Goal: Task Accomplishment & Management: Use online tool/utility

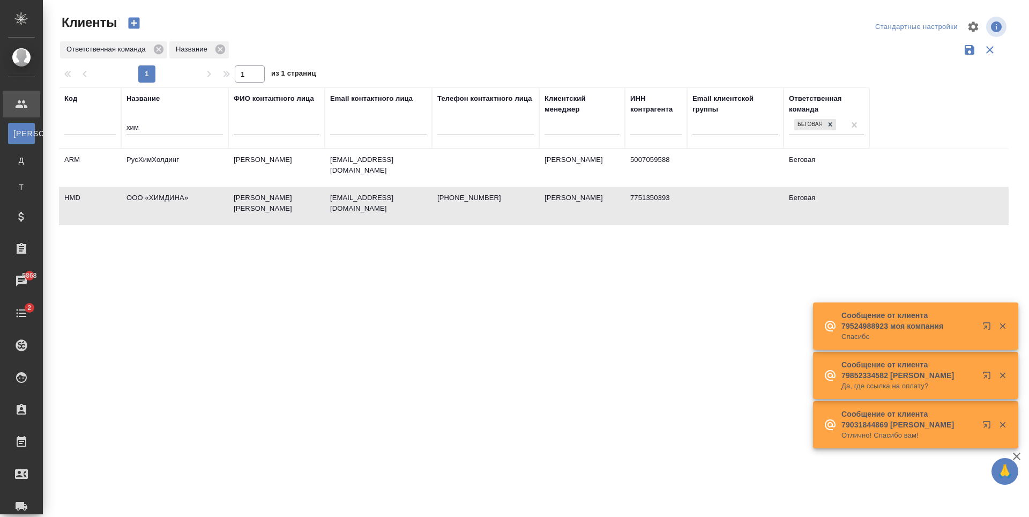
select select "RU"
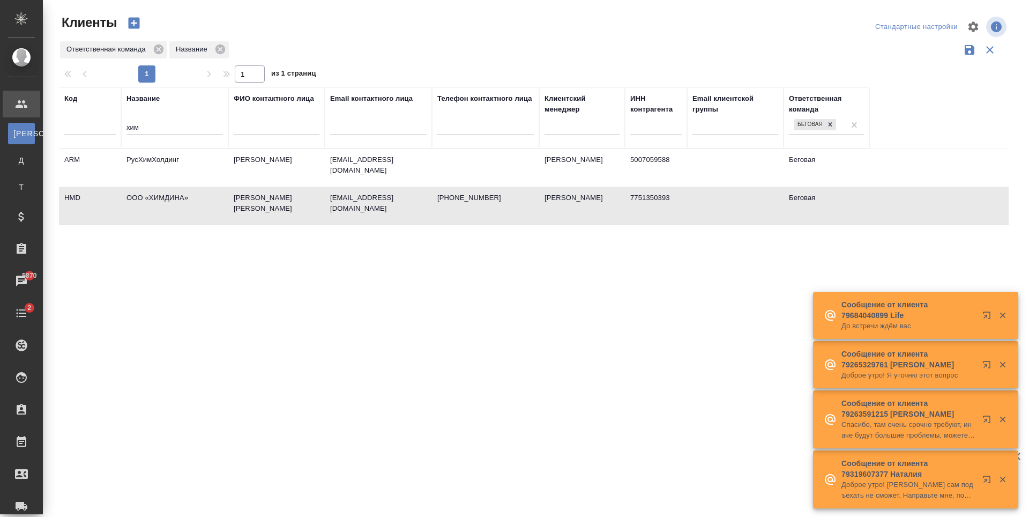
click at [124, 133] on th "Название хим" at bounding box center [174, 117] width 107 height 61
click at [131, 135] on input "хим" at bounding box center [174, 128] width 96 height 13
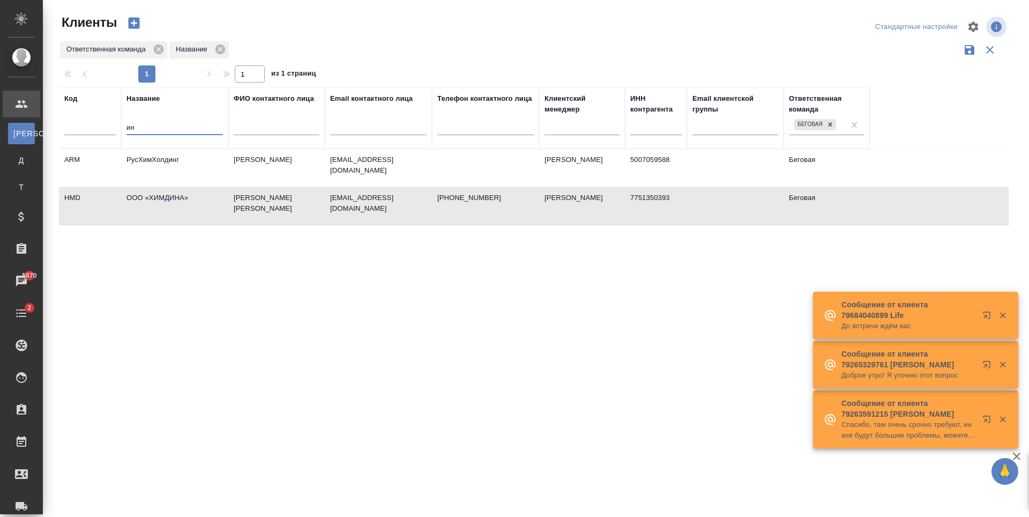
type input "и"
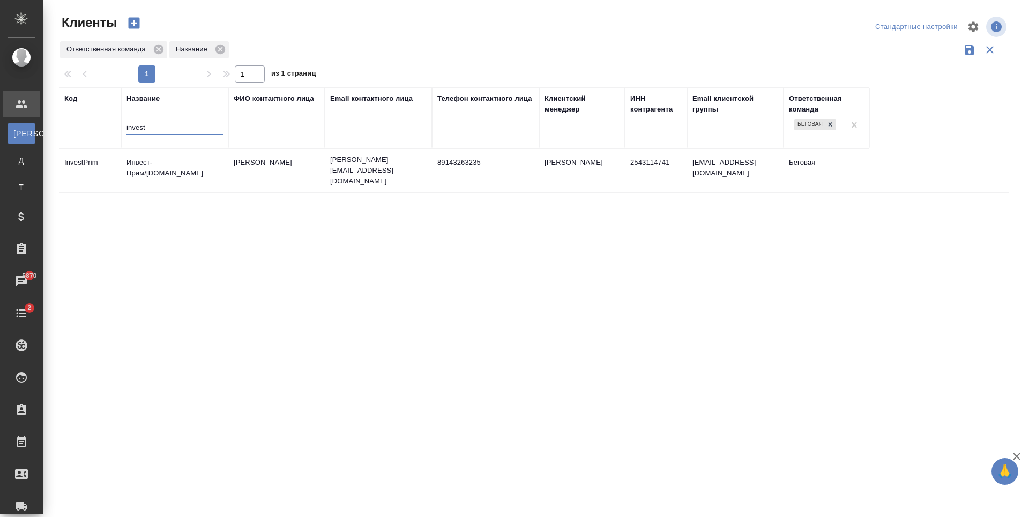
type input "invest"
click at [423, 187] on td "[PERSON_NAME][EMAIL_ADDRESS][DOMAIN_NAME]" at bounding box center [378, 170] width 107 height 43
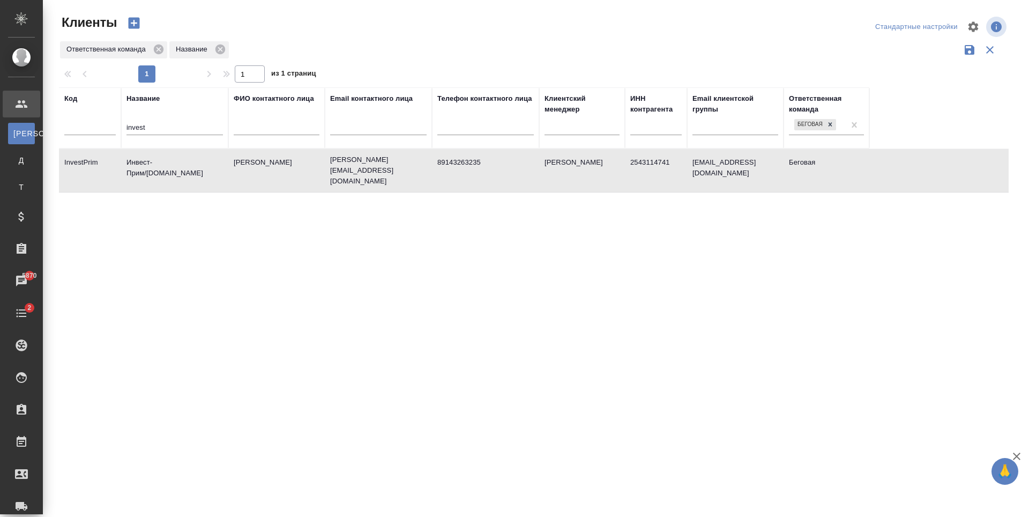
click at [240, 180] on td "[PERSON_NAME]" at bounding box center [276, 171] width 96 height 38
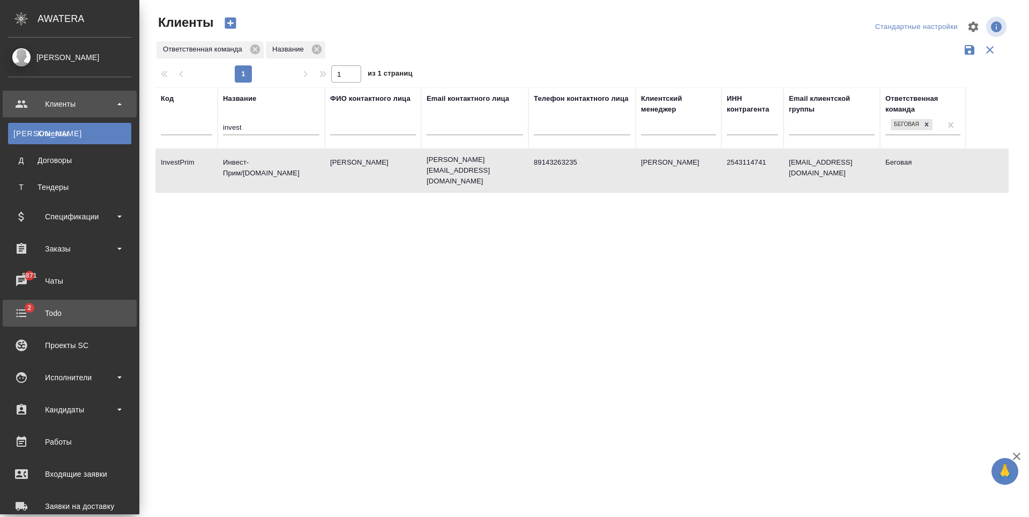
click at [74, 323] on link "2 Todo" at bounding box center [70, 313] width 134 height 27
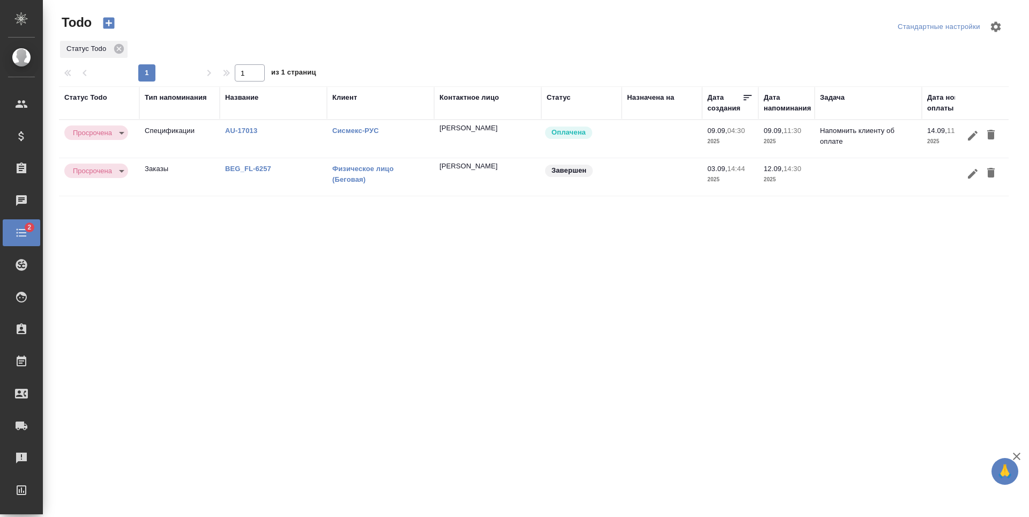
click at [118, 132] on body "🙏 .cls-1 fill:#fff; AWATERA Antonova Kristina Клиенты Спецификации Заказы Чаты …" at bounding box center [514, 258] width 1029 height 517
click at [103, 115] on button "Выполнена" at bounding box center [94, 115] width 43 height 12
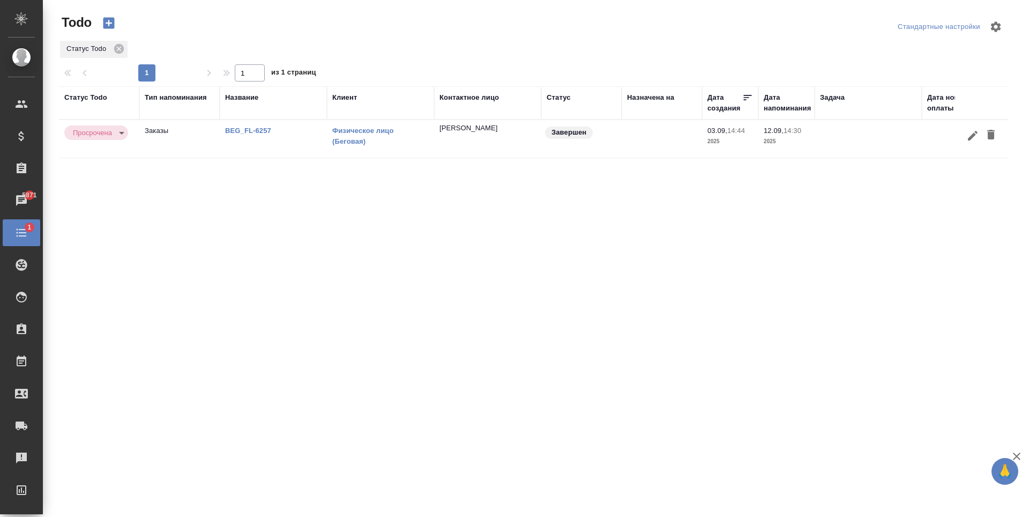
click at [110, 131] on body "🙏 .cls-1 fill:#fff; AWATERA Antonova Kristina Клиенты Спецификации Заказы 5871 …" at bounding box center [514, 258] width 1029 height 517
click at [111, 109] on button "Выполнена" at bounding box center [94, 115] width 43 height 12
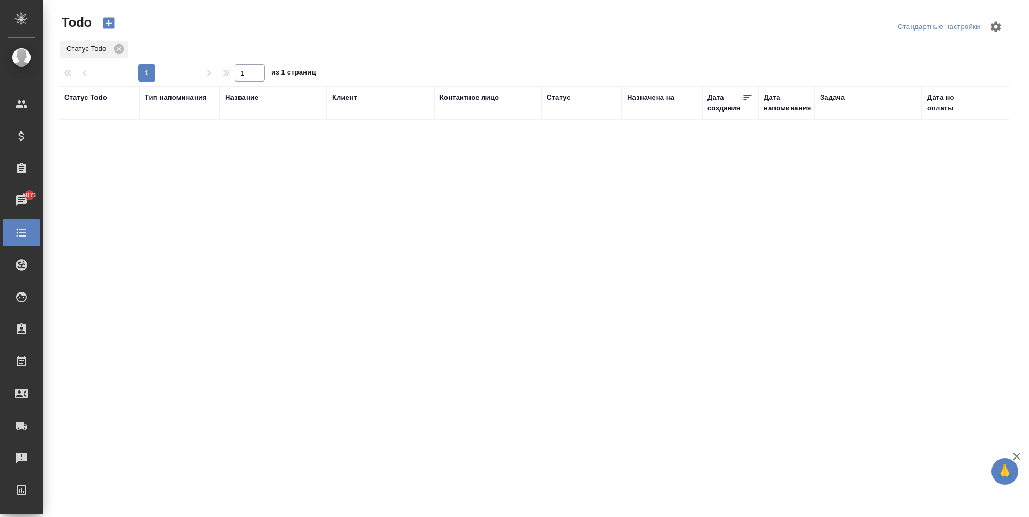
click at [111, 28] on icon "button" at bounding box center [108, 23] width 11 height 11
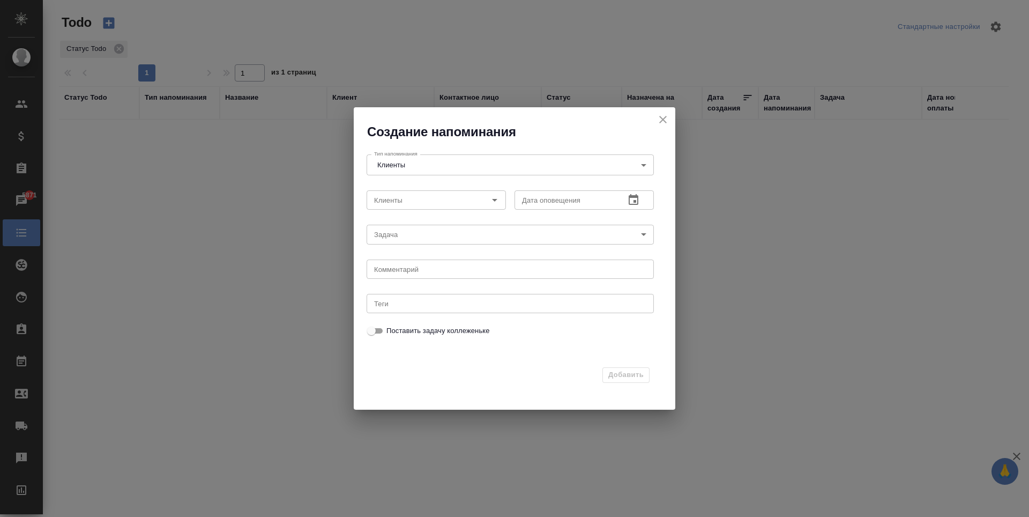
click at [478, 156] on body "🙏 .cls-1 fill:#fff; AWATERA Antonova Kristina Клиенты Спецификации Заказы 5871 …" at bounding box center [514, 258] width 1029 height 517
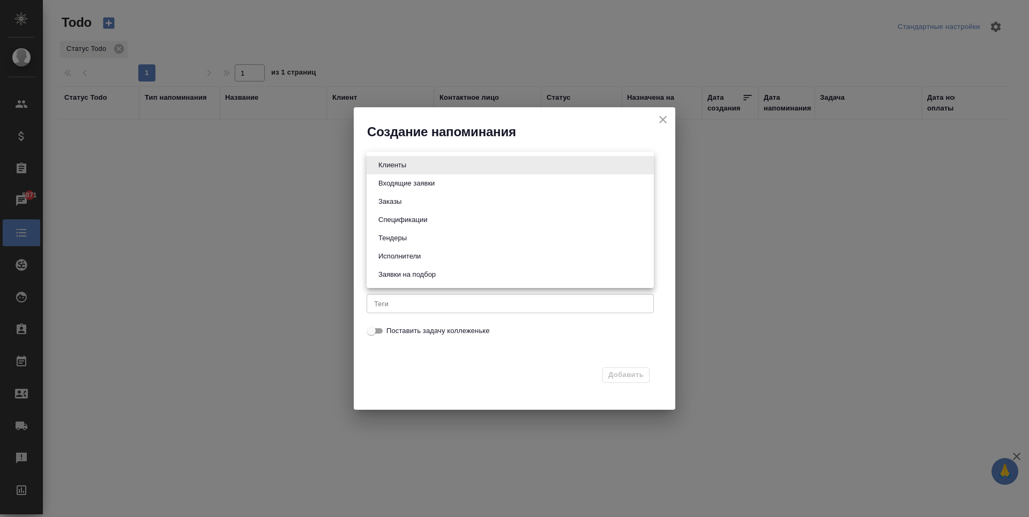
click at [432, 227] on li "Спецификации" at bounding box center [510, 220] width 287 height 18
type input "Specifications"
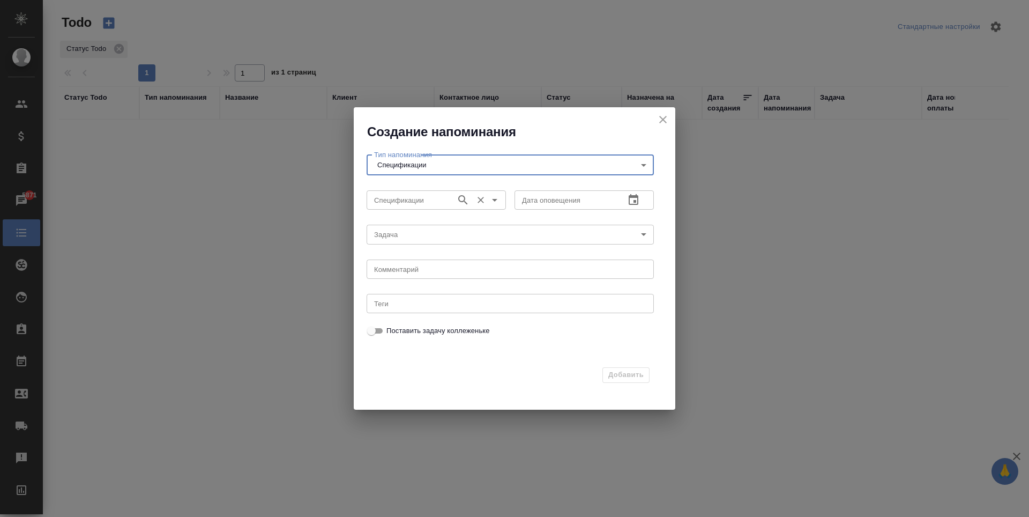
click at [416, 197] on input "Спецификации" at bounding box center [410, 199] width 81 height 13
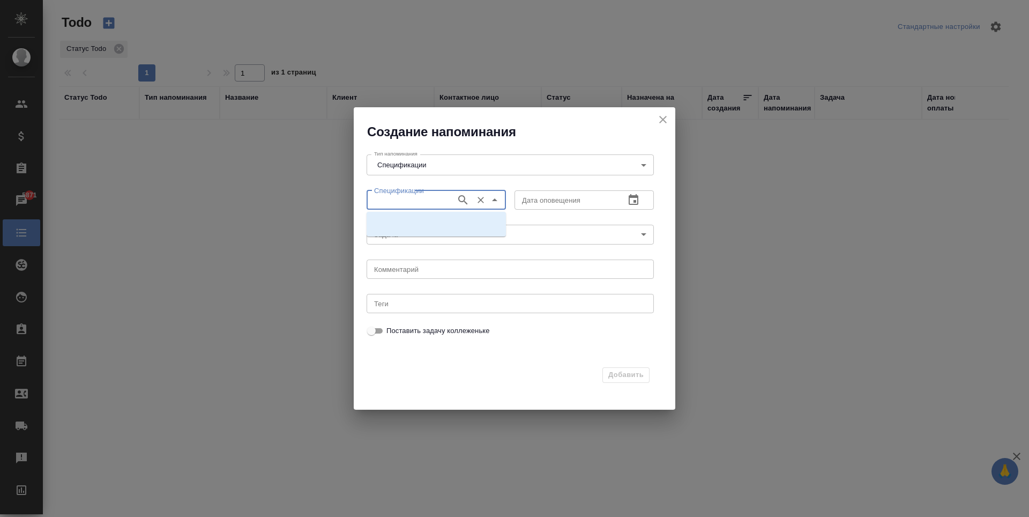
paste input "**[AU-17218](https://tera.awatera.com/Specification/68db7acaa72c8c840fd01841/pa…"
drag, startPoint x: 450, startPoint y: 202, endPoint x: 415, endPoint y: 205, distance: 35.0
click at [415, 205] on input "**[AU-17218](https://tera.awatera.com/Specification/68db7acaa72c8c840fd01841/pa…" at bounding box center [410, 199] width 81 height 13
click at [379, 200] on input "**[AU-17218" at bounding box center [410, 199] width 81 height 13
click at [380, 198] on input "*[AU-17218" at bounding box center [410, 199] width 81 height 13
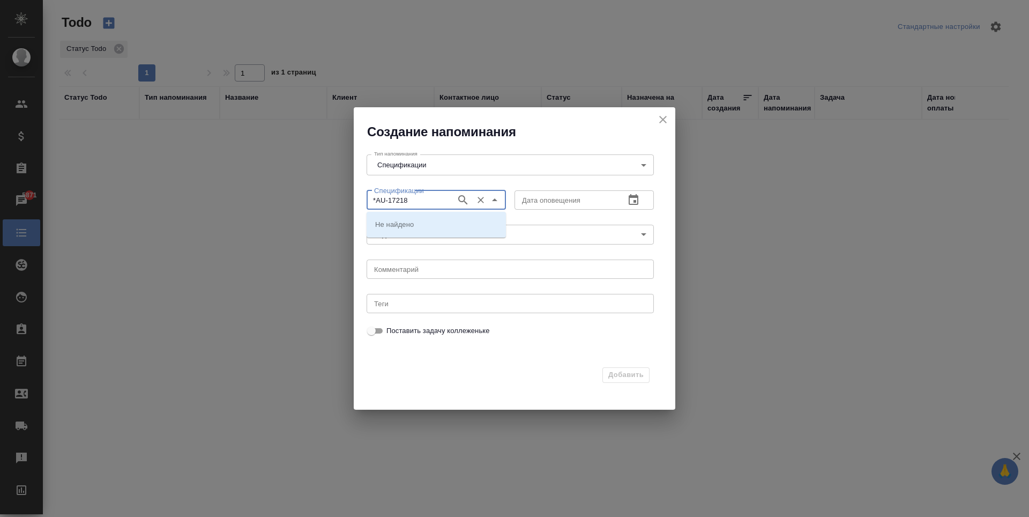
type input "AU-17218"
click at [467, 199] on icon "button" at bounding box center [463, 199] width 13 height 13
click at [435, 223] on li "AU-17218" at bounding box center [436, 223] width 139 height 19
click at [630, 205] on icon "button" at bounding box center [633, 199] width 13 height 13
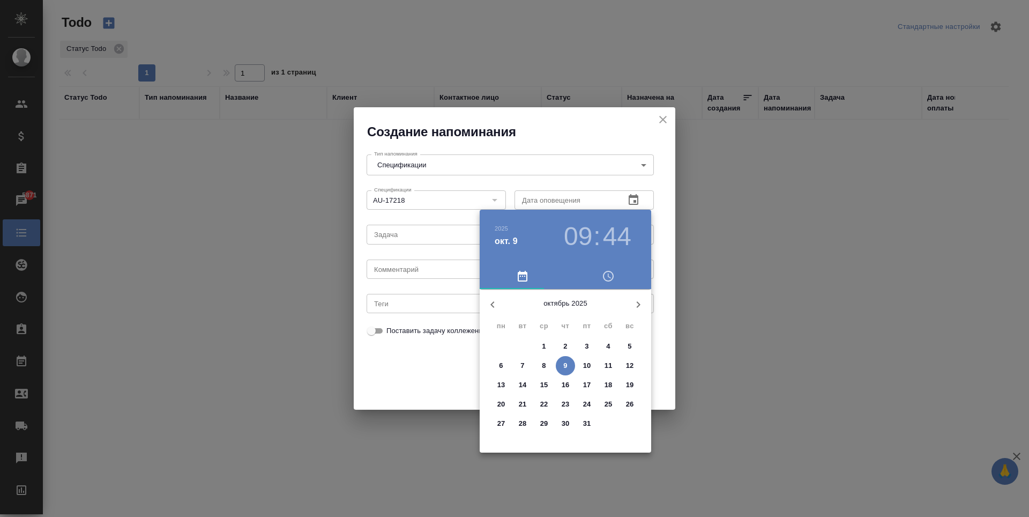
click at [587, 368] on p "10" at bounding box center [587, 365] width 8 height 11
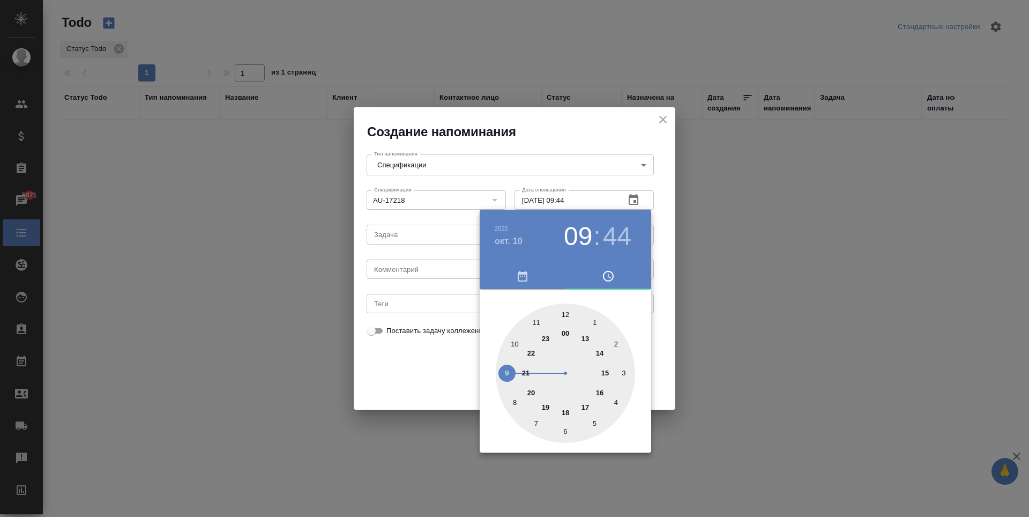
click at [607, 373] on div at bounding box center [565, 372] width 139 height 139
click at [577, 229] on h3 "15" at bounding box center [578, 236] width 28 height 30
click at [587, 408] on div at bounding box center [565, 372] width 139 height 139
type input "10.10.2025 17:44"
click at [465, 275] on div at bounding box center [514, 258] width 1029 height 517
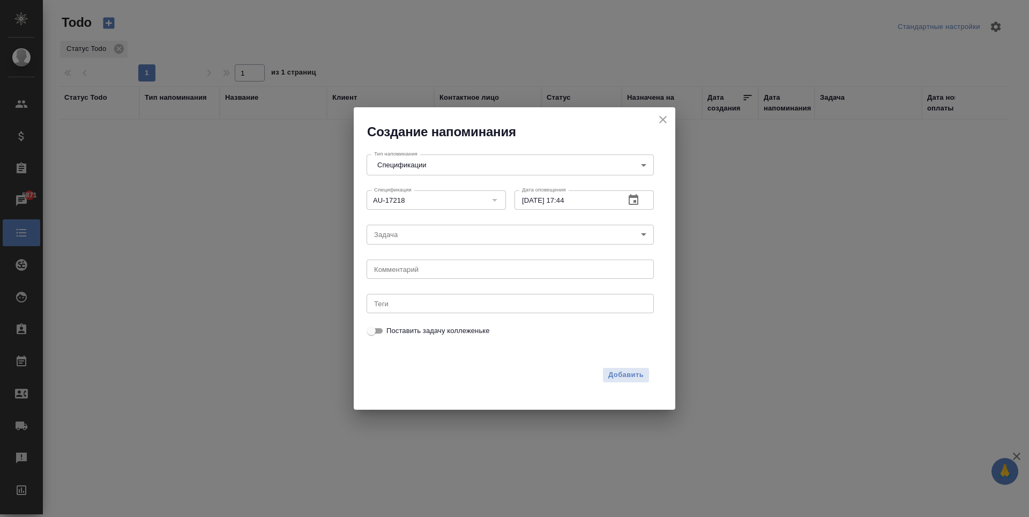
click at [568, 238] on body "🙏 .cls-1 fill:#fff; AWATERA Antonova Kristina Клиенты Спецификации Заказы 5871 …" at bounding box center [514, 258] width 1029 height 517
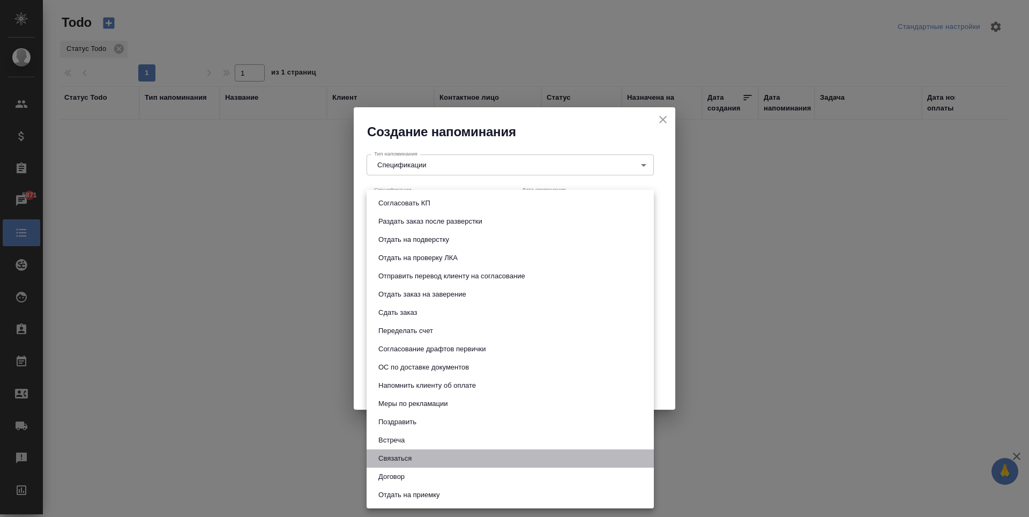
click at [426, 465] on li "Связаться" at bounding box center [510, 458] width 287 height 18
type input "Связаться"
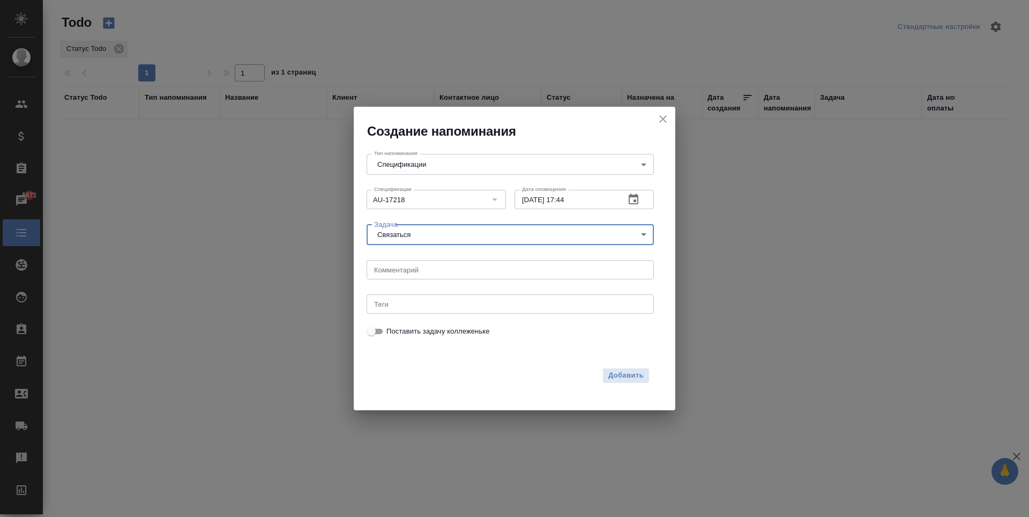
click at [475, 274] on div "x Комментарий" at bounding box center [510, 269] width 287 height 19
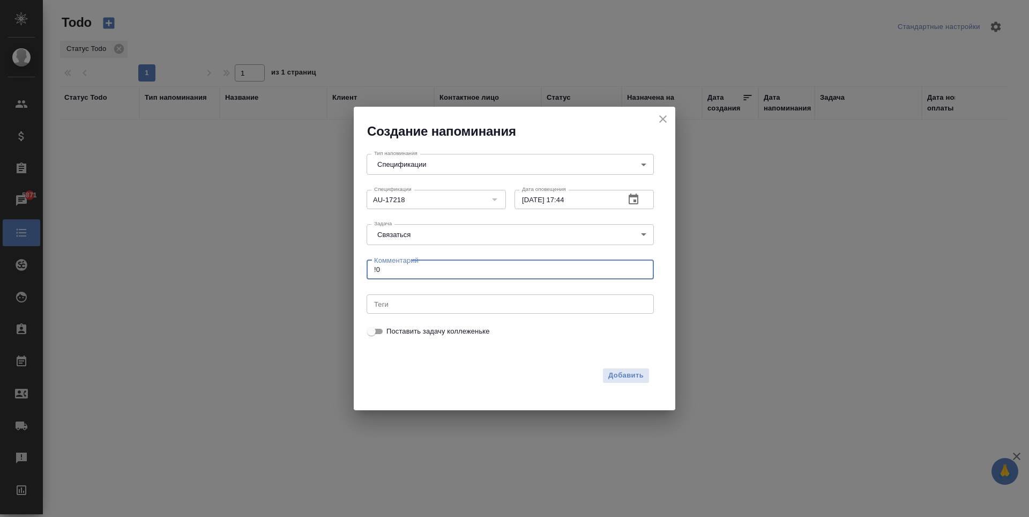
type textarea "!"
type textarea "10 последний день оплаты по договору, узнать, когда будет оплата"
click at [629, 373] on span "Добавить" at bounding box center [625, 375] width 35 height 12
type input "Clients"
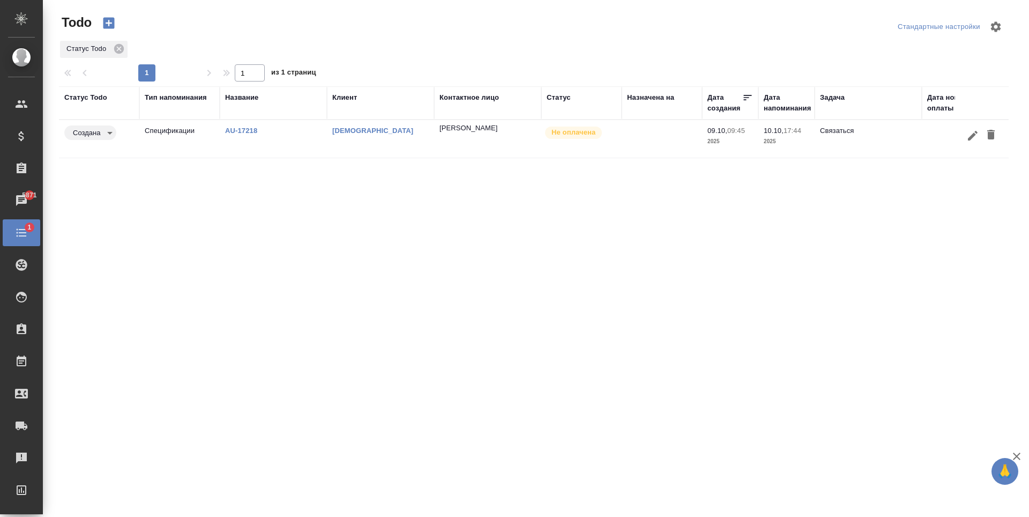
click at [110, 136] on body "🙏 .cls-1 fill:#fff; AWATERA Antonova Kristina Клиенты Спецификации Заказы 5871 …" at bounding box center [514, 258] width 1029 height 517
click at [178, 176] on div at bounding box center [514, 258] width 1029 height 517
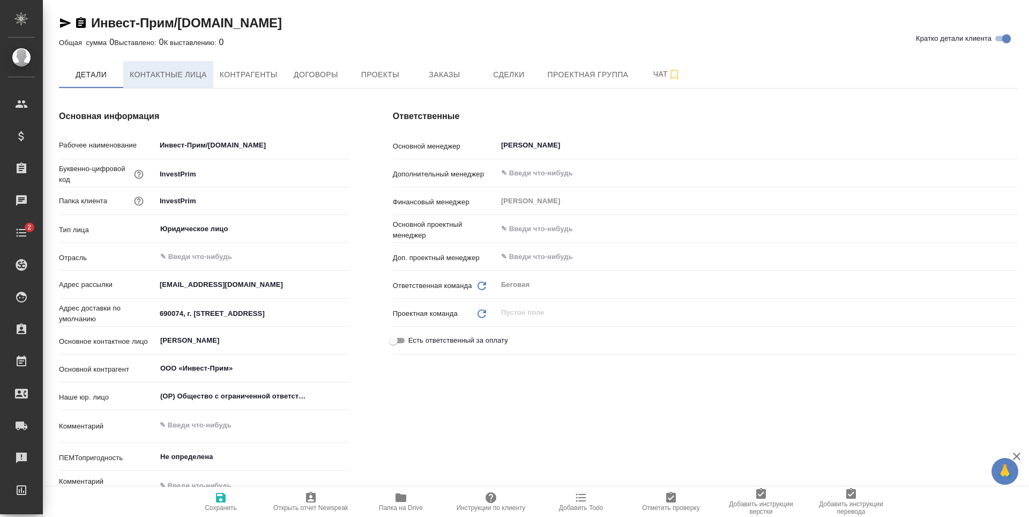
type textarea "x"
click at [190, 77] on span "Контактные лица" at bounding box center [168, 74] width 77 height 13
type textarea "x"
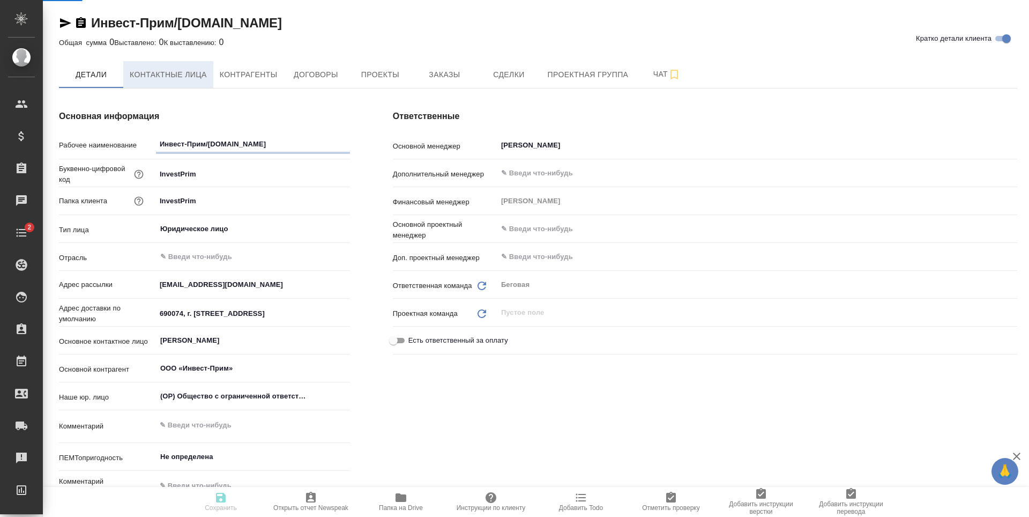
type textarea "x"
select select "RU"
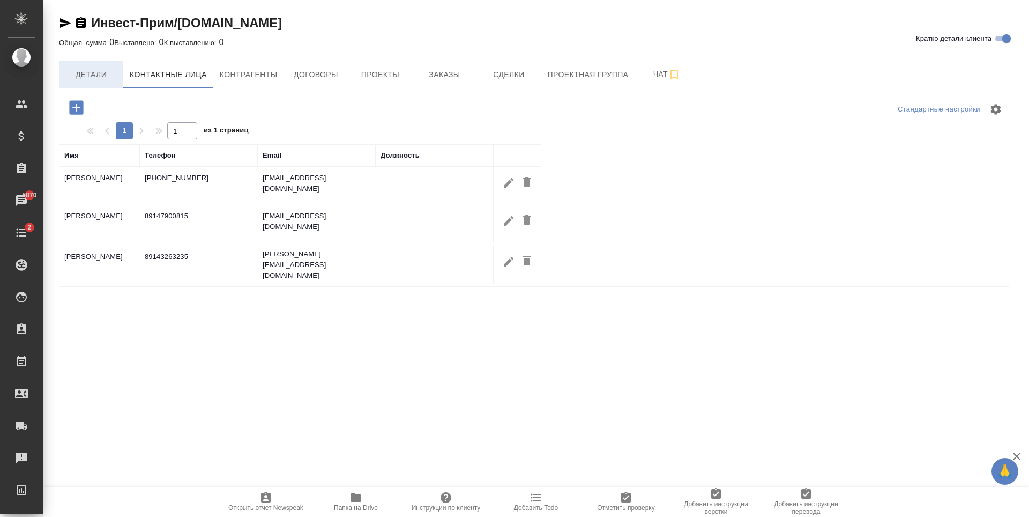
click at [97, 79] on span "Детали" at bounding box center [90, 74] width 51 height 13
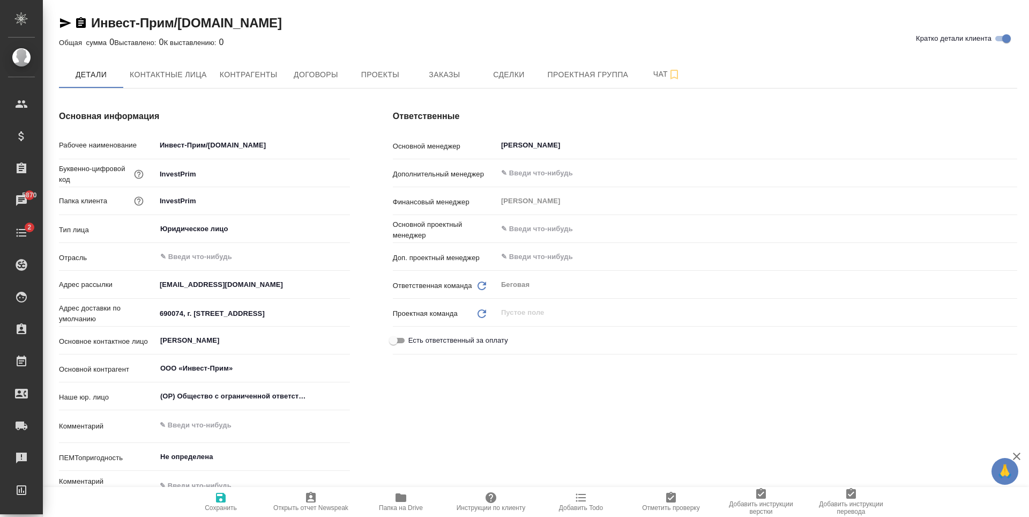
type textarea "x"
click at [437, 74] on span "Заказы" at bounding box center [444, 74] width 51 height 13
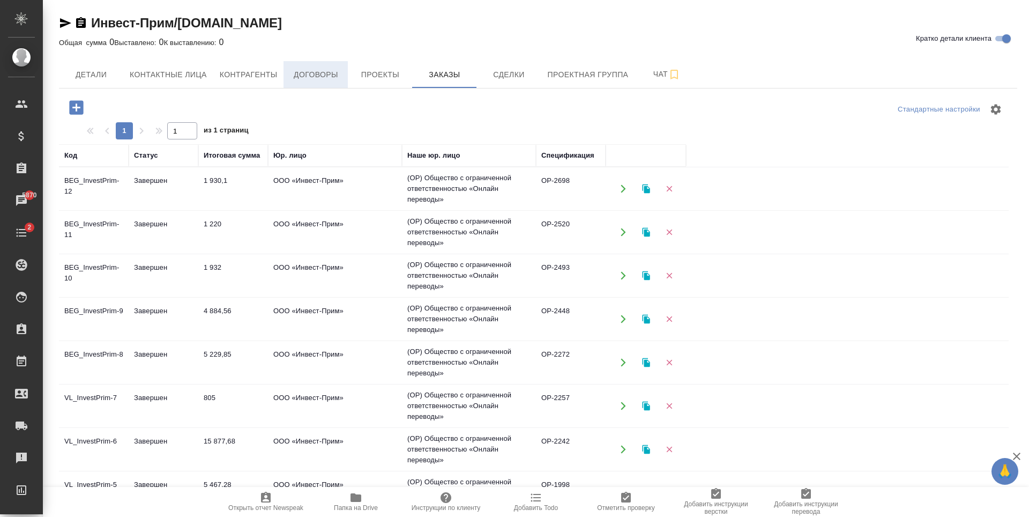
click at [331, 80] on span "Договоры" at bounding box center [315, 74] width 51 height 13
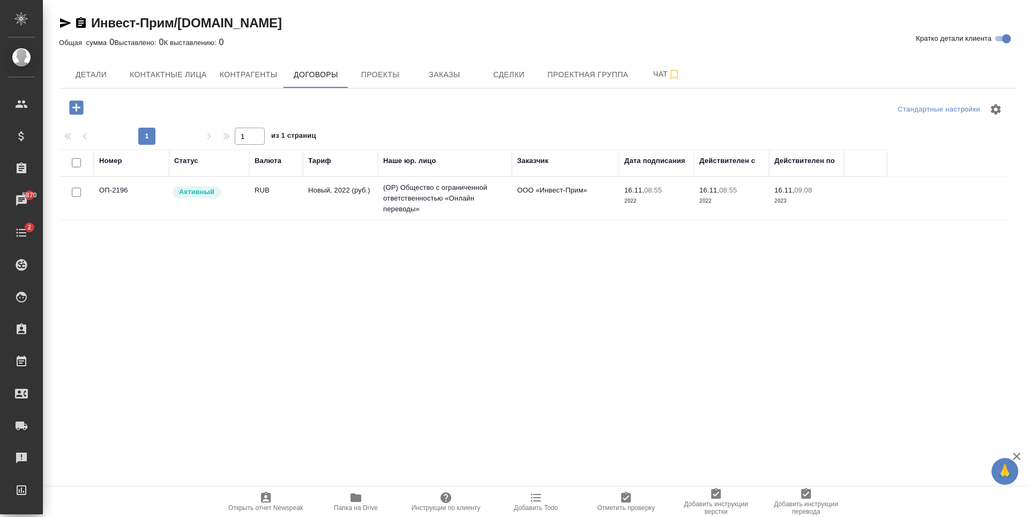
click at [349, 214] on td "Новый, 2022 (руб.)" at bounding box center [340, 199] width 75 height 38
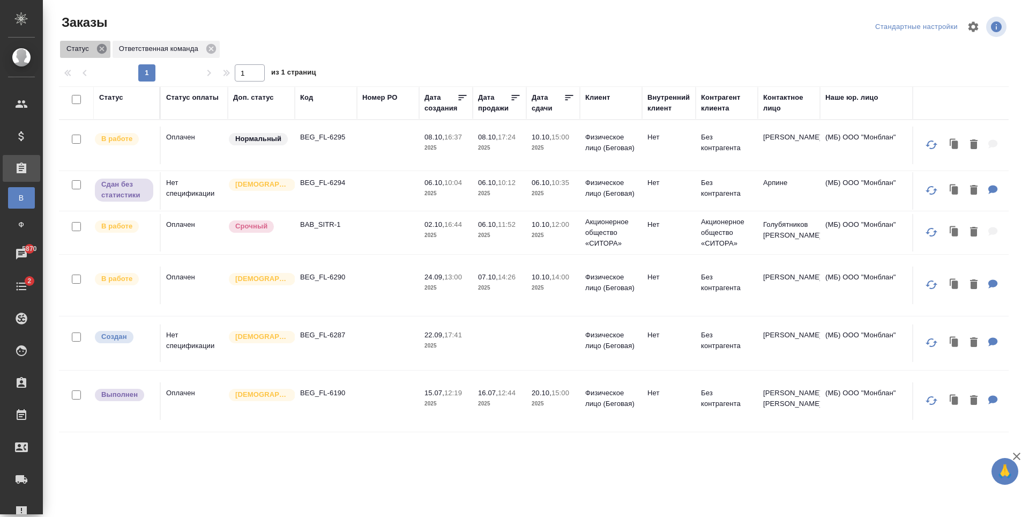
click at [107, 52] on icon at bounding box center [102, 49] width 12 height 12
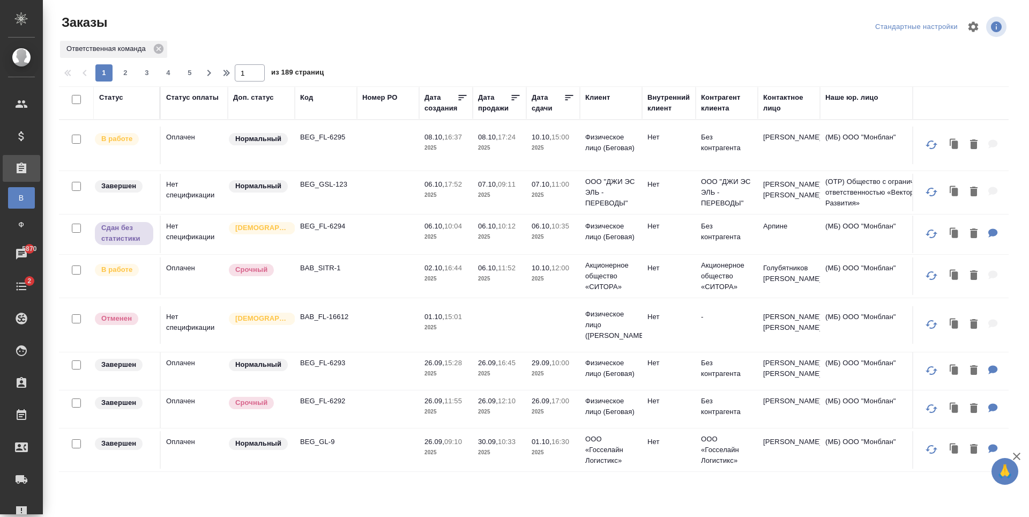
click at [787, 107] on div "Контактное лицо" at bounding box center [788, 102] width 51 height 21
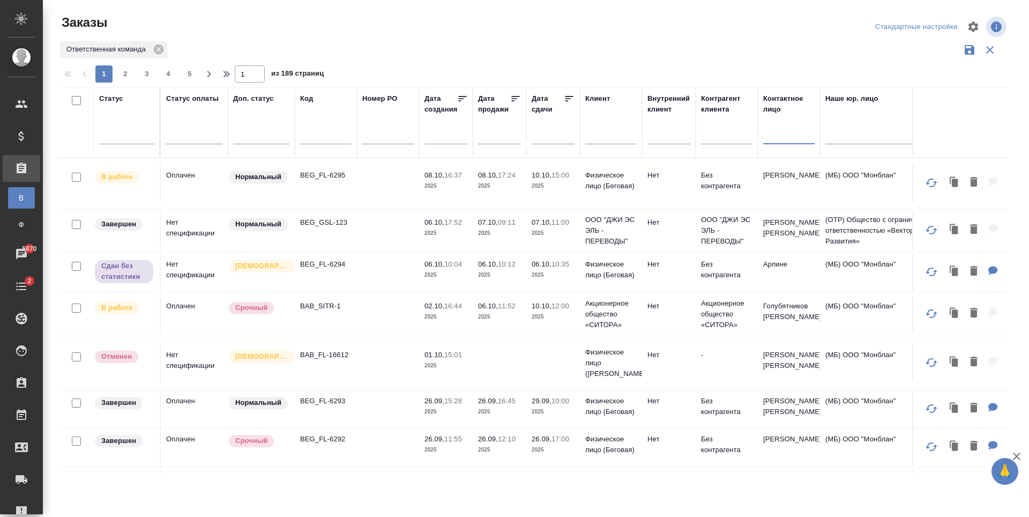
click at [787, 139] on input "text" at bounding box center [788, 136] width 51 height 13
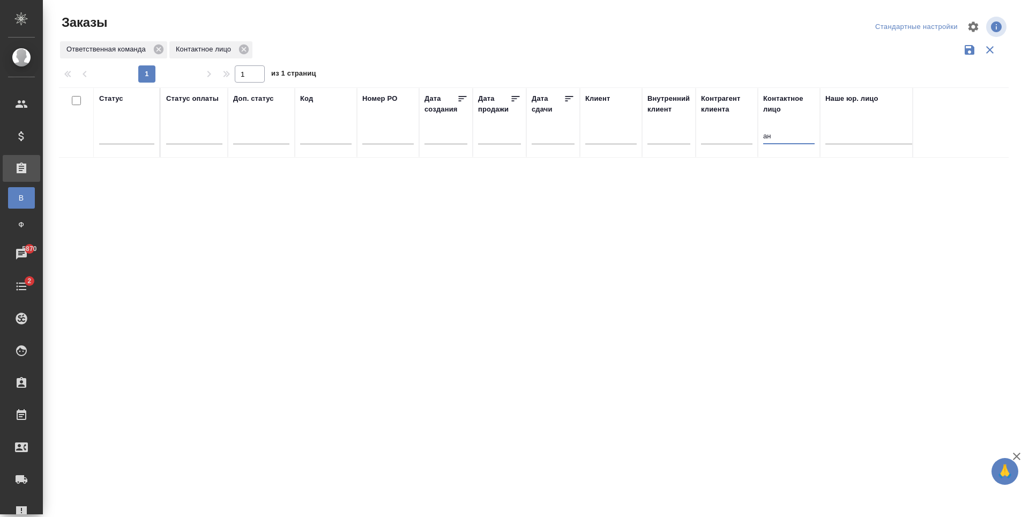
type input "а"
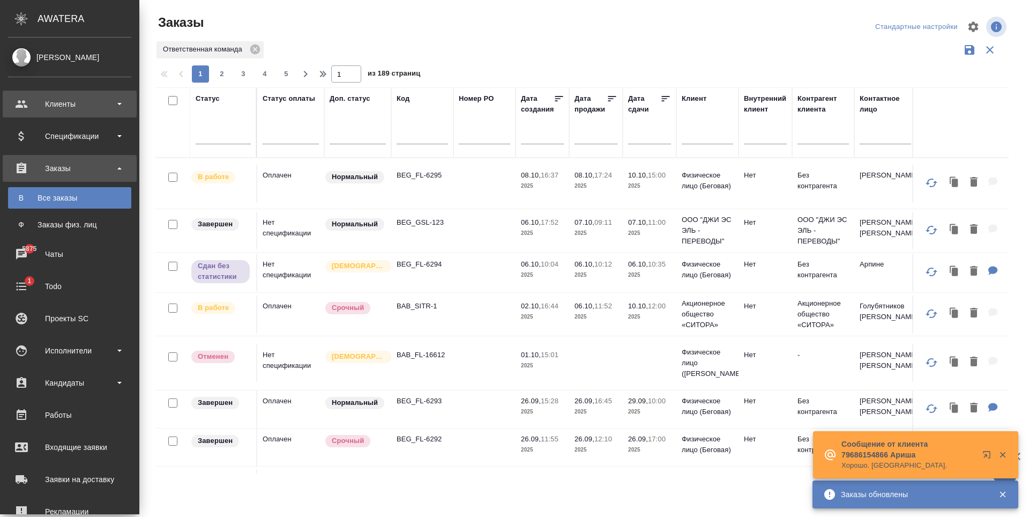
click at [30, 110] on div "Клиенты" at bounding box center [70, 104] width 134 height 27
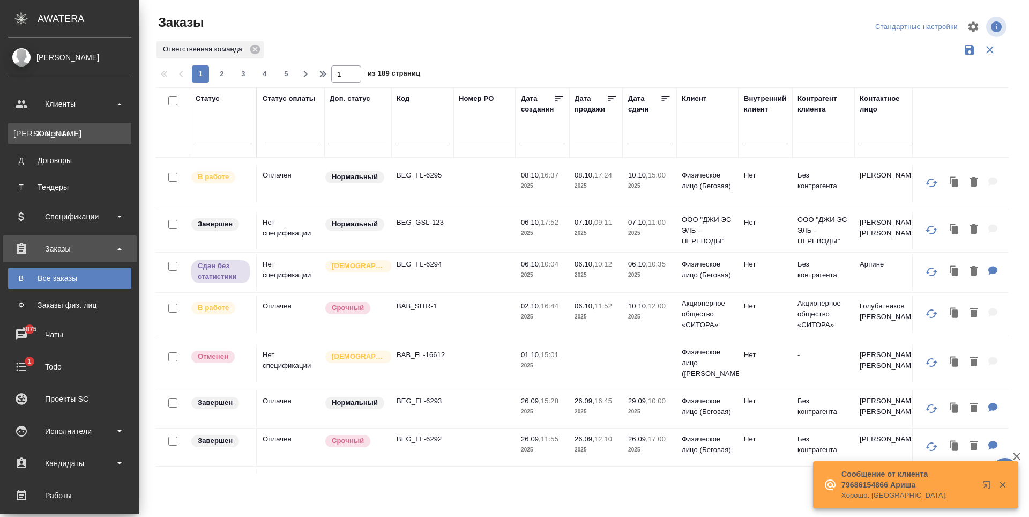
click at [92, 135] on div "Клиенты" at bounding box center [69, 133] width 113 height 11
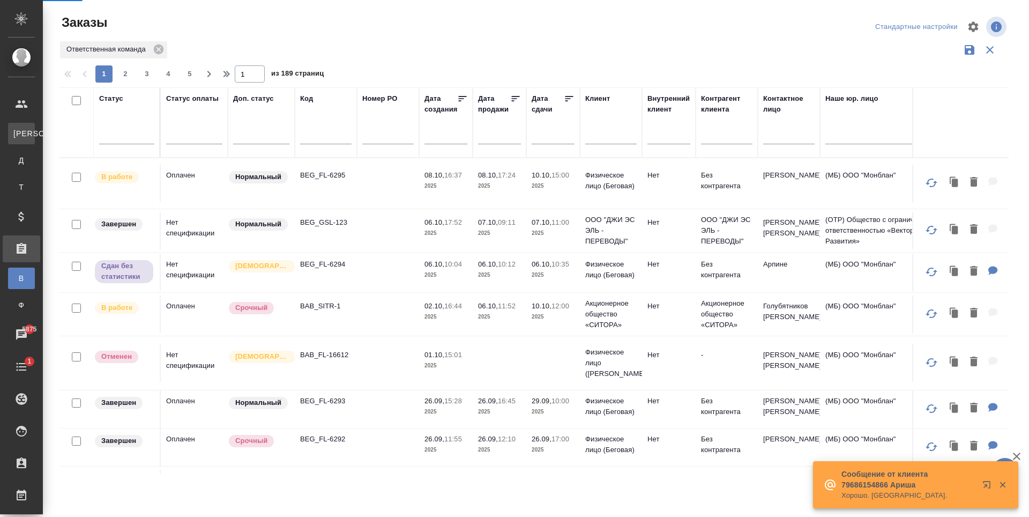
select select "RU"
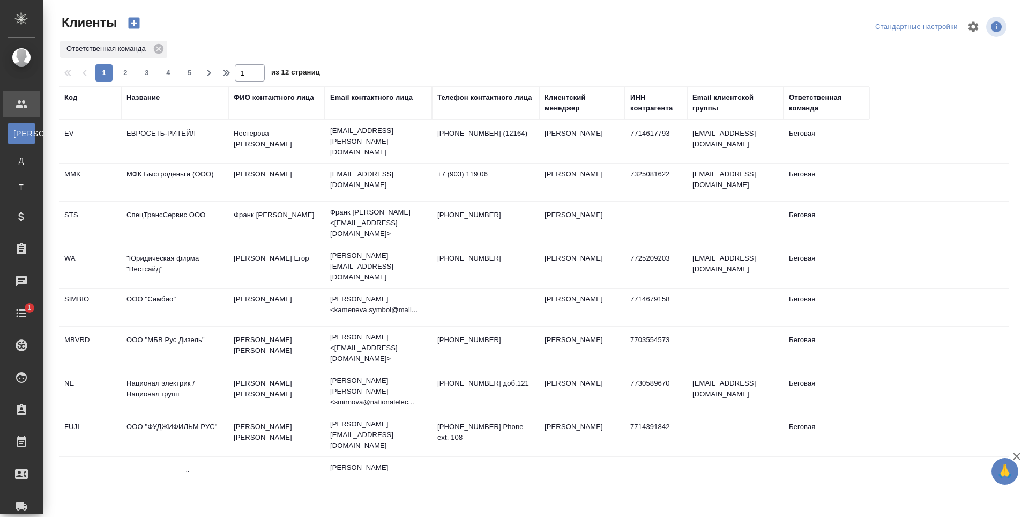
click at [154, 100] on div "Название" at bounding box center [142, 97] width 33 height 11
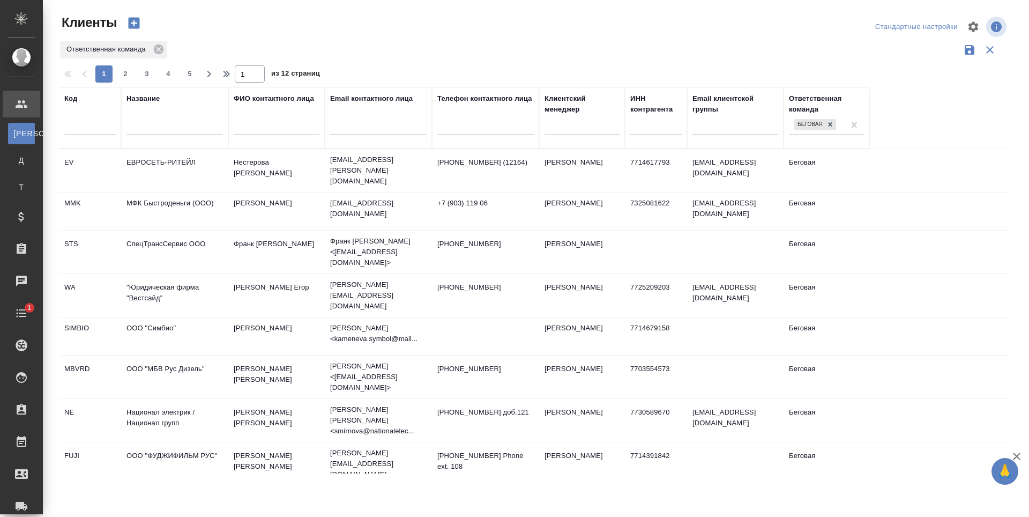
click at [178, 135] on input "text" at bounding box center [174, 128] width 96 height 13
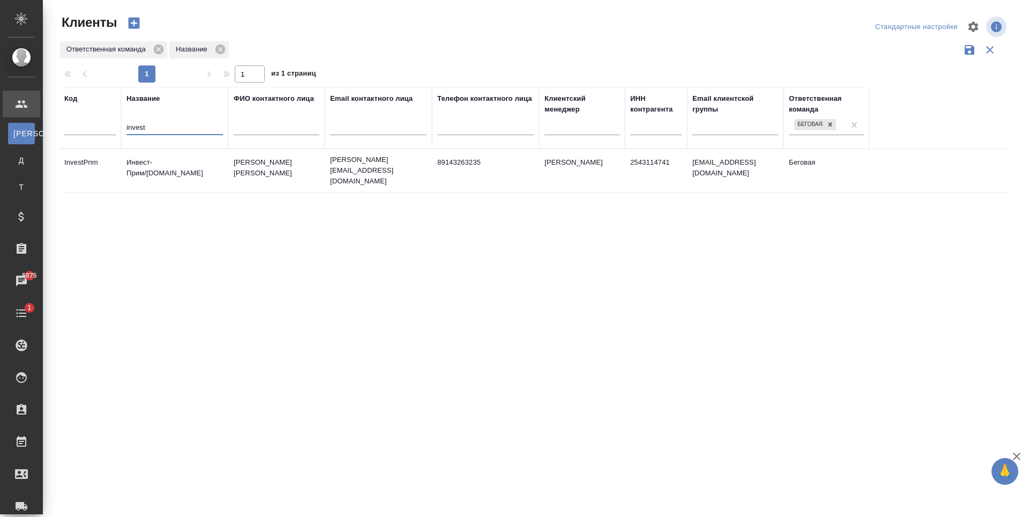
type input "invest"
click at [362, 192] on td "alexey.danilov@investprim.com" at bounding box center [378, 170] width 107 height 43
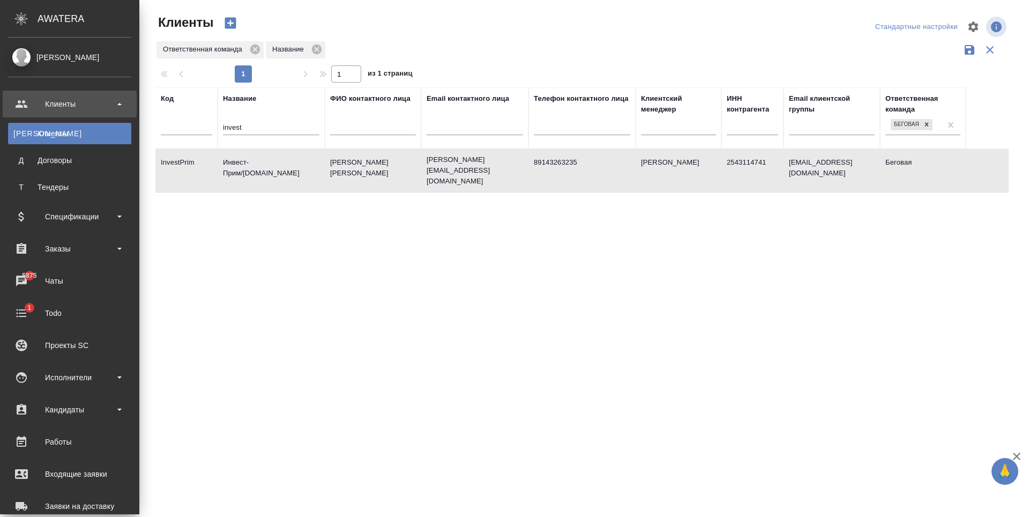
click at [101, 263] on ul "Клиенты К Клиенты Д Договоры Т Тендеры Спецификации Заказы 5875 Чаты 1 Todo Про…" at bounding box center [69, 366] width 139 height 563
click at [95, 251] on div "Заказы" at bounding box center [69, 249] width 123 height 16
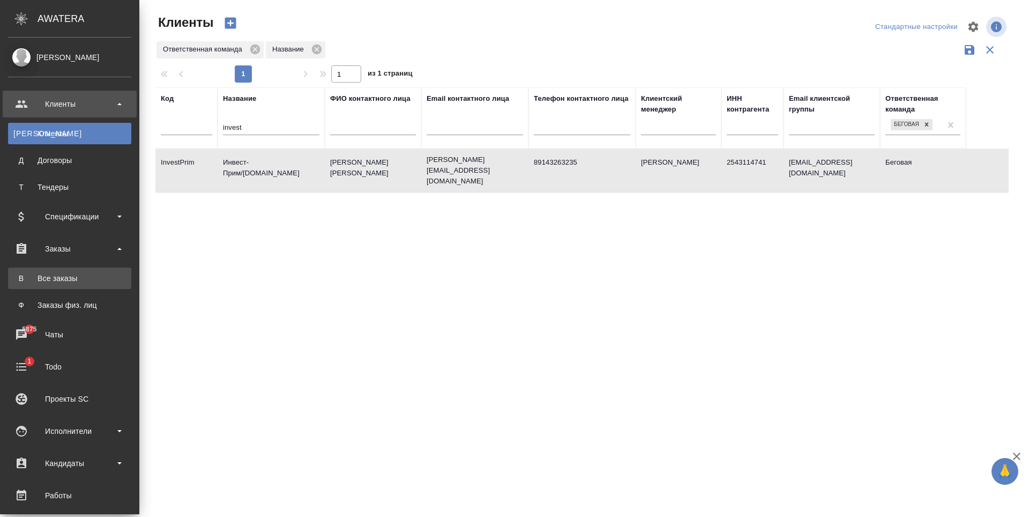
click at [97, 279] on div "Все заказы" at bounding box center [69, 278] width 113 height 11
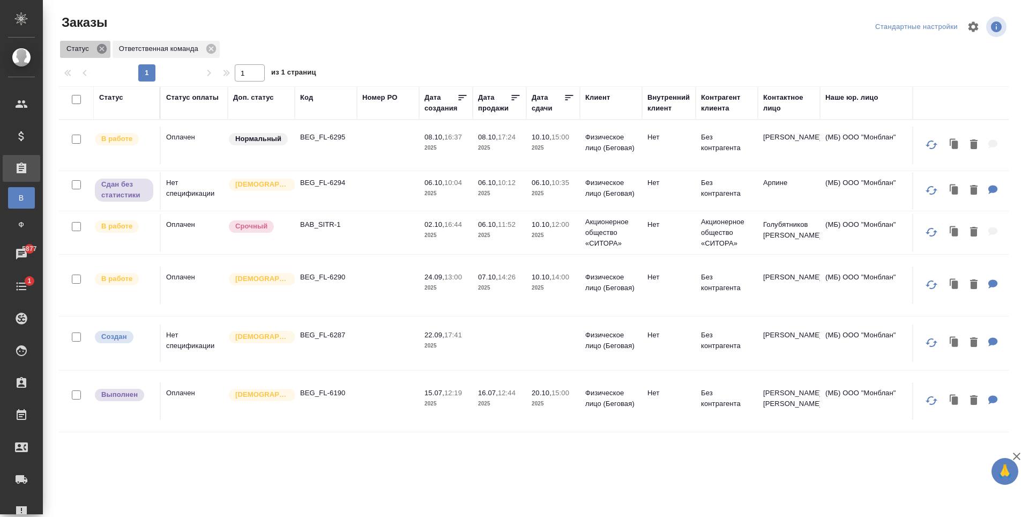
click at [101, 50] on icon at bounding box center [102, 49] width 12 height 12
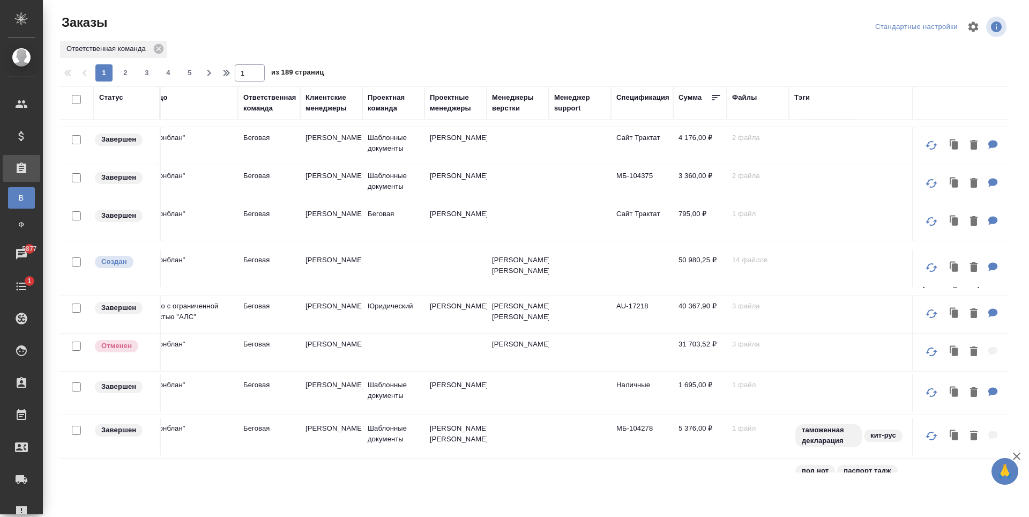
scroll to position [536, 711]
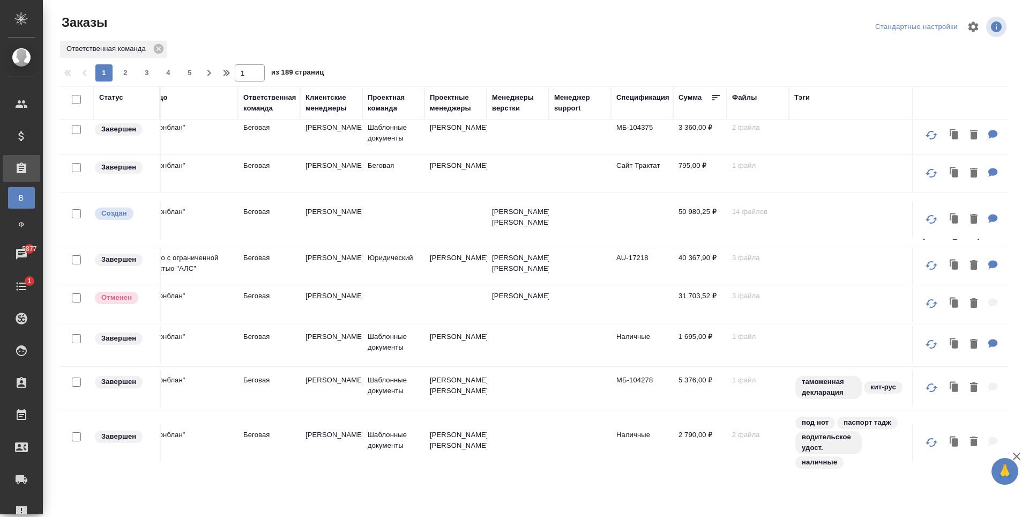
click at [560, 363] on td at bounding box center [580, 345] width 62 height 38
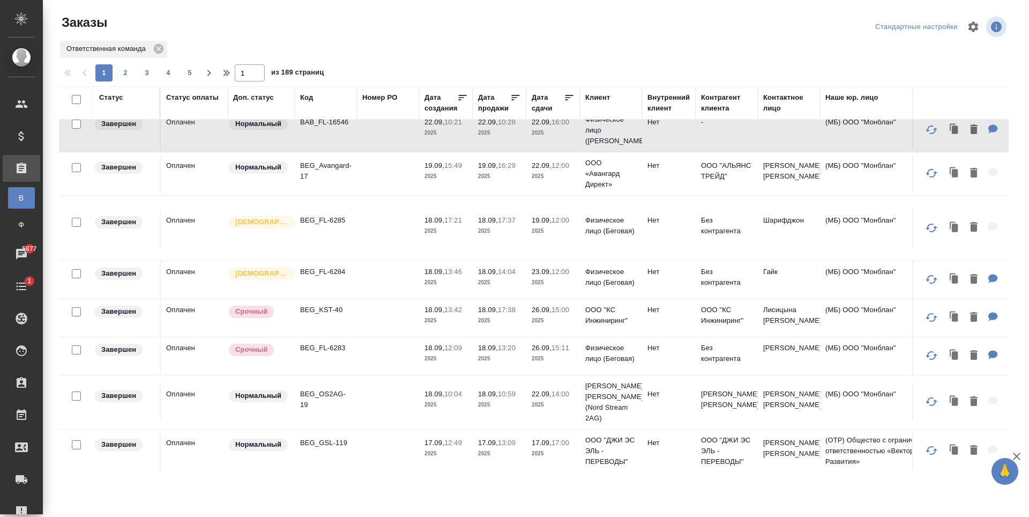
scroll to position [757, 0]
click at [156, 49] on icon at bounding box center [159, 49] width 10 height 10
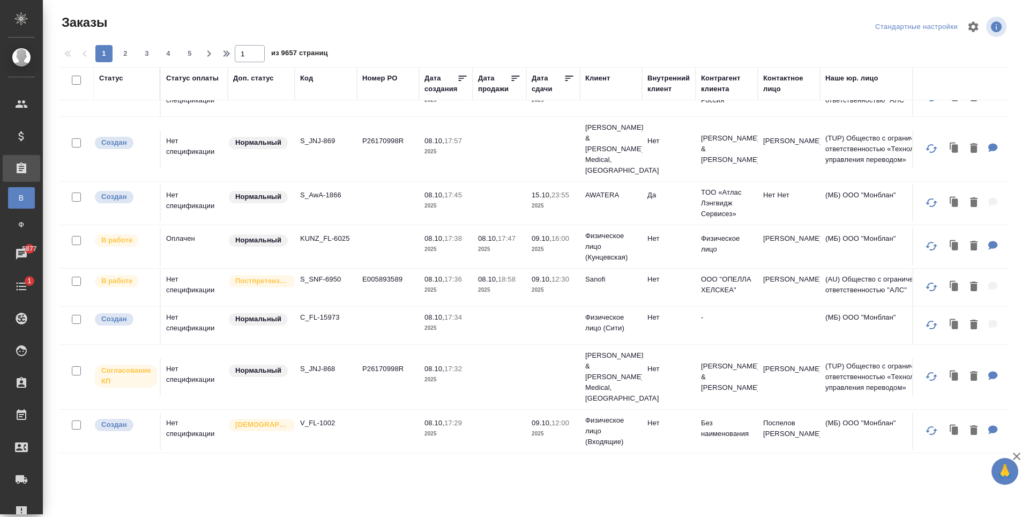
scroll to position [714, 0]
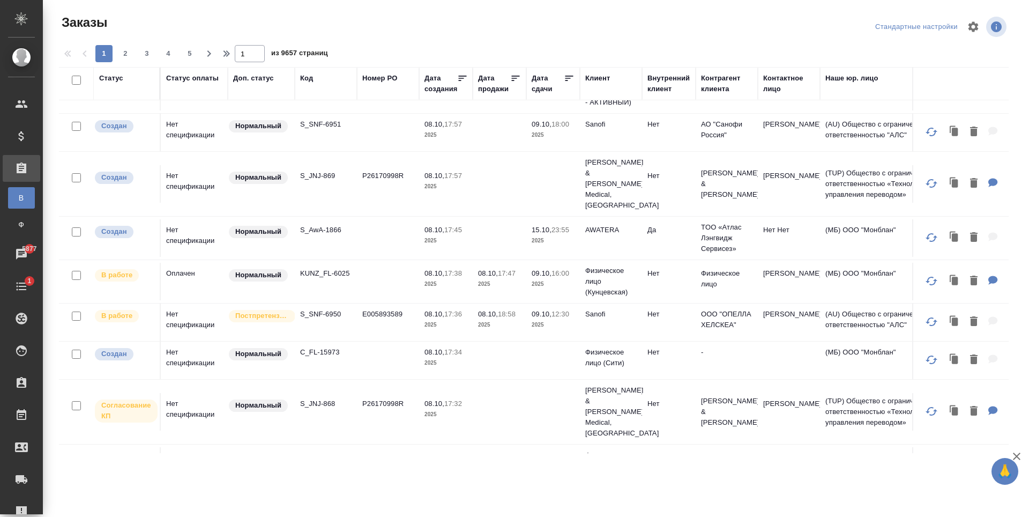
click at [306, 79] on div "Код" at bounding box center [306, 78] width 13 height 11
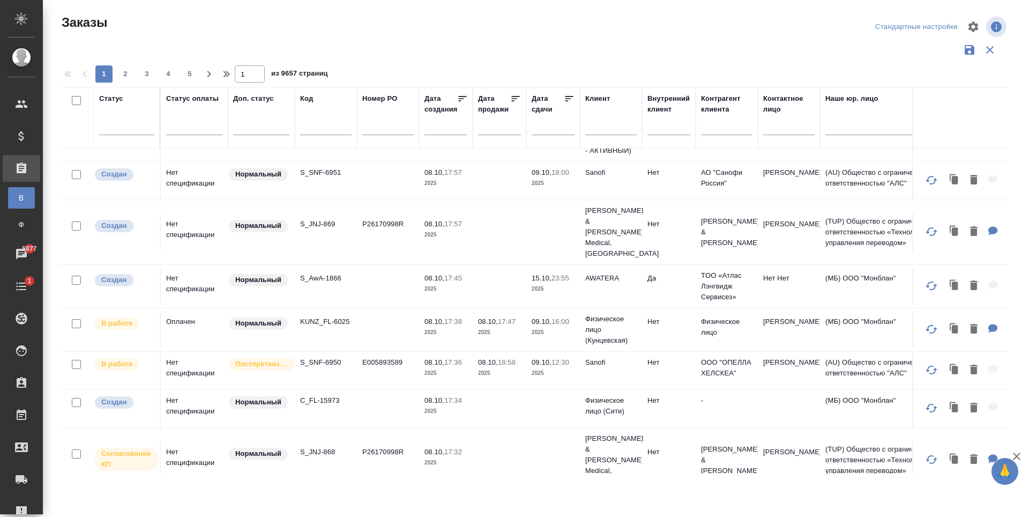
scroll to position [742, 0]
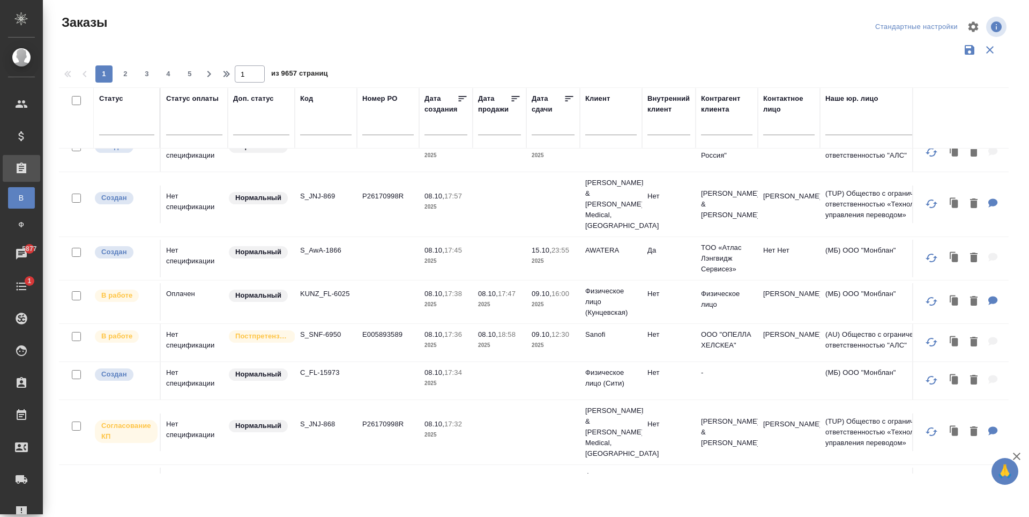
click at [318, 134] on input "text" at bounding box center [325, 128] width 51 height 13
paste input "BAB_FL-16599"
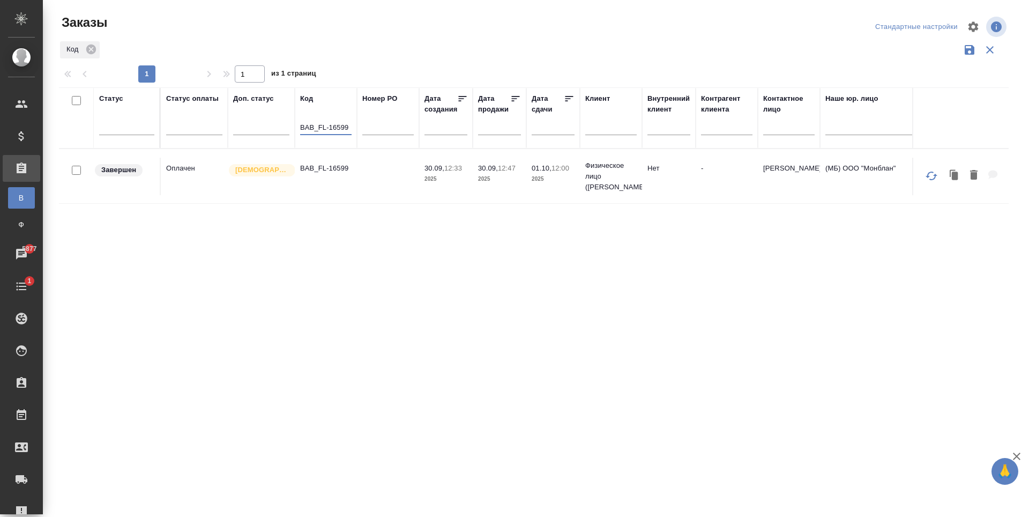
scroll to position [0, 0]
type input "BAB_FL-16599"
click at [733, 189] on td "-" at bounding box center [727, 177] width 62 height 38
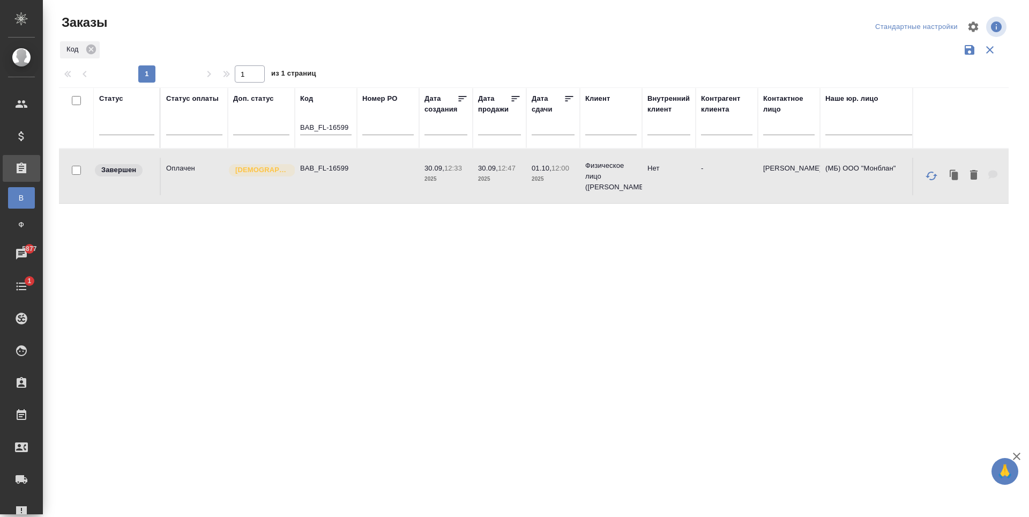
click at [733, 189] on td "-" at bounding box center [727, 177] width 62 height 38
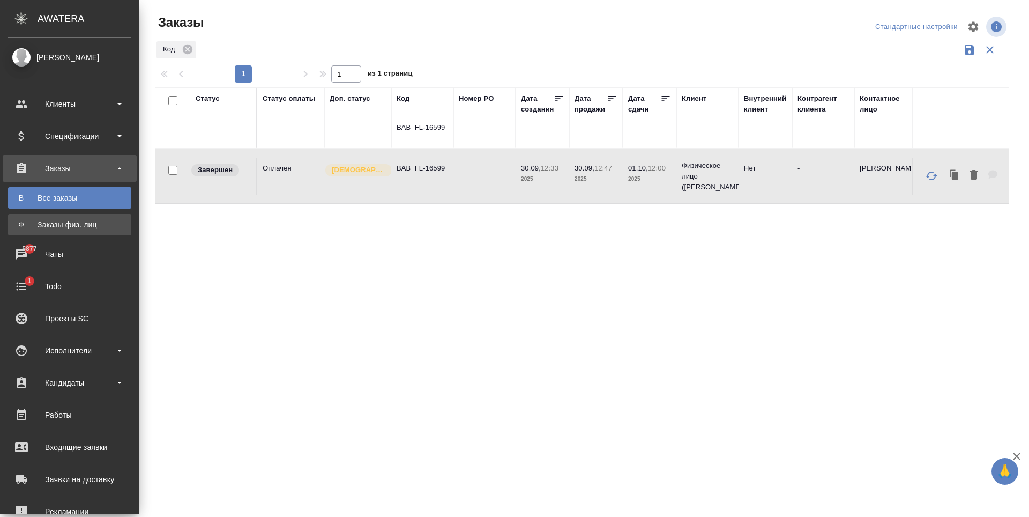
click at [71, 234] on link "Ф Заказы физ. лиц" at bounding box center [69, 224] width 123 height 21
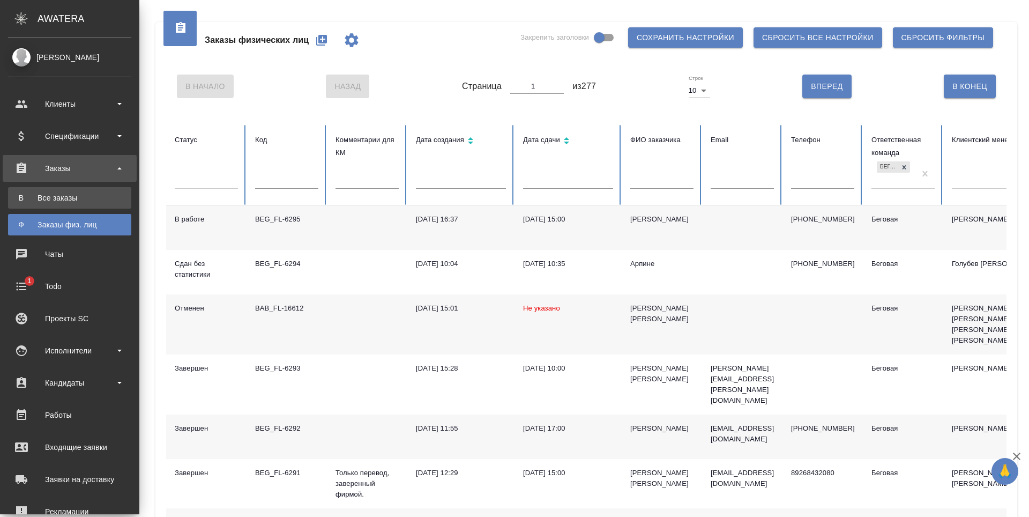
click at [33, 202] on div "Все заказы" at bounding box center [69, 197] width 113 height 11
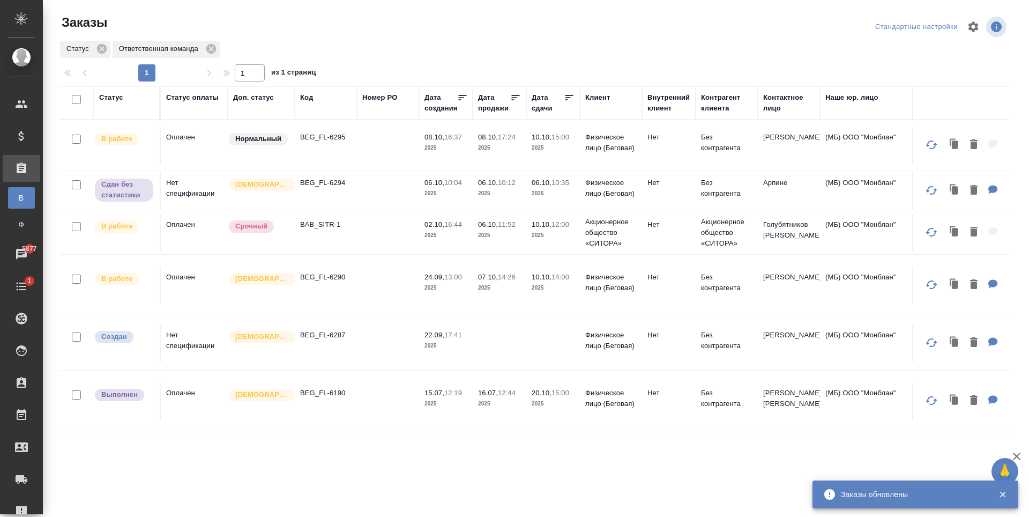
click at [354, 184] on td "BEG_FL-6294" at bounding box center [326, 191] width 62 height 38
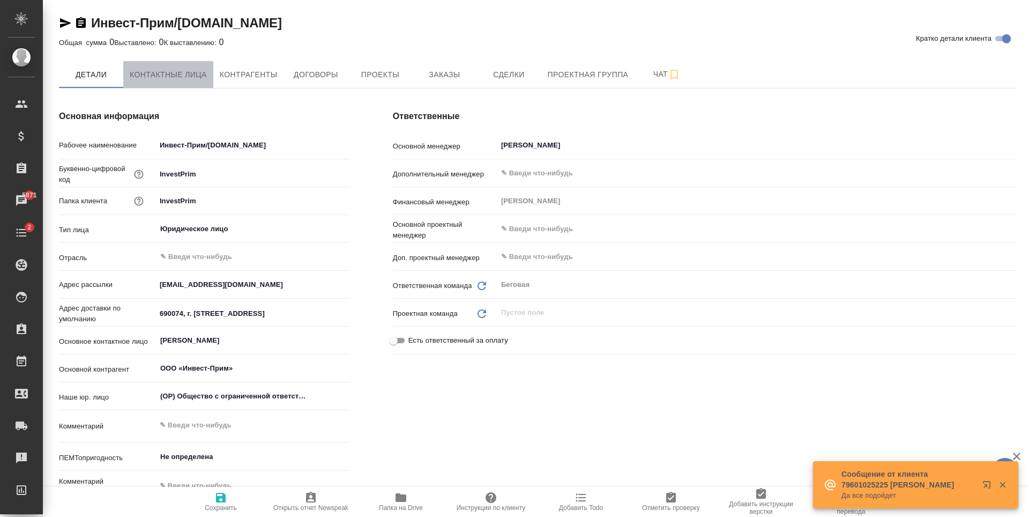
click at [201, 78] on span "Контактные лица" at bounding box center [168, 74] width 77 height 13
select select "RU"
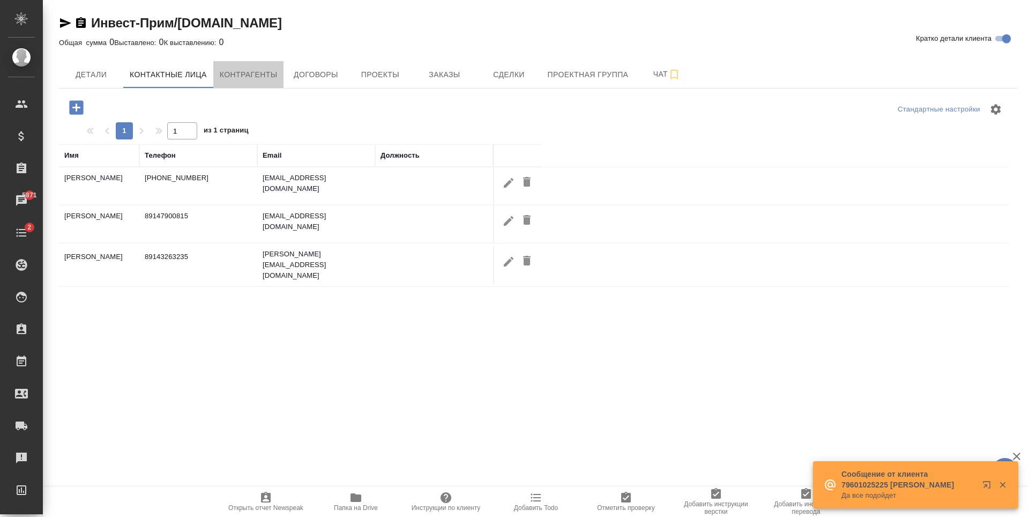
click at [246, 78] on span "Контрагенты" at bounding box center [249, 74] width 58 height 13
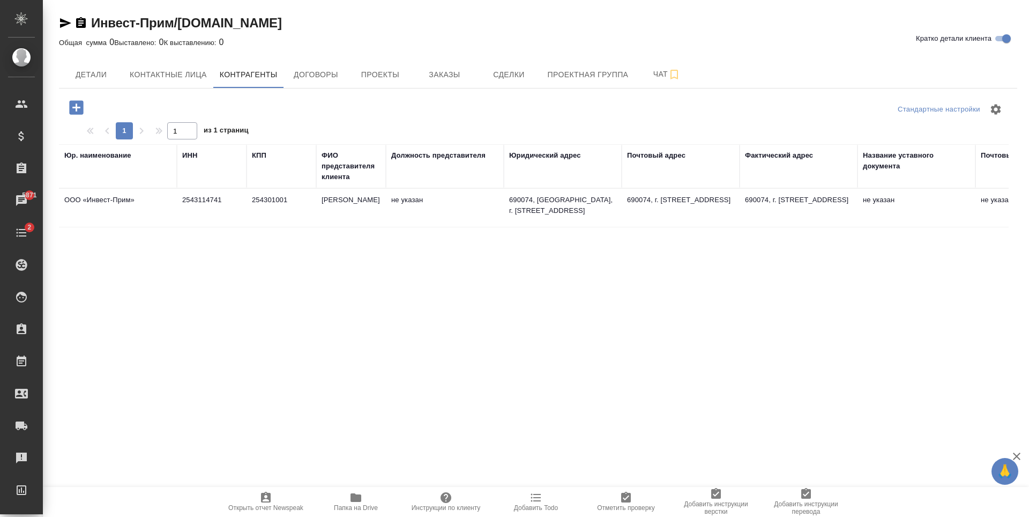
click at [219, 220] on td "2543114741" at bounding box center [212, 208] width 70 height 38
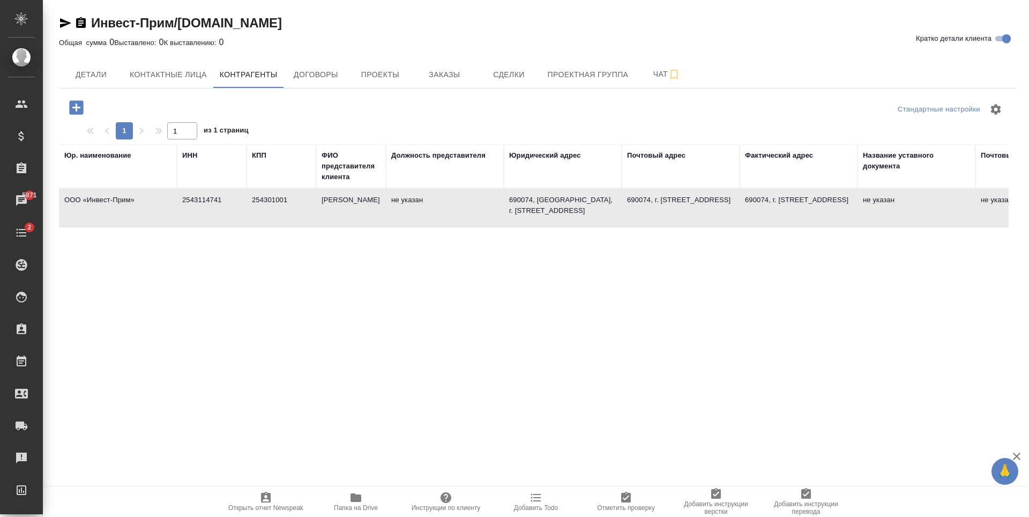
click at [219, 220] on td "2543114741" at bounding box center [212, 208] width 70 height 38
type textarea "OОО «Инвест-Прим»"
type input "2543114741"
type input "254301001"
type input "[PERSON_NAME]"
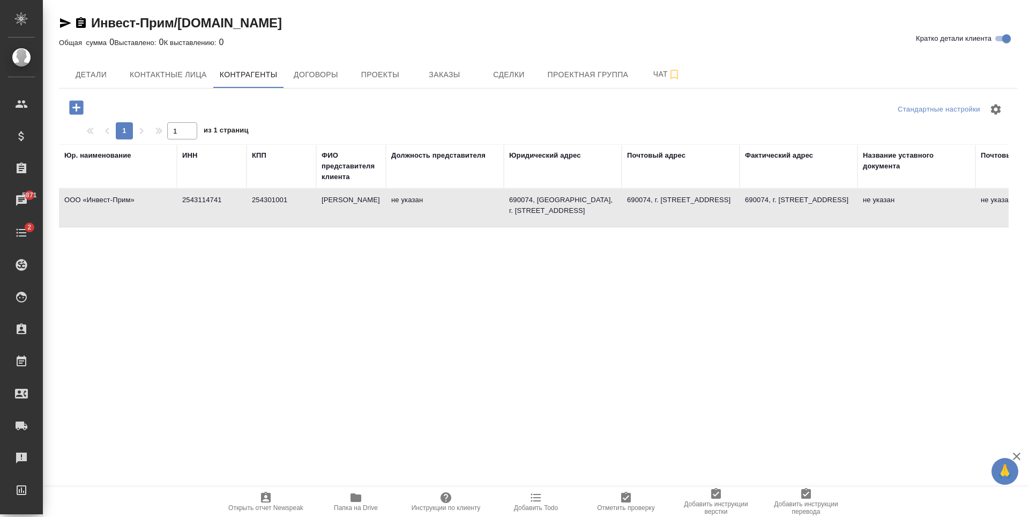
type textarea "690074, [GEOGRAPHIC_DATA], г. [STREET_ADDRESS]"
type textarea "690074, г. [STREET_ADDRESS]"
type input "ПАО АКБ «ПРИМОРЬЕ»"
type input "40702810500004745701"
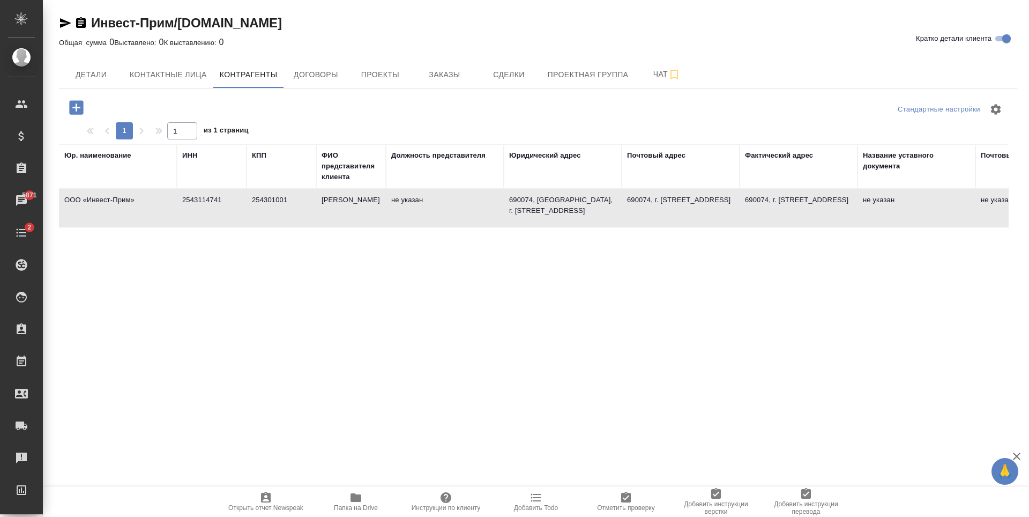
type input "040507795"
type input "30101810800000000795"
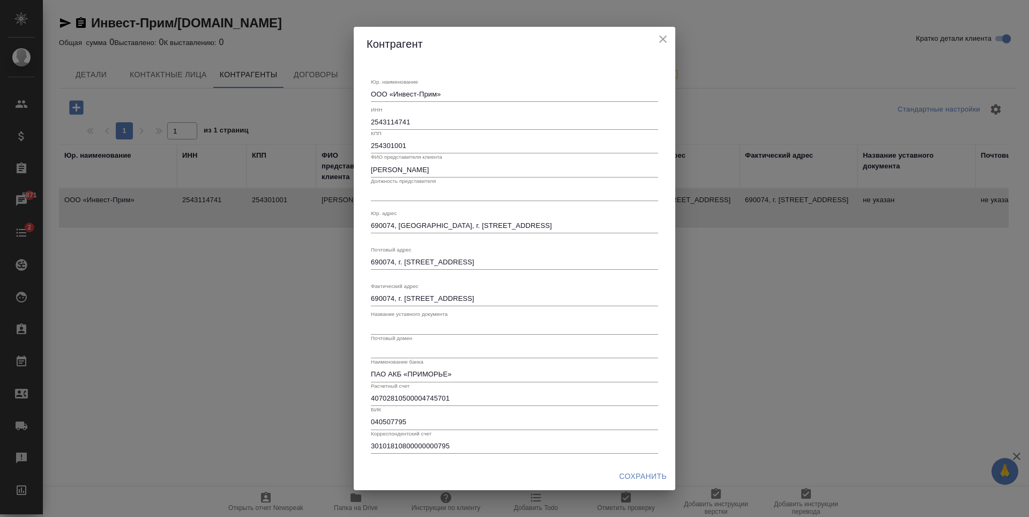
click at [399, 122] on input "2543114741" at bounding box center [514, 122] width 287 height 15
click at [659, 35] on icon "close" at bounding box center [663, 39] width 13 height 13
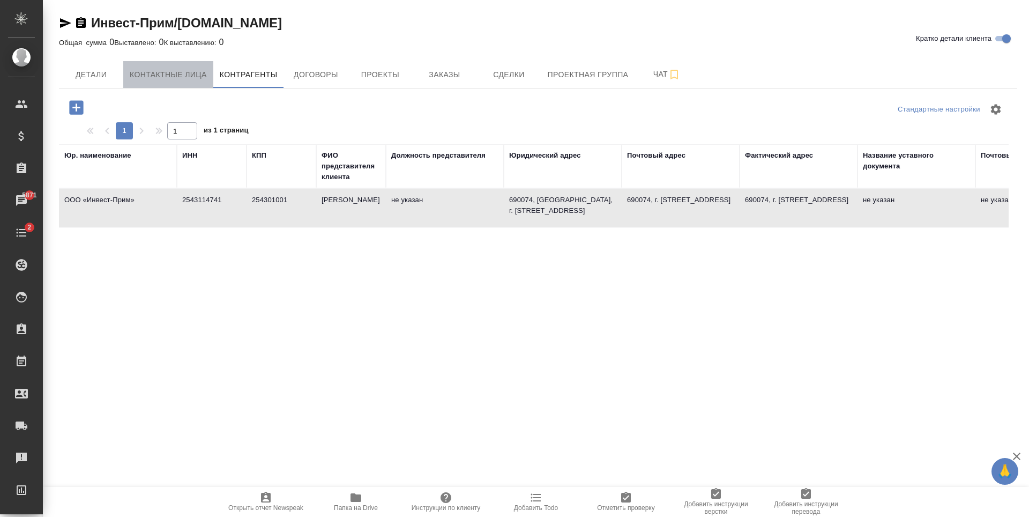
click at [169, 77] on span "Контактные лица" at bounding box center [168, 74] width 77 height 13
select select "RU"
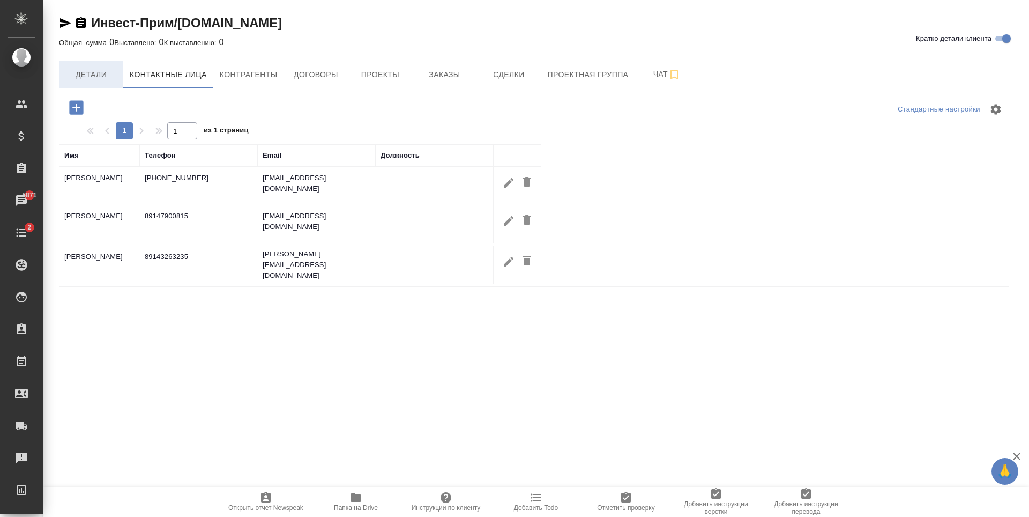
click at [83, 74] on span "Детали" at bounding box center [90, 74] width 51 height 13
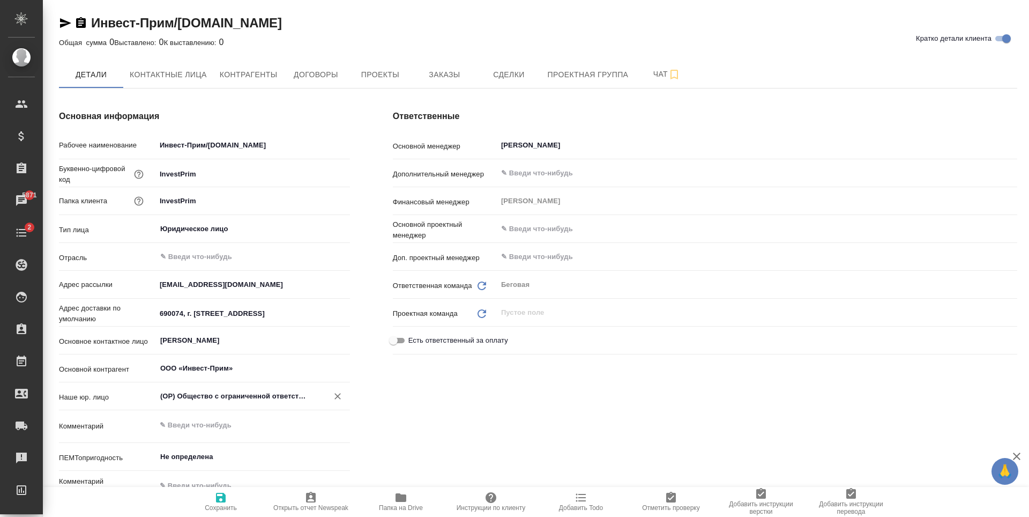
type textarea "x"
click at [297, 398] on input "(OP) Общество с ограниченной ответственностью «Онлайн переводы»" at bounding box center [235, 396] width 152 height 13
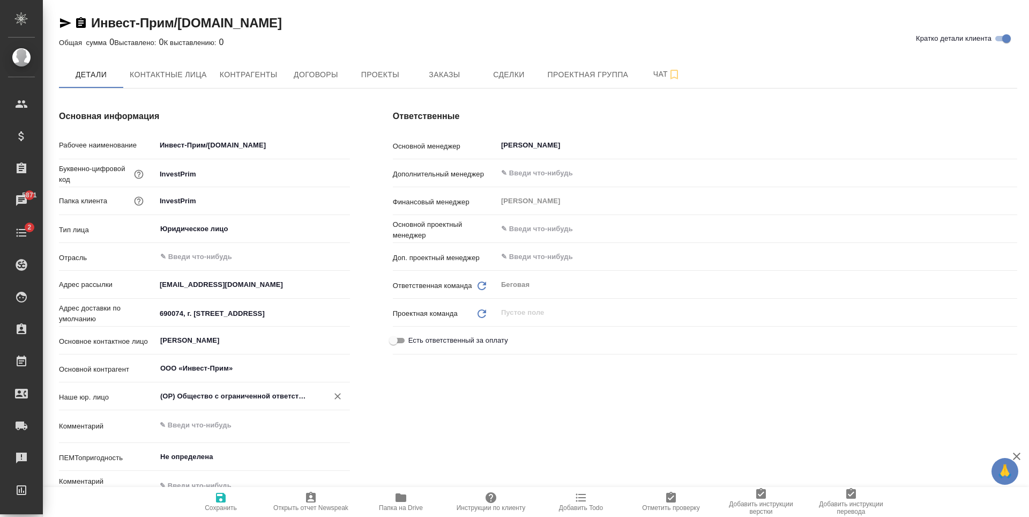
click at [65, 22] on icon "button" at bounding box center [65, 23] width 11 height 10
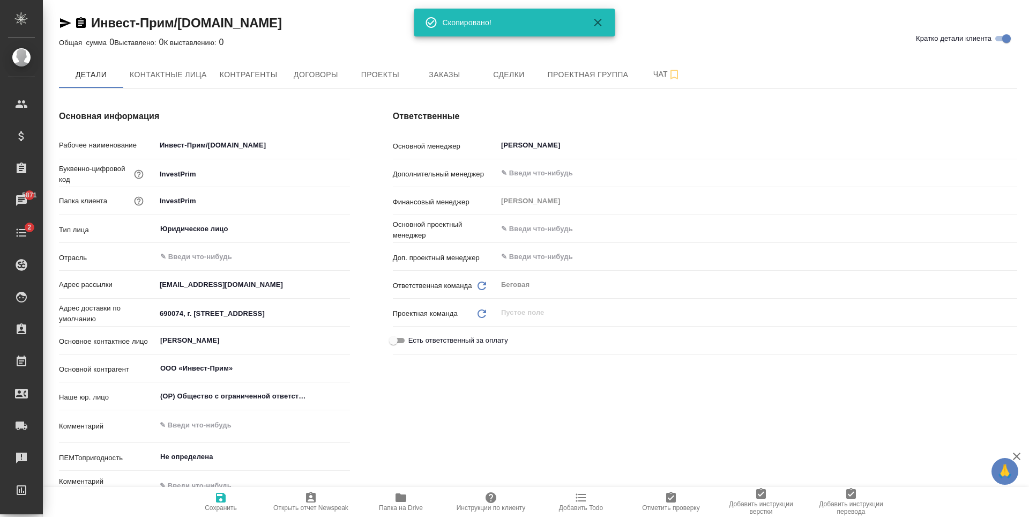
type textarea "x"
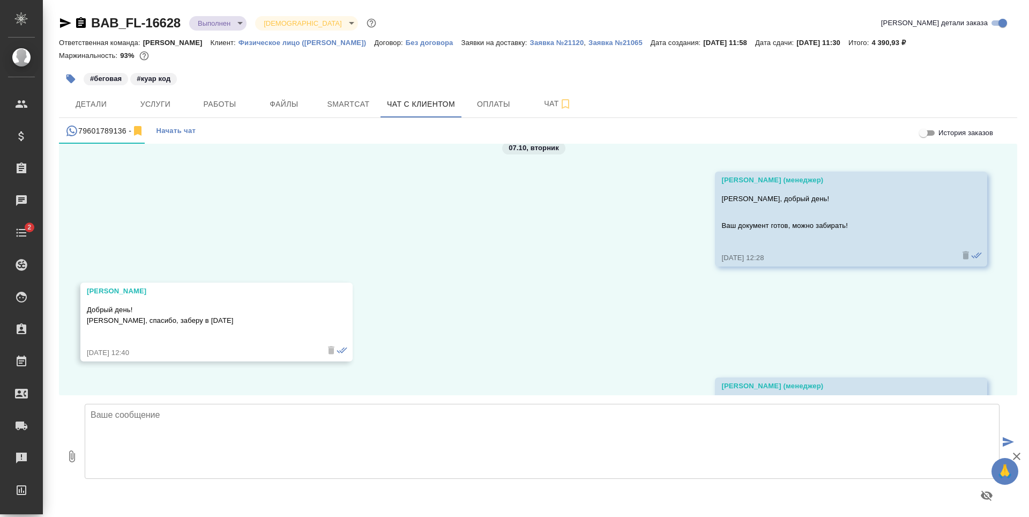
scroll to position [1179, 0]
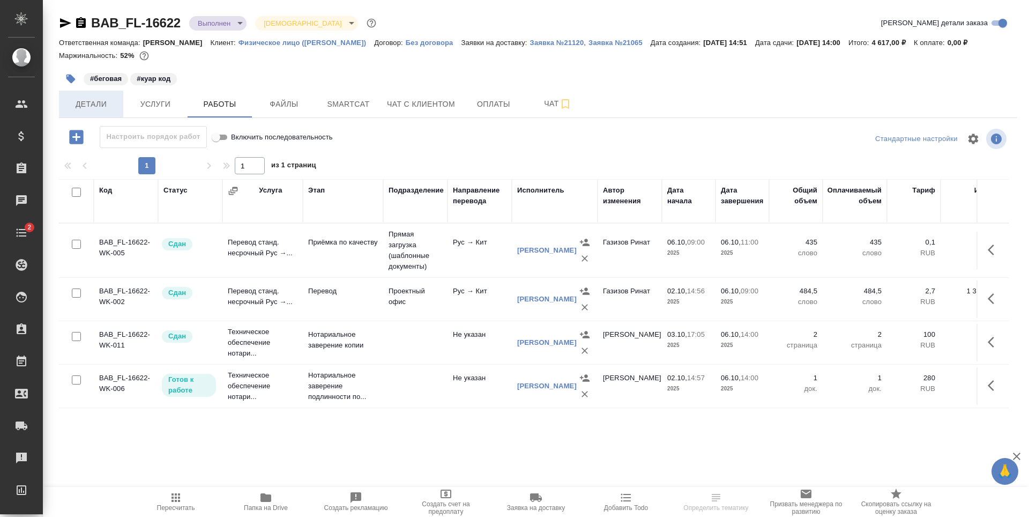
click at [108, 105] on span "Детали" at bounding box center [90, 104] width 51 height 13
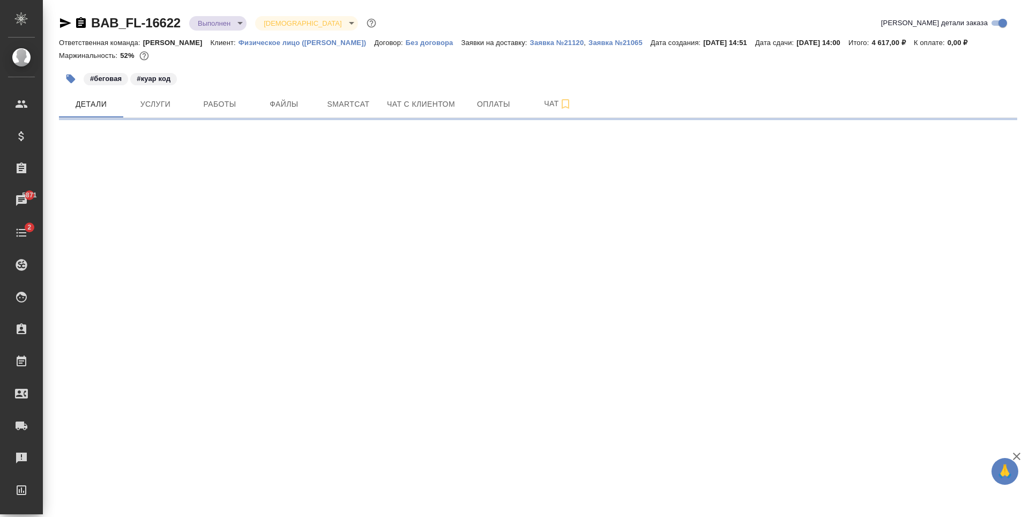
select select "RU"
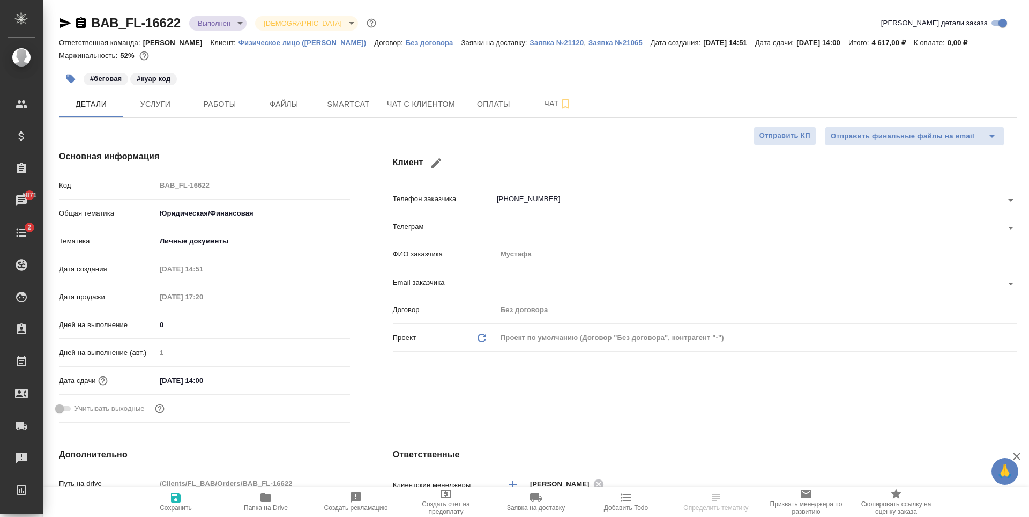
type textarea "x"
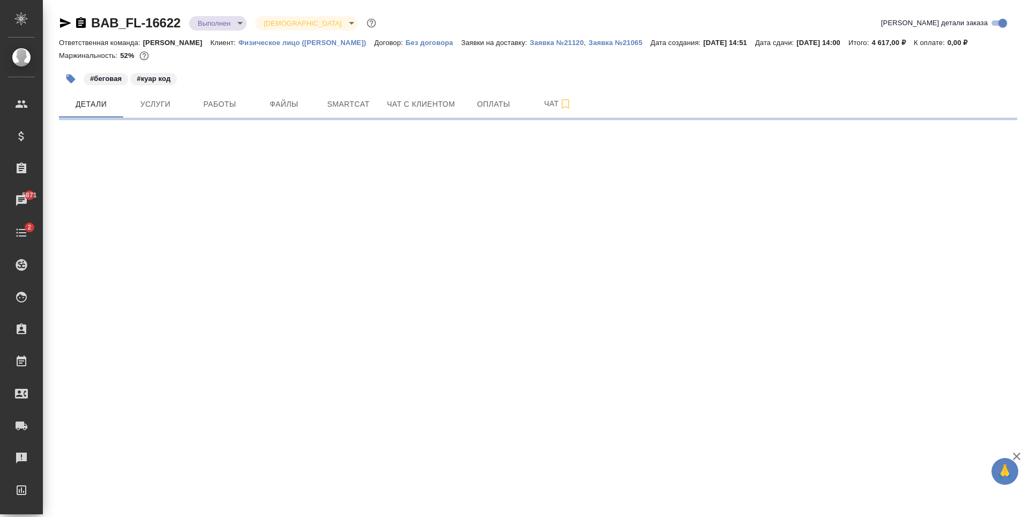
scroll to position [375, 0]
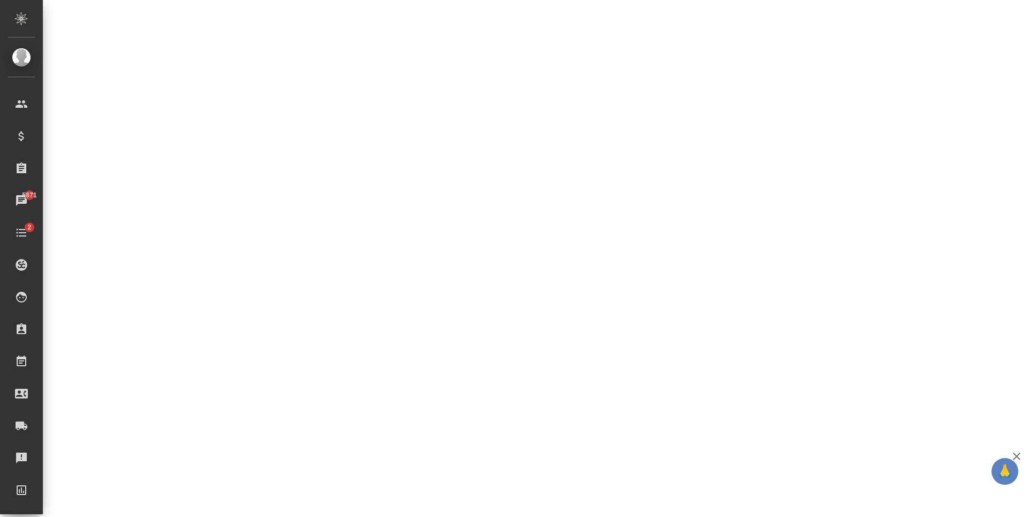
select select "RU"
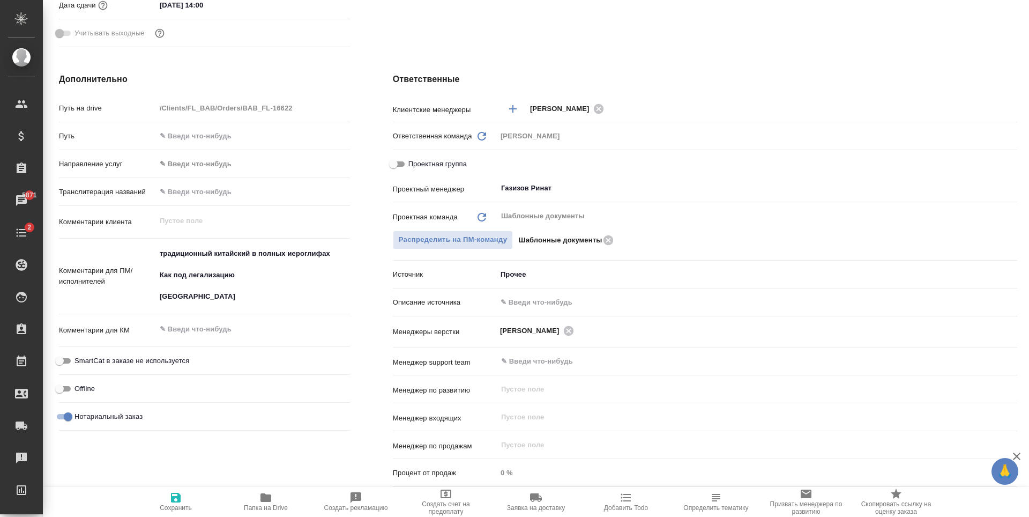
type textarea "x"
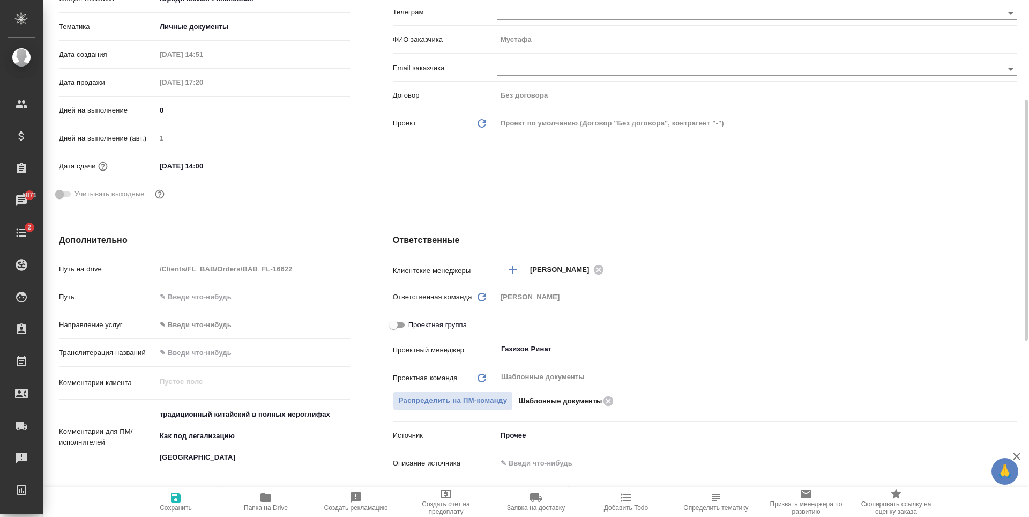
scroll to position [0, 0]
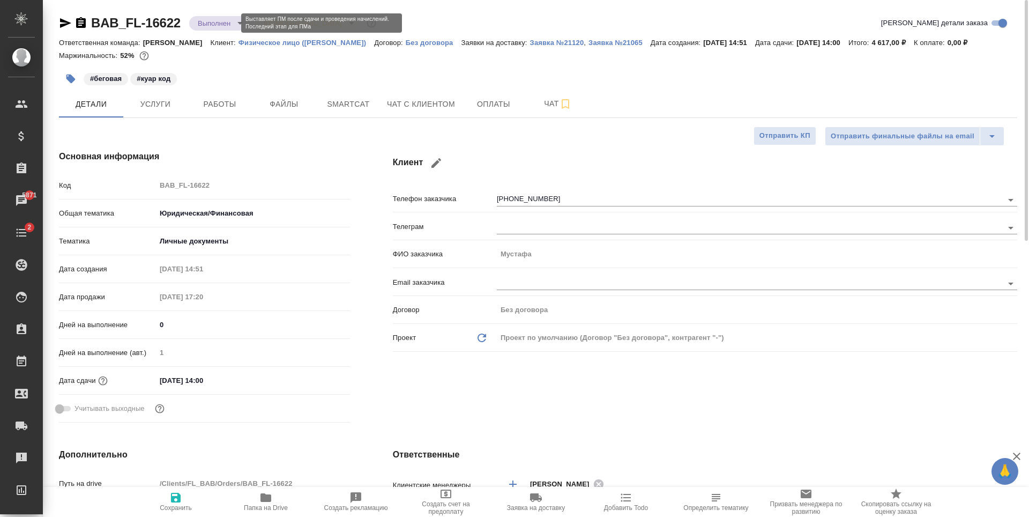
click at [224, 25] on body "🙏 .cls-1 fill:#fff; AWATERA Antonova Kristina Клиенты Спецификации Заказы 5871 …" at bounding box center [514, 258] width 1029 height 517
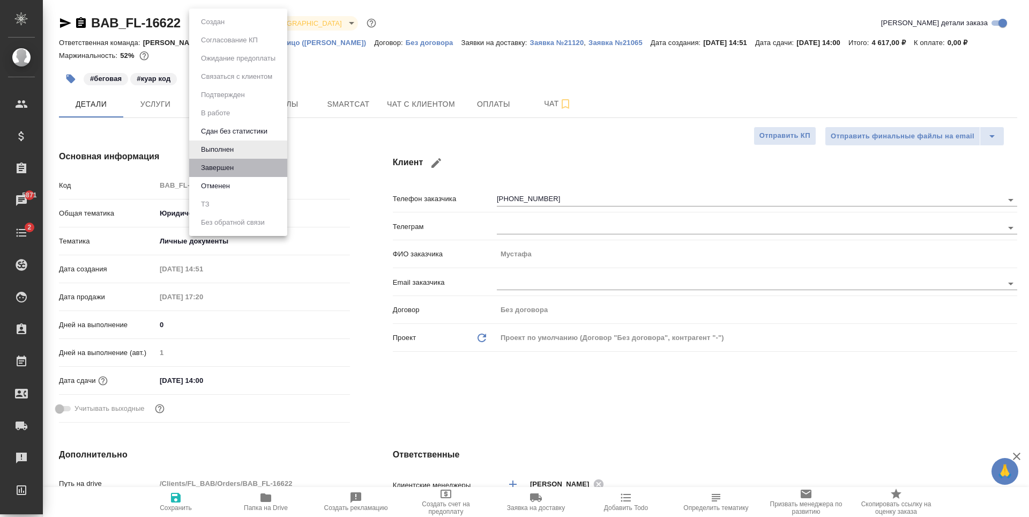
click at [244, 170] on li "Завершен" at bounding box center [238, 168] width 98 height 18
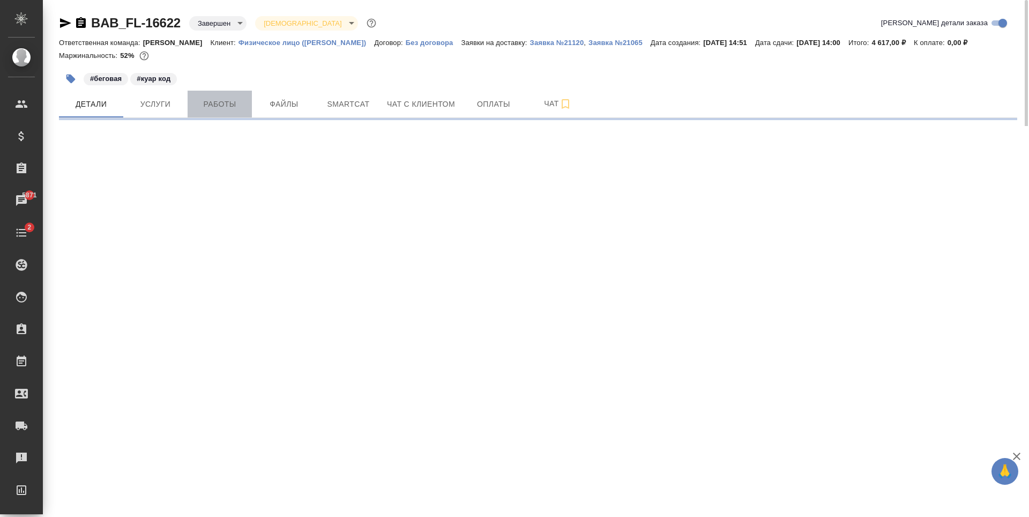
click at [215, 112] on button "Работы" at bounding box center [220, 104] width 64 height 27
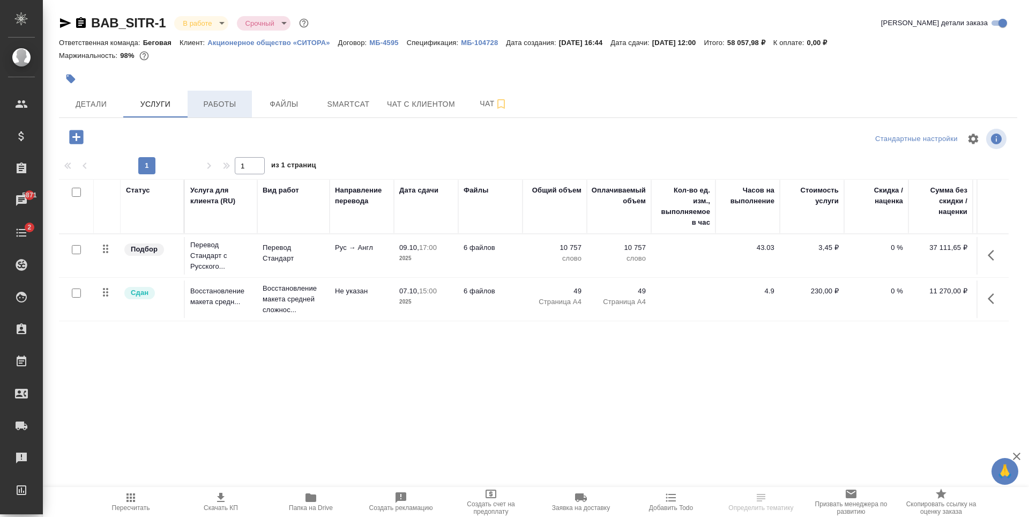
click at [215, 113] on button "Работы" at bounding box center [220, 104] width 64 height 27
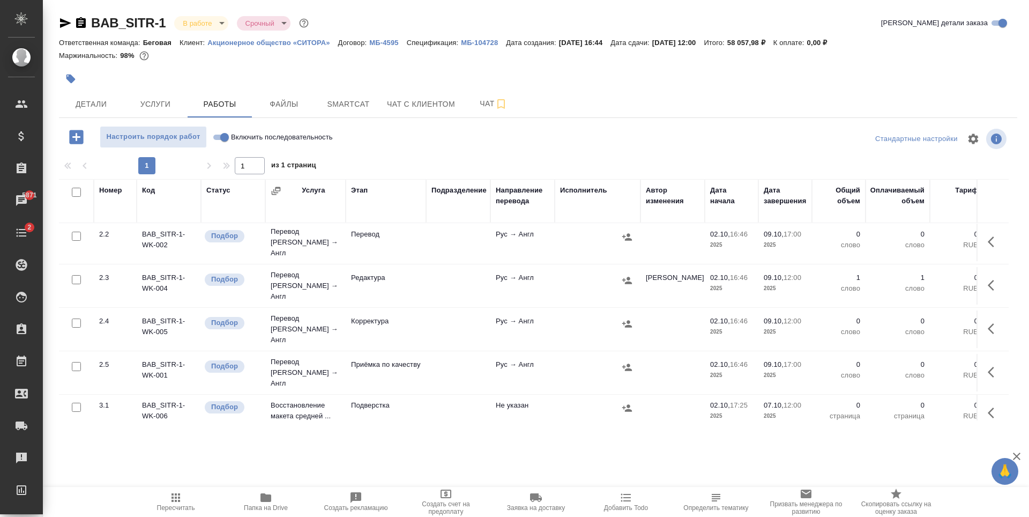
scroll to position [111, 0]
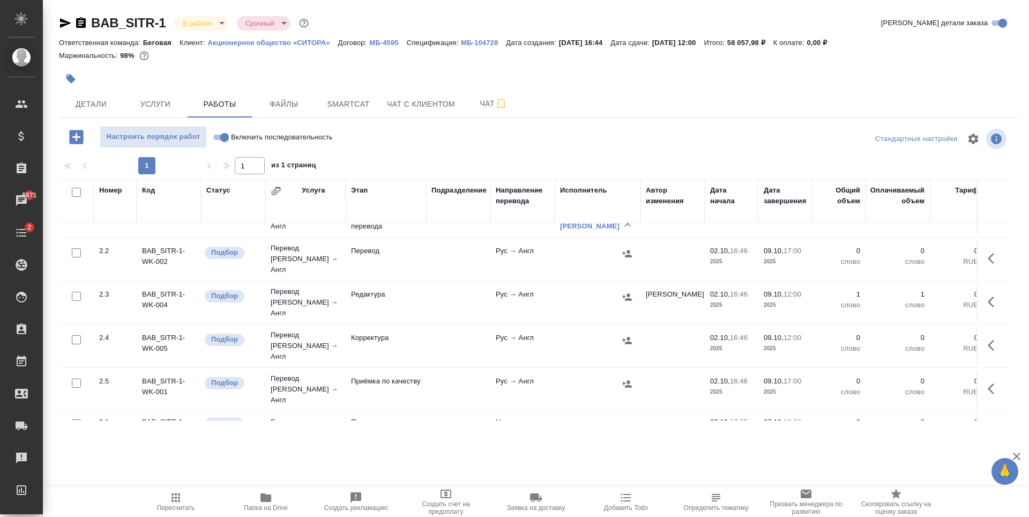
click at [489, 117] on hr at bounding box center [538, 117] width 958 height 1
click at [493, 107] on span "Чат" at bounding box center [493, 103] width 51 height 13
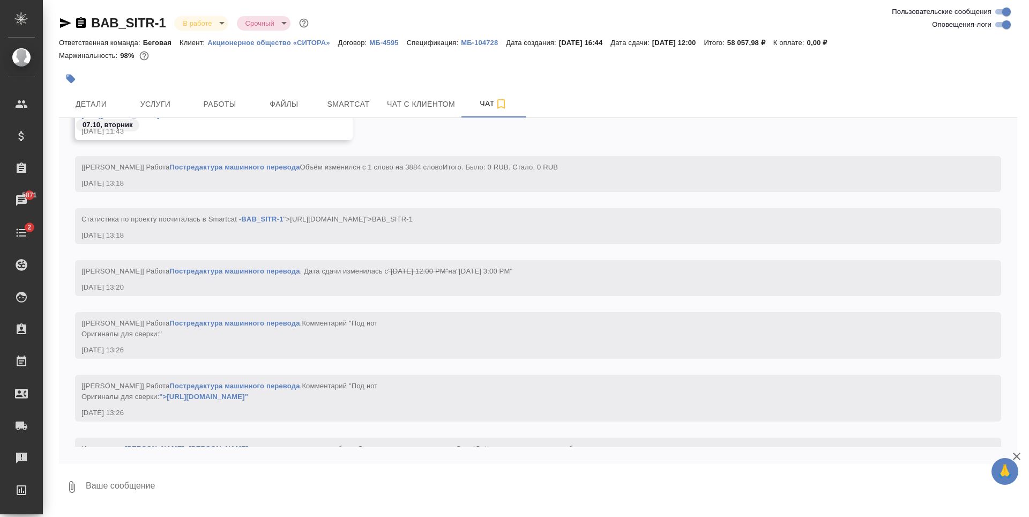
scroll to position [1472, 0]
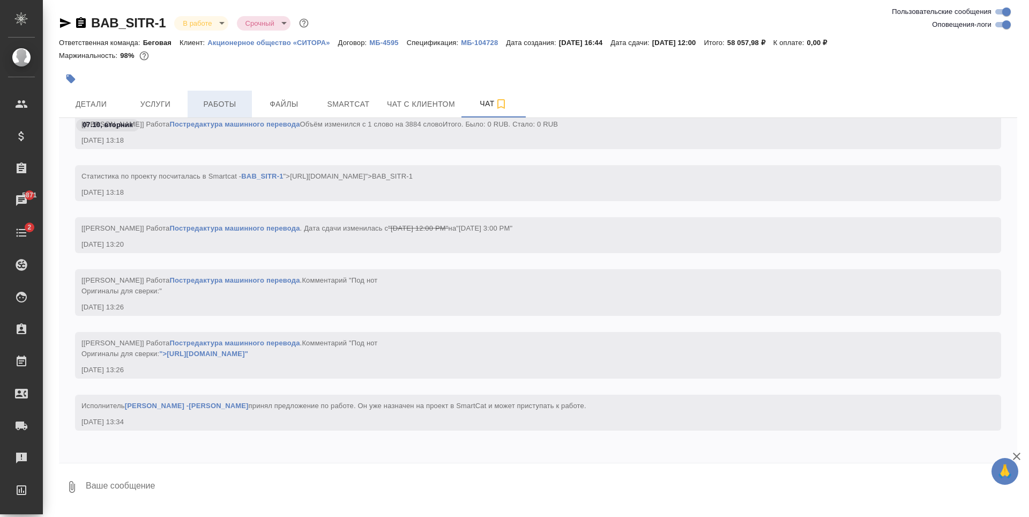
click at [245, 107] on span "Работы" at bounding box center [219, 104] width 51 height 13
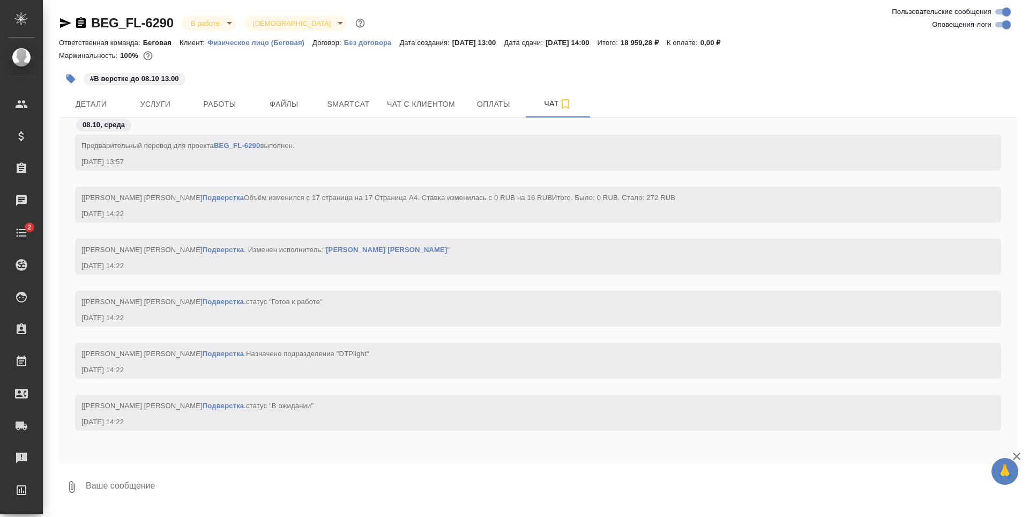
scroll to position [4680, 0]
click at [161, 103] on span "Услуги" at bounding box center [155, 104] width 51 height 13
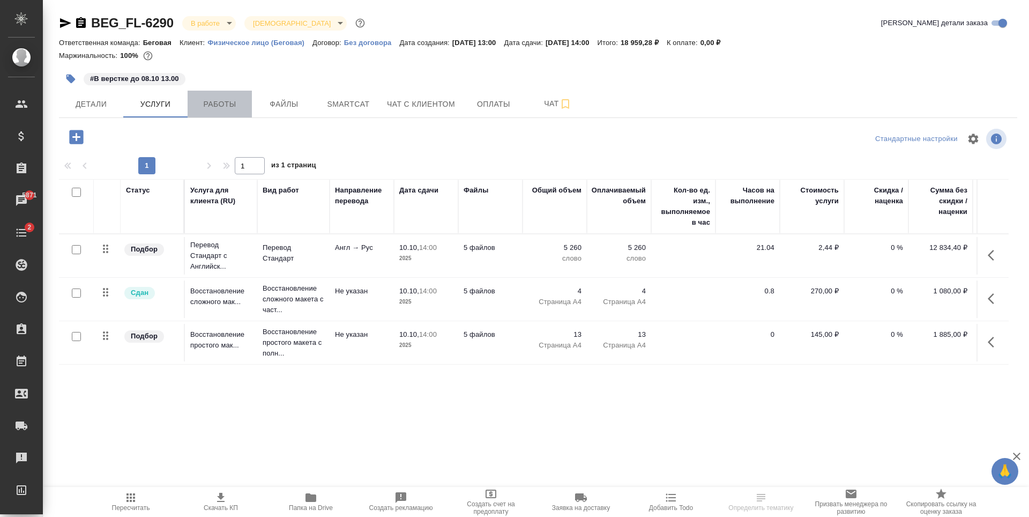
click at [226, 110] on span "Работы" at bounding box center [219, 104] width 51 height 13
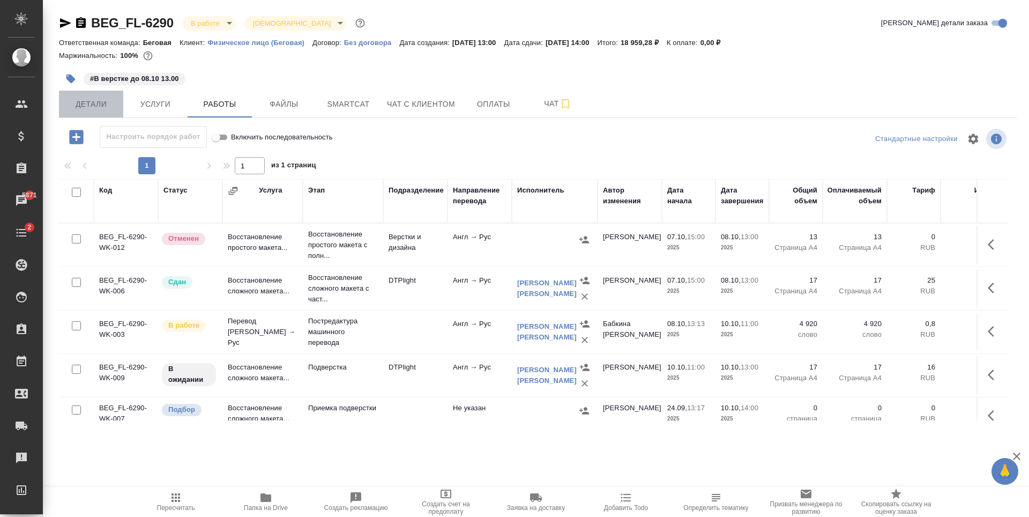
click at [107, 101] on span "Детали" at bounding box center [90, 104] width 51 height 13
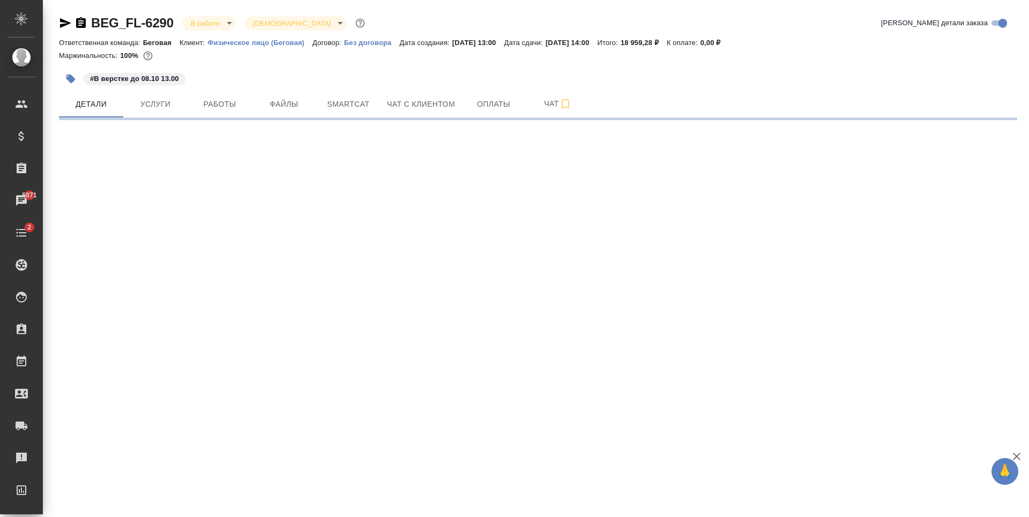
select select "RU"
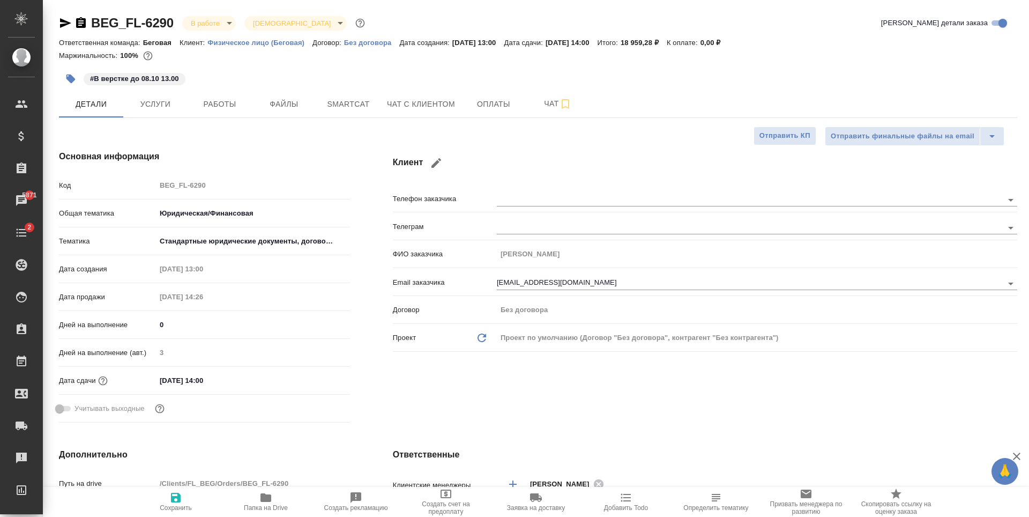
type textarea "x"
click at [238, 110] on span "Работы" at bounding box center [219, 104] width 51 height 13
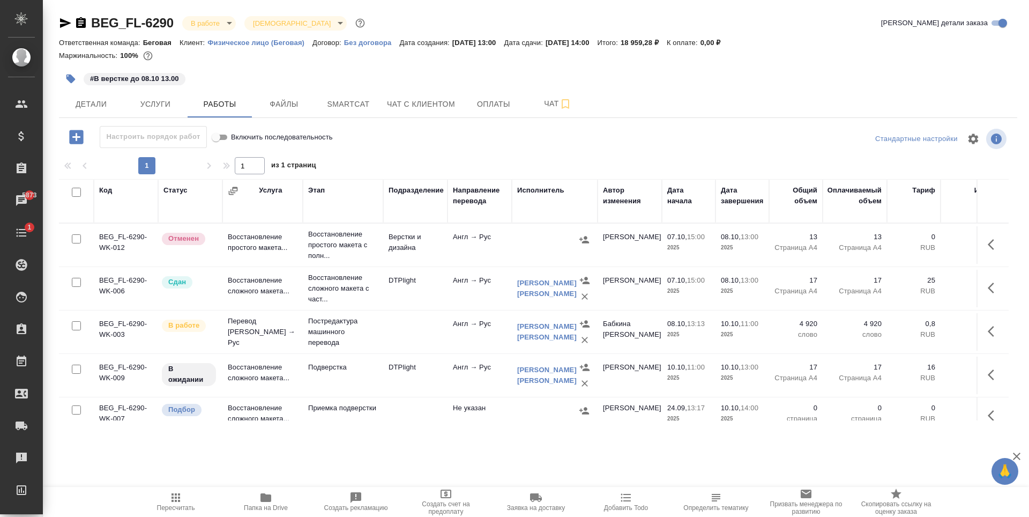
scroll to position [23, 0]
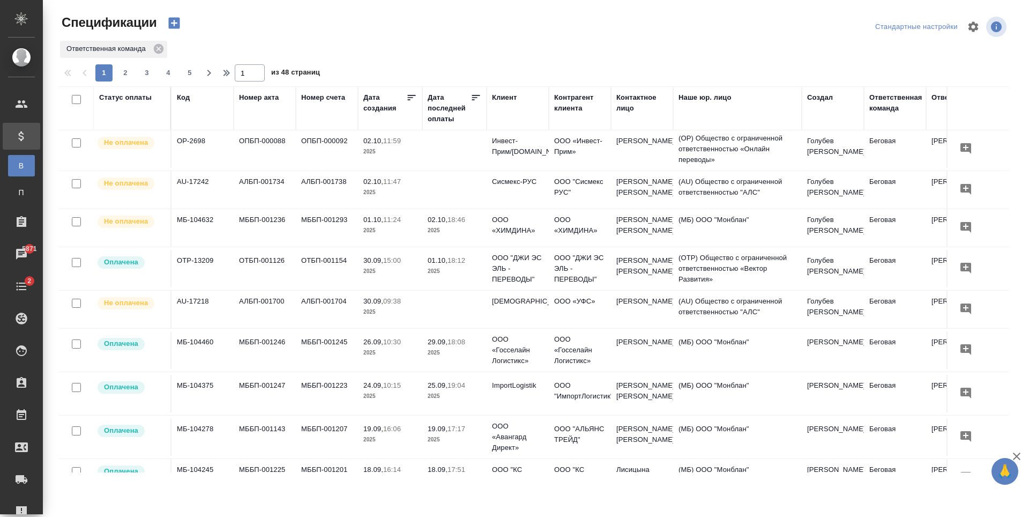
scroll to position [125, 0]
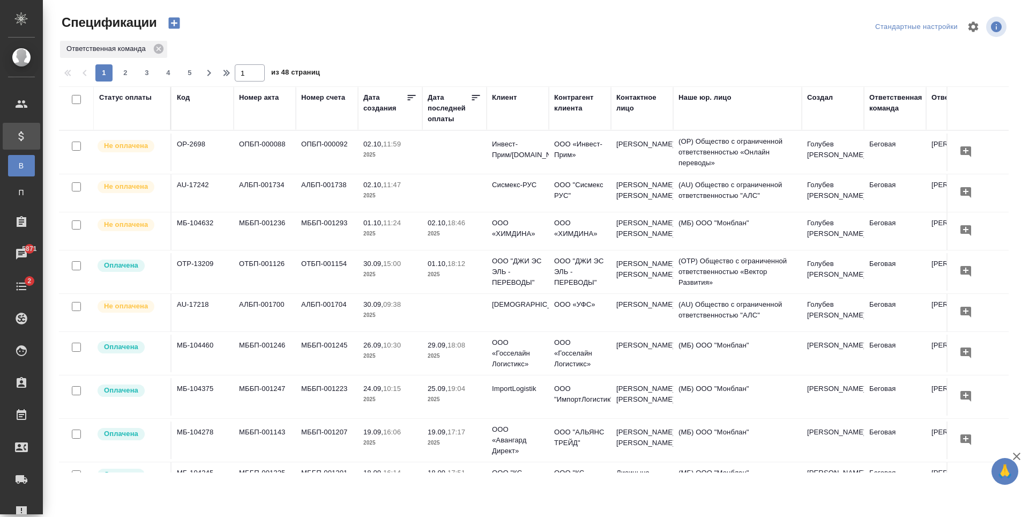
click at [474, 311] on td at bounding box center [454, 313] width 64 height 38
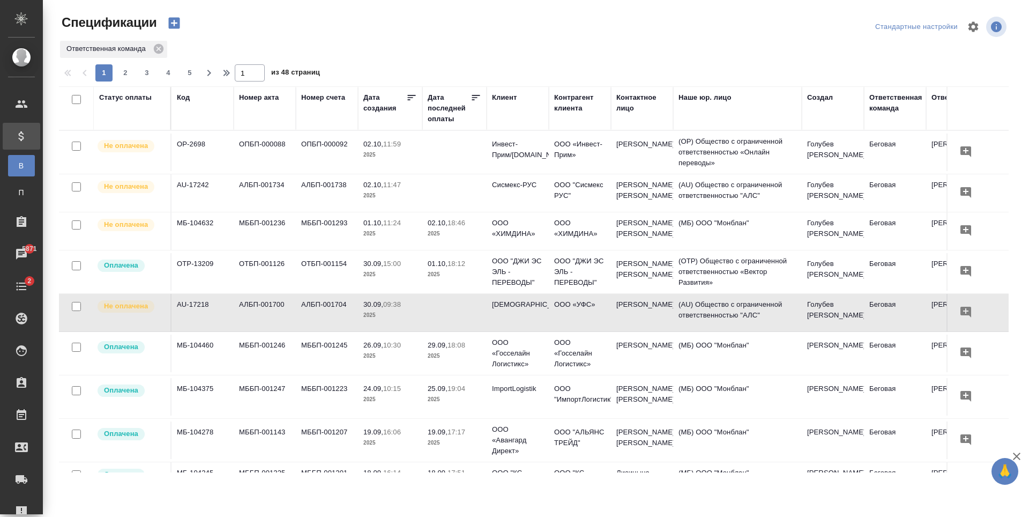
click at [72, 311] on input "checkbox" at bounding box center [76, 306] width 9 height 9
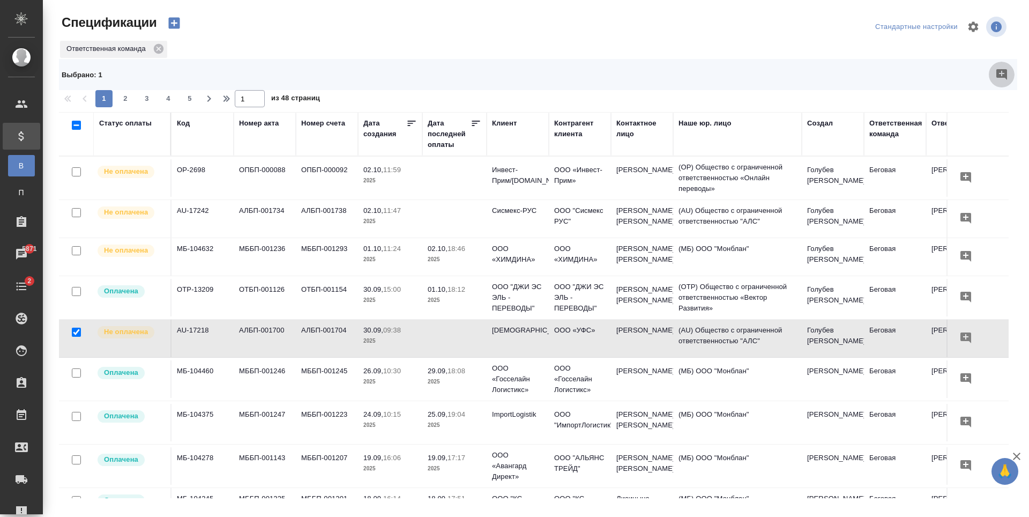
click at [999, 77] on icon "button" at bounding box center [1001, 74] width 11 height 11
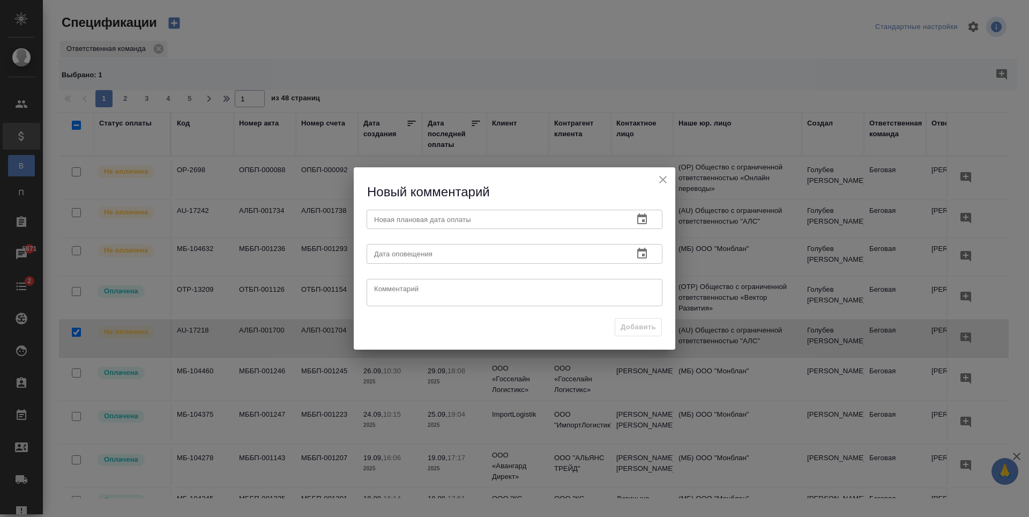
click at [665, 183] on icon "close" at bounding box center [663, 179] width 13 height 13
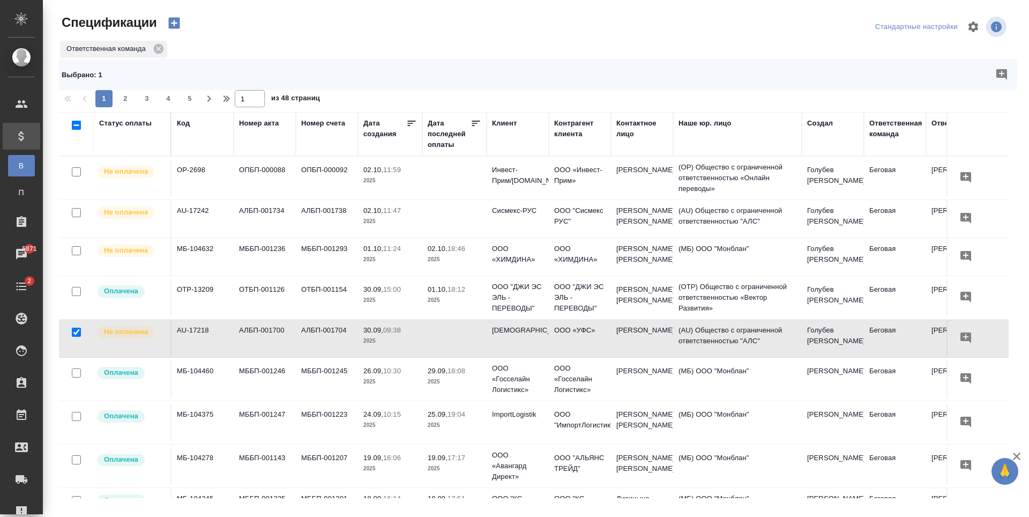
click at [452, 342] on td at bounding box center [454, 338] width 64 height 38
click at [77, 337] on input "checkbox" at bounding box center [76, 331] width 9 height 9
checkbox input "false"
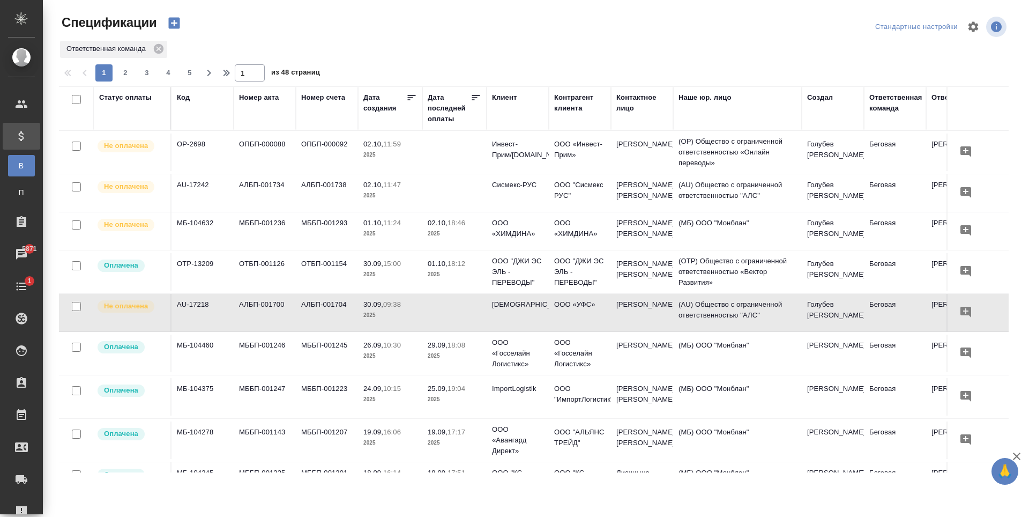
scroll to position [71, 0]
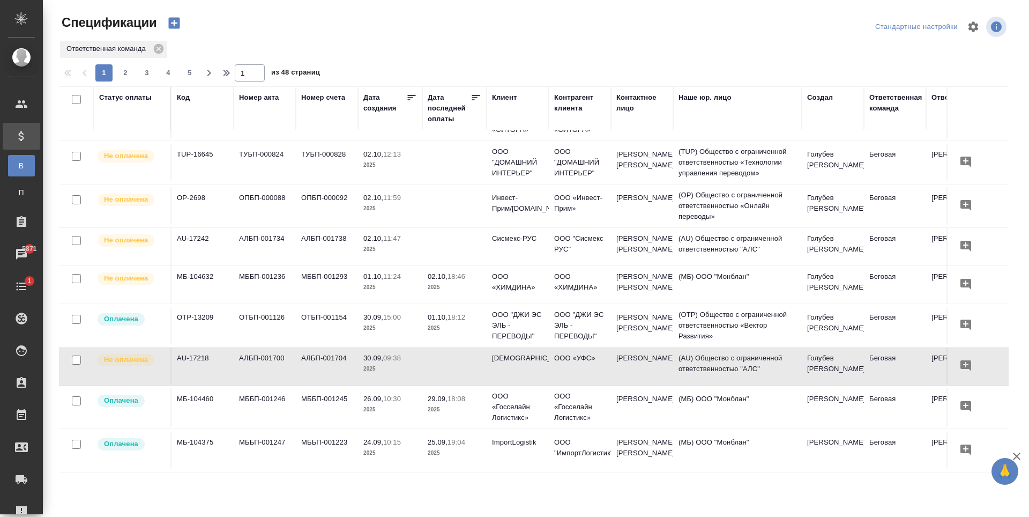
click at [469, 297] on td "02.10, 18:46 2025" at bounding box center [454, 285] width 64 height 38
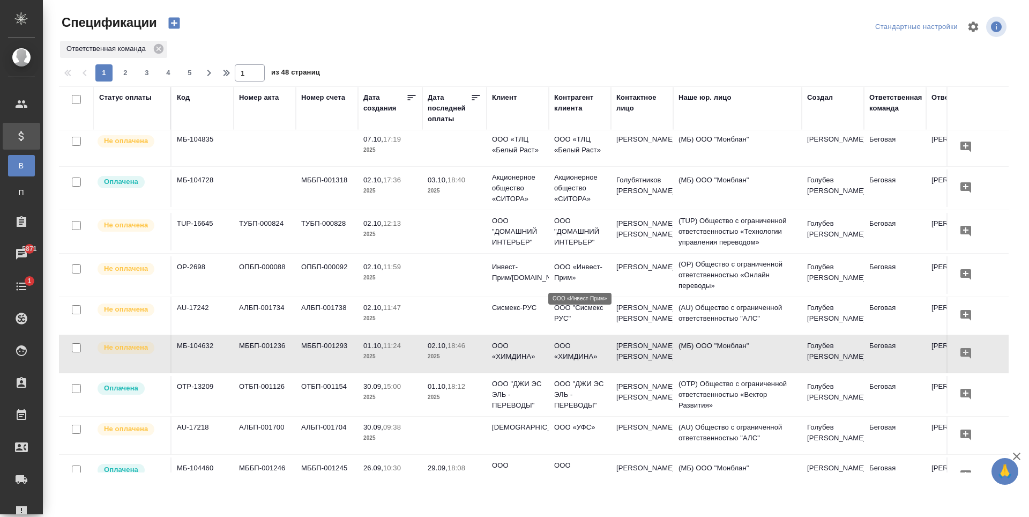
scroll to position [0, 0]
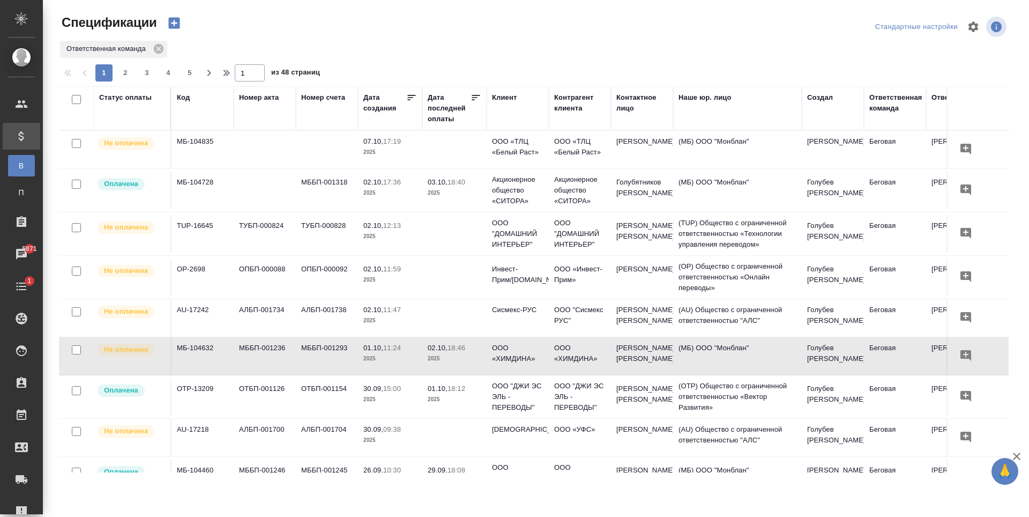
click at [469, 318] on td at bounding box center [454, 318] width 64 height 38
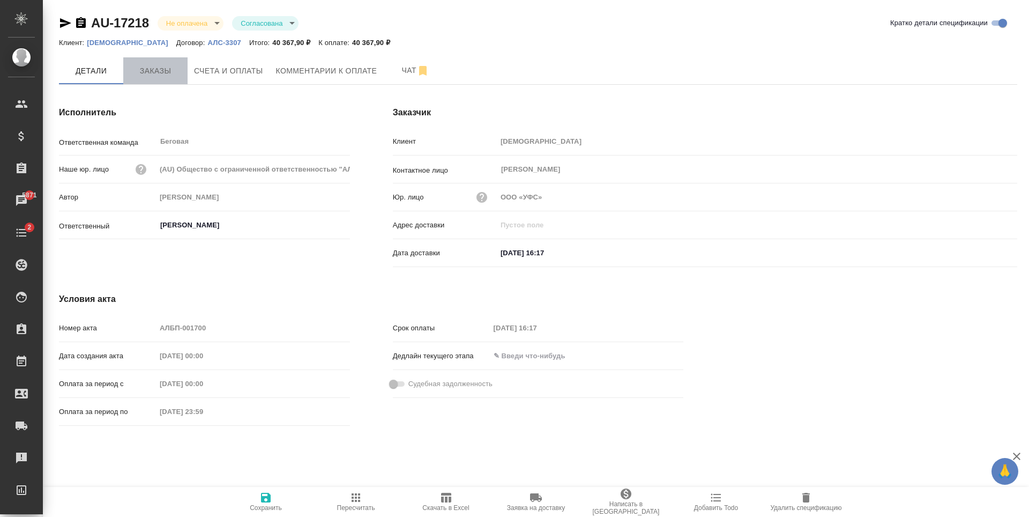
click at [163, 79] on button "Заказы" at bounding box center [155, 70] width 64 height 27
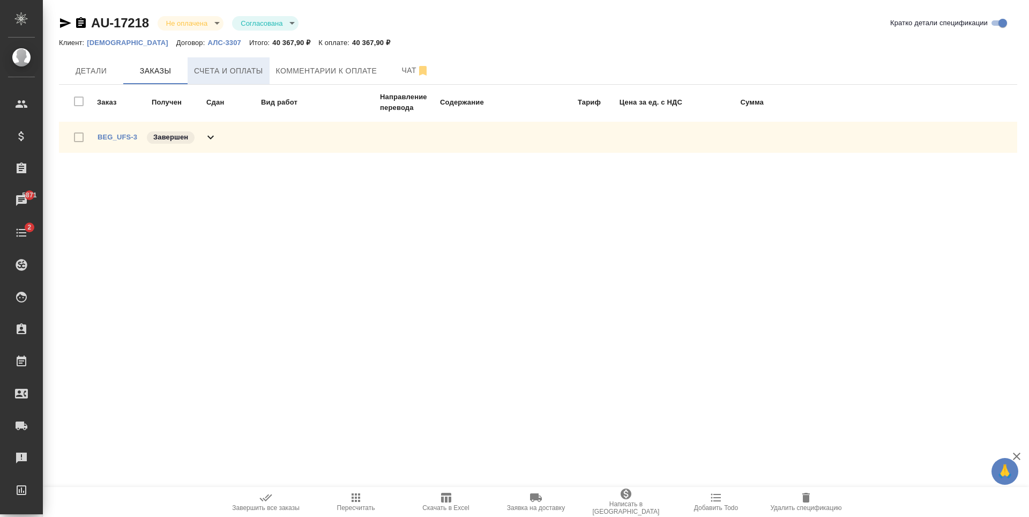
click at [216, 78] on button "Счета и оплаты" at bounding box center [229, 70] width 82 height 27
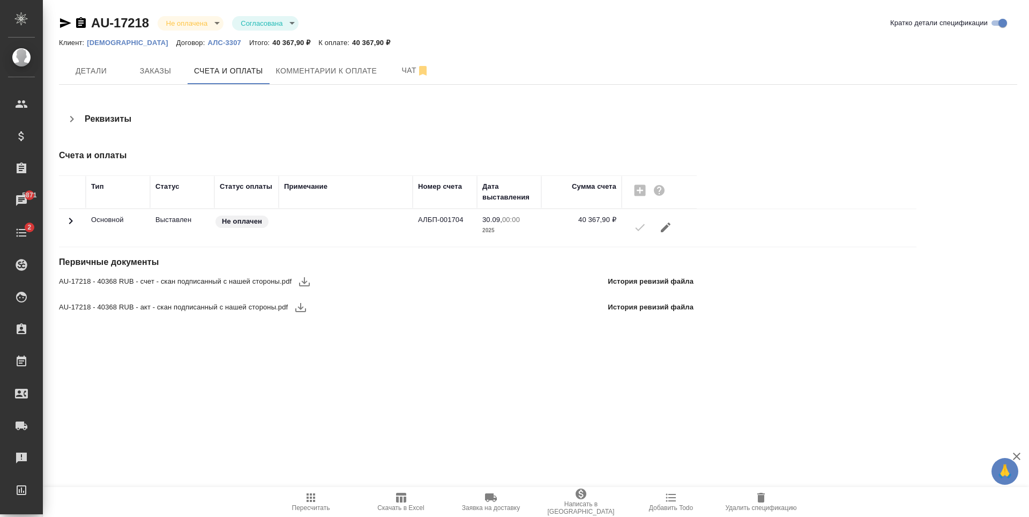
click at [94, 44] on p "[DEMOGRAPHIC_DATA]" at bounding box center [132, 43] width 90 height 8
click at [88, 69] on span "Детали" at bounding box center [90, 70] width 51 height 13
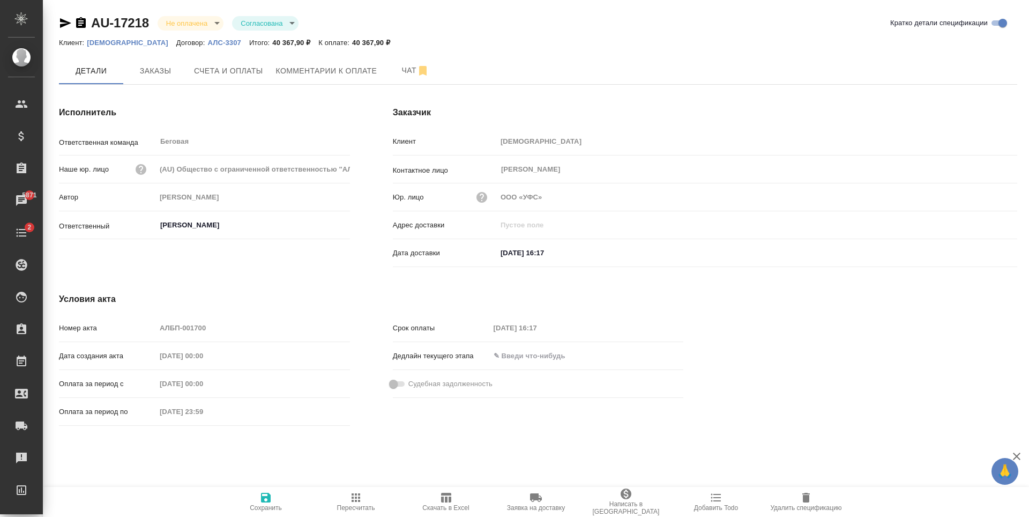
click at [711, 253] on div "[DATE] 16:17" at bounding box center [757, 253] width 520 height 16
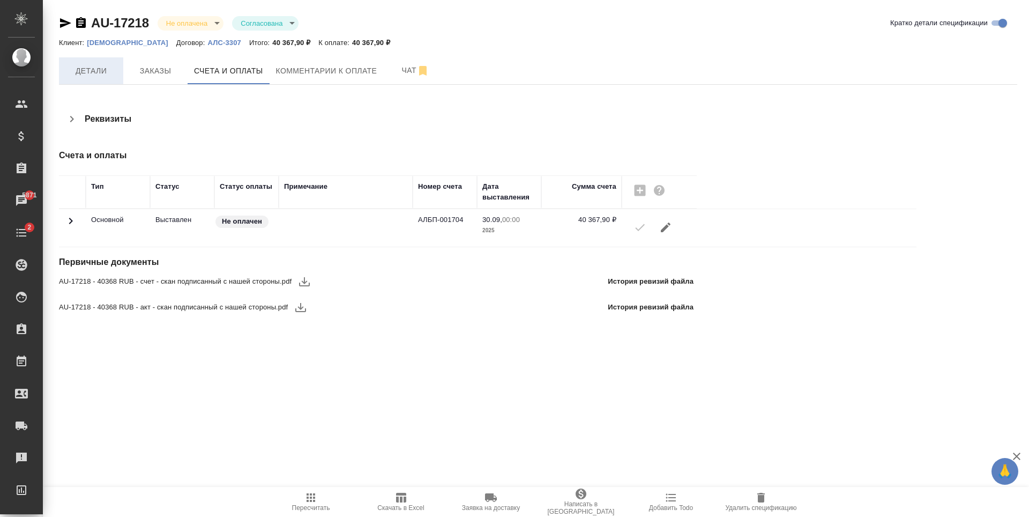
click at [104, 75] on span "Детали" at bounding box center [90, 70] width 51 height 13
click at [114, 65] on span "Детали" at bounding box center [90, 70] width 51 height 13
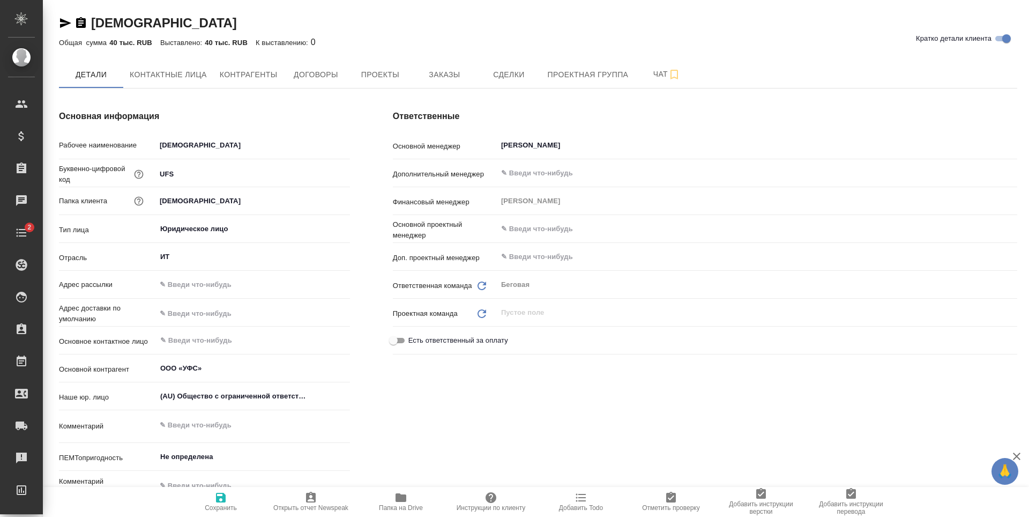
type textarea "x"
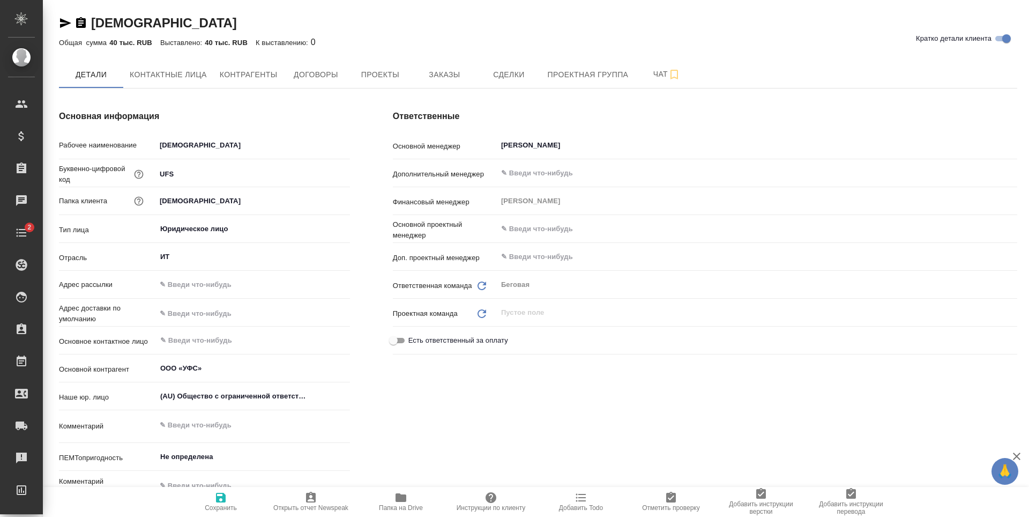
type textarea "x"
click at [295, 81] on button "Договоры" at bounding box center [316, 74] width 64 height 27
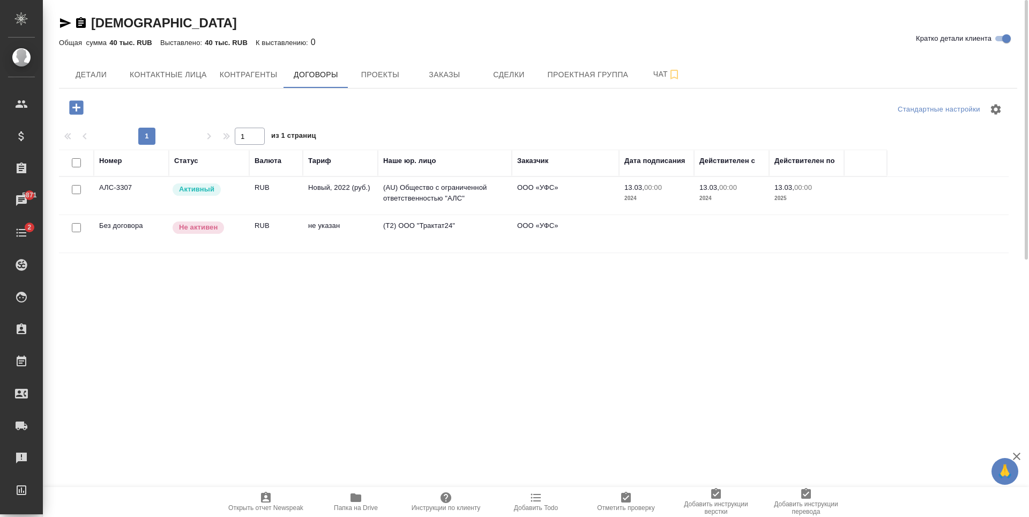
click at [594, 200] on td "ООО «УФС»" at bounding box center [565, 196] width 107 height 38
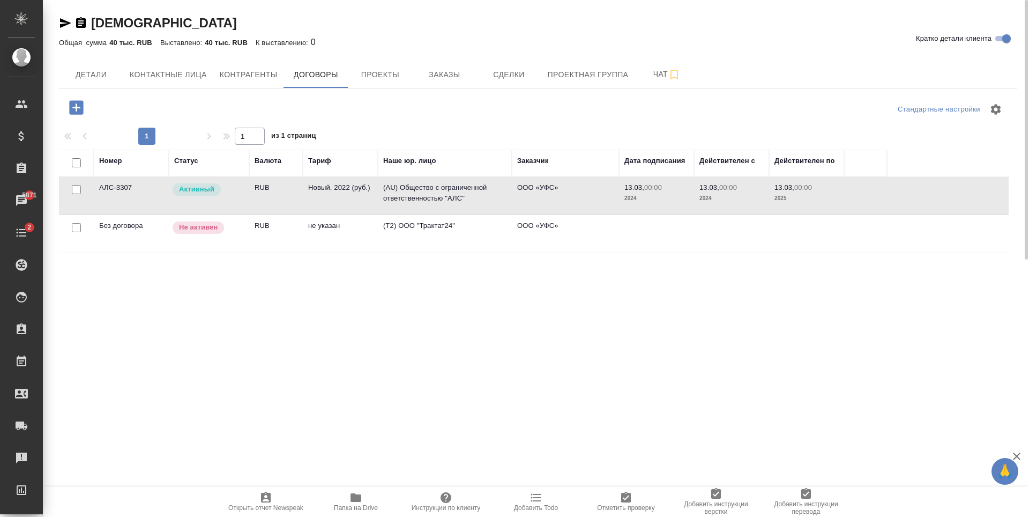
click at [594, 200] on td "ООО «УФС»" at bounding box center [565, 196] width 107 height 38
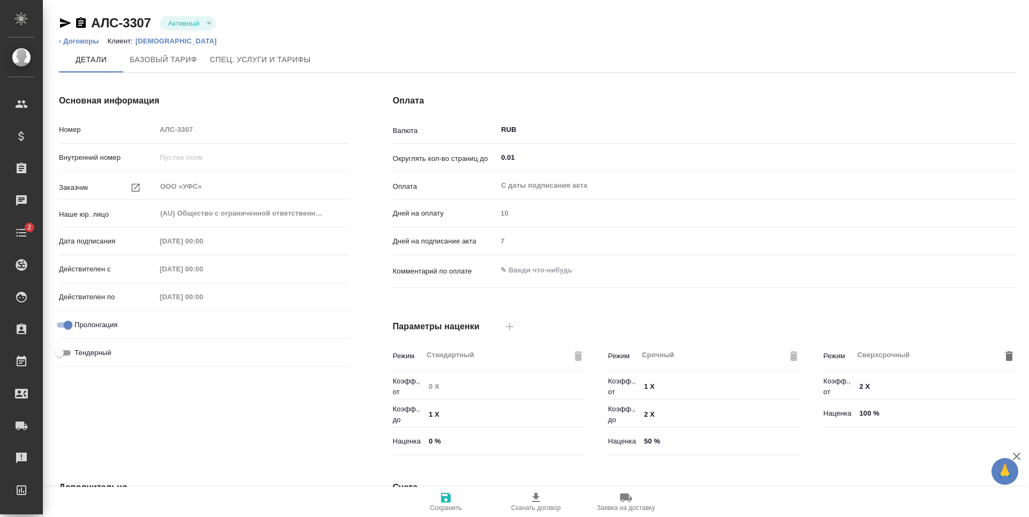
type input "Новый, 2022 (руб.)"
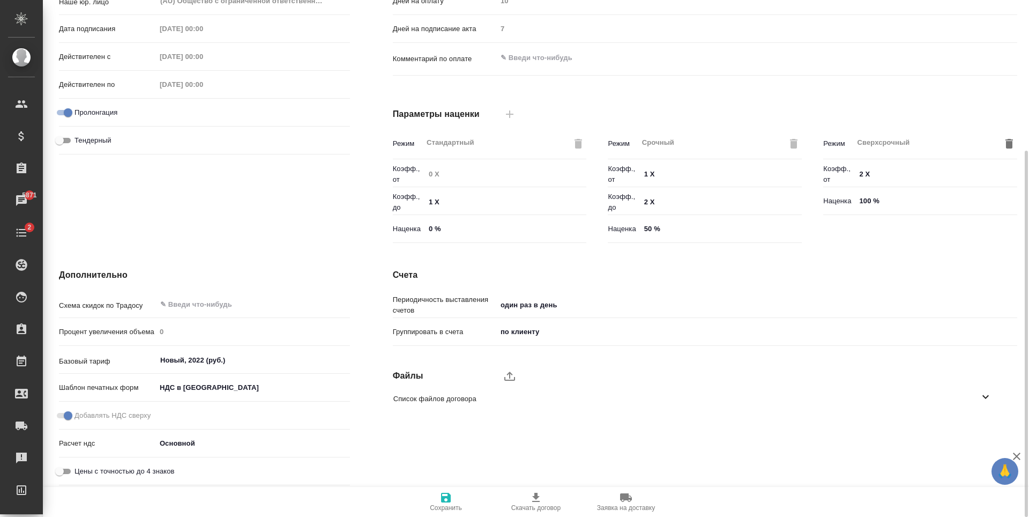
scroll to position [105, 0]
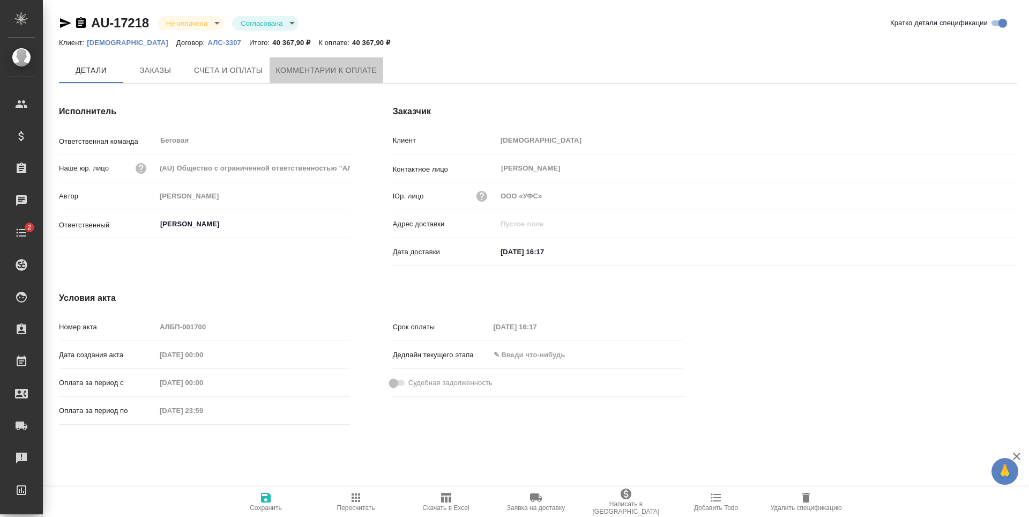
click at [310, 68] on span "Комментарии к оплате" at bounding box center [326, 70] width 101 height 13
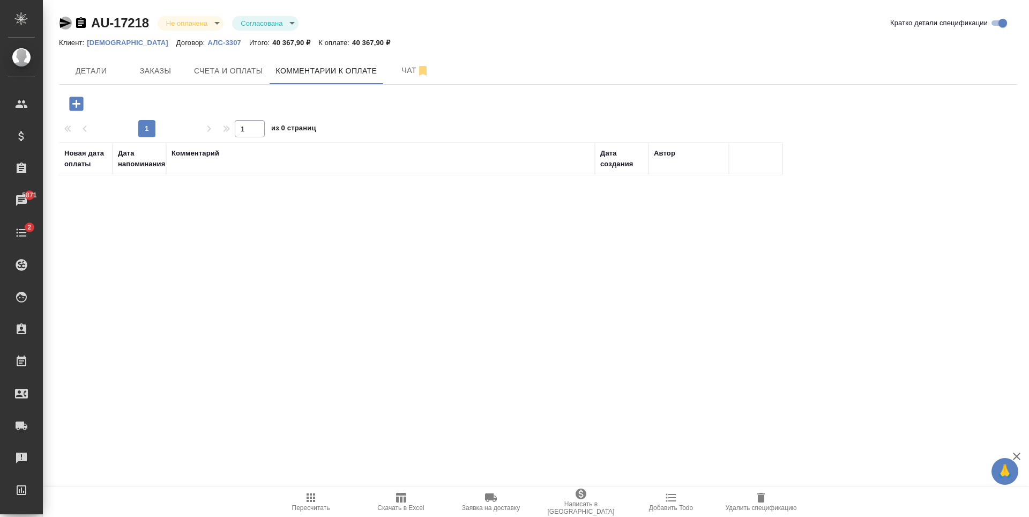
click at [66, 28] on icon "button" at bounding box center [65, 23] width 13 height 13
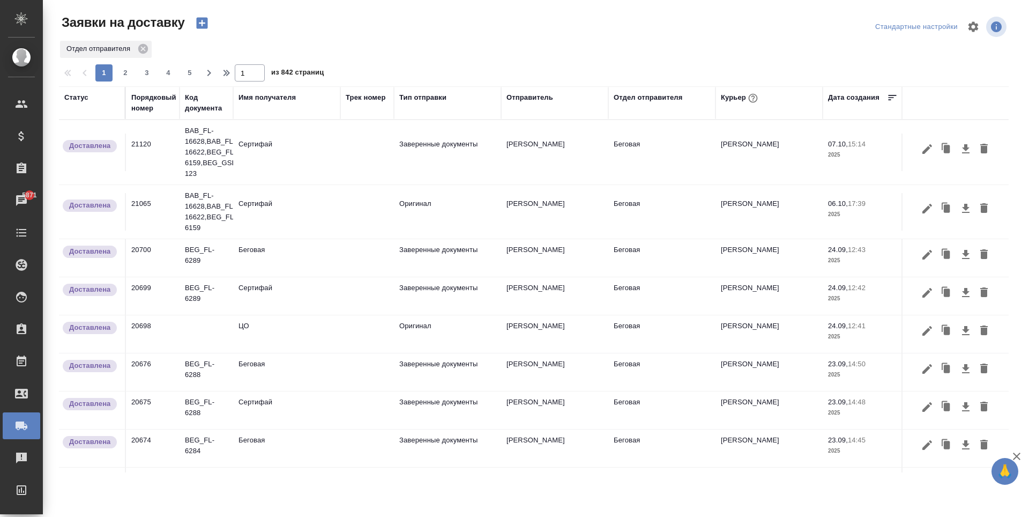
click at [210, 24] on button "button" at bounding box center [202, 23] width 26 height 18
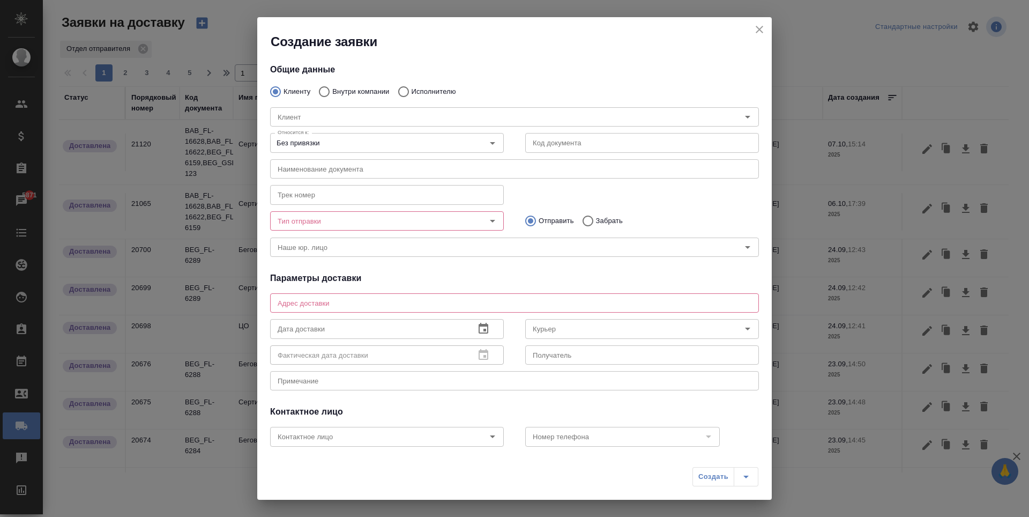
click at [358, 95] on div "Клиент Клиент" at bounding box center [514, 115] width 510 height 47
click at [360, 83] on label "Внутри компании" at bounding box center [351, 91] width 76 height 23
click at [332, 83] on input "Внутри компании" at bounding box center [322, 91] width 19 height 23
radio input "true"
click at [360, 86] on p "Внутри компании" at bounding box center [360, 91] width 57 height 11
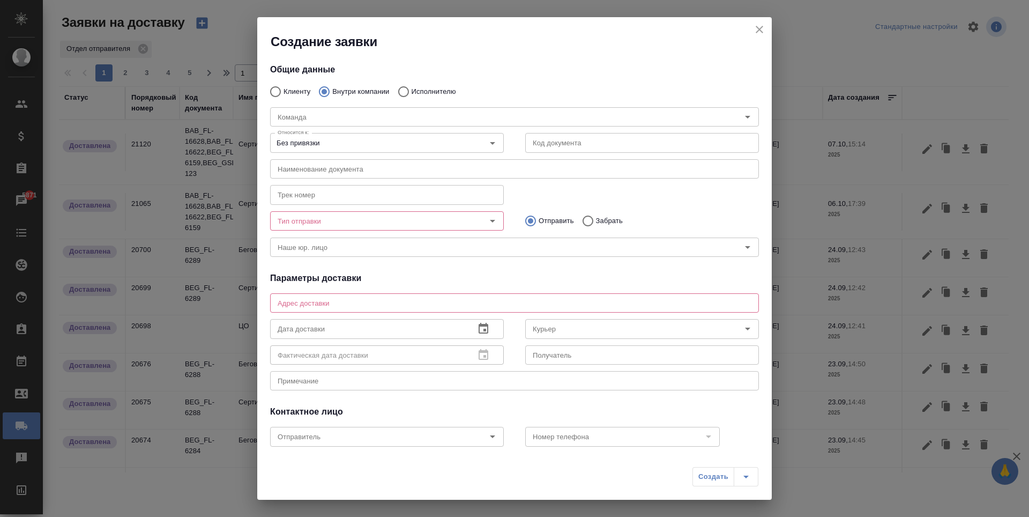
click at [332, 86] on input "Внутри компании" at bounding box center [322, 91] width 19 height 23
click at [360, 120] on input "Команда" at bounding box center [496, 116] width 446 height 13
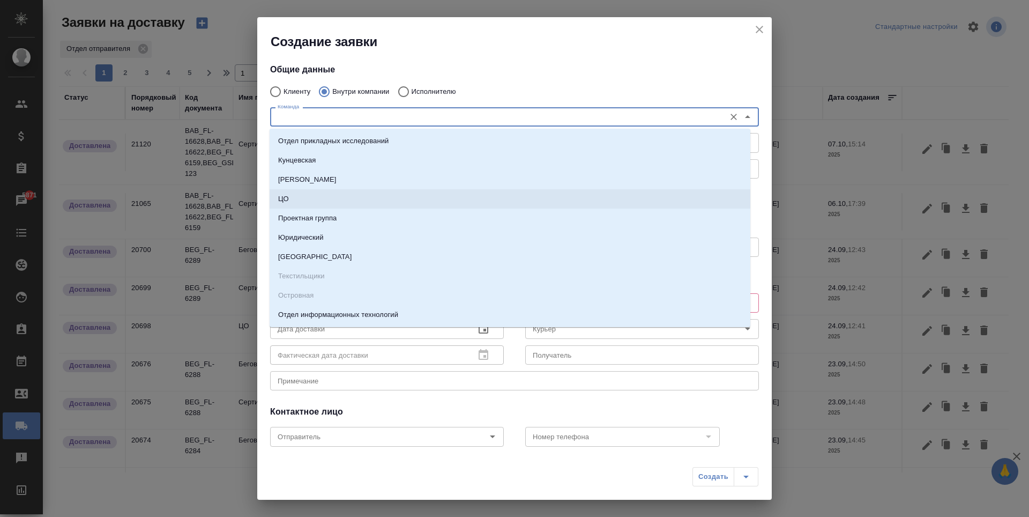
click at [336, 200] on li "ЦО" at bounding box center [510, 198] width 481 height 19
type textarea "ул. Золотая, д. 11"
type input "ЦО"
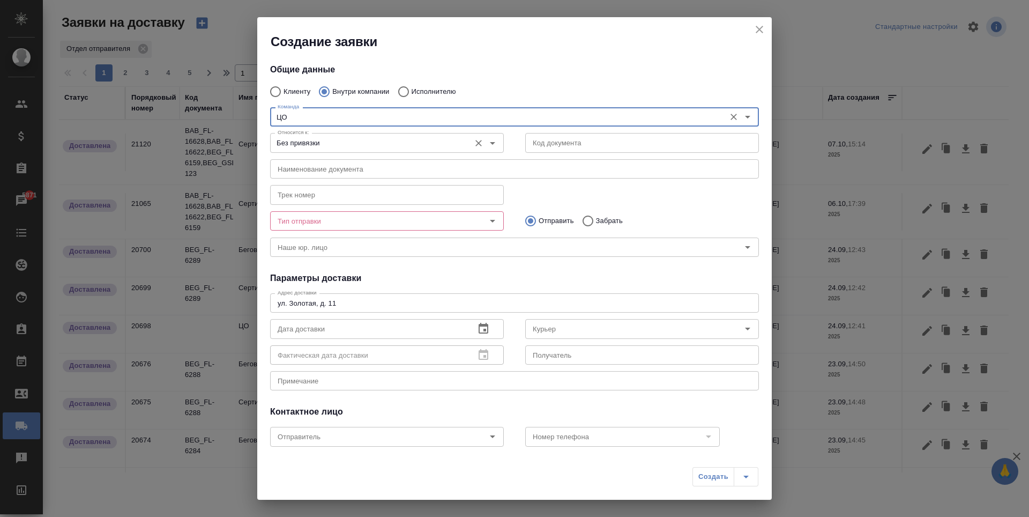
click at [486, 146] on icon "Open" at bounding box center [492, 143] width 13 height 13
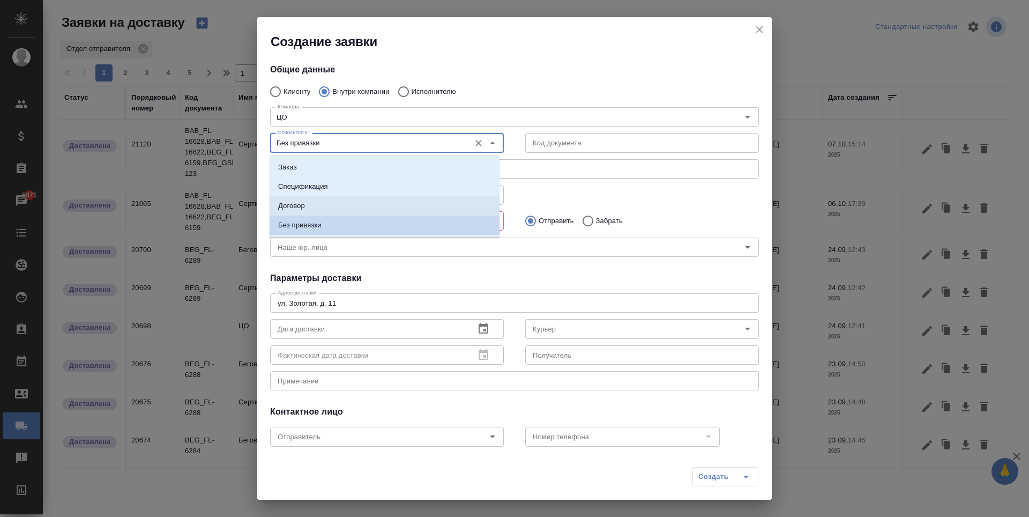
click at [618, 165] on input "text" at bounding box center [514, 168] width 489 height 19
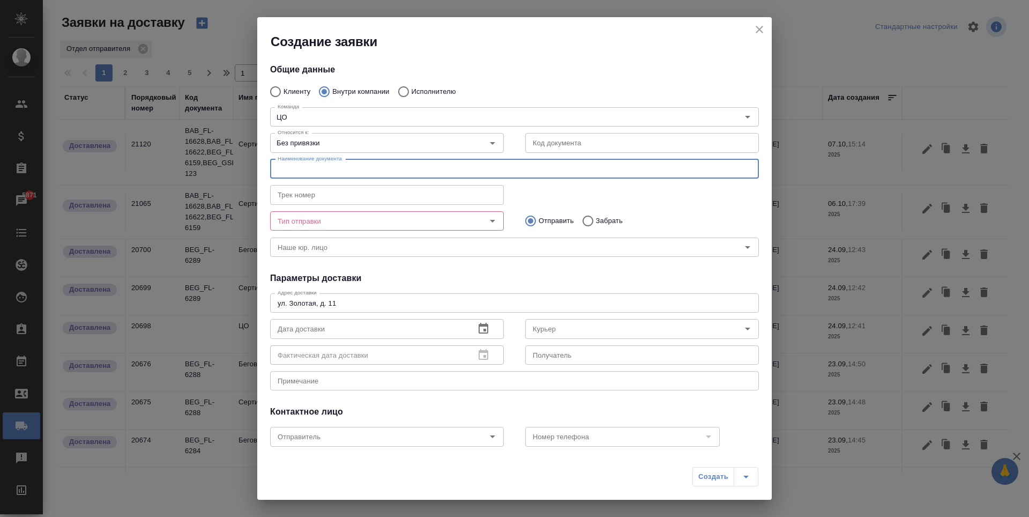
type input "С"
click at [488, 214] on icon "Open" at bounding box center [492, 220] width 13 height 13
type input "Чеки (расходы по Беговой)"
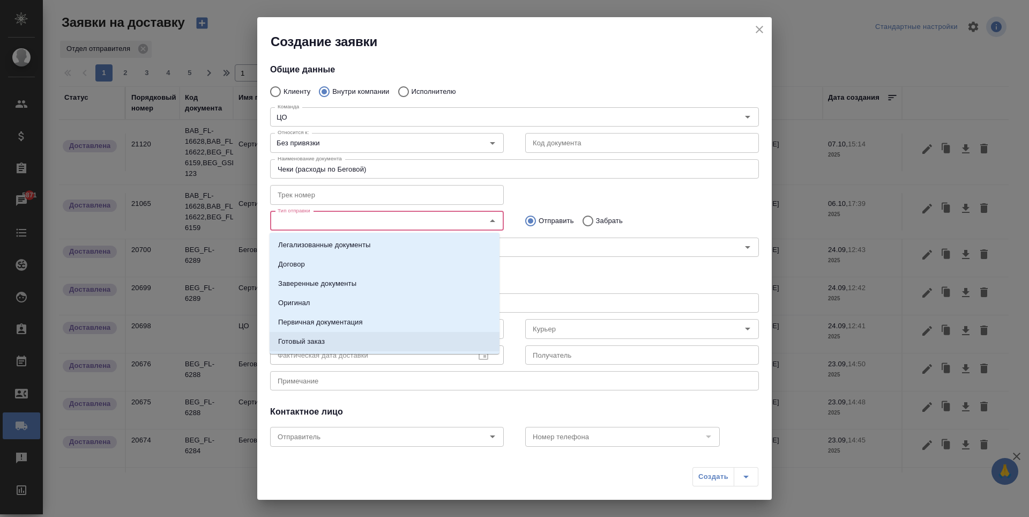
click at [423, 344] on li "Готовый заказ" at bounding box center [385, 341] width 230 height 19
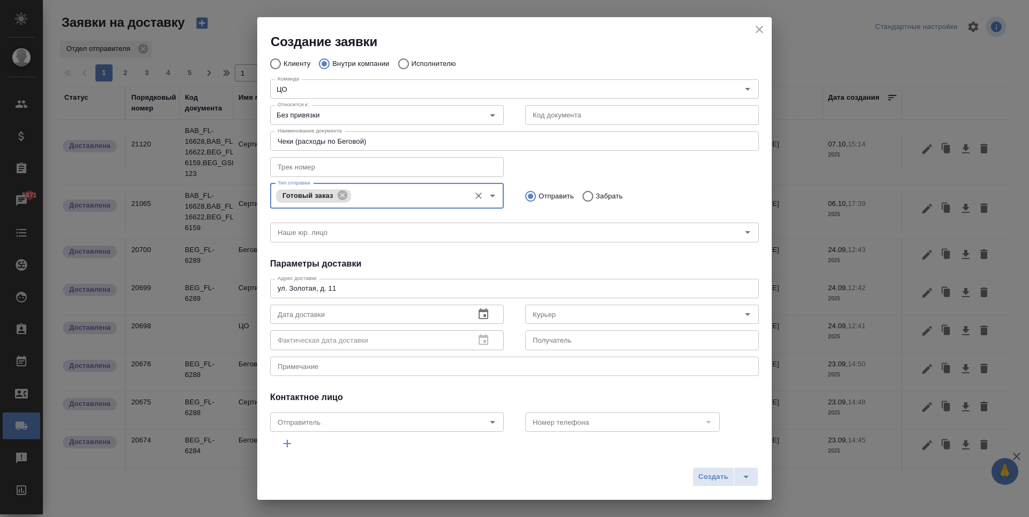
scroll to position [69, 0]
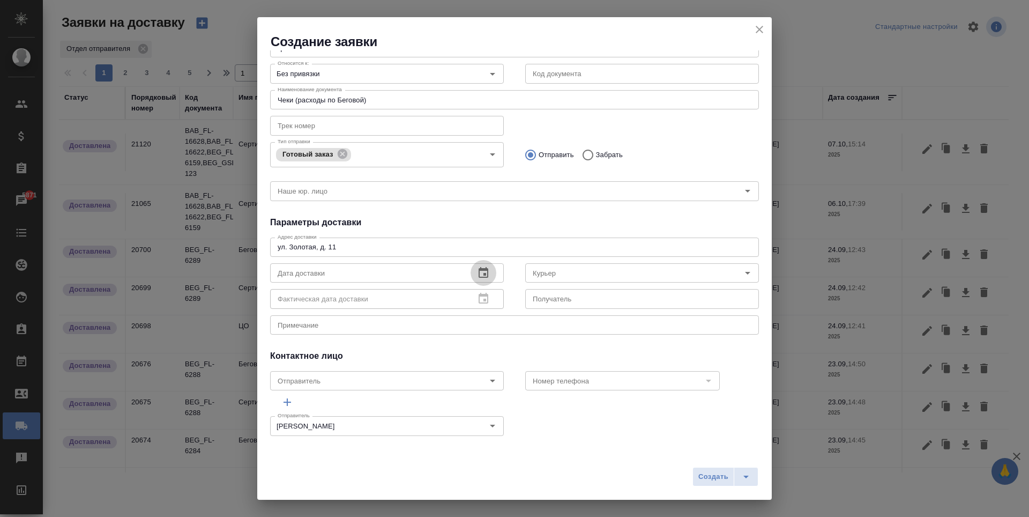
click at [480, 278] on icon "button" at bounding box center [483, 272] width 13 height 13
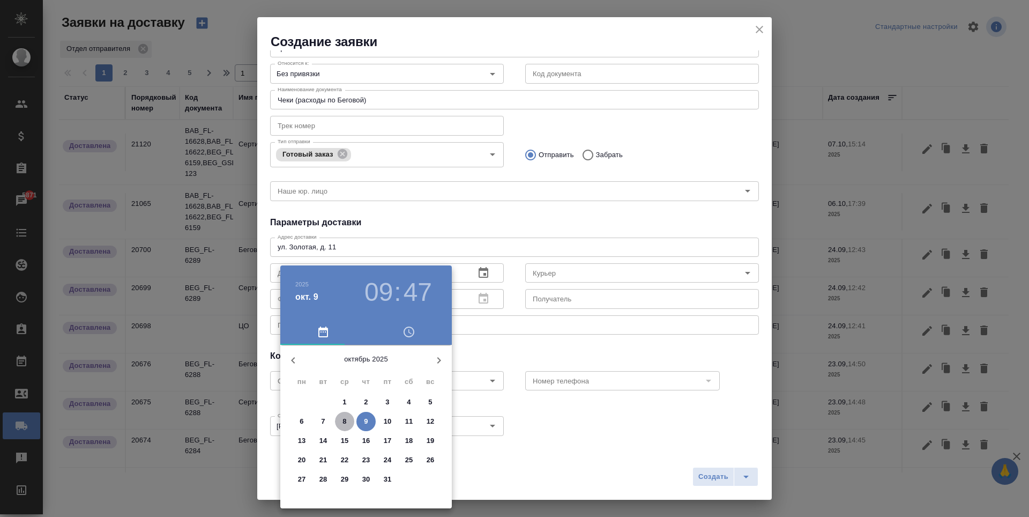
click at [341, 416] on span "8" at bounding box center [344, 421] width 19 height 11
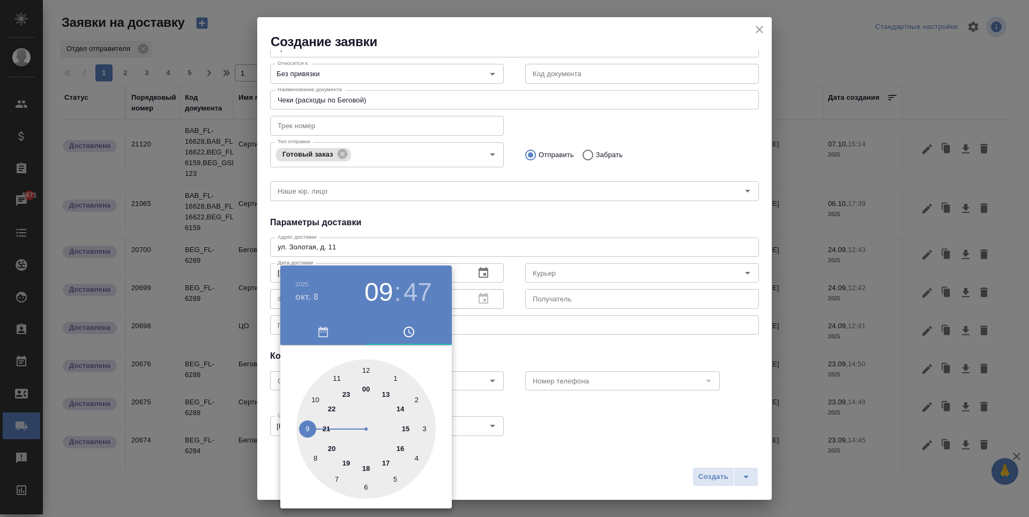
click at [411, 425] on div at bounding box center [365, 428] width 139 height 139
type input "08.10.2025 15:47"
click at [515, 325] on div at bounding box center [514, 258] width 1029 height 517
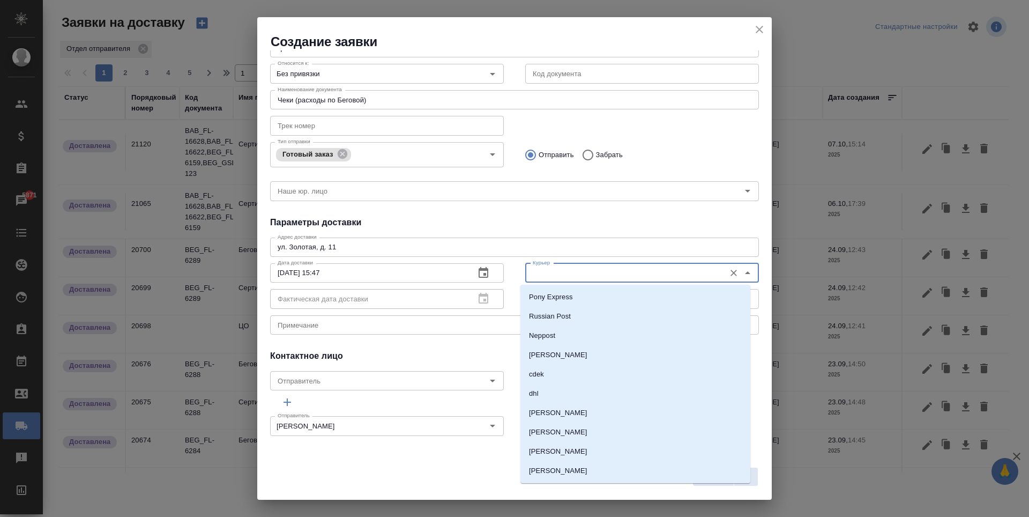
click at [691, 276] on input "Курьер" at bounding box center [623, 272] width 191 height 13
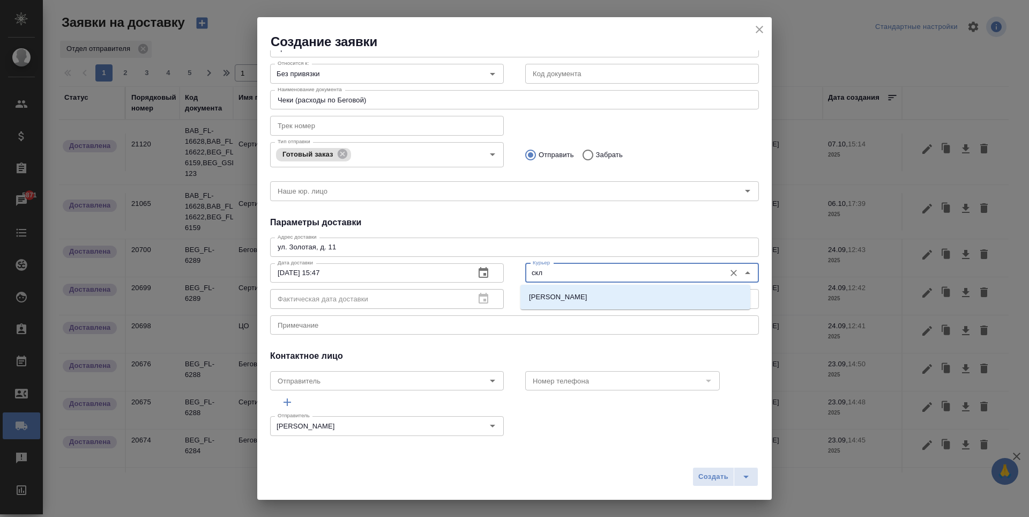
click at [668, 292] on li "Скляров Станислав" at bounding box center [635, 296] width 230 height 19
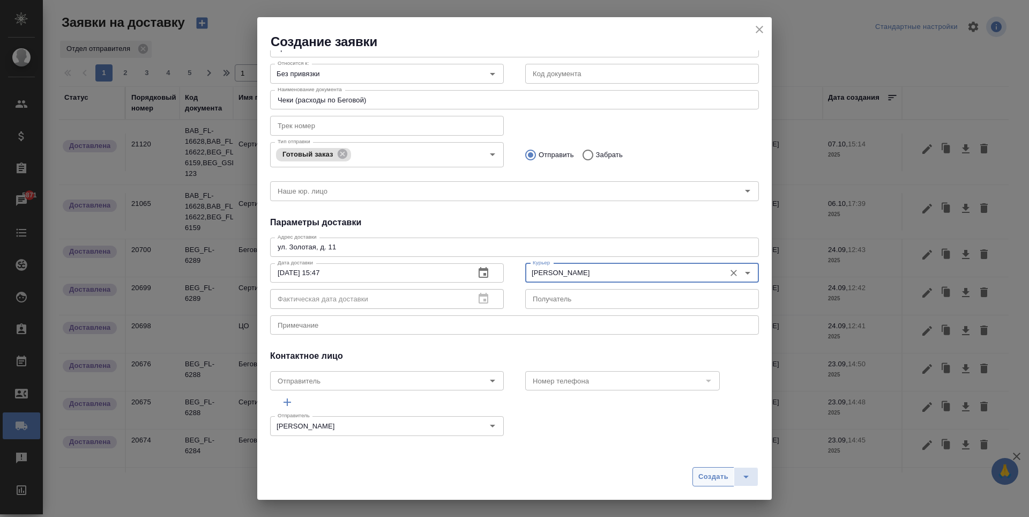
type input "Скляров Станислав"
click at [724, 481] on span "Создать" at bounding box center [713, 477] width 30 height 12
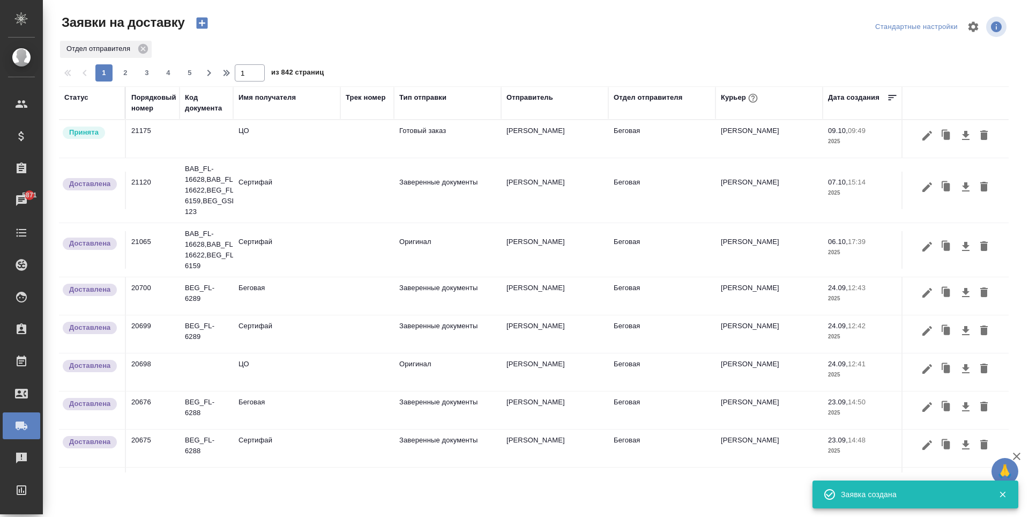
click at [349, 148] on td at bounding box center [367, 139] width 54 height 38
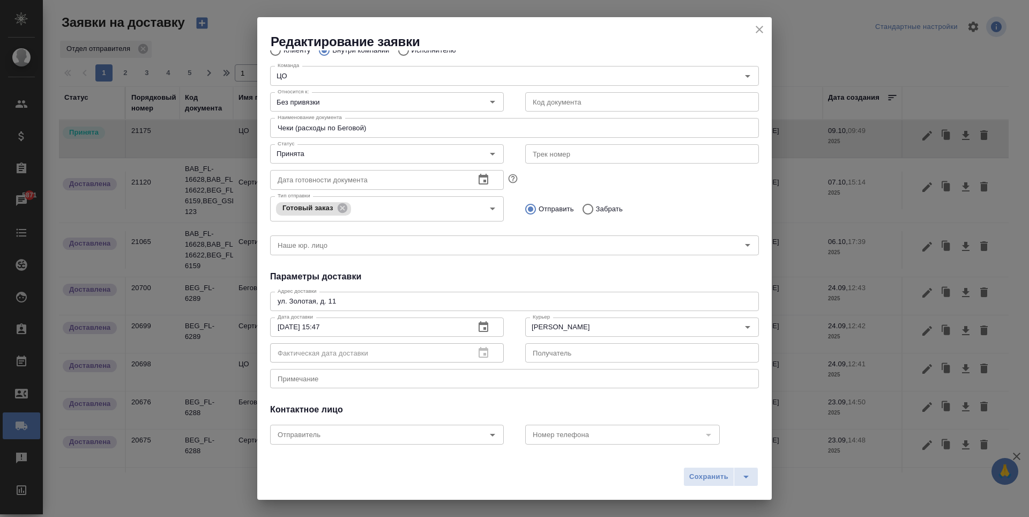
scroll to position [54, 0]
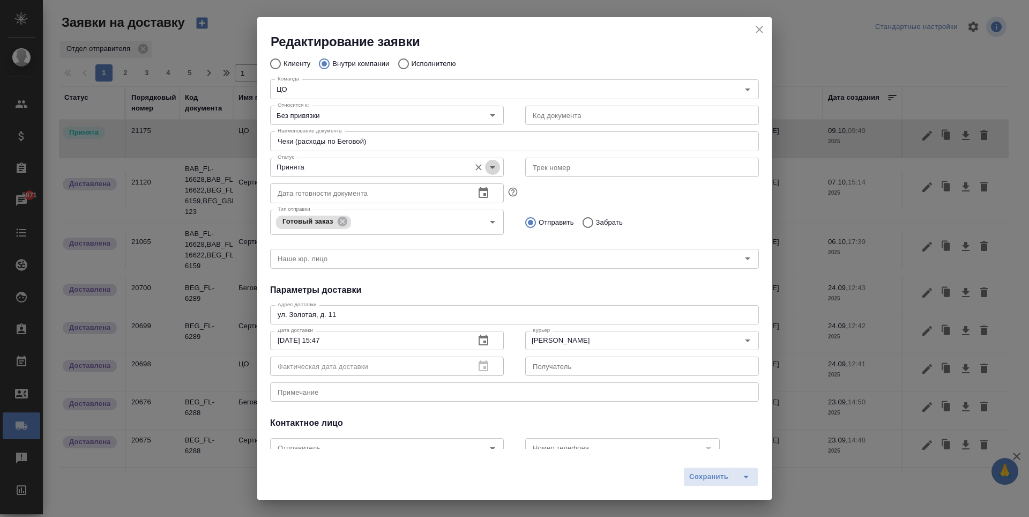
click at [490, 167] on icon "Open" at bounding box center [492, 167] width 5 height 3
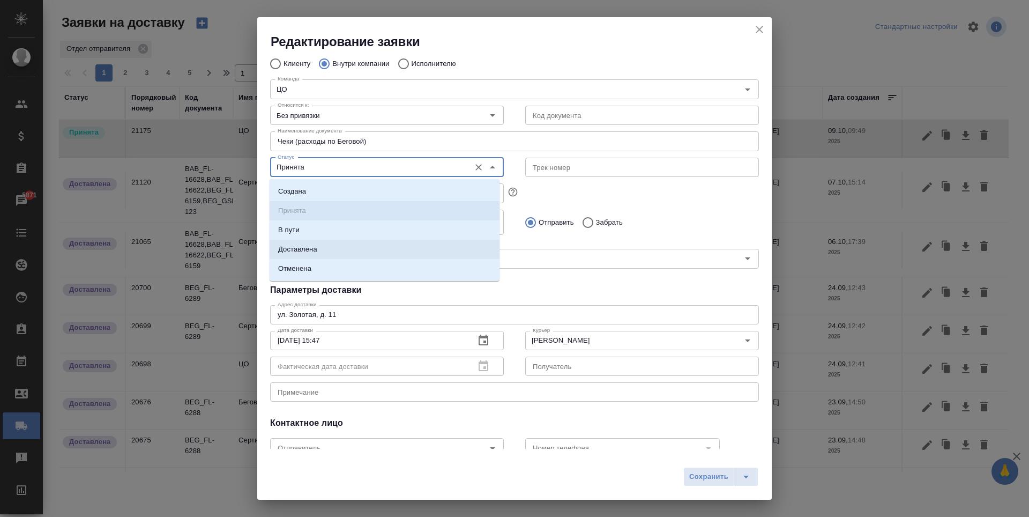
click at [360, 249] on li "Доставлена" at bounding box center [385, 249] width 230 height 19
type input "Доставлена"
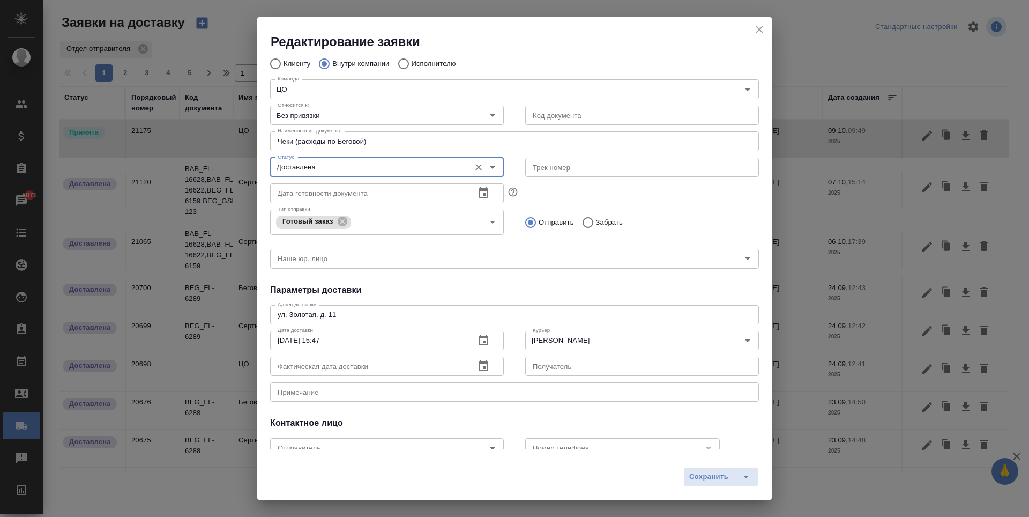
click at [705, 474] on span "Сохранить" at bounding box center [708, 477] width 39 height 12
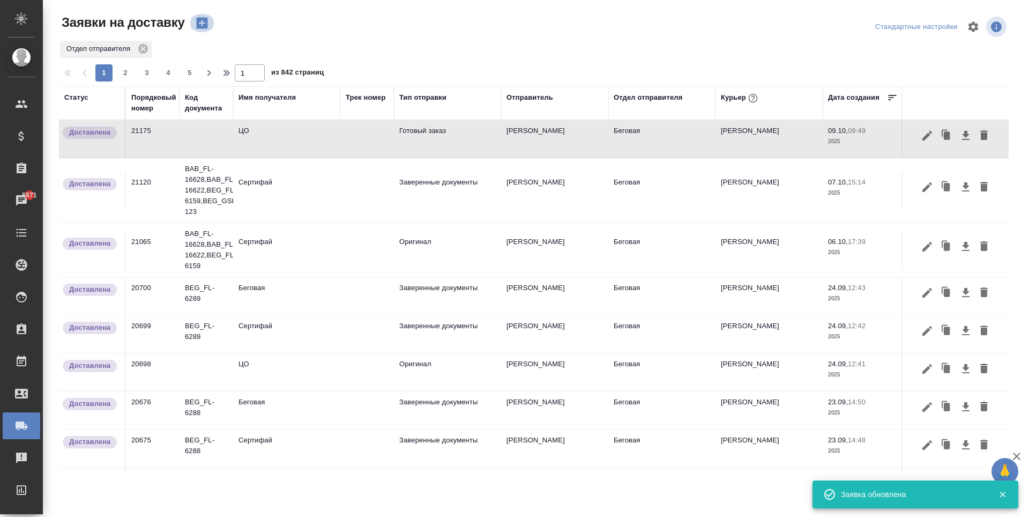
click at [205, 27] on icon "button" at bounding box center [201, 23] width 11 height 11
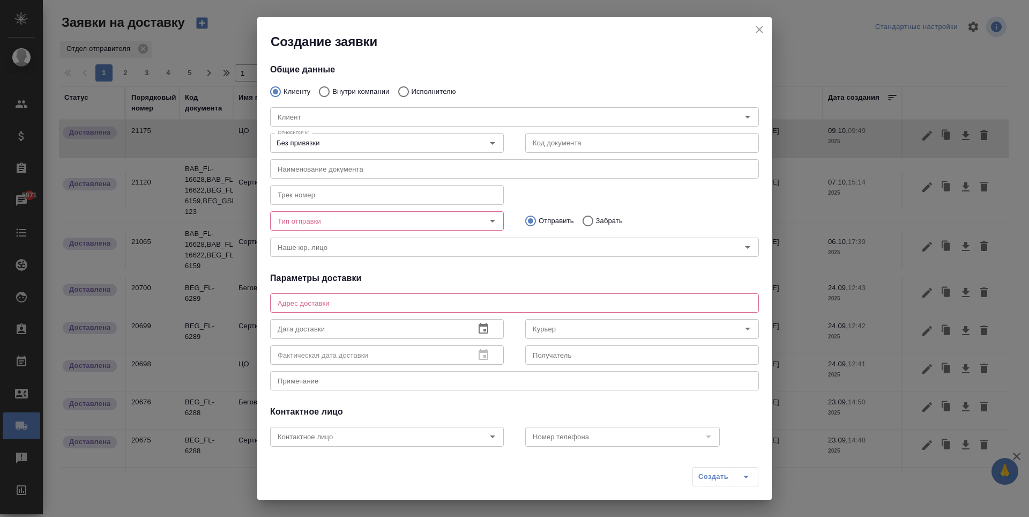
click at [367, 90] on p "Внутри компании" at bounding box center [360, 91] width 57 height 11
click at [332, 90] on input "Внутри компании" at bounding box center [322, 91] width 19 height 23
radio input "true"
click at [367, 103] on div "Команда Команда" at bounding box center [514, 116] width 489 height 26
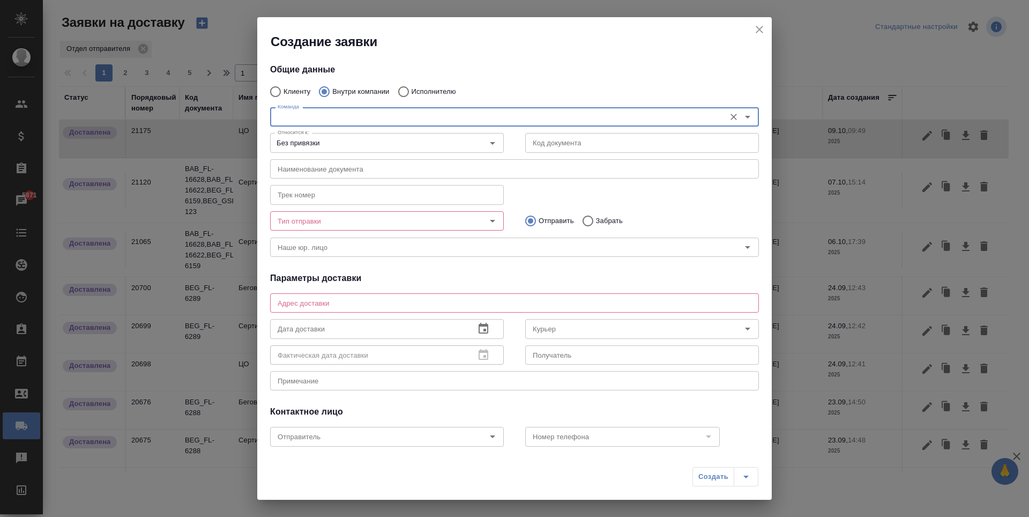
click at [371, 121] on input "Команда" at bounding box center [496, 116] width 446 height 13
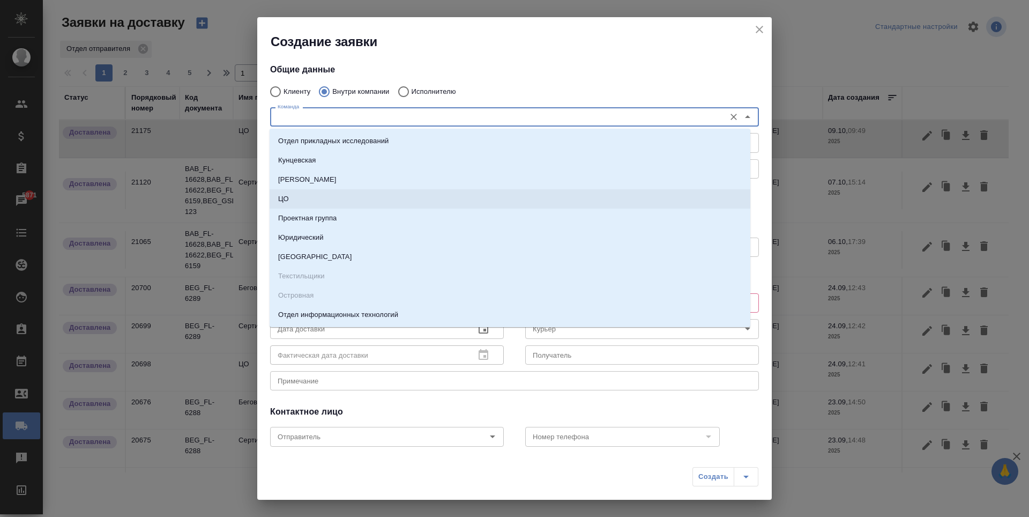
click at [340, 197] on li "ЦО" at bounding box center [510, 198] width 481 height 19
type textarea "ул. Золотая, д. 11"
type input "ЦО"
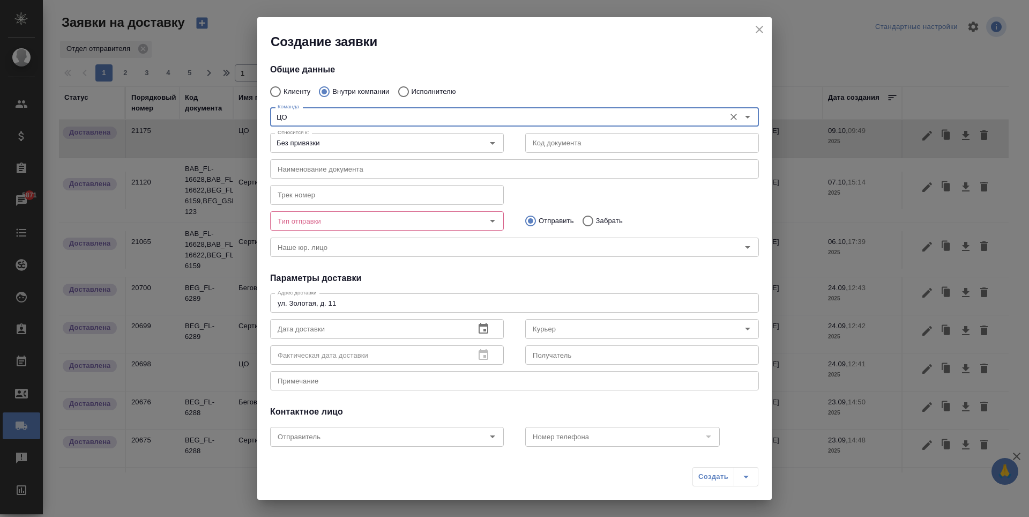
click at [433, 172] on input "text" at bounding box center [514, 168] width 489 height 19
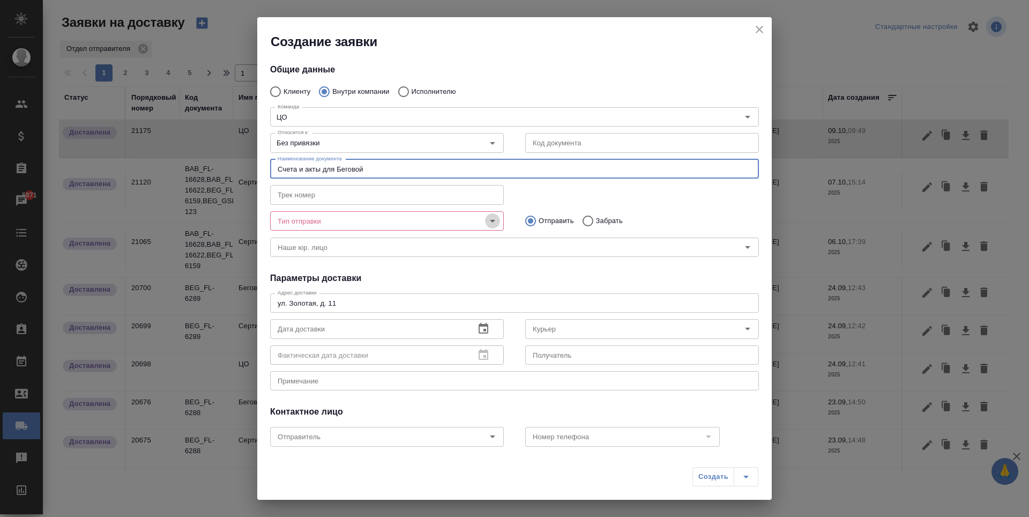
click at [491, 223] on icon "Open" at bounding box center [492, 220] width 13 height 13
type input "Счета и акты для Беговой"
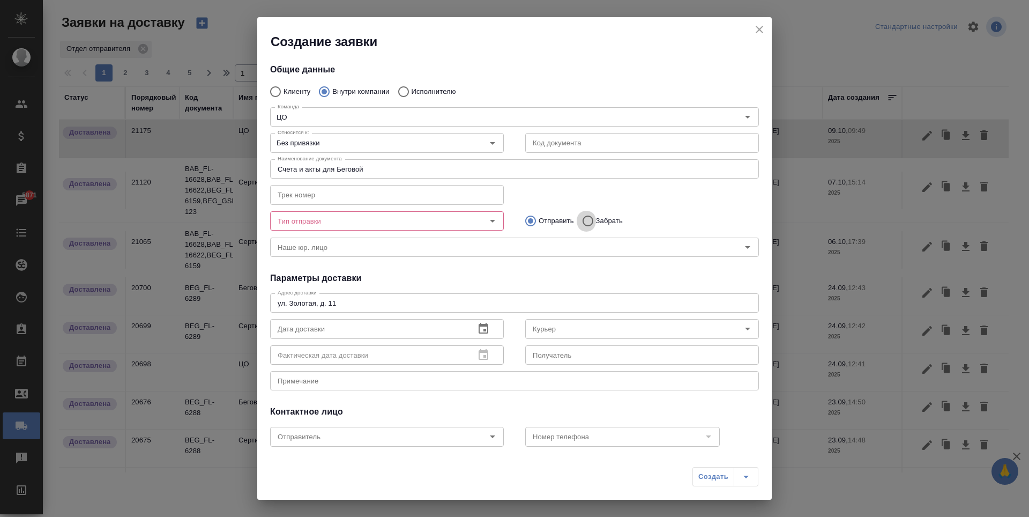
click at [579, 232] on input "Забрать" at bounding box center [586, 221] width 19 height 23
radio input "true"
click at [481, 210] on div "Тип отправки Тип отправки" at bounding box center [387, 220] width 234 height 26
click at [491, 221] on icon "Open" at bounding box center [492, 220] width 13 height 13
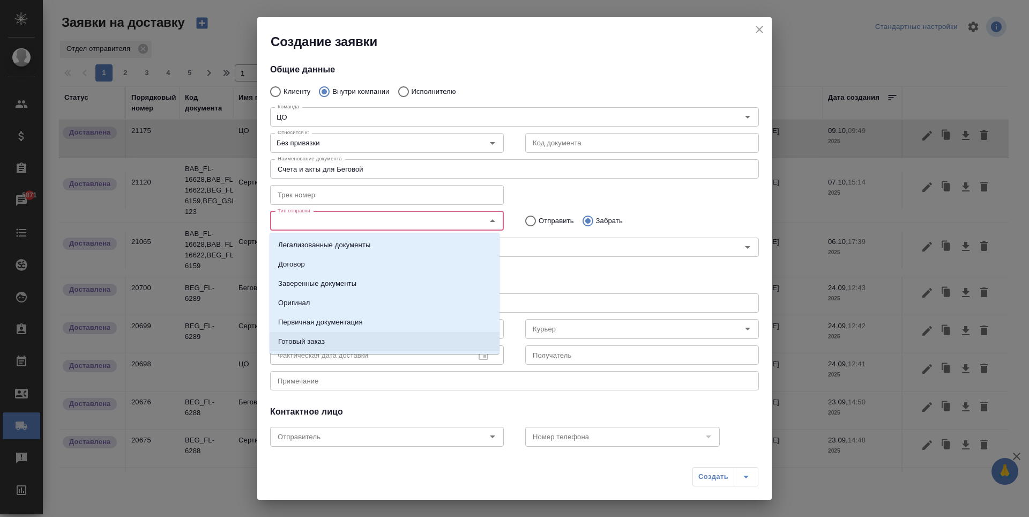
click at [375, 346] on li "Готовый заказ" at bounding box center [385, 341] width 230 height 19
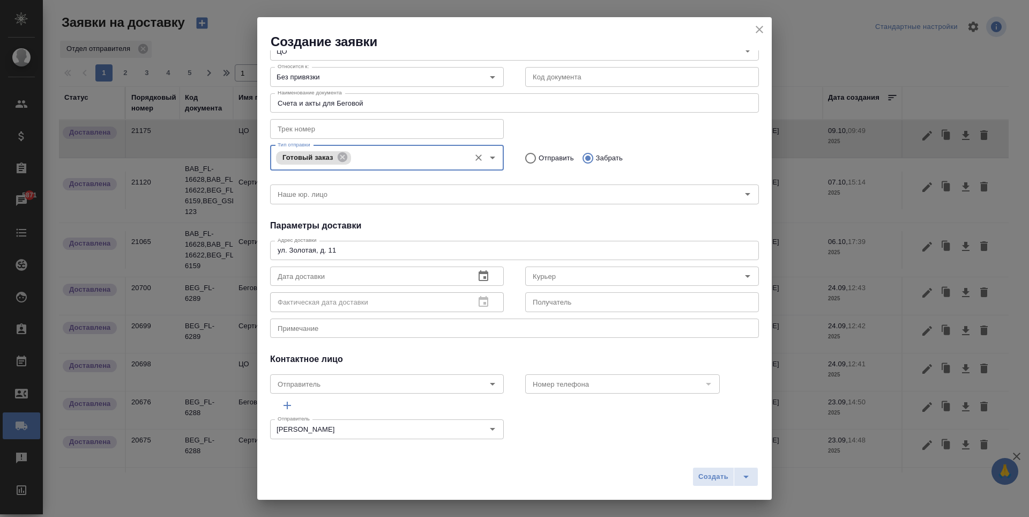
scroll to position [69, 0]
click at [598, 268] on input "Курьер" at bounding box center [623, 272] width 191 height 13
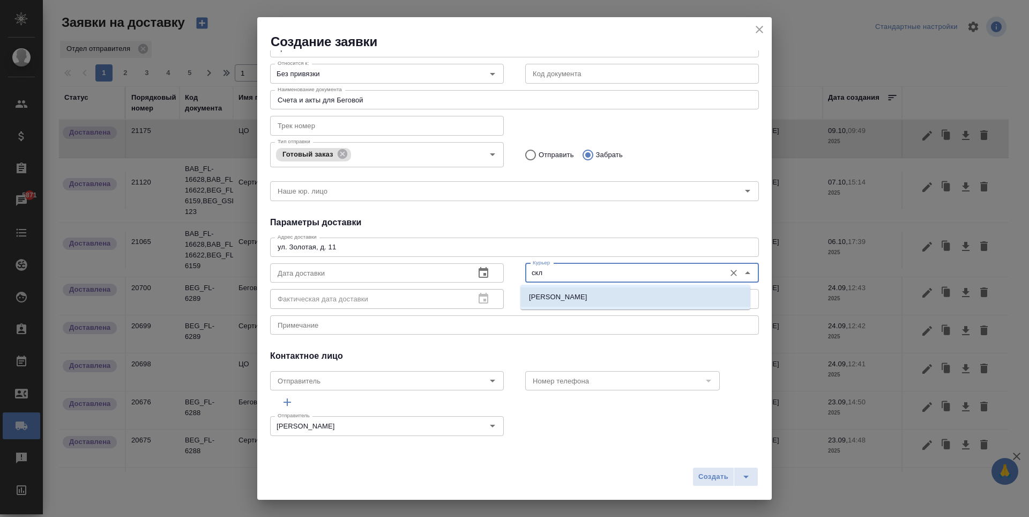
click at [603, 293] on li "Скляров Станислав" at bounding box center [635, 296] width 230 height 19
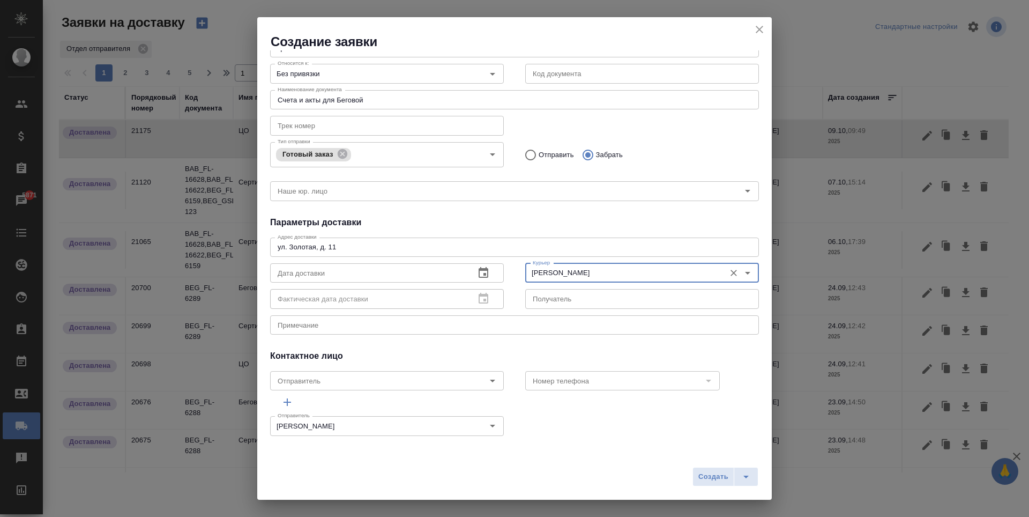
type input "Скляров Станислав"
click at [482, 276] on icon "button" at bounding box center [483, 272] width 13 height 13
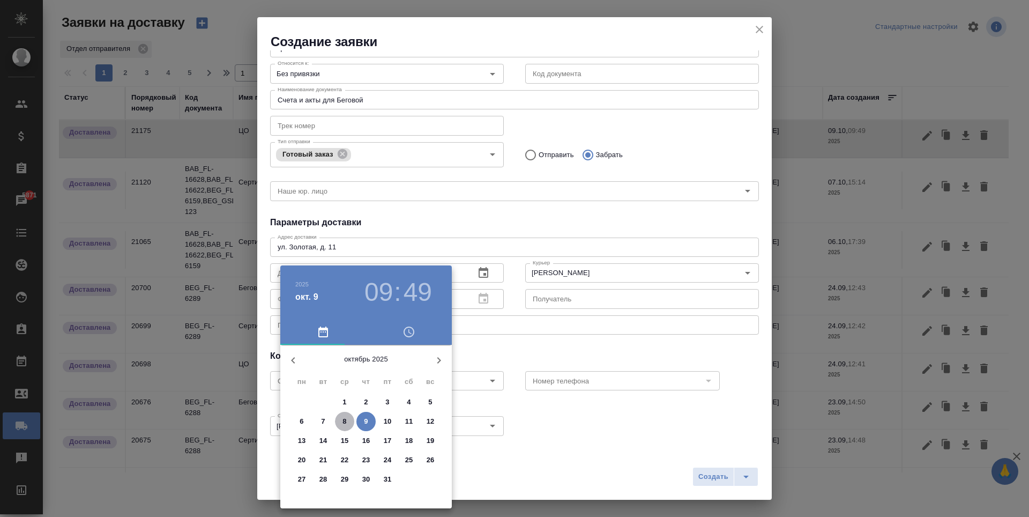
click at [347, 422] on span "8" at bounding box center [344, 421] width 19 height 11
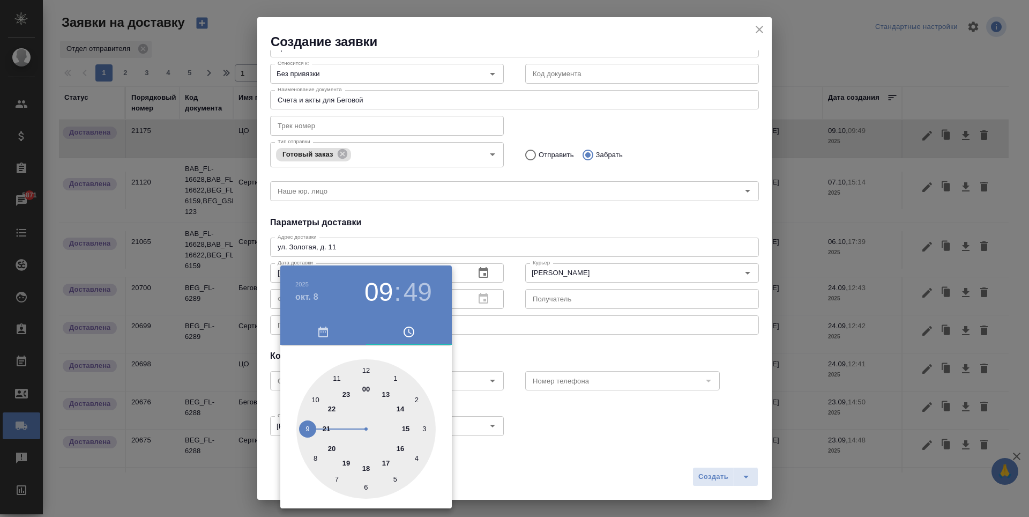
click at [383, 397] on div at bounding box center [365, 428] width 139 height 139
click at [366, 373] on div at bounding box center [365, 428] width 139 height 139
type input "08.10.2025 13:00"
click at [535, 317] on div at bounding box center [514, 258] width 1029 height 517
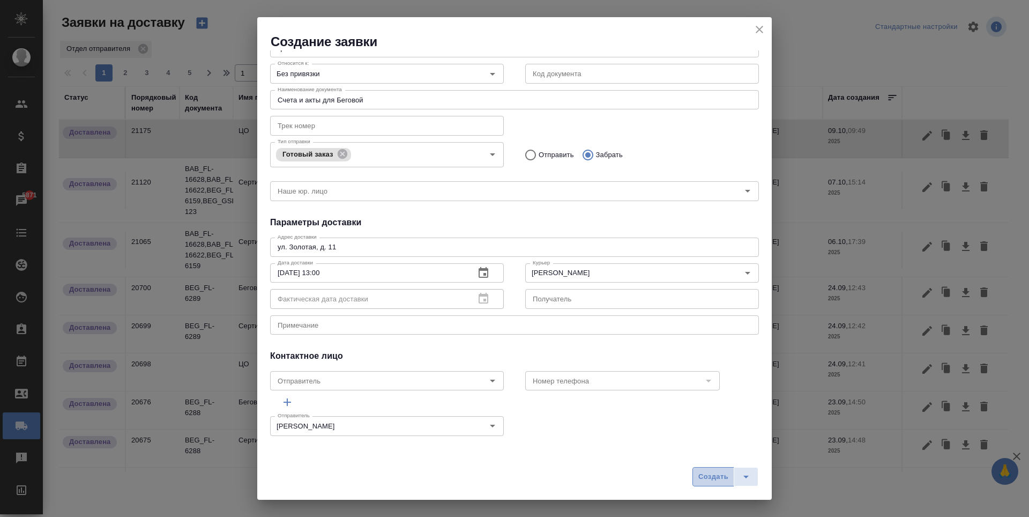
click at [728, 478] on span "Создать" at bounding box center [713, 477] width 30 height 12
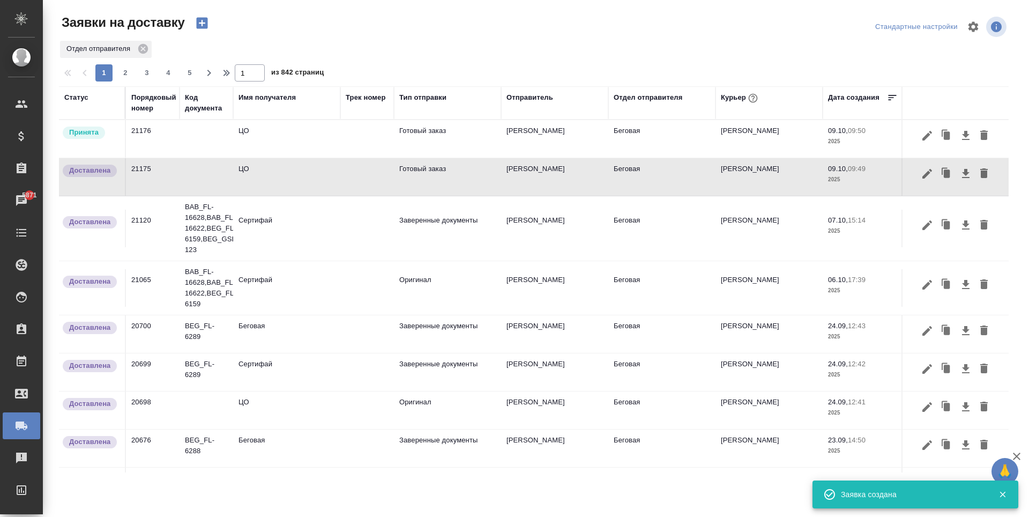
drag, startPoint x: 247, startPoint y: 137, endPoint x: 327, endPoint y: 145, distance: 80.7
click at [327, 145] on td "ЦО" at bounding box center [286, 139] width 107 height 38
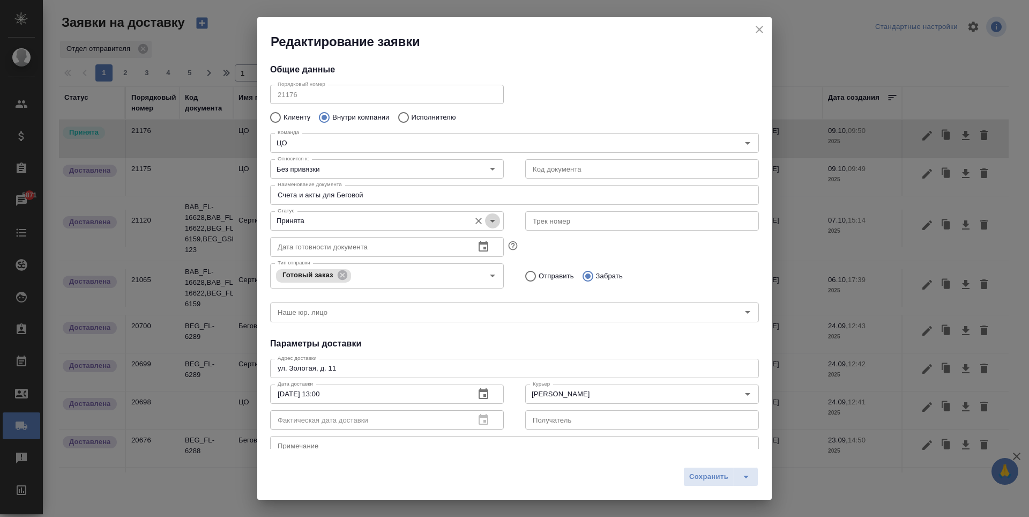
click at [491, 215] on icon "Open" at bounding box center [492, 220] width 13 height 13
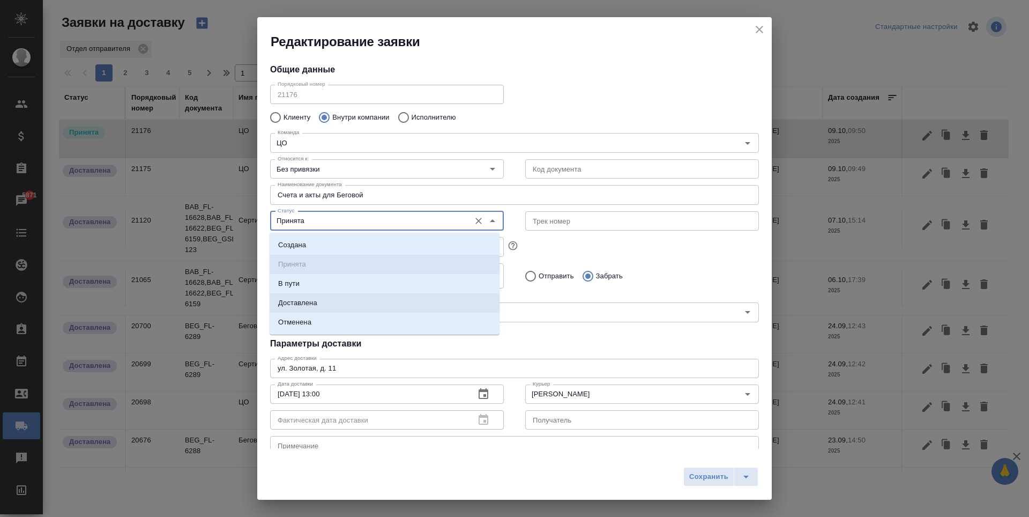
click at [319, 298] on li "Доставлена" at bounding box center [385, 302] width 230 height 19
type input "Доставлена"
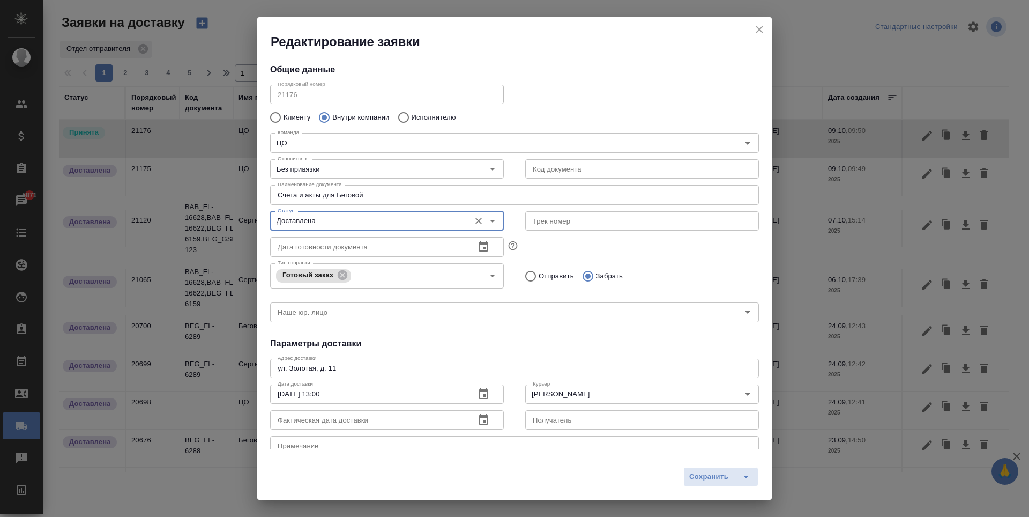
click at [721, 480] on span "Сохранить" at bounding box center [708, 477] width 39 height 12
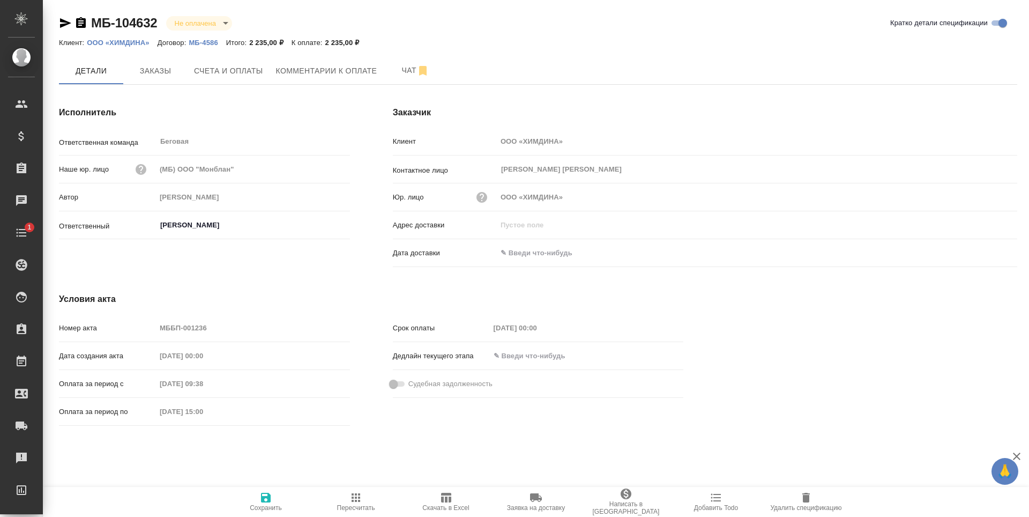
click at [125, 41] on p "ООО «ХИМДИНА»" at bounding box center [122, 43] width 70 height 8
click at [241, 65] on span "Счета и оплаты" at bounding box center [228, 70] width 69 height 13
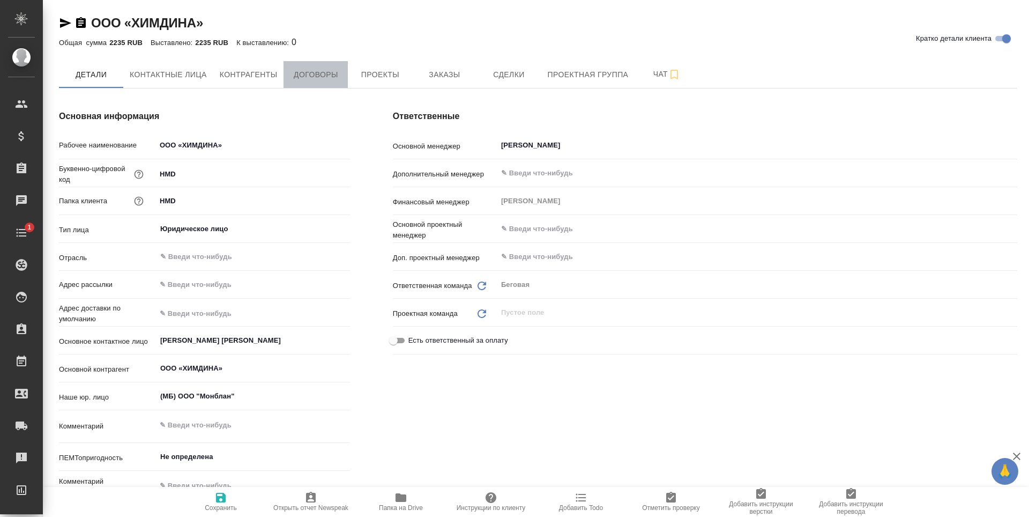
click at [287, 78] on button "Договоры" at bounding box center [316, 74] width 64 height 27
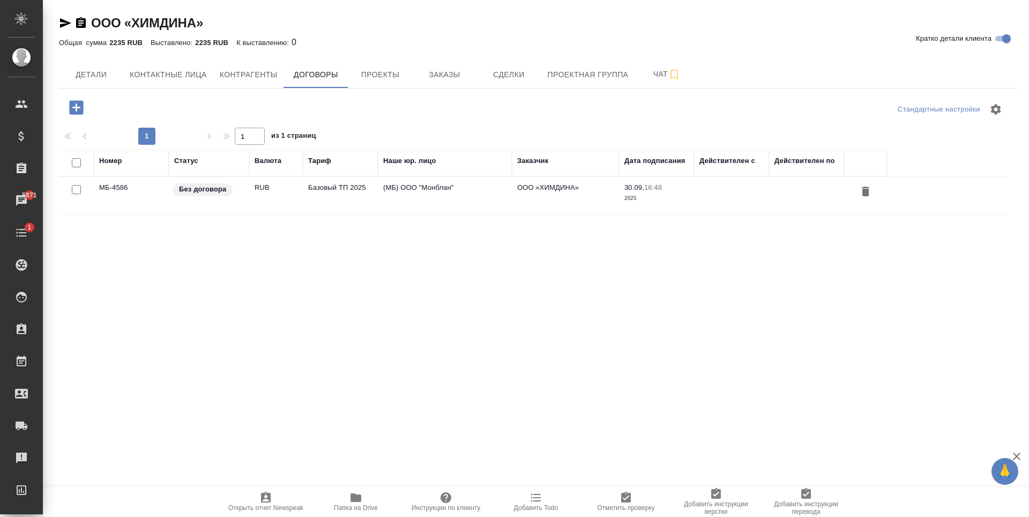
click at [341, 208] on td "Базовый ТП 2025" at bounding box center [340, 196] width 75 height 38
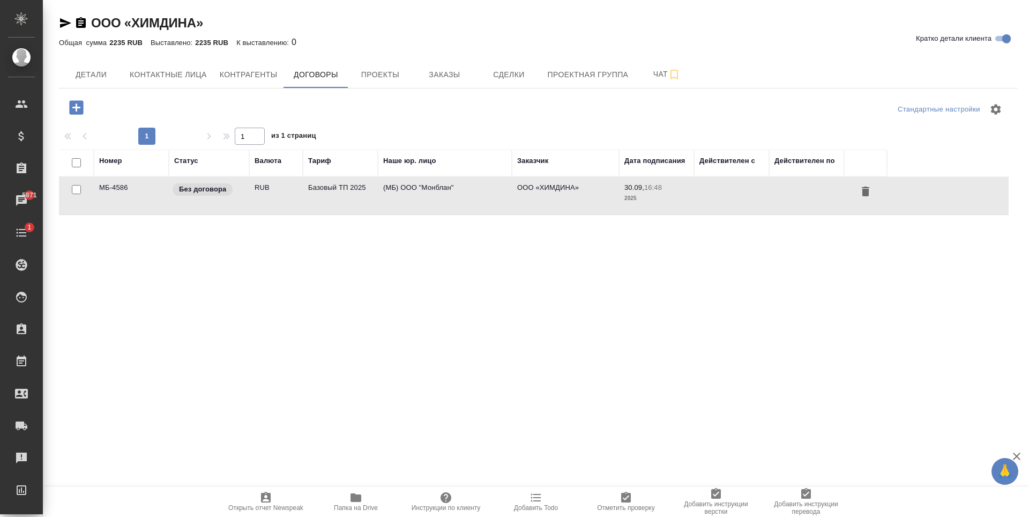
click at [341, 208] on td "Базовый ТП 2025" at bounding box center [340, 196] width 75 height 38
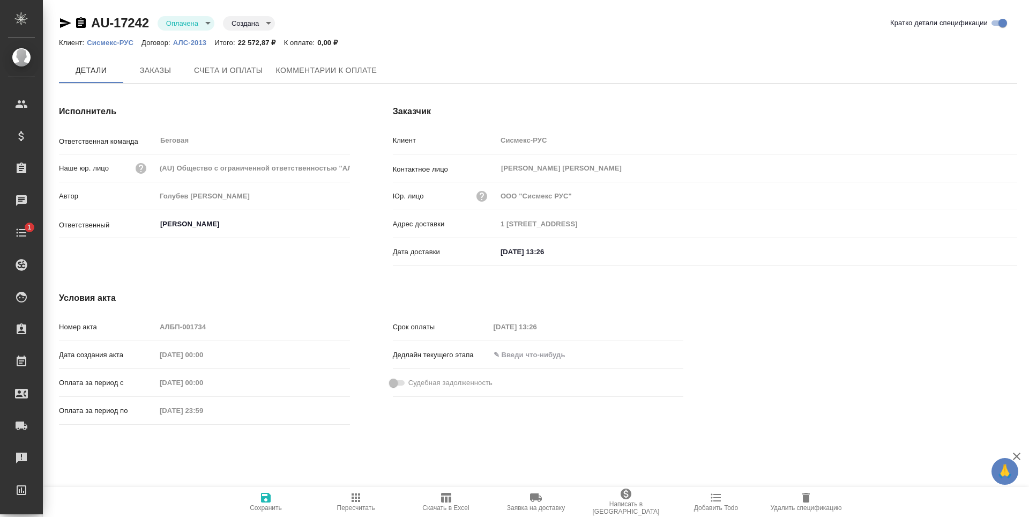
click at [94, 43] on p "Сисмекс-РУС" at bounding box center [114, 43] width 55 height 8
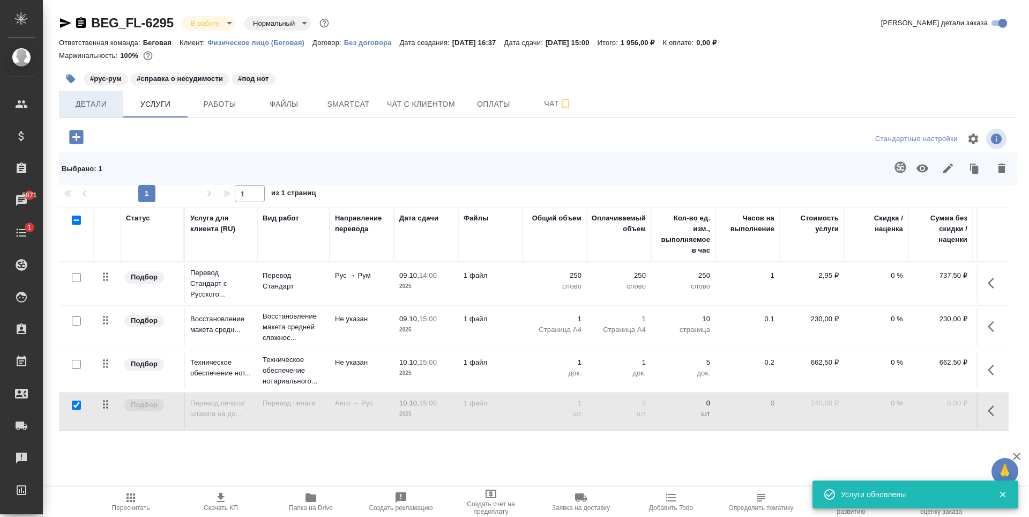
click at [113, 102] on span "Детали" at bounding box center [90, 104] width 51 height 13
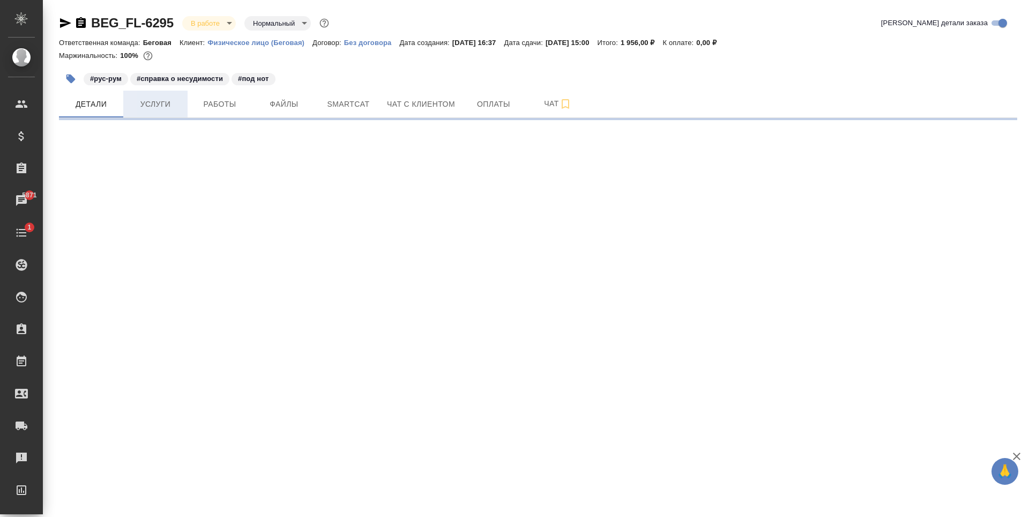
select select "RU"
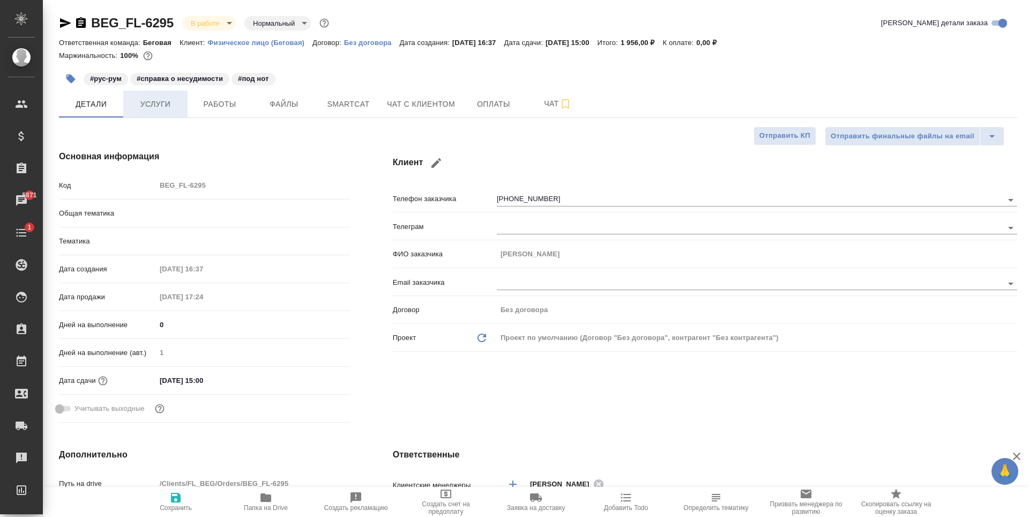
type textarea "x"
click at [411, 106] on span "Чат с клиентом" at bounding box center [421, 104] width 68 height 13
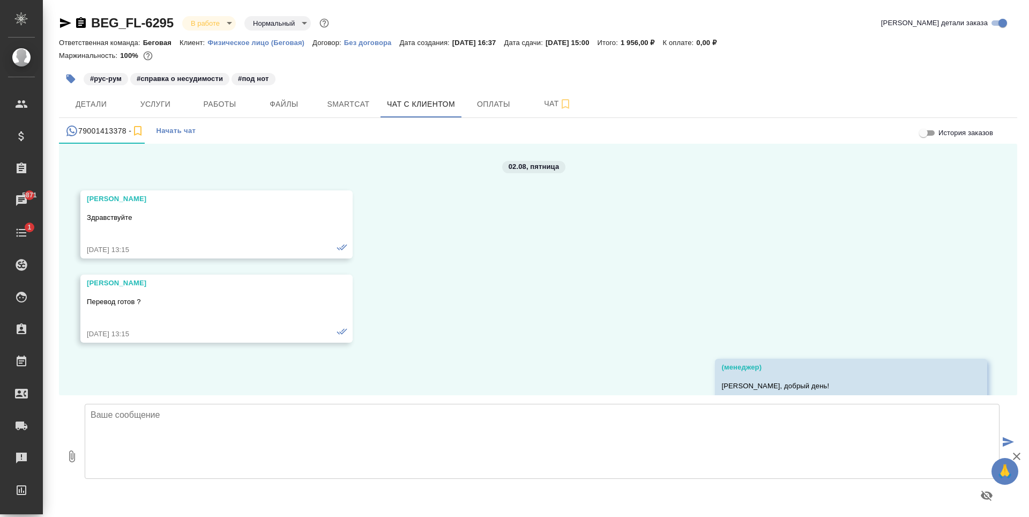
scroll to position [62955, 0]
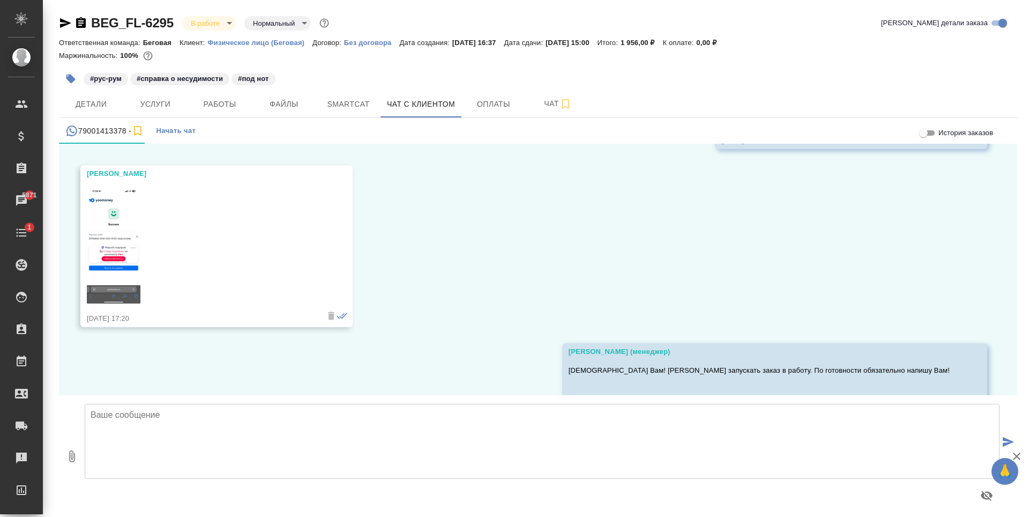
click at [169, 103] on span "Услуги" at bounding box center [155, 104] width 51 height 13
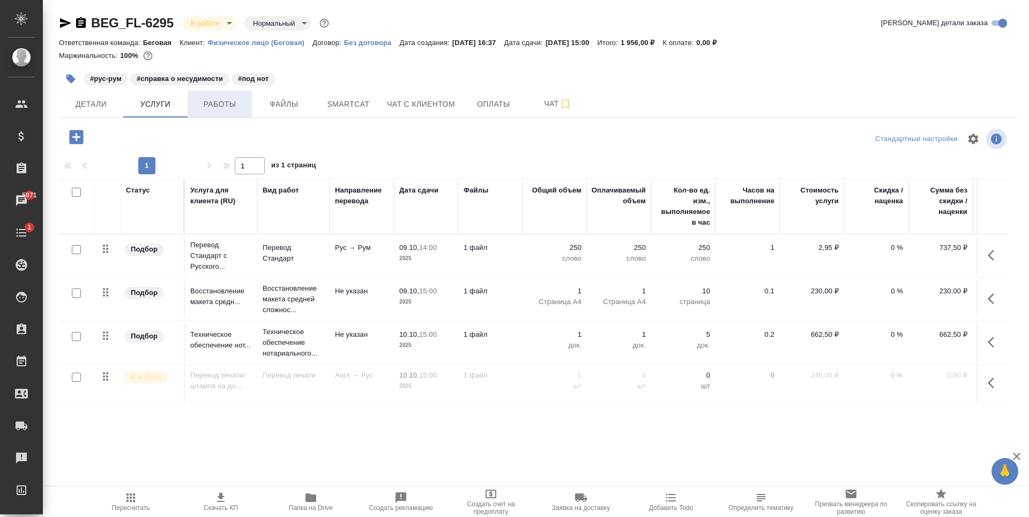
click at [219, 107] on span "Работы" at bounding box center [219, 104] width 51 height 13
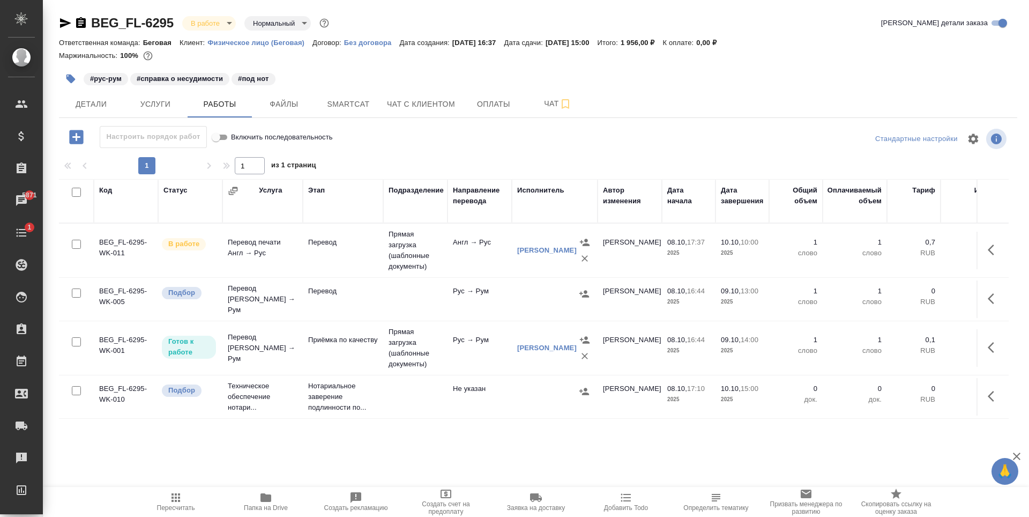
scroll to position [1, 0]
click at [541, 394] on td at bounding box center [555, 397] width 86 height 38
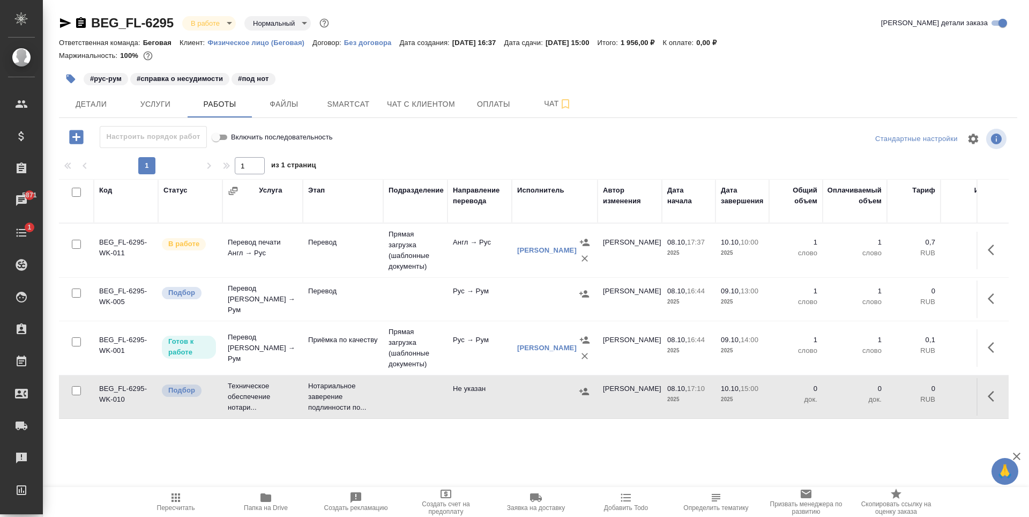
click at [541, 394] on td at bounding box center [555, 397] width 86 height 38
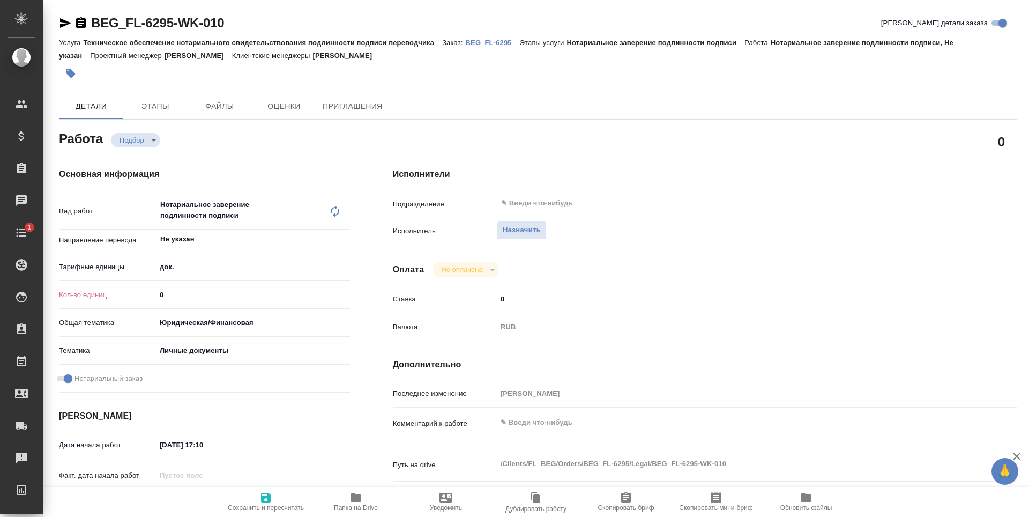
type textarea "x"
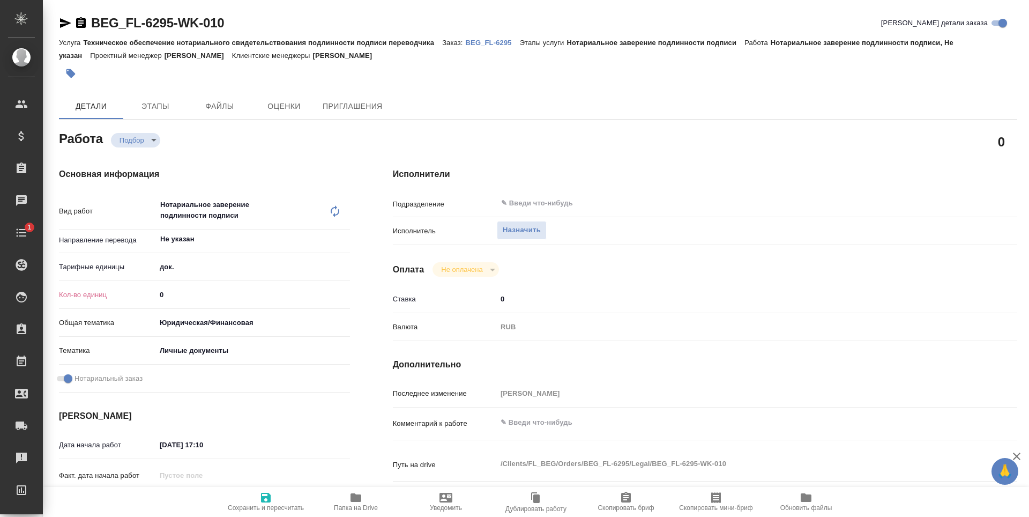
type textarea "x"
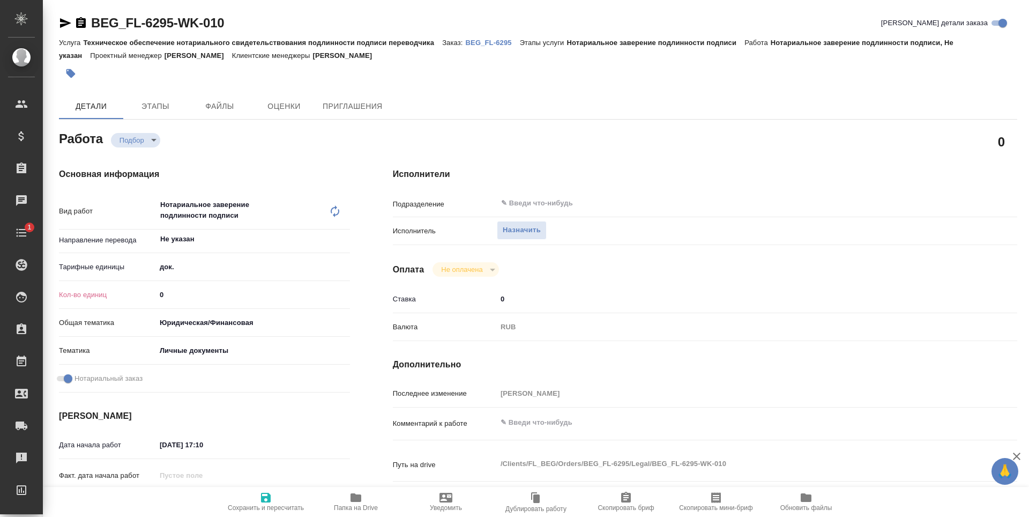
type textarea "x"
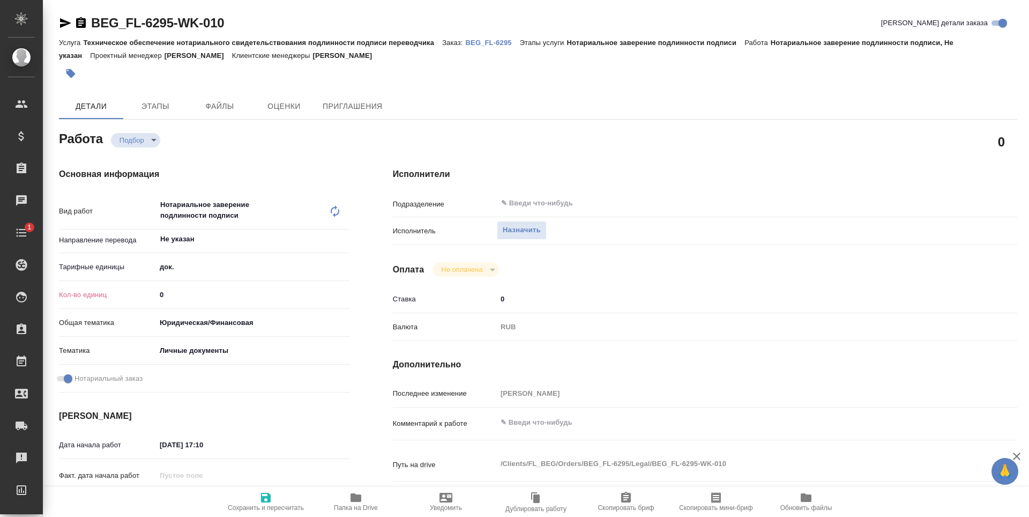
click at [209, 292] on input "0" at bounding box center [253, 295] width 194 height 16
type textarea "x"
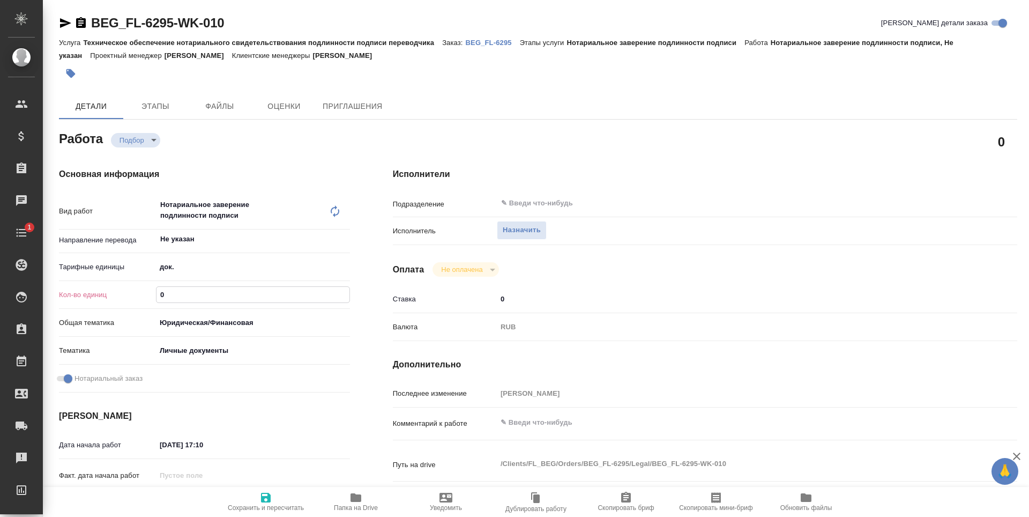
type textarea "x"
type input "2"
type textarea "x"
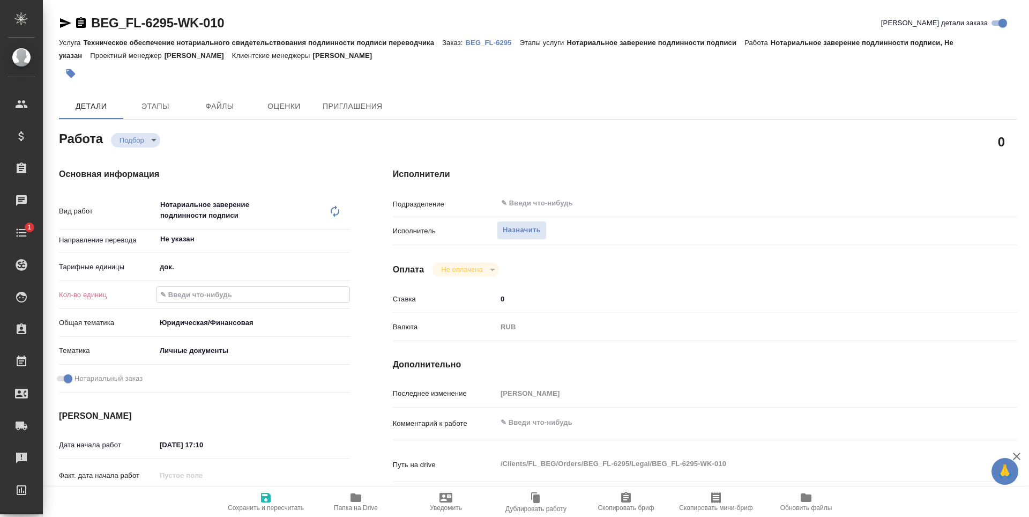
type textarea "x"
type input "2"
click at [266, 495] on icon "button" at bounding box center [265, 497] width 13 height 13
type textarea "x"
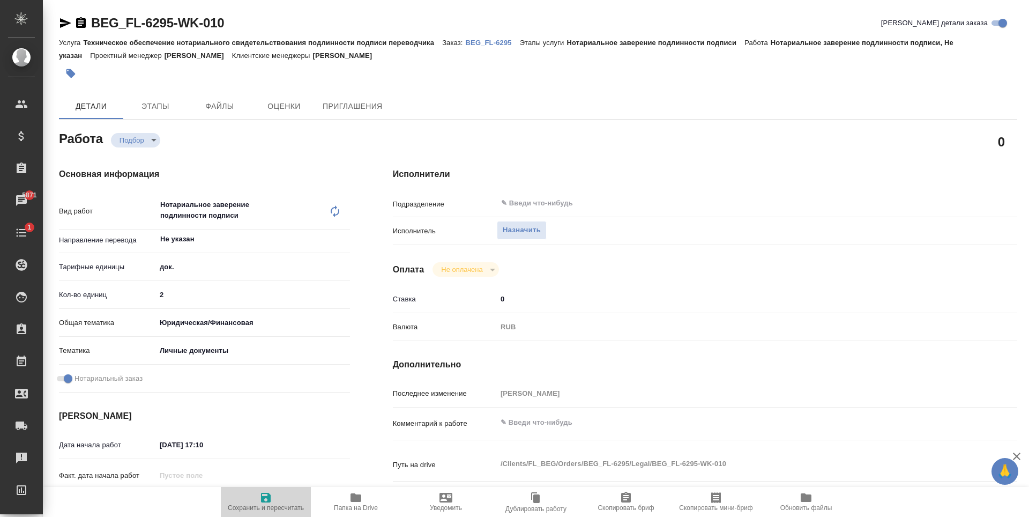
type textarea "x"
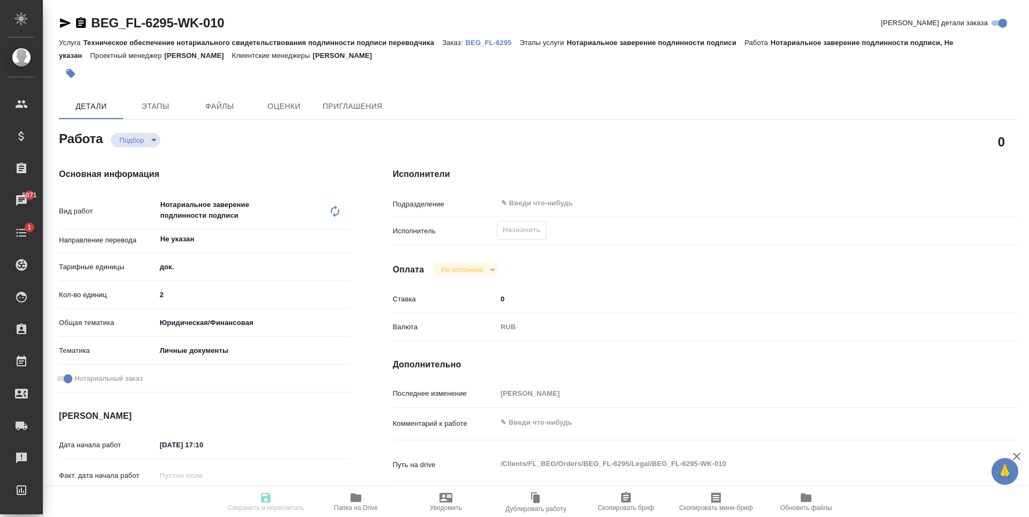
type textarea "x"
type input "recruiting"
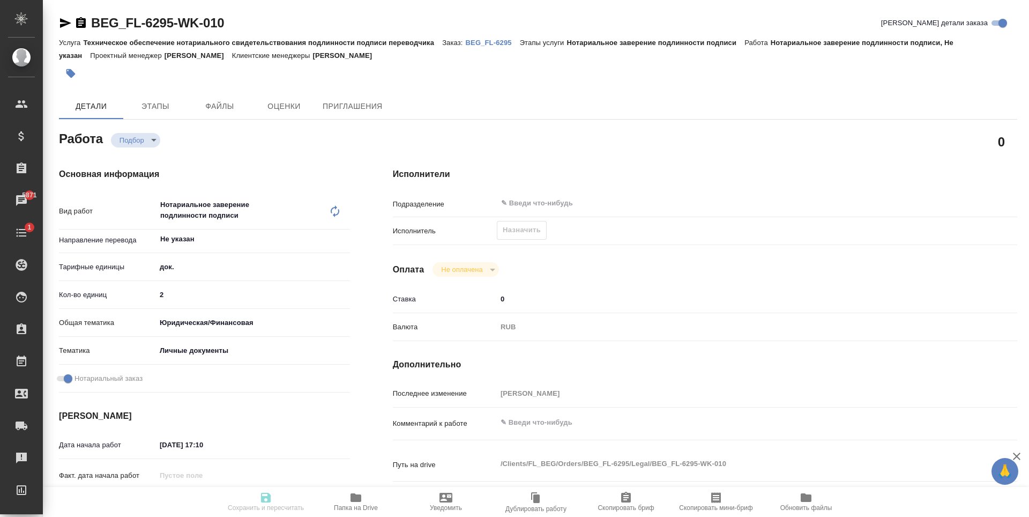
type textarea "Нотариальное заверение подлинности подписи"
type textarea "x"
type input "Не указан"
type input "5a8b1489cc6b4906c91bfd8b"
type input "2"
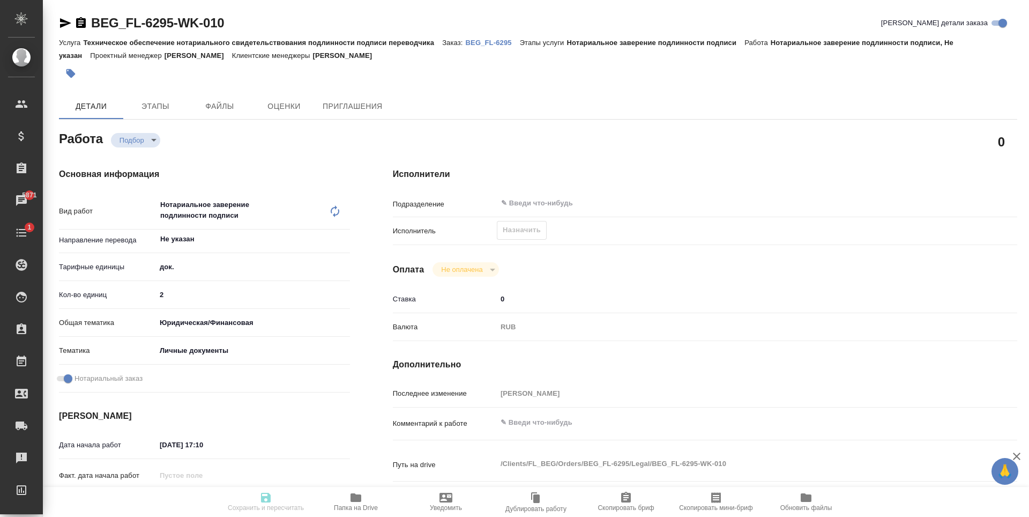
type input "yr-fn"
type input "5a8b8b956a9677013d343cfe"
checkbox input "true"
type input "[DATE] 17:10"
type input "[DATE] 15:00"
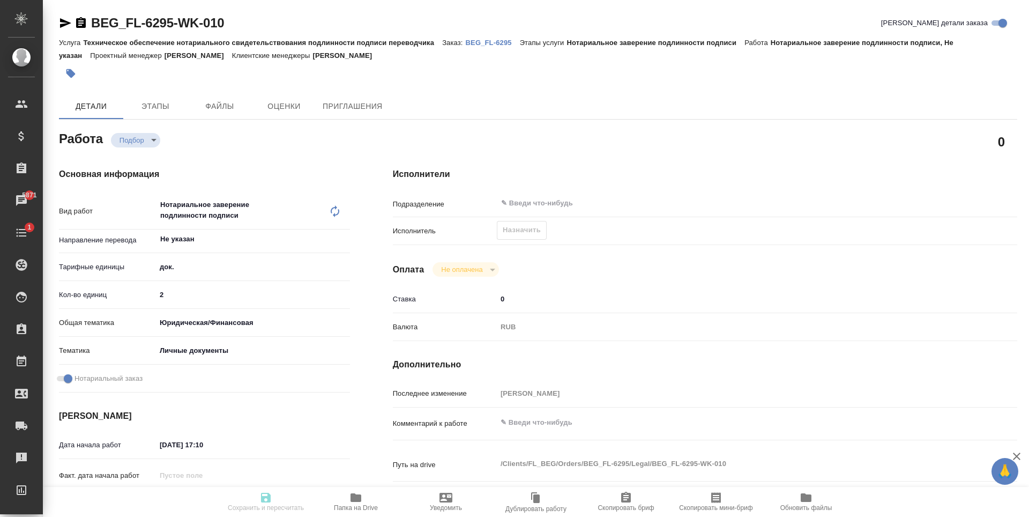
type input "[DATE] 15:00"
type input "notPayed"
type input "0"
type input "RUB"
type input "[PERSON_NAME]"
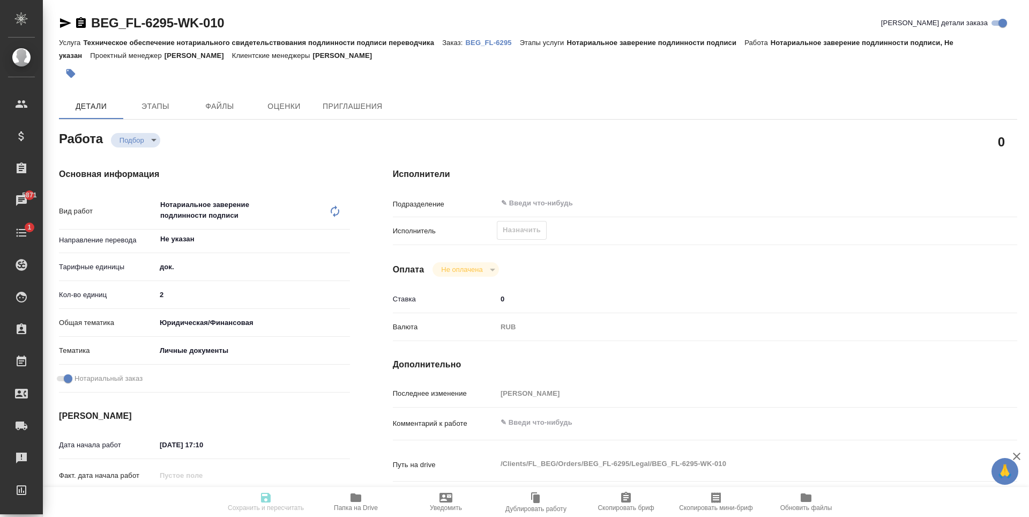
type textarea "x"
type textarea "/Clients/FL_BEG/Orders/BEG_FL-6295/Legal/BEG_FL-6295-WK-010"
type textarea "x"
type input "BEG_FL-6295"
type input "Техническое обеспечение нотариального свидетельствования подлинности подписи пе…"
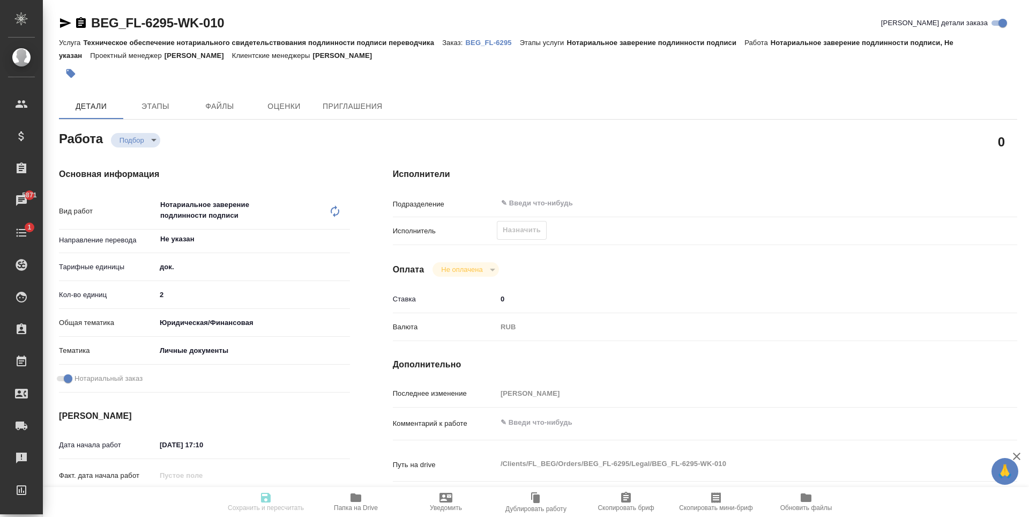
type input "Нотариальное заверение подлинности подписи"
type input "[PERSON_NAME]"
type input "/Clients/FL_BEG/Orders/BEG_FL-6295"
type textarea "x"
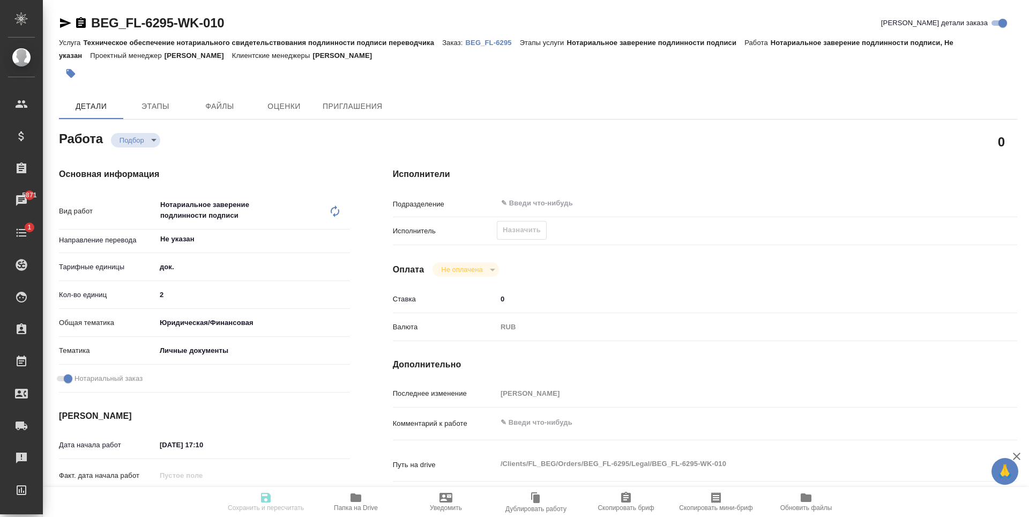
type textarea "x"
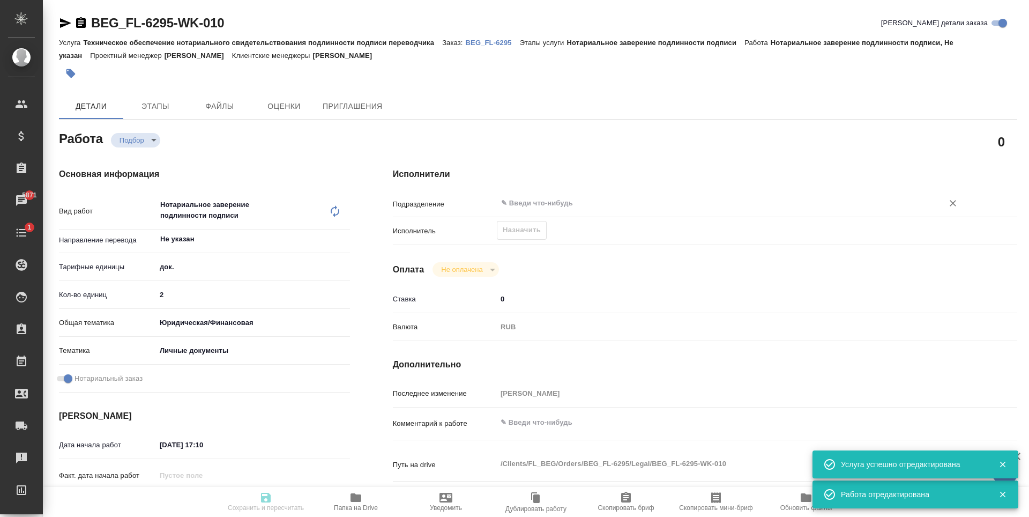
type textarea "x"
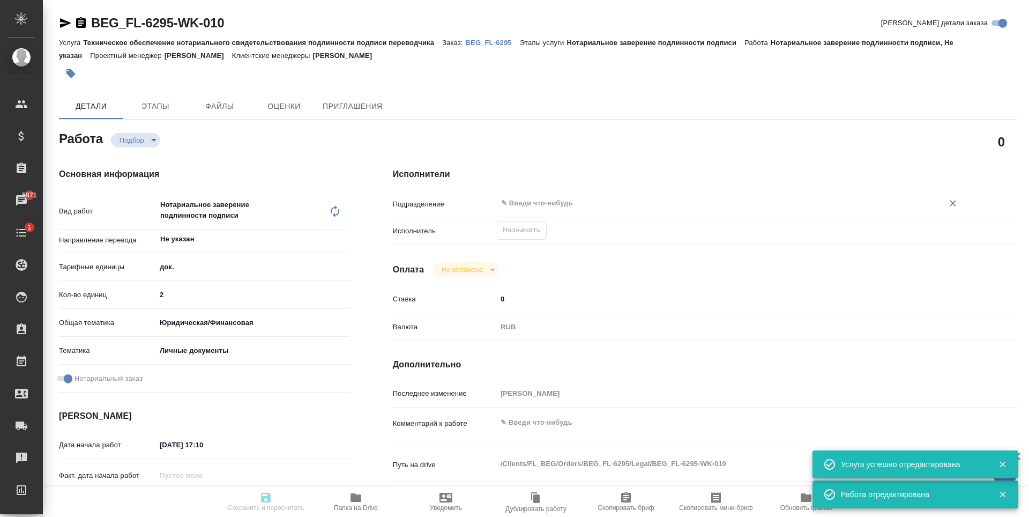
type textarea "x"
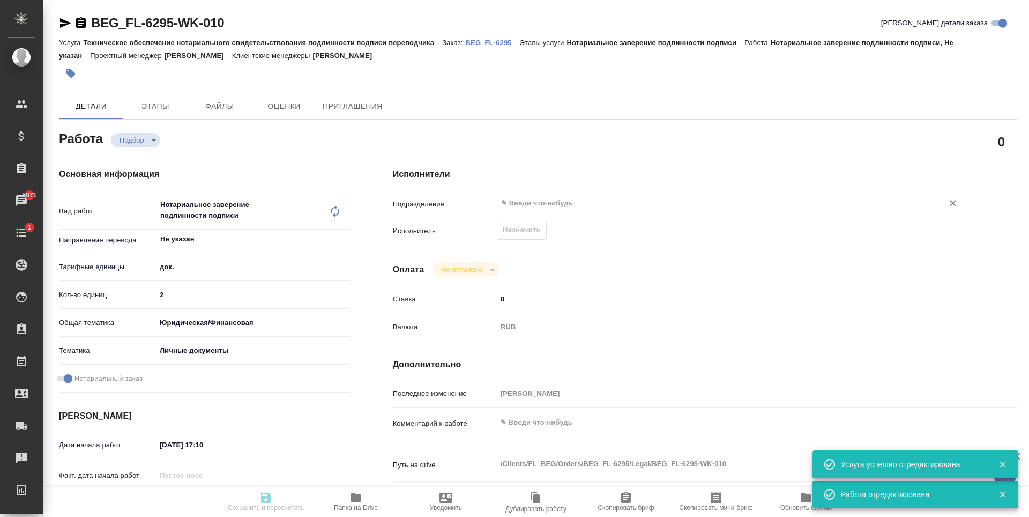
type textarea "x"
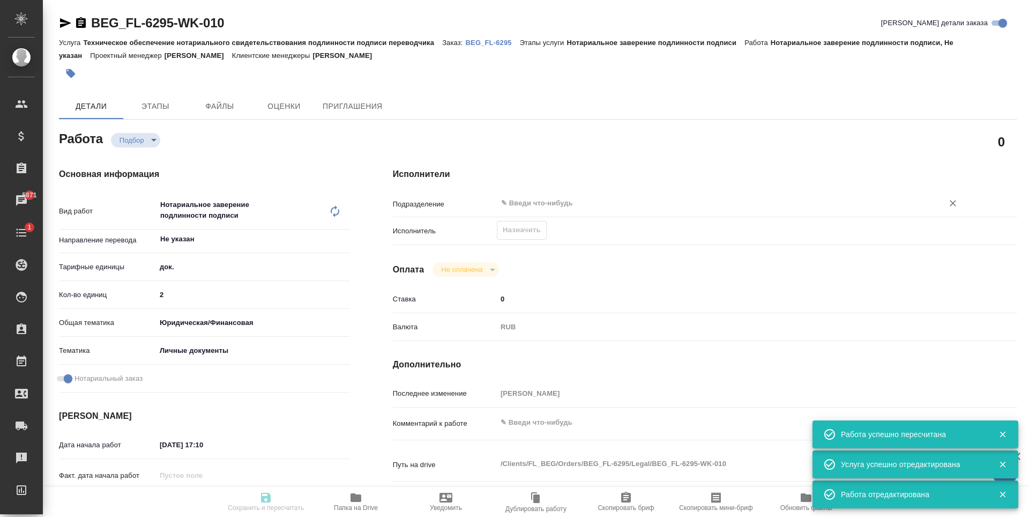
type input "recruiting"
type textarea "Нотариальное заверение подлинности подписи"
type textarea "x"
type input "Не указан"
type input "5a8b1489cc6b4906c91bfd8b"
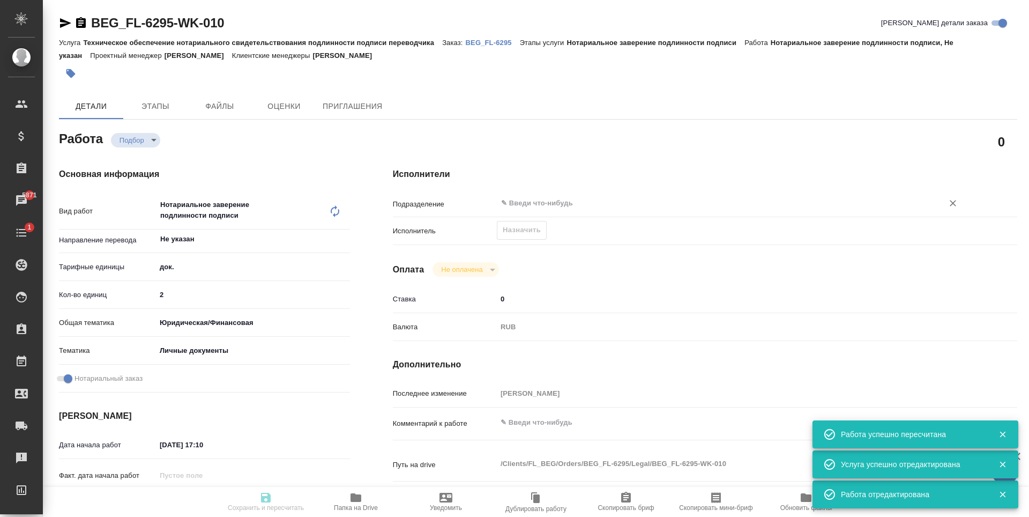
type input "2"
type input "yr-fn"
type input "5a8b8b956a9677013d343cfe"
checkbox input "true"
type input "[DATE] 17:10"
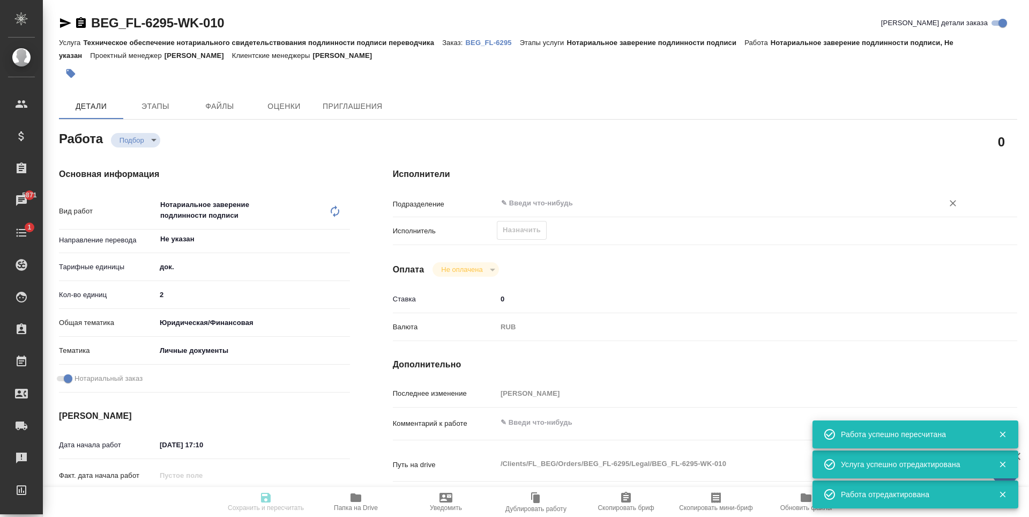
type input "10.10.2025 15:00"
type input "notPayed"
type input "0"
type input "RUB"
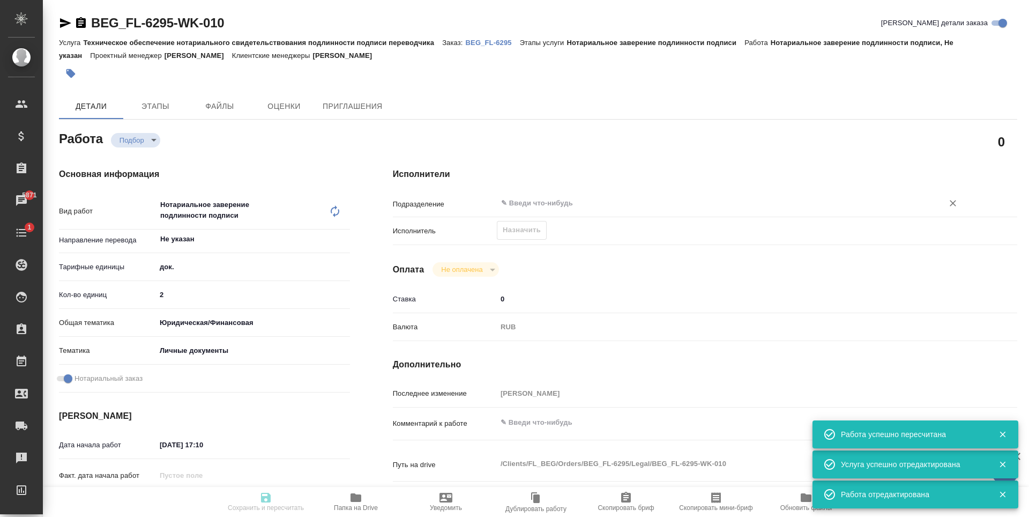
type input "[PERSON_NAME]"
type textarea "x"
type textarea "/Clients/FL_BEG/Orders/BEG_FL-6295/Legal/BEG_FL-6295-WK-010"
type textarea "x"
type input "BEG_FL-6295"
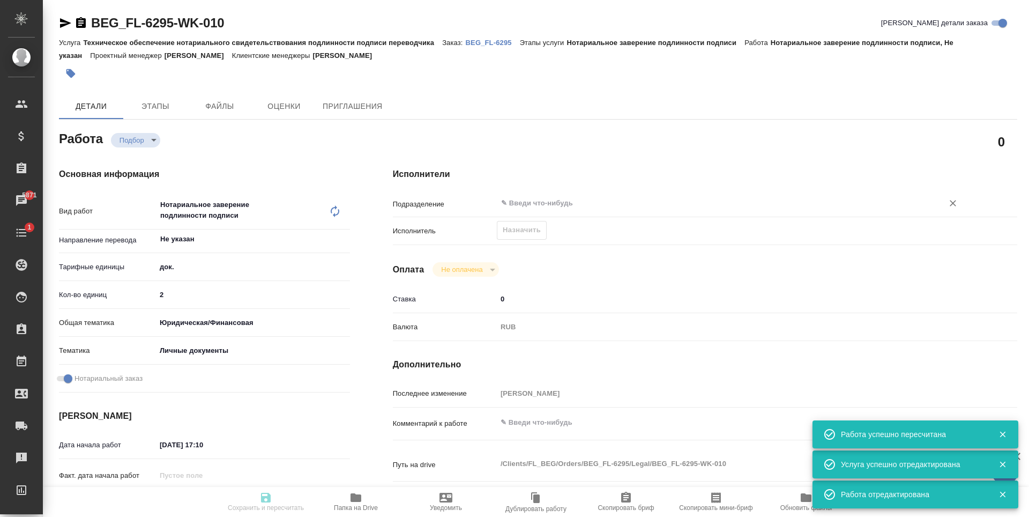
type input "Техническое обеспечение нотариального свидетельствования подлинности подписи пе…"
type input "Нотариальное заверение подлинности подписи"
type input "[PERSON_NAME]"
type input "Петрова Валерия"
type input "/Clients/FL_BEG/Orders/BEG_FL-6295"
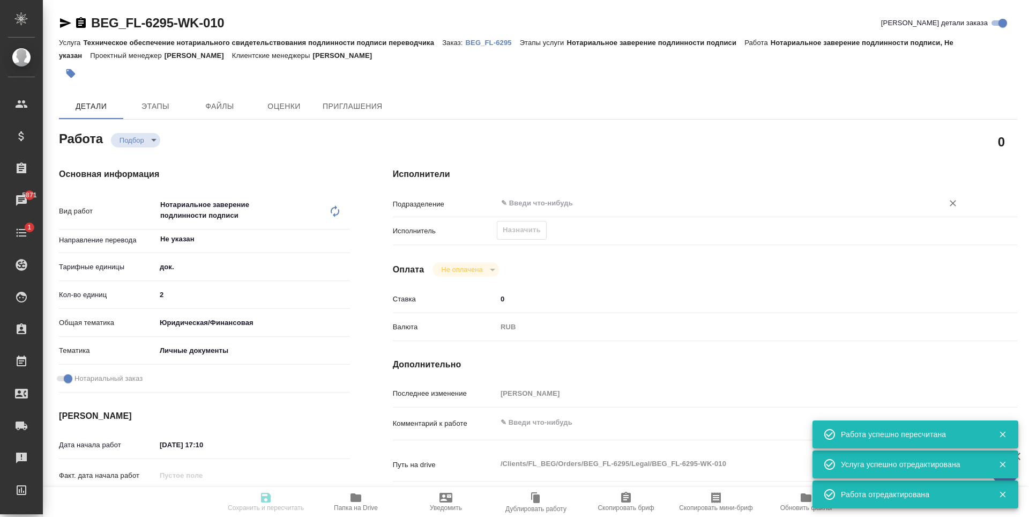
type textarea "x"
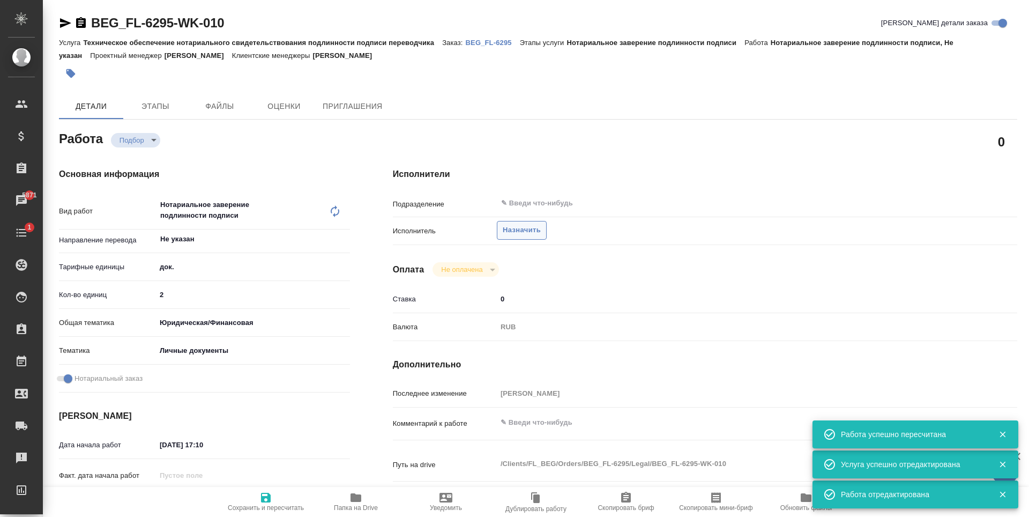
type textarea "x"
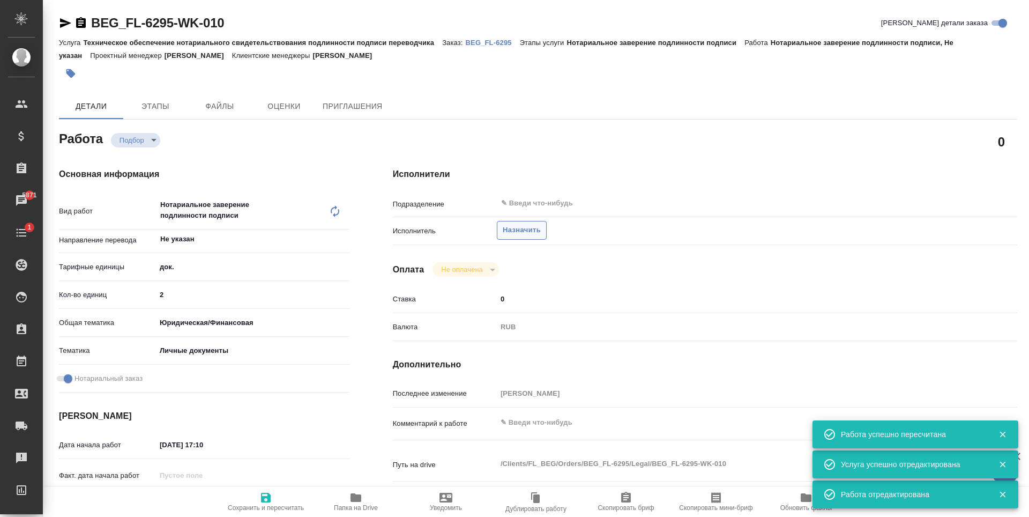
type textarea "x"
click at [527, 227] on span "Назначить" at bounding box center [522, 230] width 38 height 12
type textarea "x"
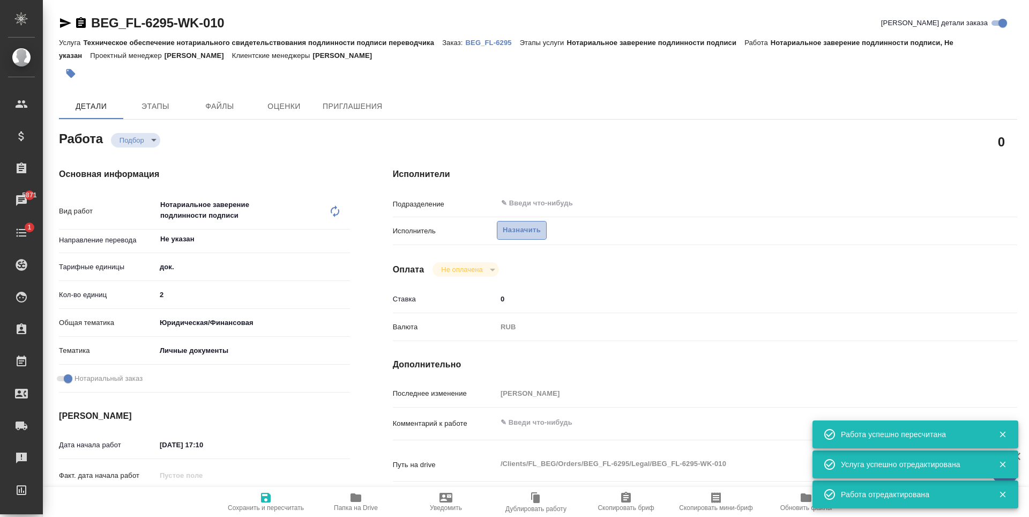
type textarea "x"
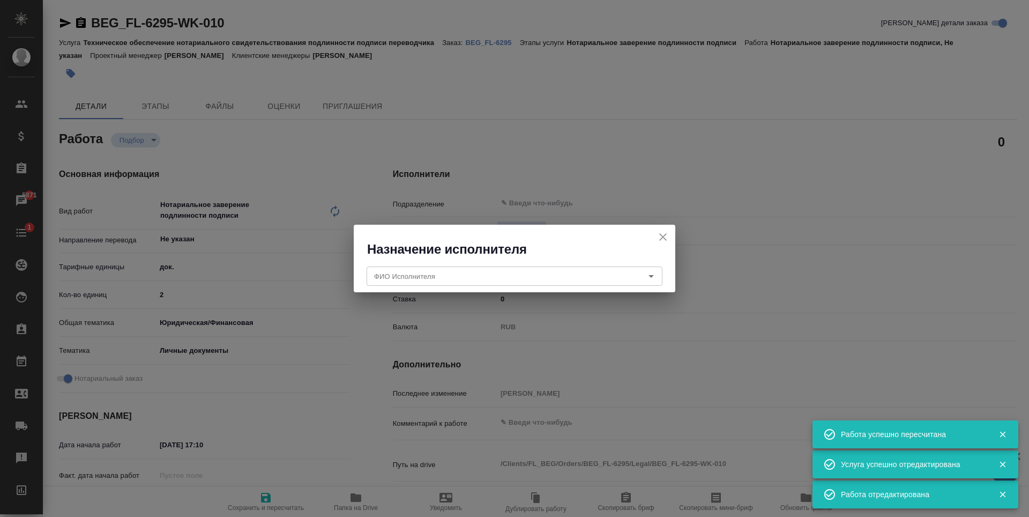
type textarea "x"
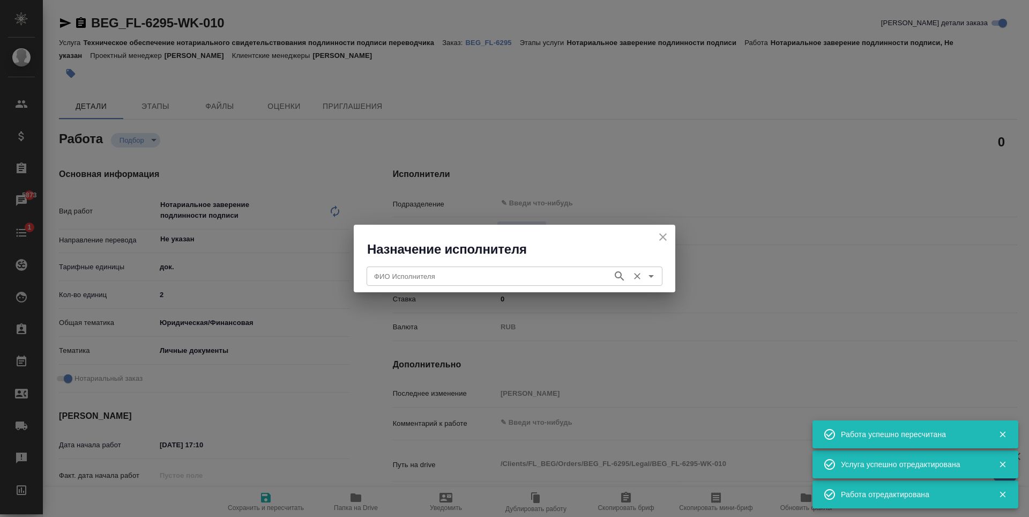
click at [497, 272] on input "ФИО Исполнителя" at bounding box center [488, 276] width 237 height 13
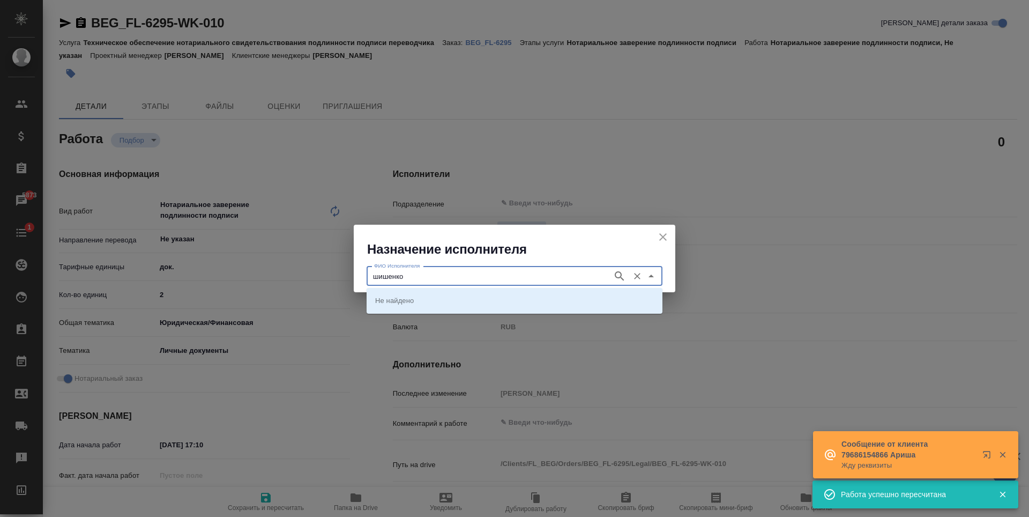
type input "шишенков"
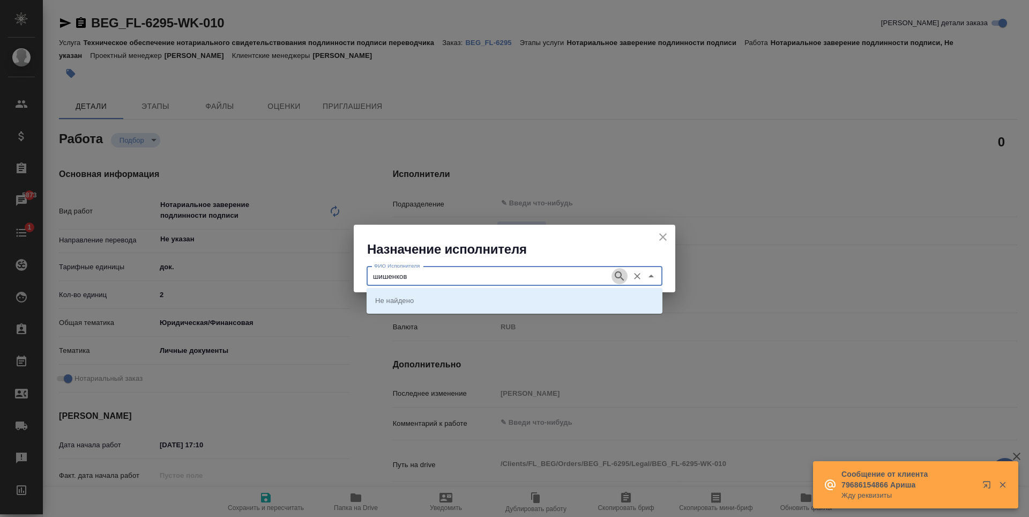
click at [623, 277] on icon "button" at bounding box center [619, 276] width 13 height 13
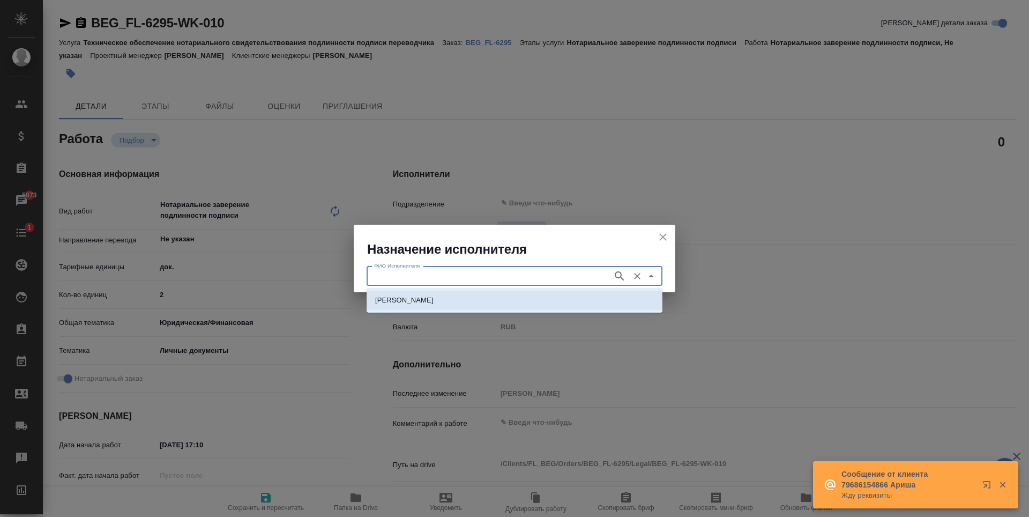
click at [554, 302] on li "НОТАРИУС Шишенков Леонид Васильевич" at bounding box center [515, 299] width 296 height 19
type input "НОТАРИУС Шишенков Леонид Васильевич"
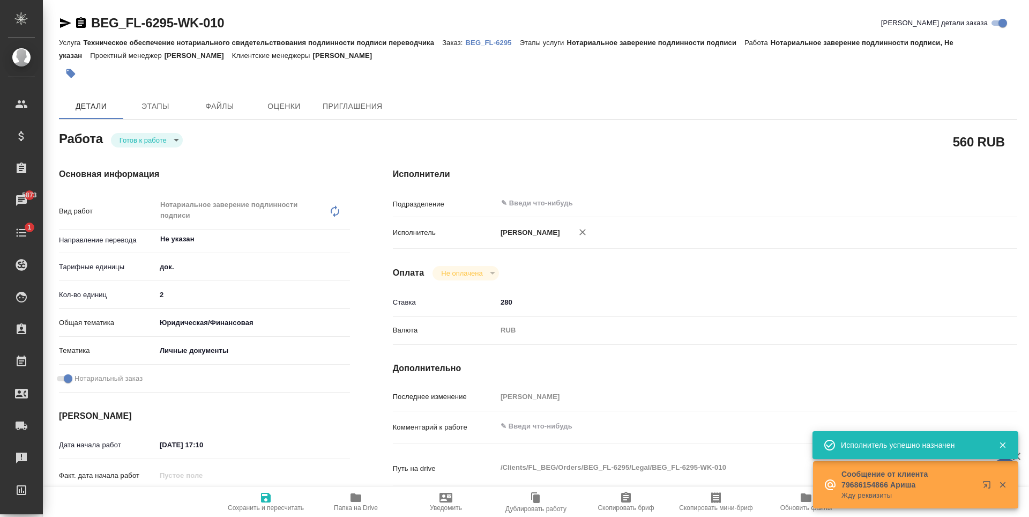
type textarea "x"
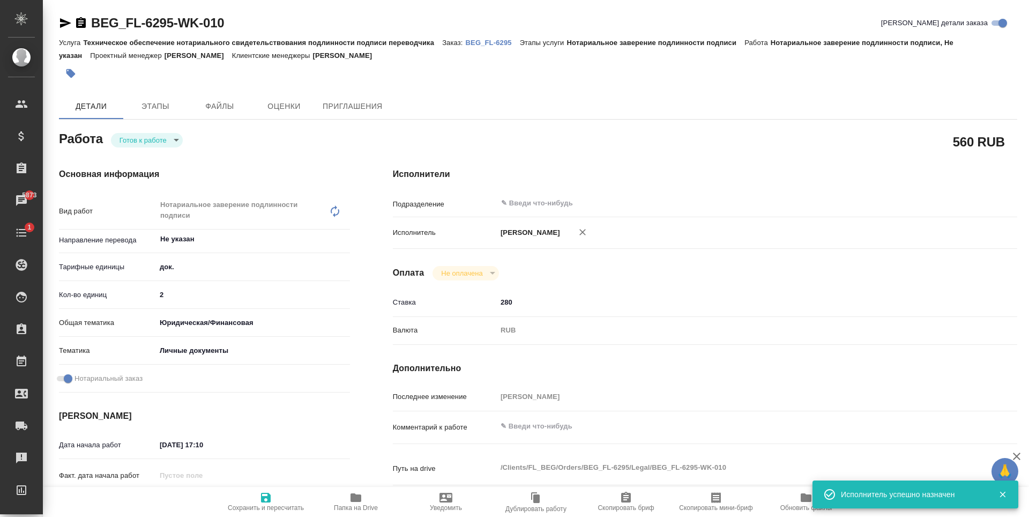
type textarea "x"
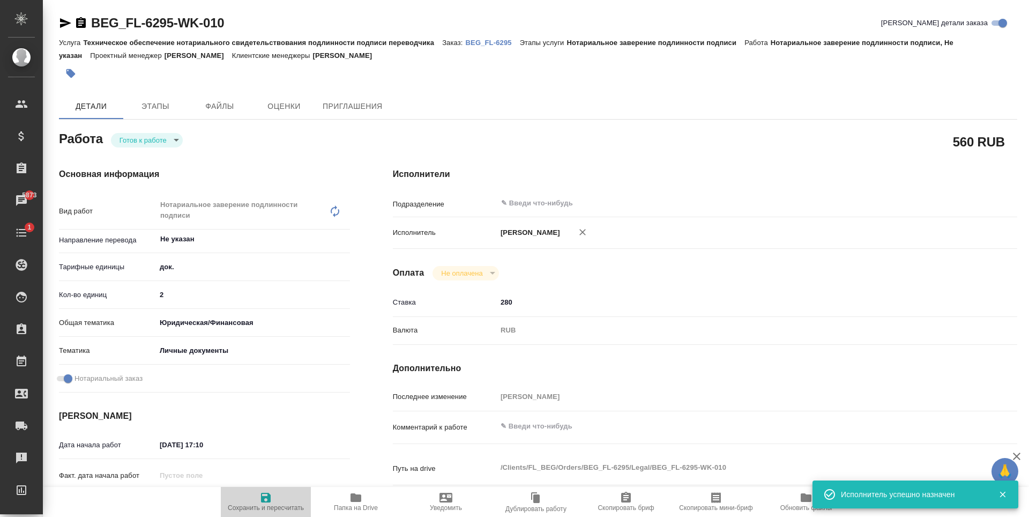
click at [263, 509] on span "Сохранить и пересчитать" at bounding box center [266, 508] width 76 height 8
type textarea "x"
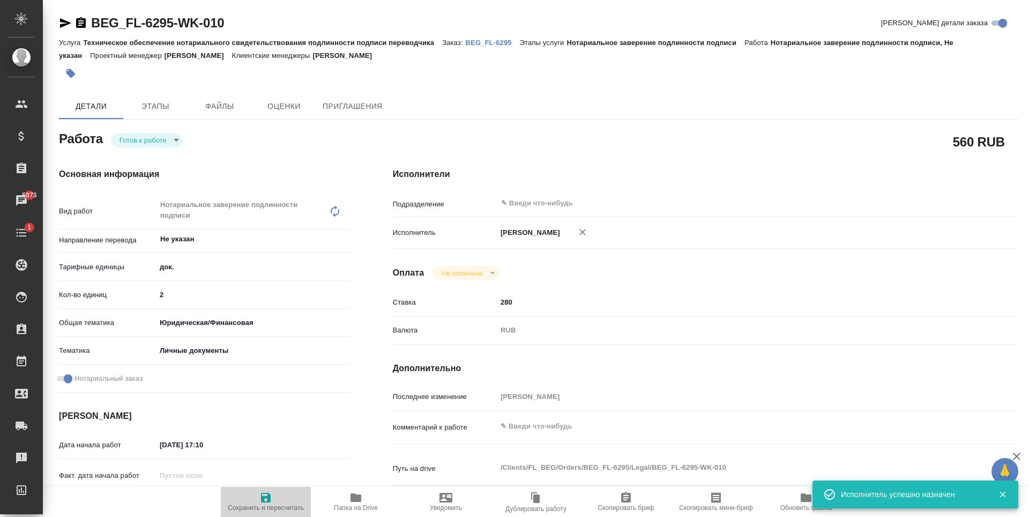
type textarea "x"
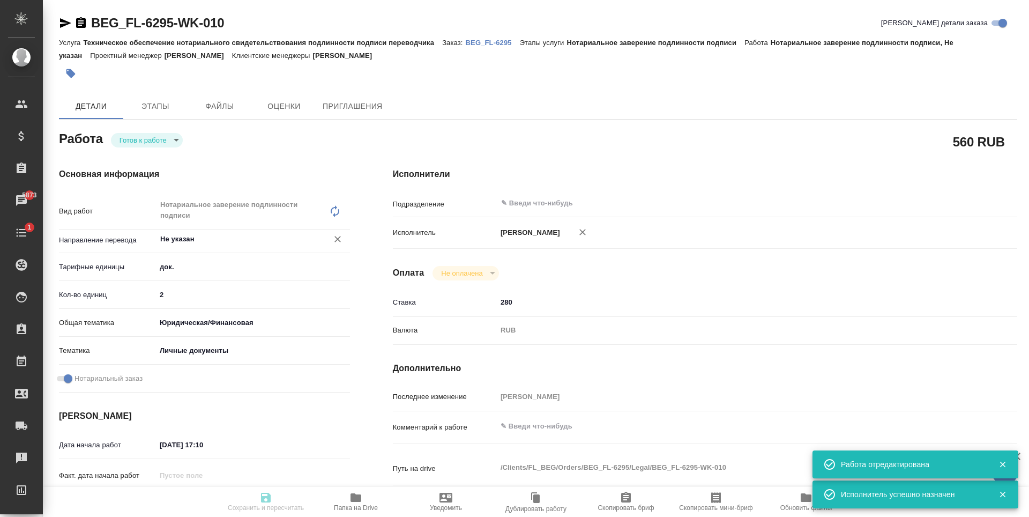
type textarea "x"
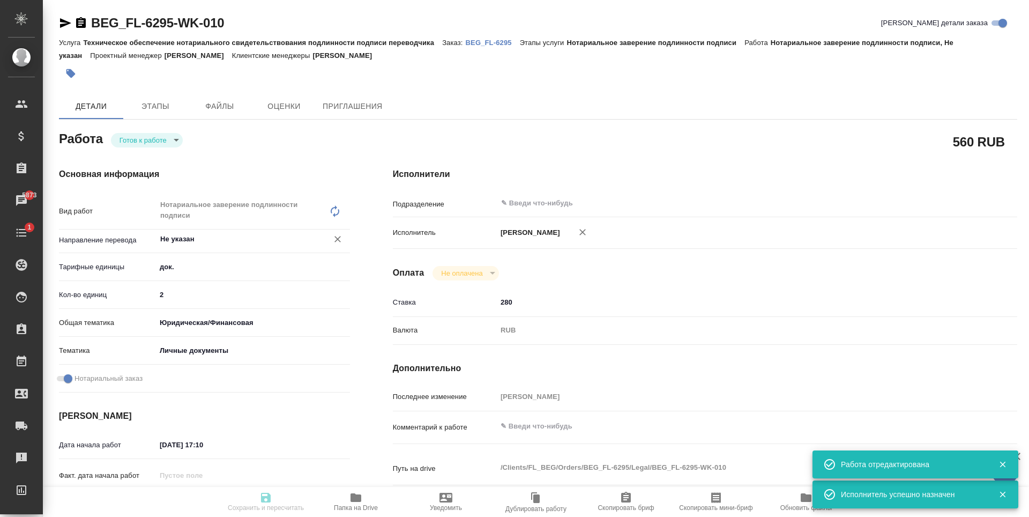
type textarea "x"
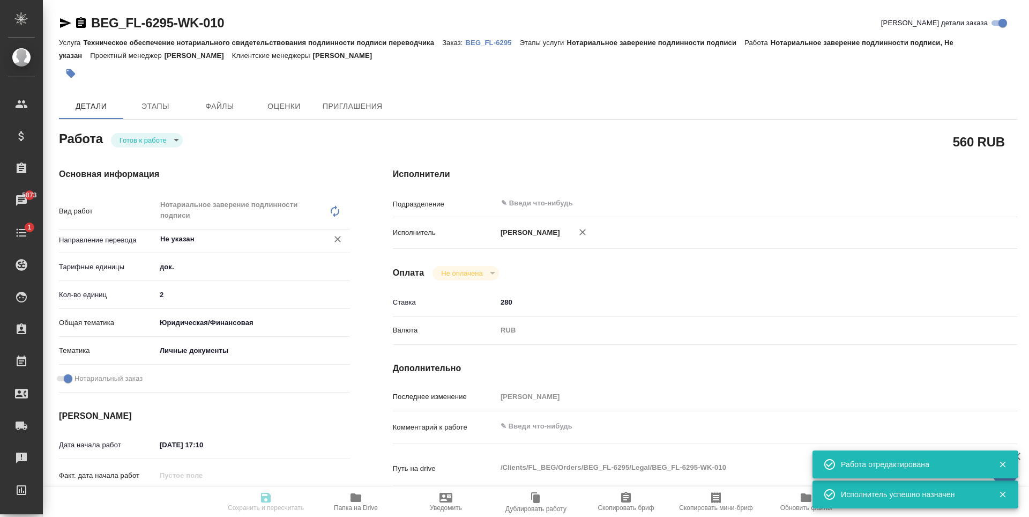
type input "readyForWork"
type textarea "Нотариальное заверение подлинности подписи"
type textarea "x"
type input "Не указан"
type input "5a8b1489cc6b4906c91bfd8b"
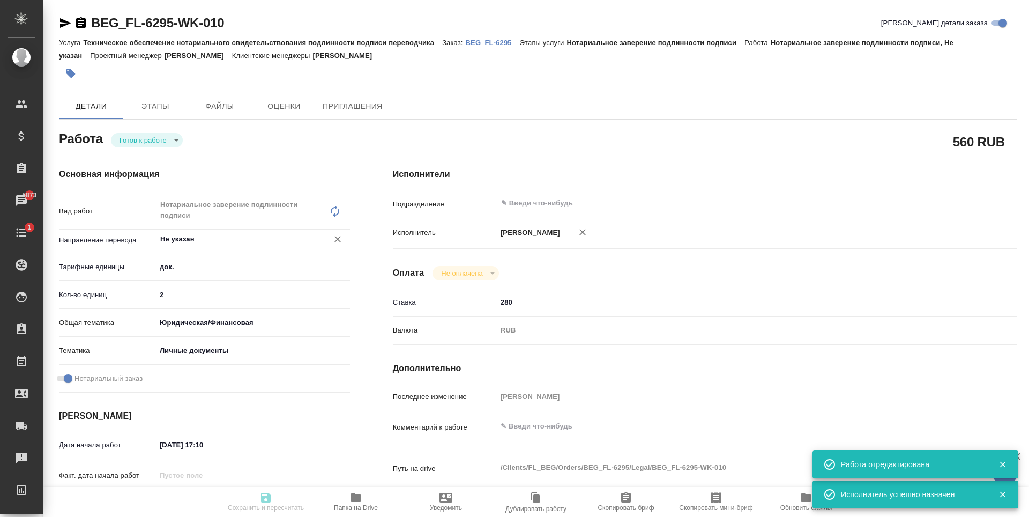
type input "2"
type input "yr-fn"
type input "5a8b8b956a9677013d343cfe"
checkbox input "true"
type input "08.10.2025 17:10"
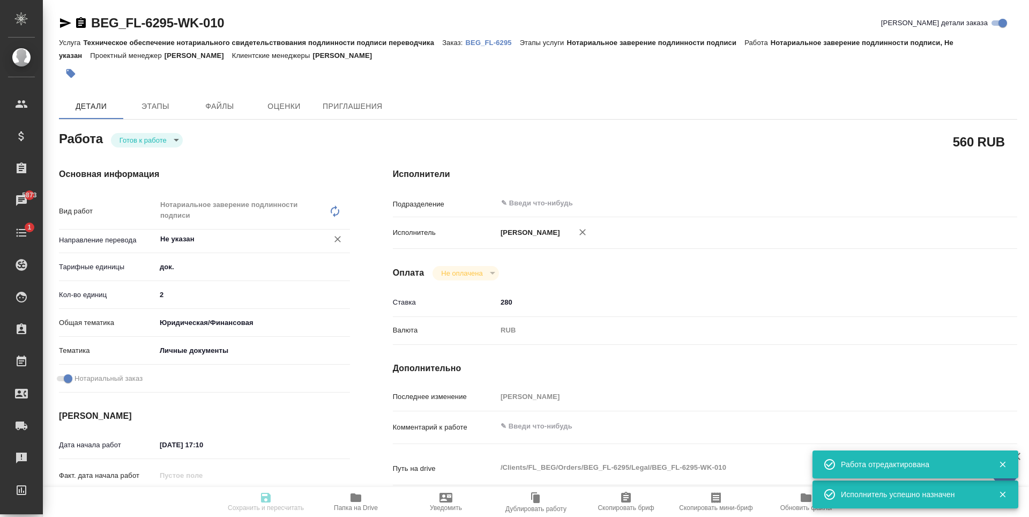
type input "10.10.2025 15:00"
type input "notPayed"
type input "280"
type input "RUB"
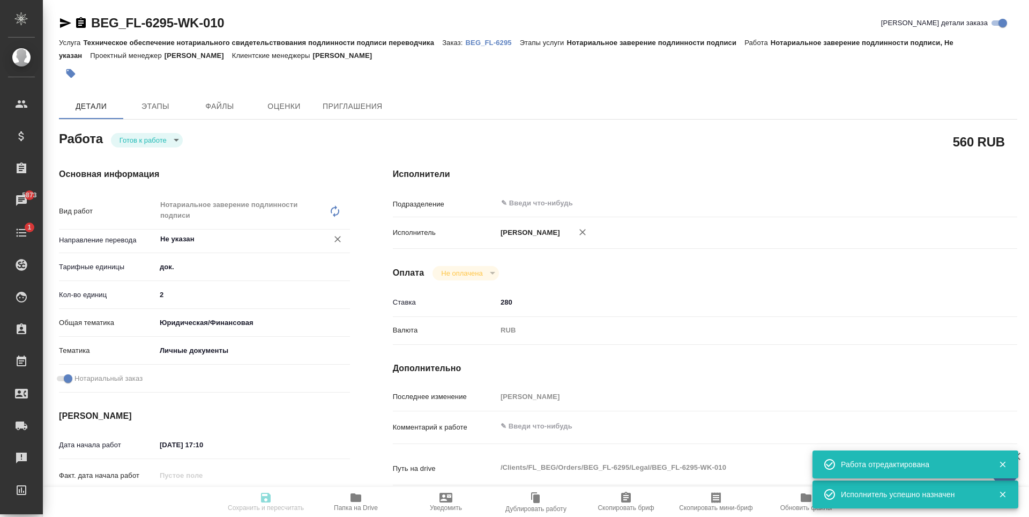
type input "[PERSON_NAME]"
type textarea "x"
type textarea "/Clients/FL_BEG/Orders/BEG_FL-6295/Legal/BEG_FL-6295-WK-010"
type textarea "x"
type input "BEG_FL-6295"
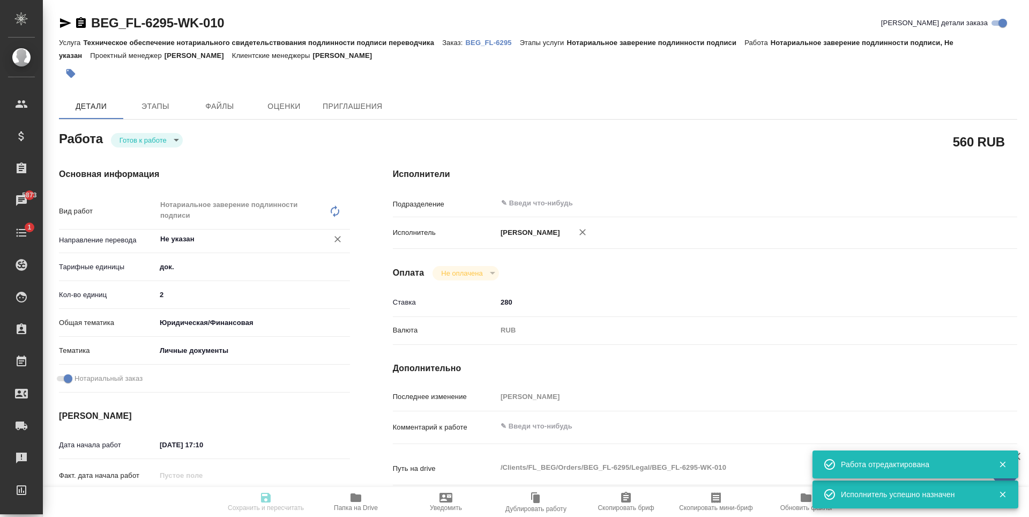
type input "Техническое обеспечение нотариального свидетельствования подлинности подписи пе…"
type input "Нотариальное заверение подлинности подписи"
type input "Антонова Кристина"
type input "Петрова Валерия"
type input "/Clients/FL_BEG/Orders/BEG_FL-6295"
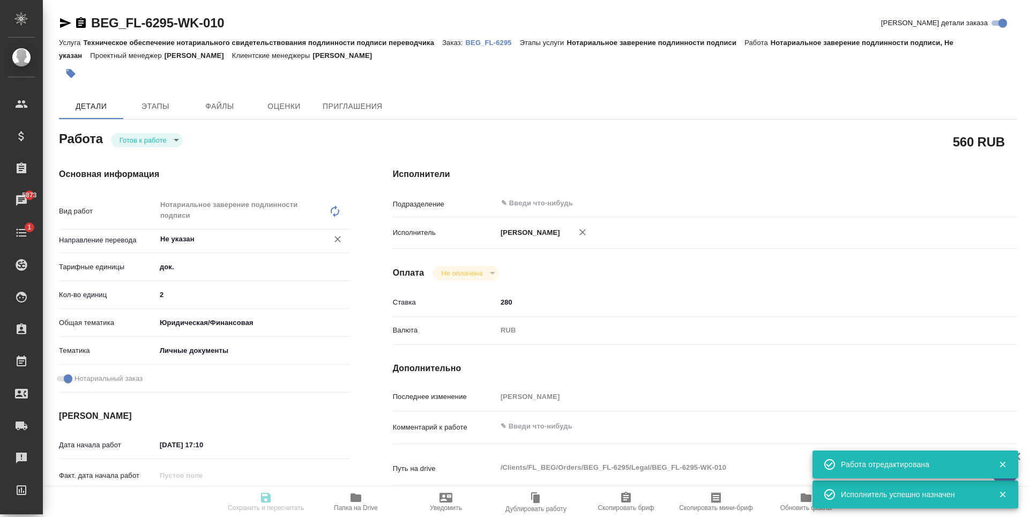
type textarea "x"
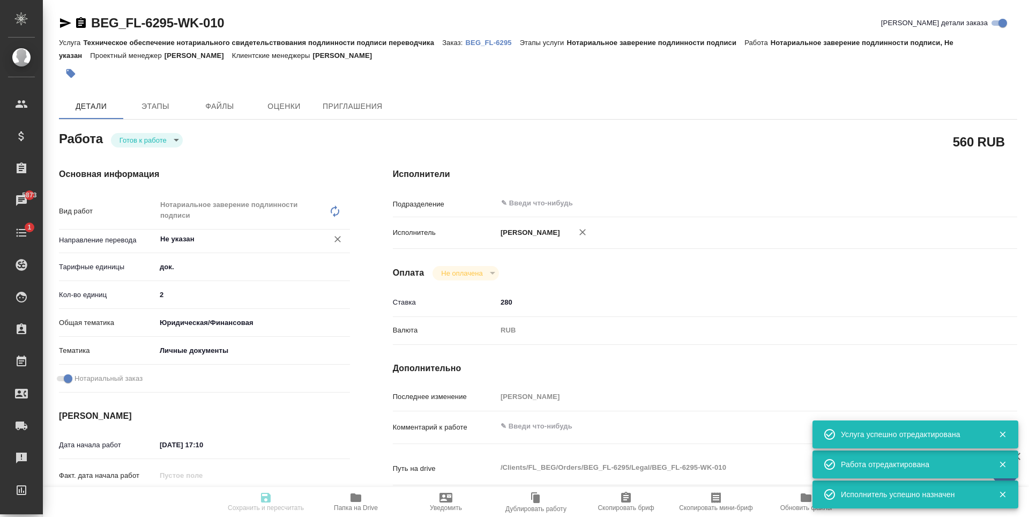
type textarea "x"
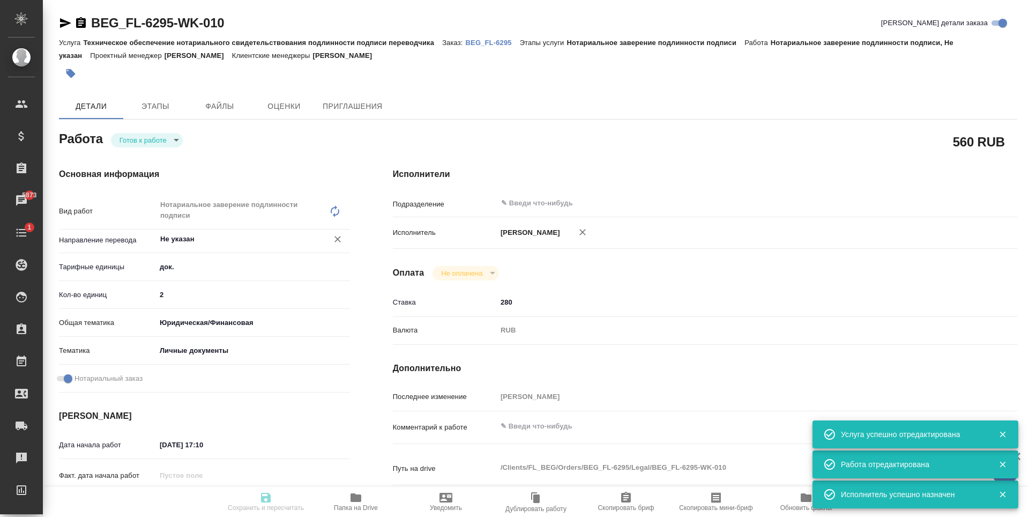
type textarea "x"
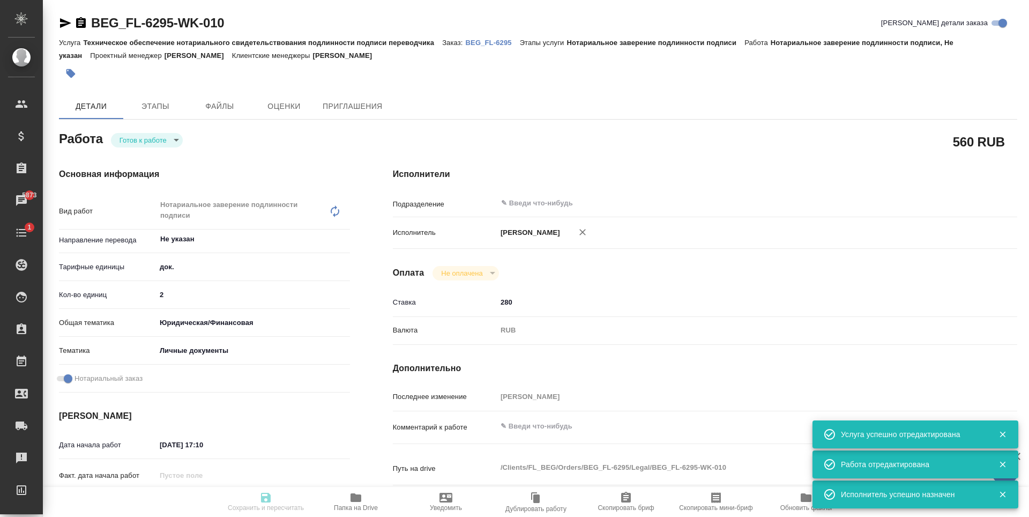
type textarea "x"
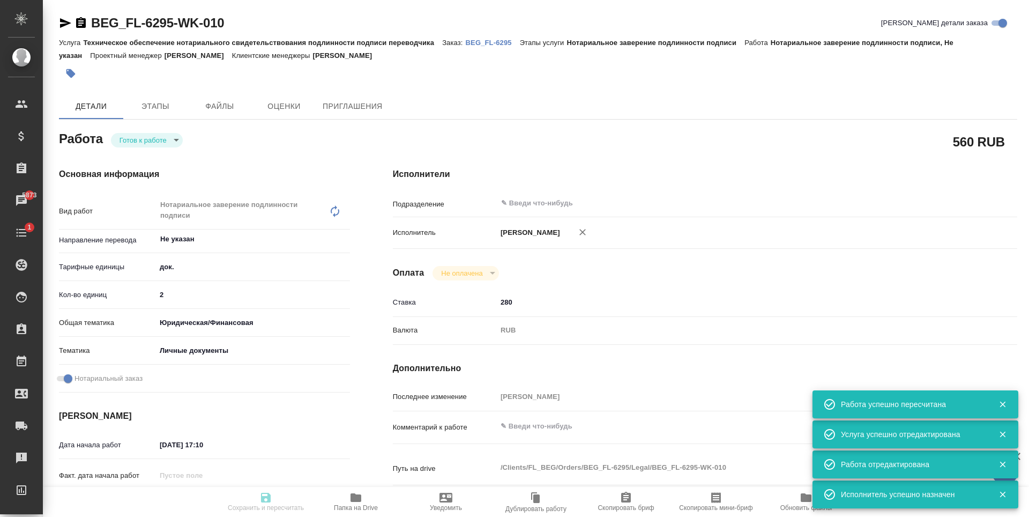
type input "readyForWork"
type textarea "Нотариальное заверение подлинности подписи"
type textarea "x"
type input "Не указан"
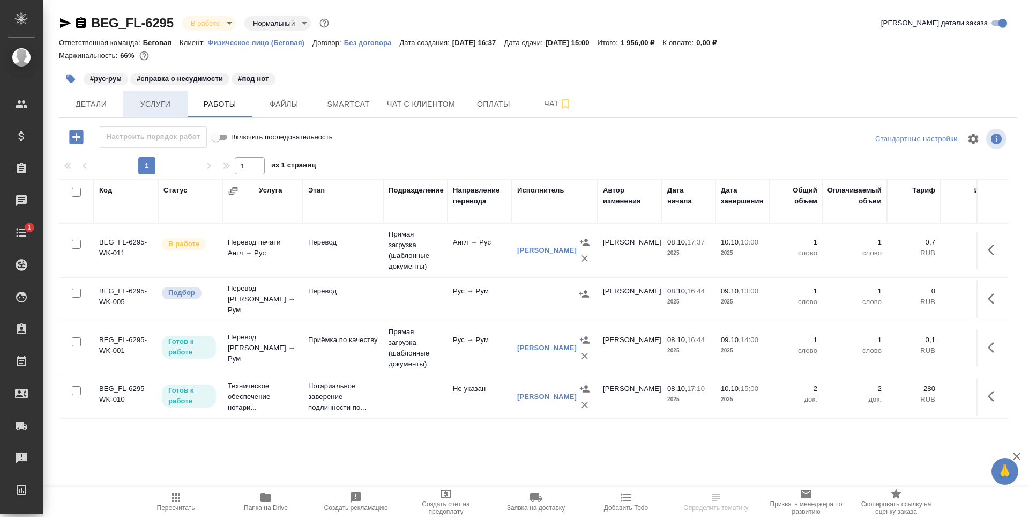
click at [174, 93] on button "Услуги" at bounding box center [155, 104] width 64 height 27
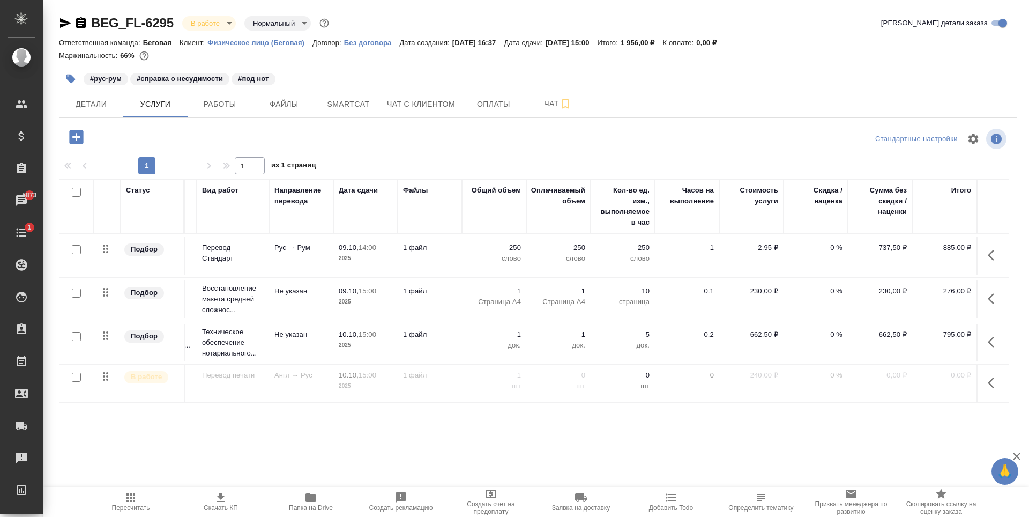
scroll to position [1, 0]
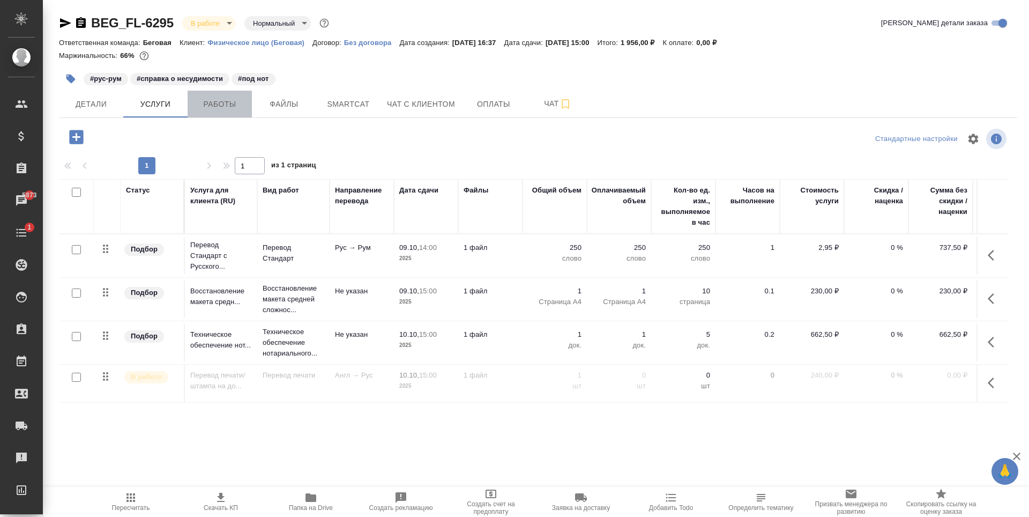
click at [234, 113] on button "Работы" at bounding box center [220, 104] width 64 height 27
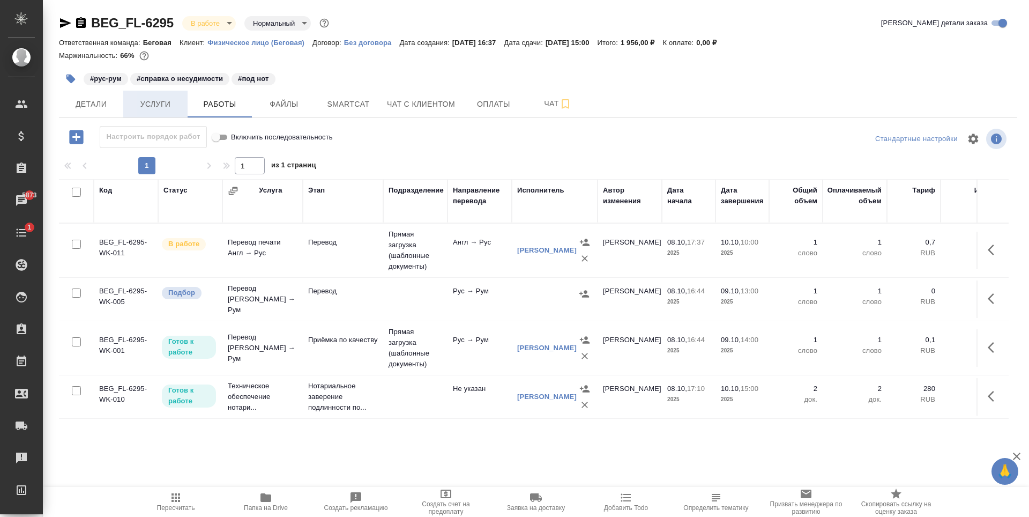
click at [171, 108] on span "Услуги" at bounding box center [155, 104] width 51 height 13
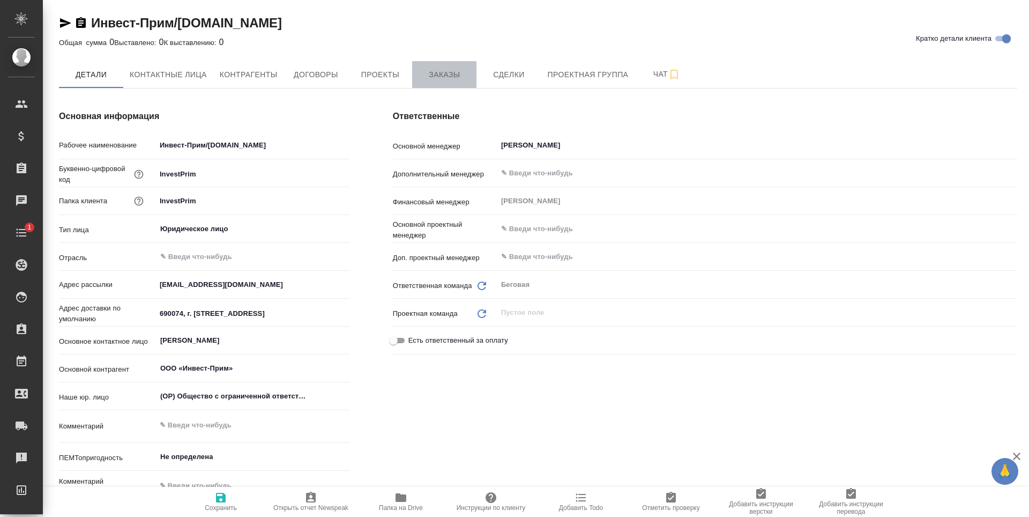
click at [454, 84] on button "Заказы" at bounding box center [444, 74] width 64 height 27
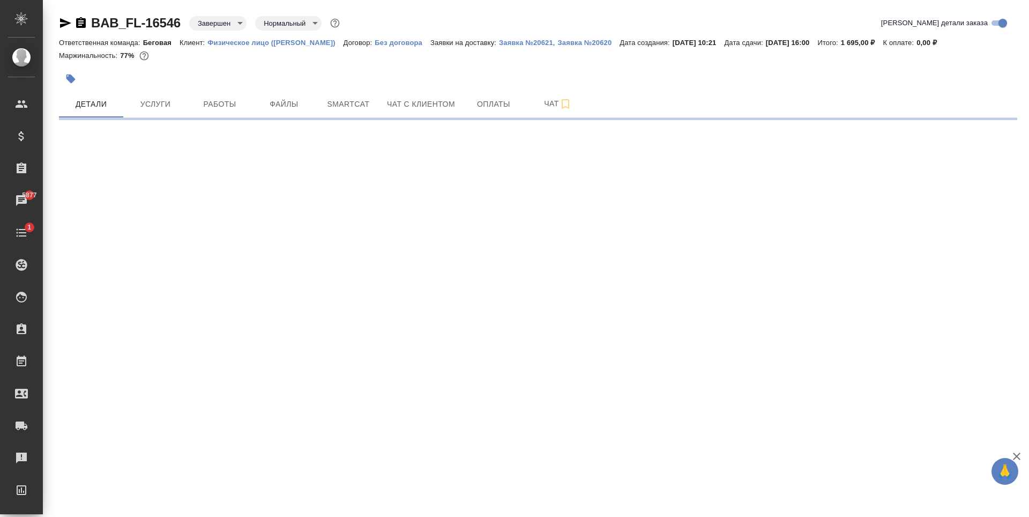
select select "RU"
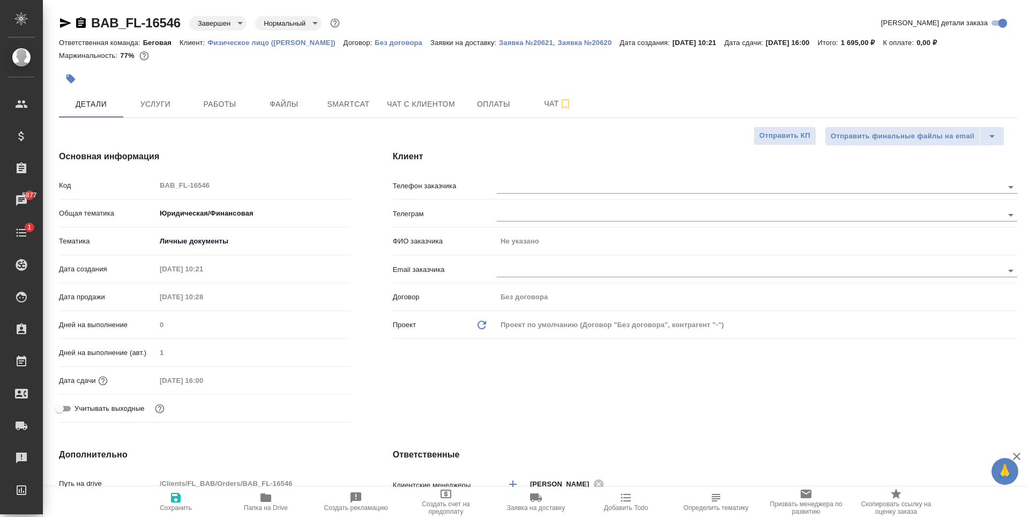
type textarea "x"
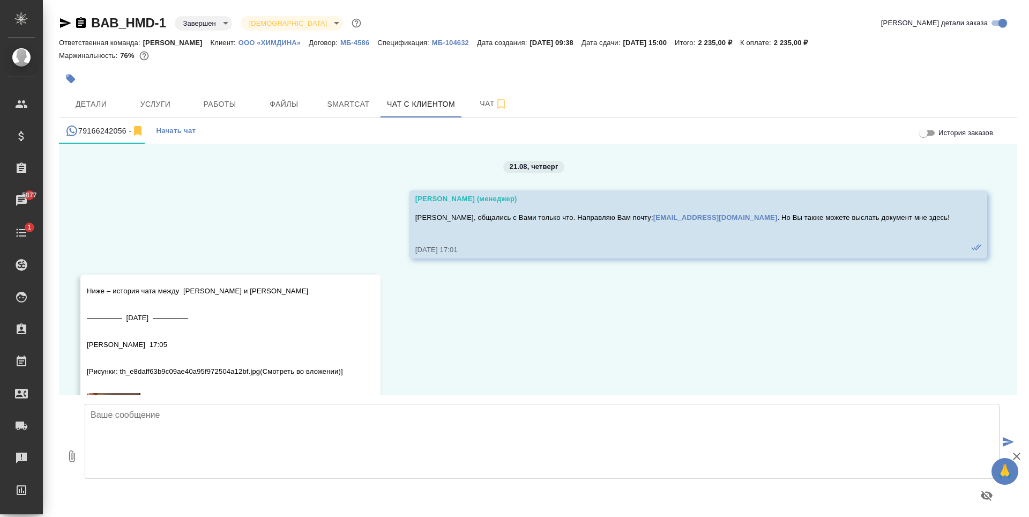
scroll to position [8644, 0]
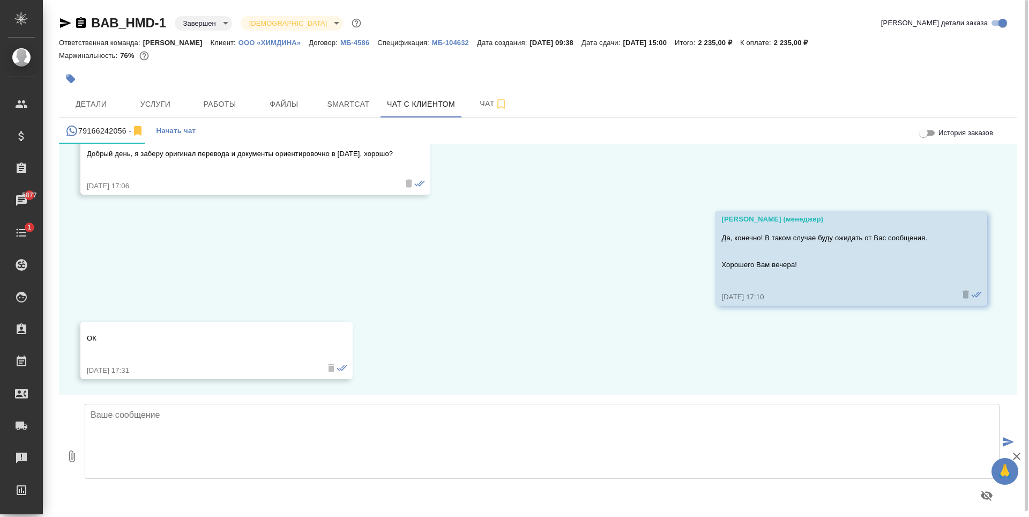
click at [168, 39] on p "[PERSON_NAME]" at bounding box center [177, 43] width 68 height 8
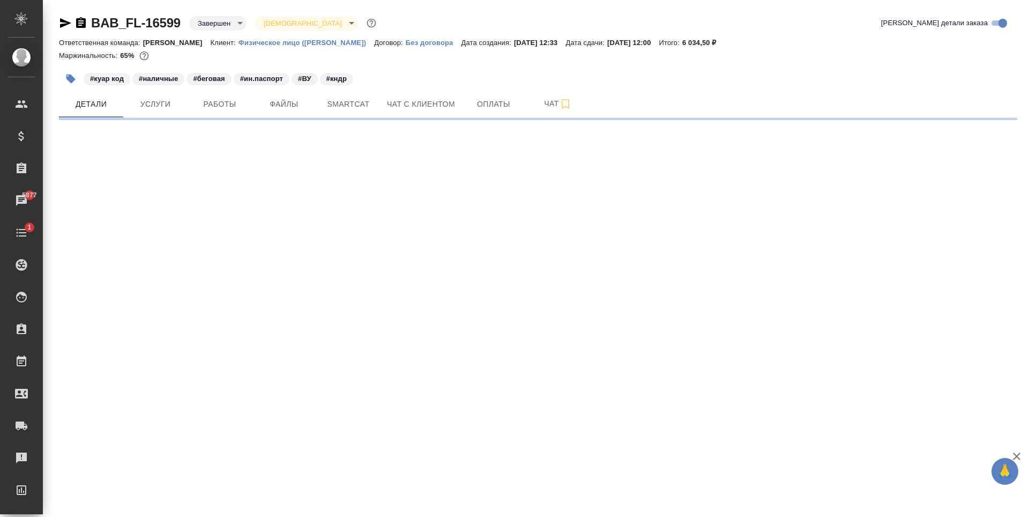
select select "RU"
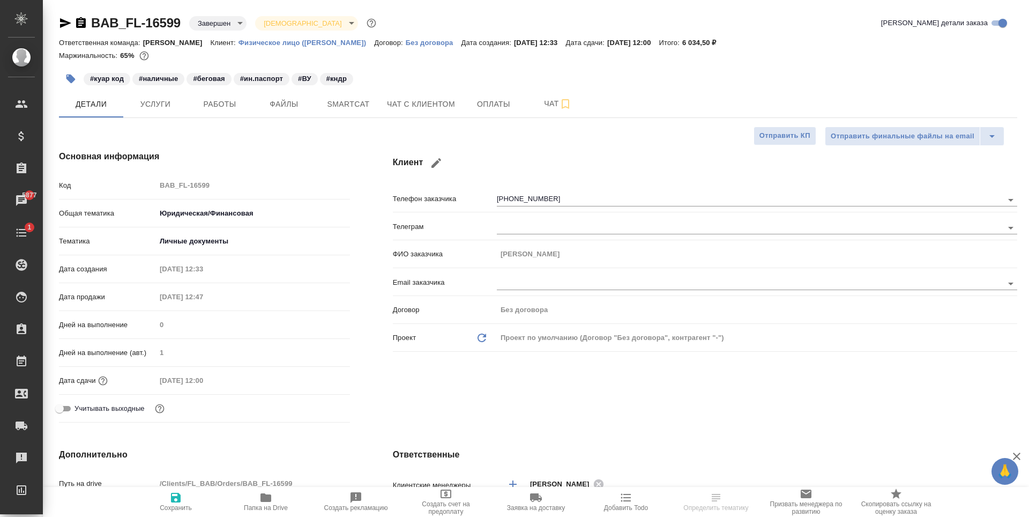
type textarea "x"
click at [416, 106] on span "Чат с клиентом" at bounding box center [421, 104] width 68 height 13
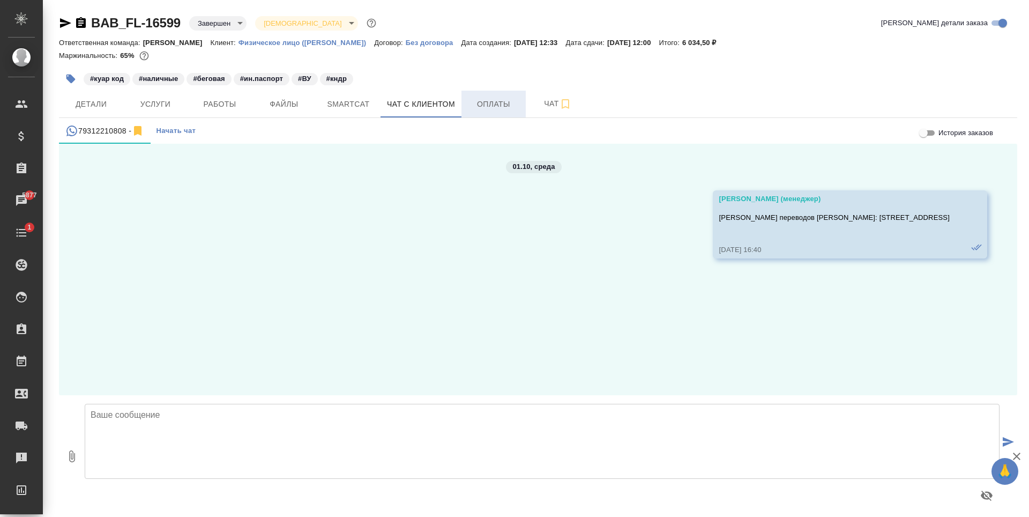
click at [508, 96] on button "Оплаты" at bounding box center [493, 104] width 64 height 27
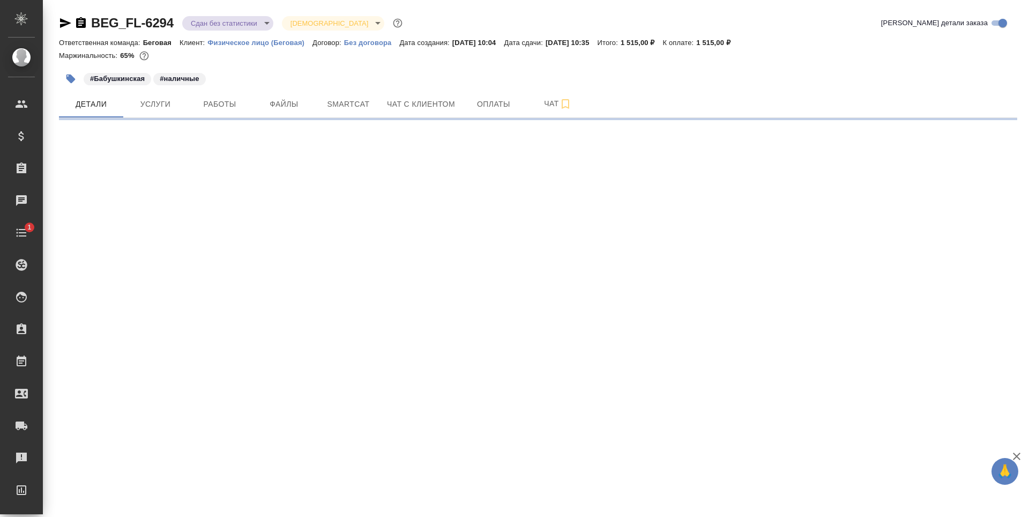
click at [58, 25] on div "BEG_FL-6294 Сдан без статистики distributed Святая троица holyTrinity Кратко де…" at bounding box center [538, 63] width 970 height 126
click at [59, 24] on div "BEG_FL-6294 Сдан без статистики distributed Святая троица holyTrinity Кратко де…" at bounding box center [538, 63] width 970 height 126
select select "RU"
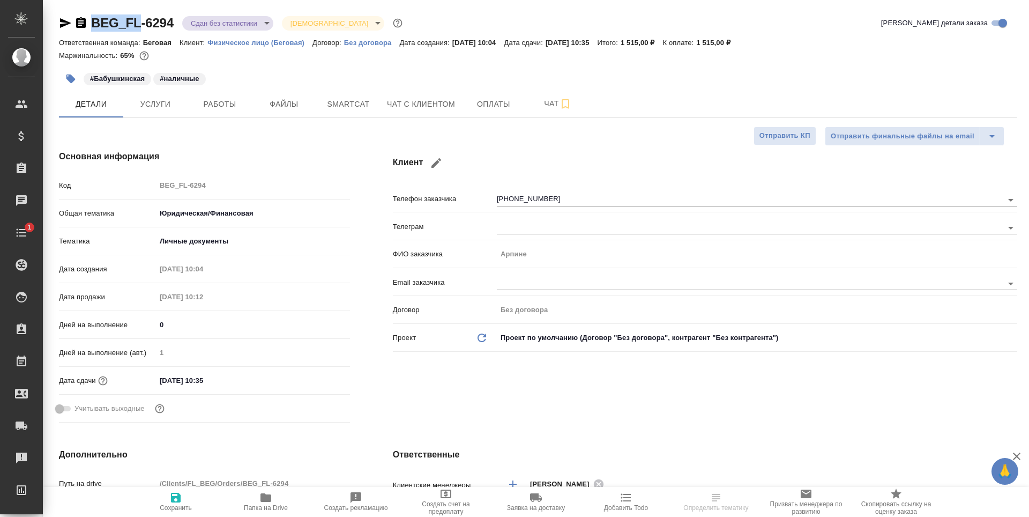
type textarea "x"
click at [70, 22] on icon "button" at bounding box center [65, 23] width 13 height 13
copy link "BEG_FL"
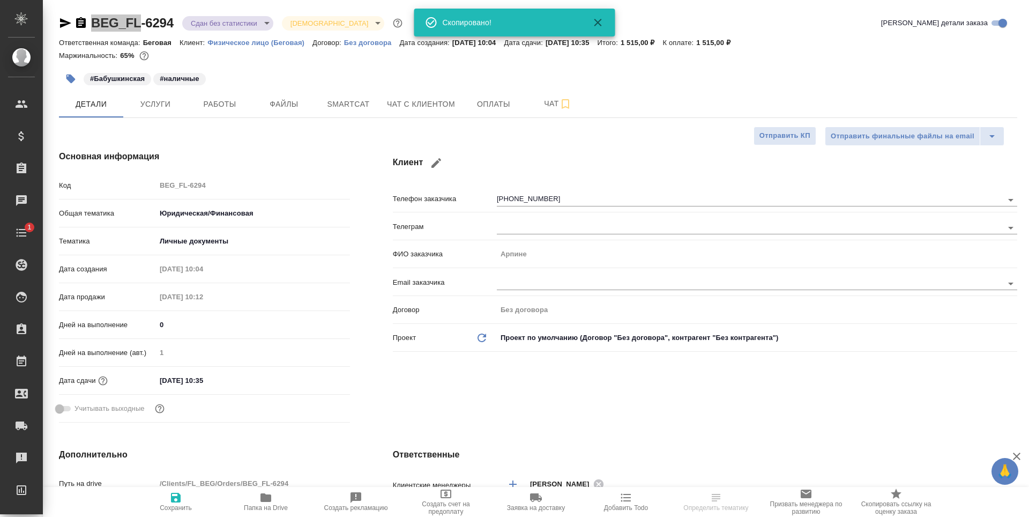
type textarea "x"
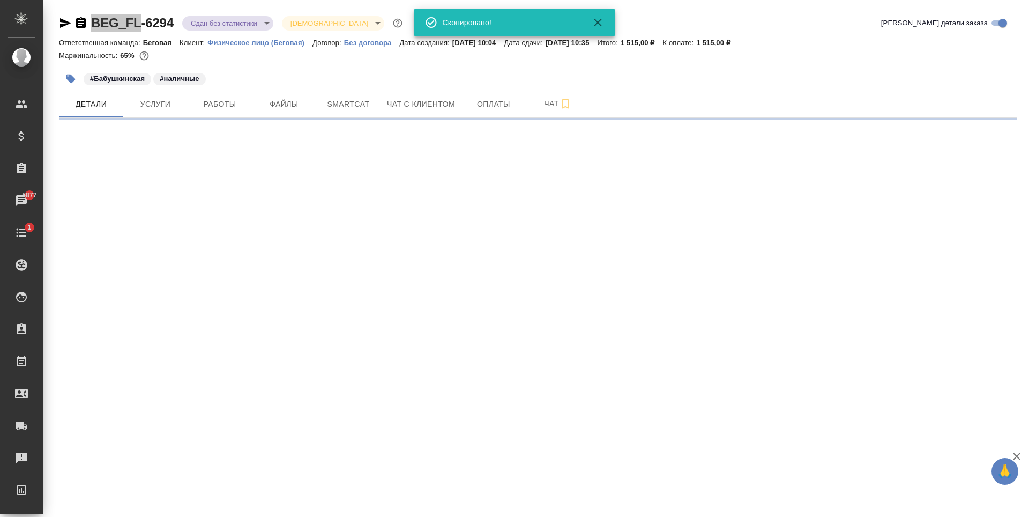
select select "RU"
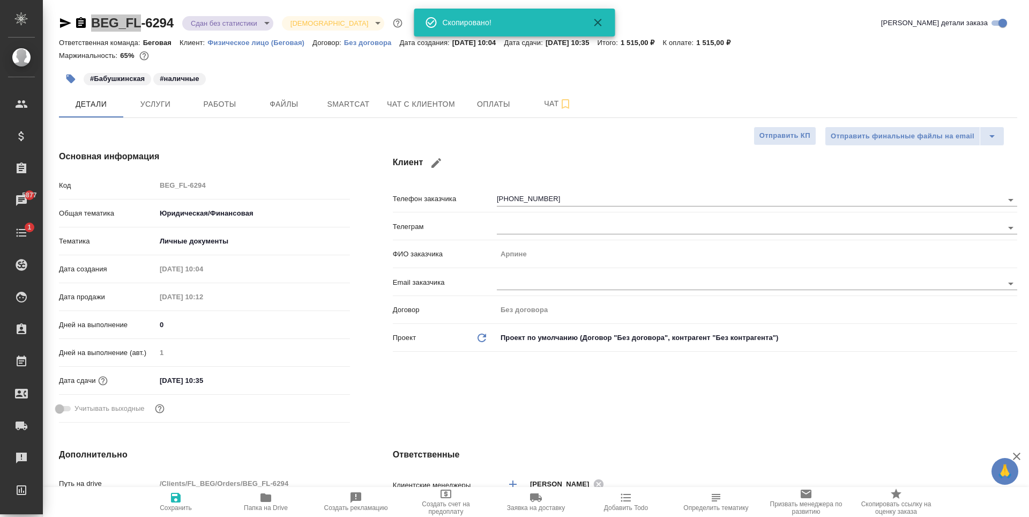
type textarea "x"
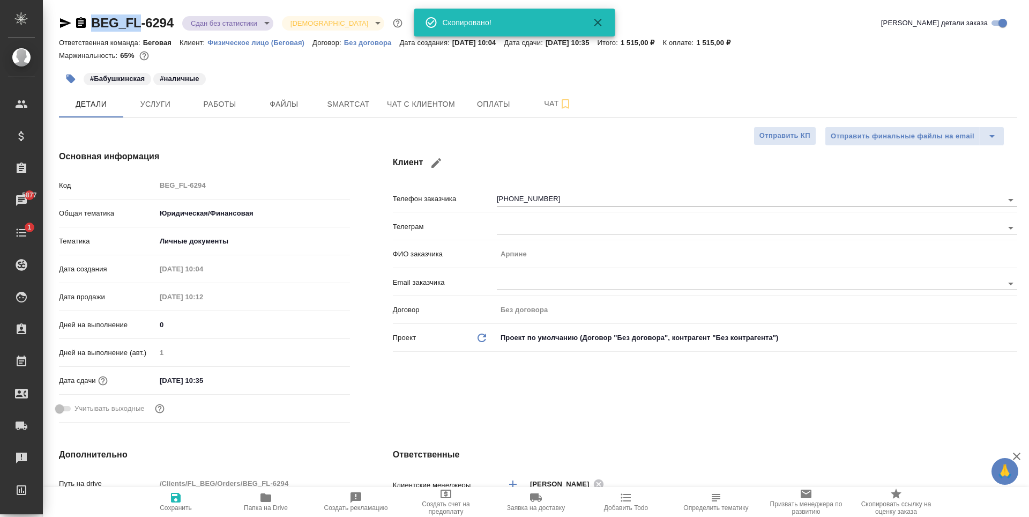
type textarea "x"
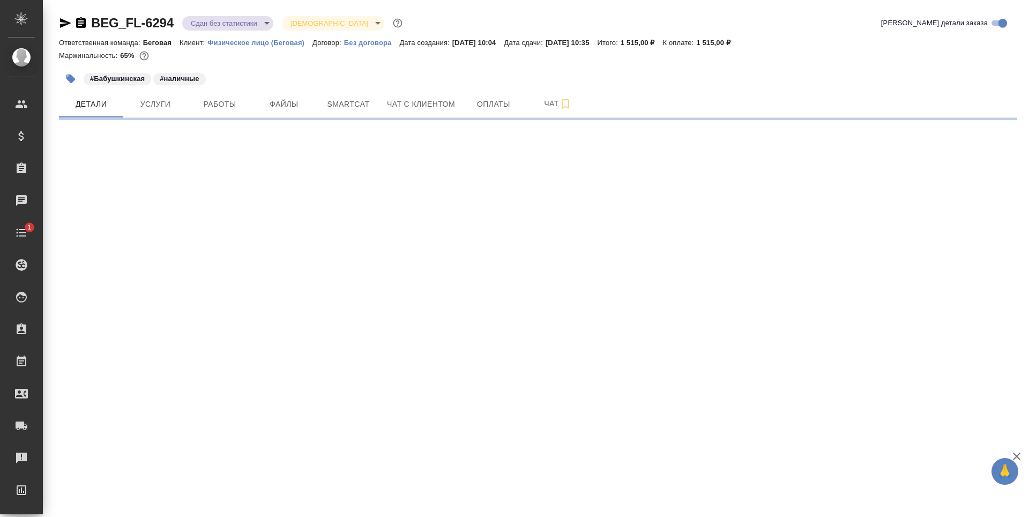
select select "RU"
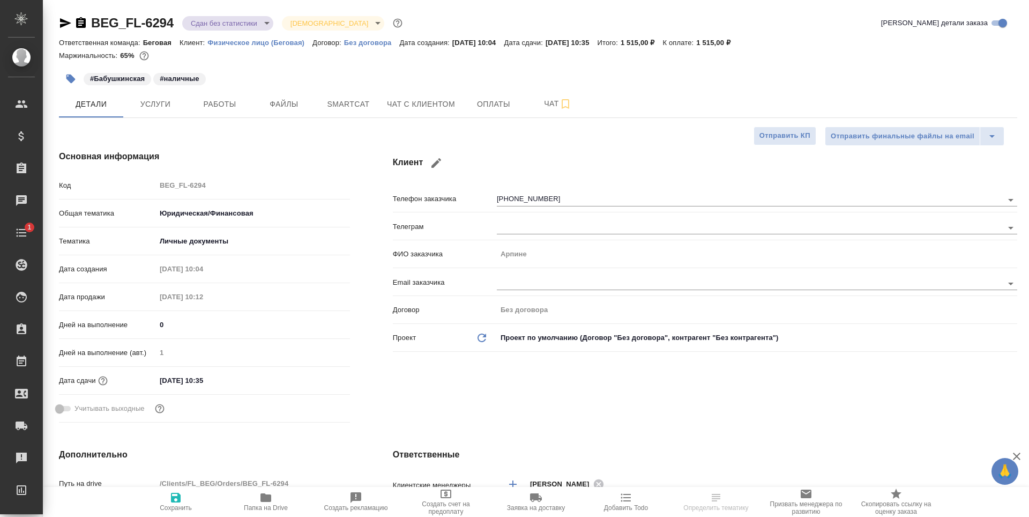
type textarea "x"
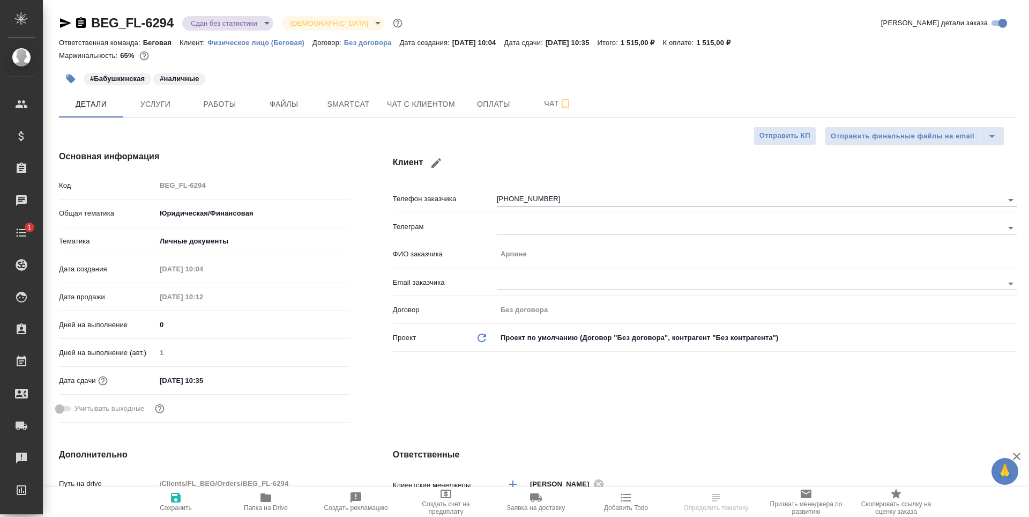
type textarea "x"
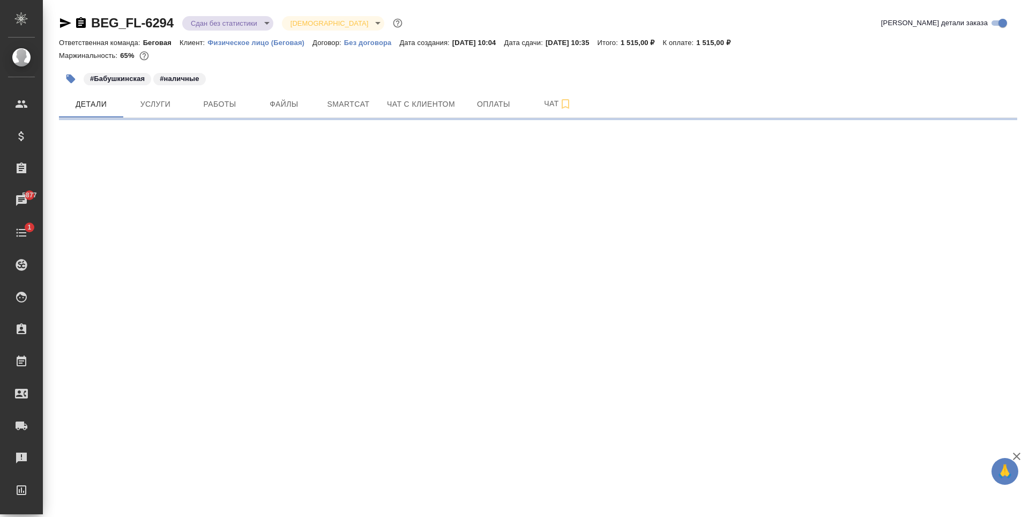
select select "RU"
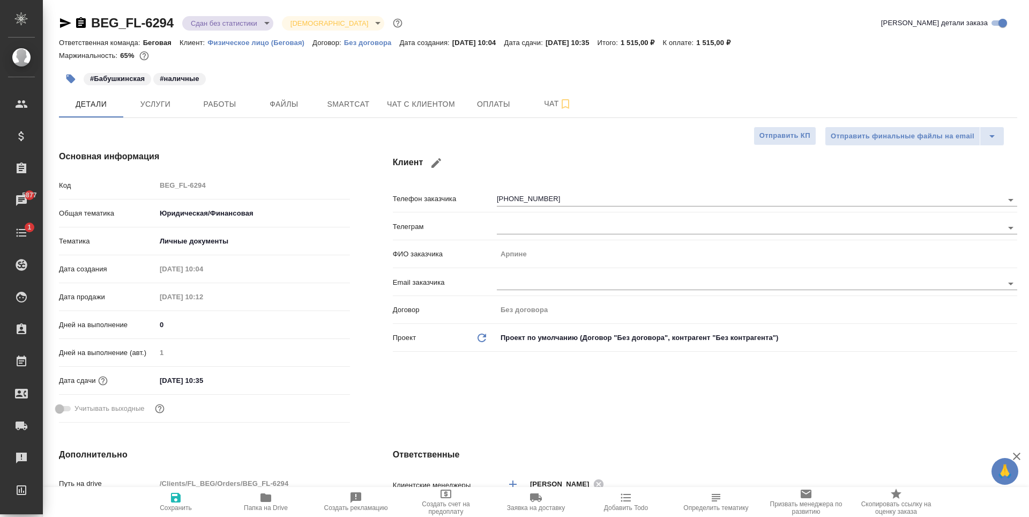
type textarea "x"
click at [261, 25] on body "🙏 .cls-1 fill:#fff; AWATERA Antonova Kristina Клиенты Спецификации Заказы 5877 …" at bounding box center [514, 258] width 1029 height 517
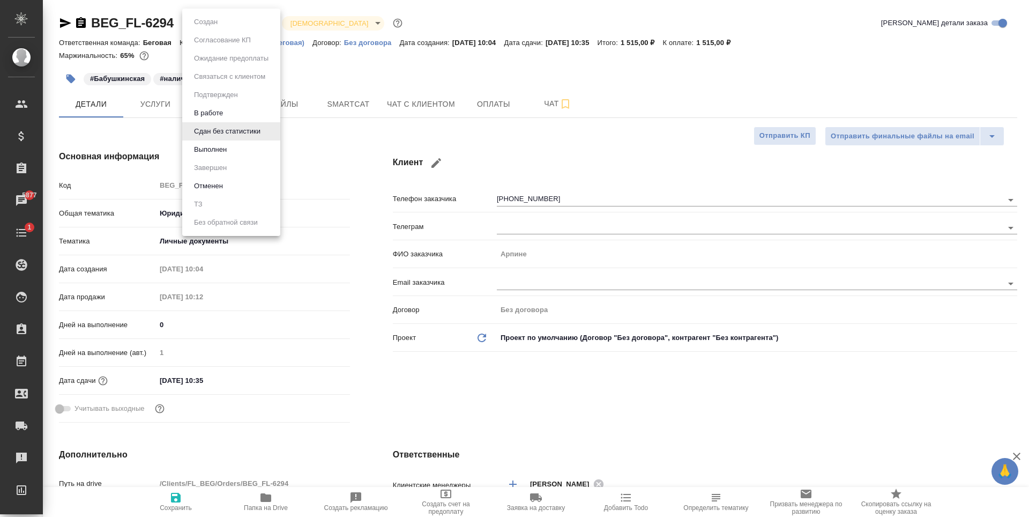
click at [377, 124] on div at bounding box center [514, 258] width 1029 height 517
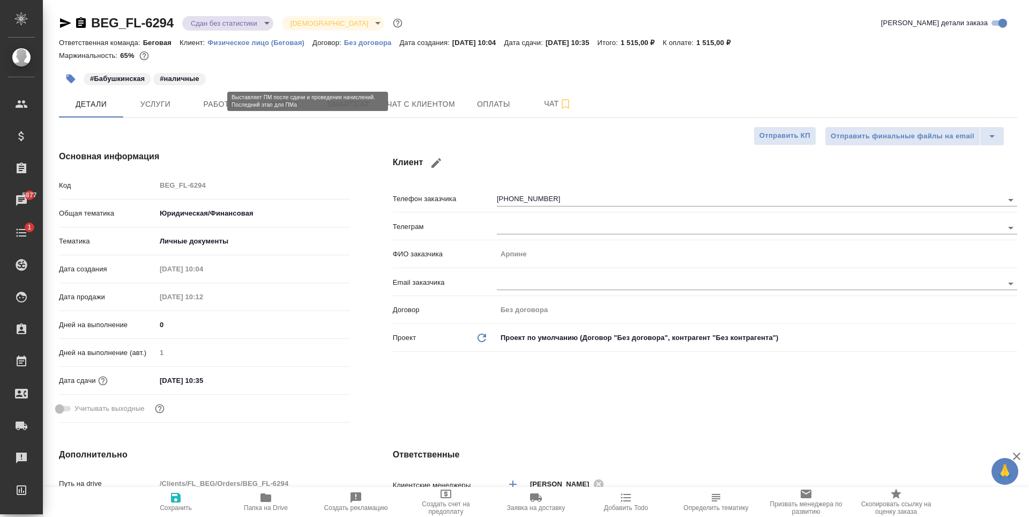
click at [208, 99] on span "Работы" at bounding box center [219, 104] width 51 height 13
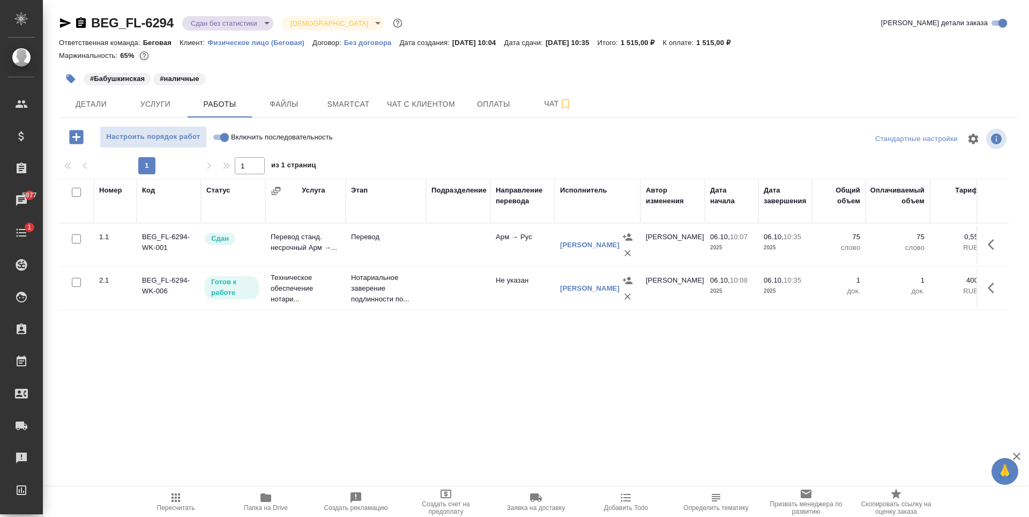
click at [222, 26] on body "🙏 .cls-1 fill:#fff; AWATERA Antonova Kristina Клиенты Спецификации Заказы 5877 …" at bounding box center [514, 258] width 1029 height 517
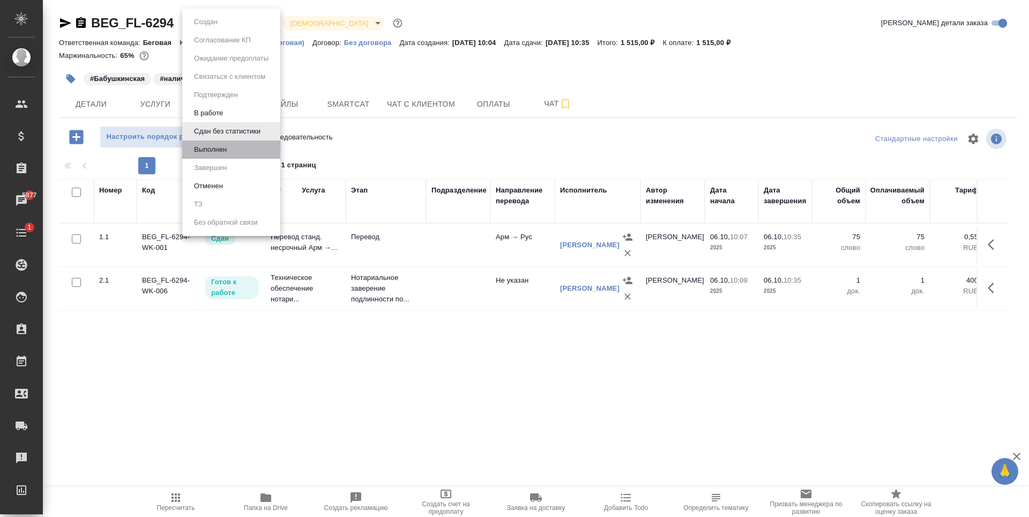
click at [235, 155] on li "Выполнен" at bounding box center [231, 149] width 98 height 18
click at [219, 27] on body "🙏 .cls-1 fill:#fff; AWATERA Antonova Kristina Клиенты Спецификации Заказы 5877 …" at bounding box center [514, 258] width 1029 height 517
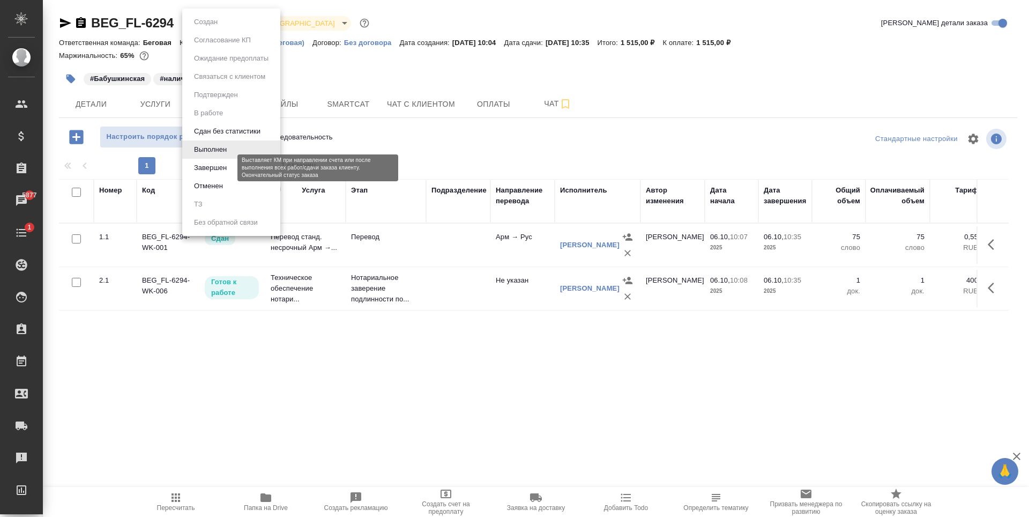
click at [216, 166] on button "Завершен" at bounding box center [210, 168] width 39 height 12
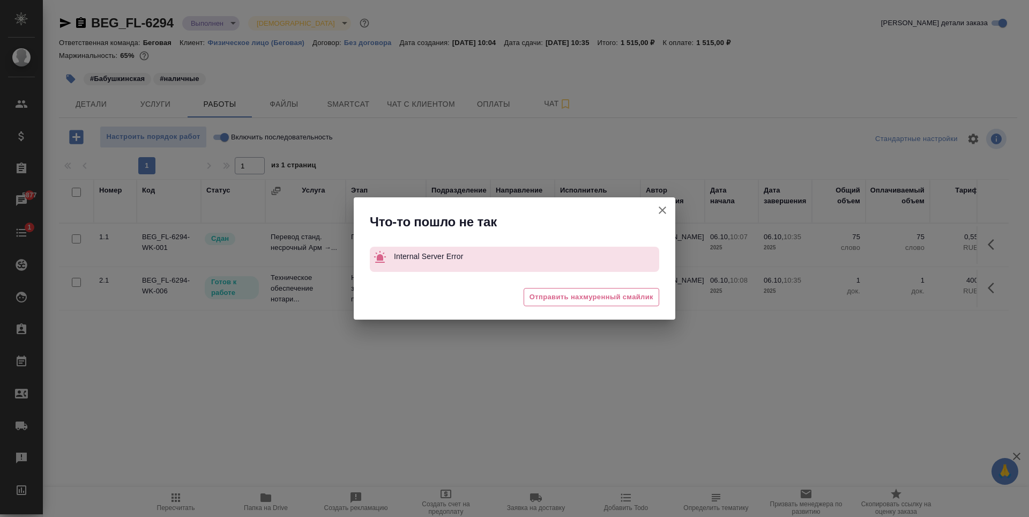
click at [661, 210] on icon "button" at bounding box center [662, 210] width 13 height 13
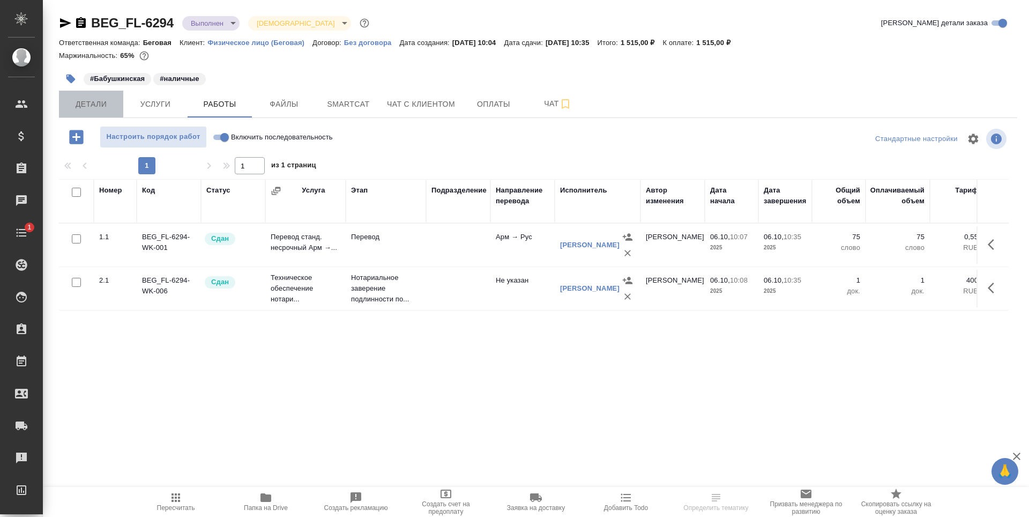
click at [78, 112] on button "Детали" at bounding box center [91, 104] width 64 height 27
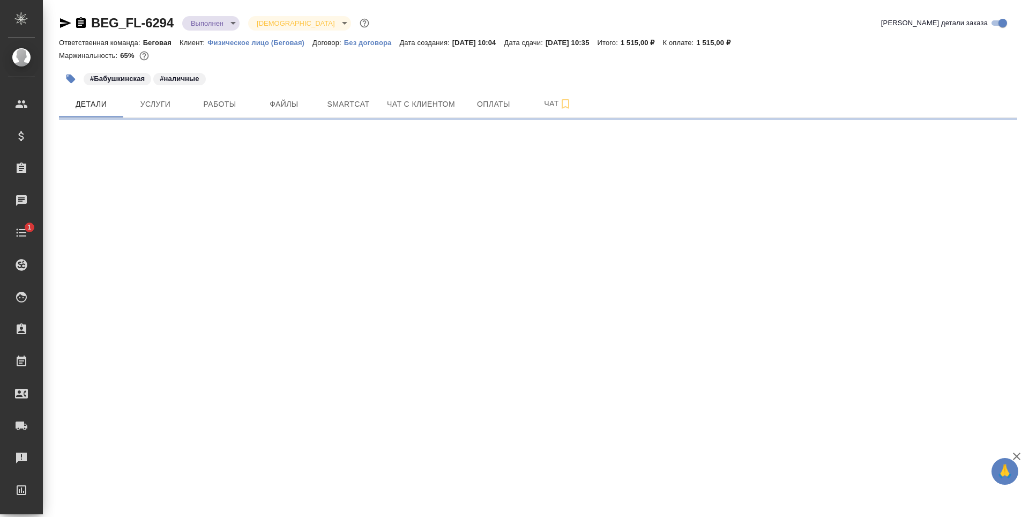
select select "RU"
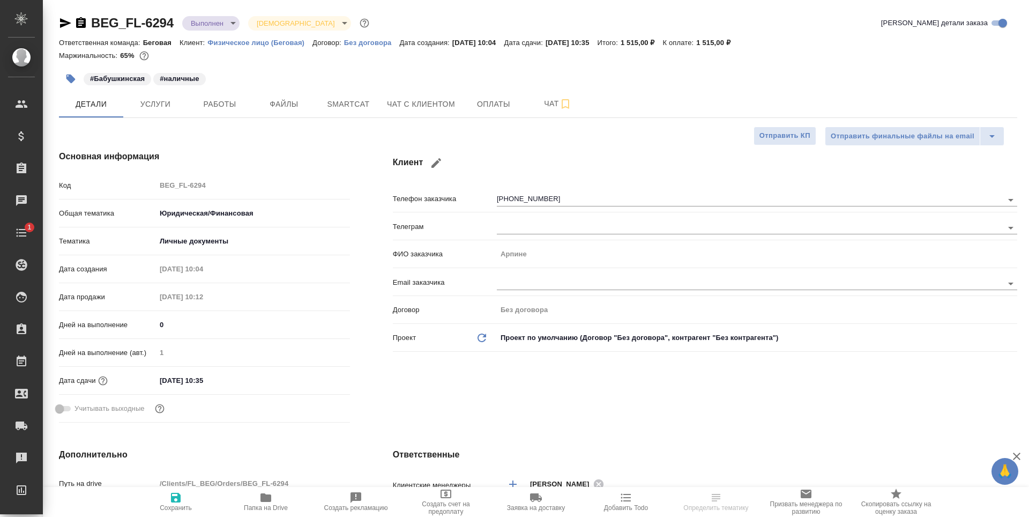
type textarea "x"
click at [199, 28] on body "🙏 .cls-1 fill:#fff; AWATERA Antonova Kristina Клиенты Спецификации Заказы 5877 …" at bounding box center [514, 258] width 1029 height 517
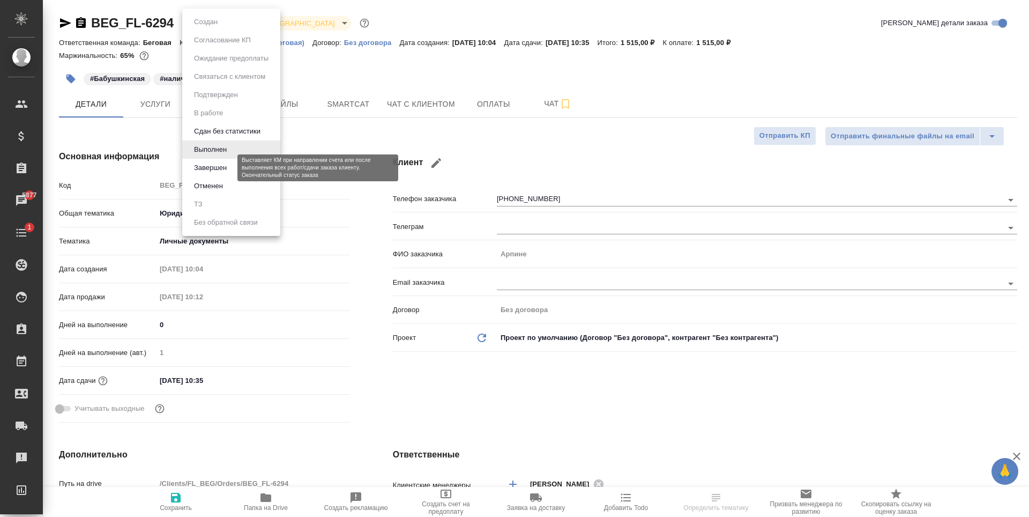
click at [226, 164] on button "Завершен" at bounding box center [210, 168] width 39 height 12
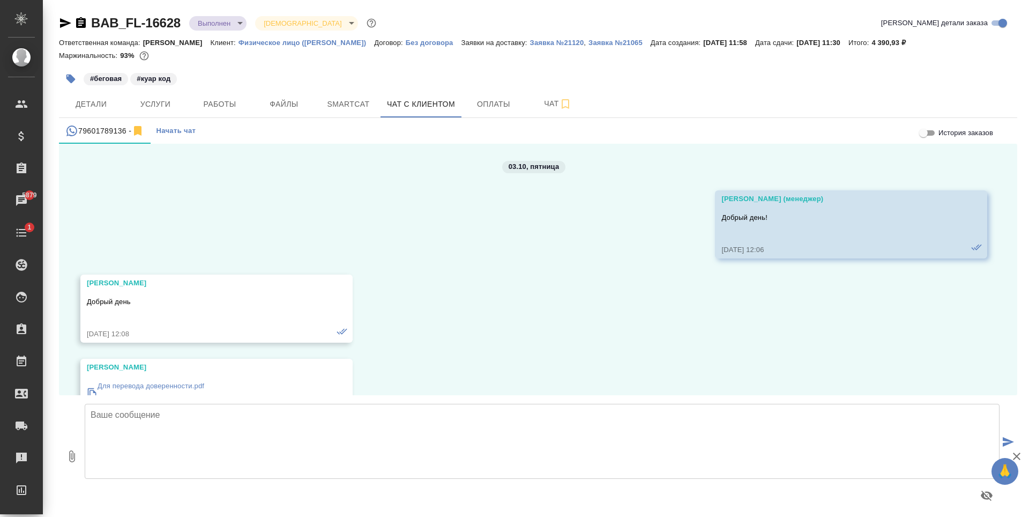
scroll to position [1394, 0]
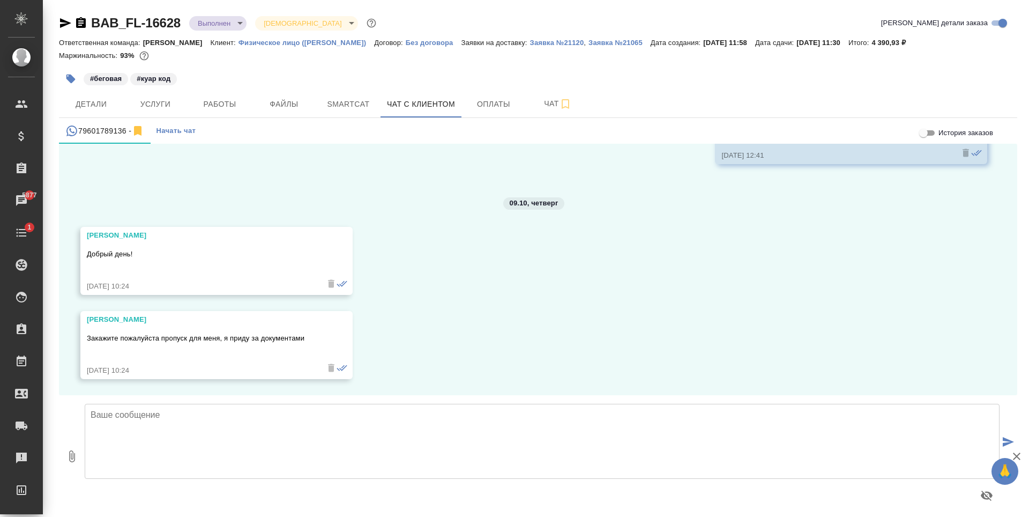
click at [312, 455] on textarea at bounding box center [542, 441] width 915 height 75
type textarea "З"
click at [293, 437] on textarea "[PERSON_NAME], здравствуйте! Пропуск Вам заказала утром. Если на ресепшене не н…" at bounding box center [542, 441] width 915 height 75
drag, startPoint x: 337, startPoint y: 438, endPoint x: 212, endPoint y: 445, distance: 125.1
click at [212, 445] on textarea "Сергей, здравствуйте! Пропуск Вам заказала утром. Если на ресепшене не найдут" at bounding box center [542, 441] width 915 height 75
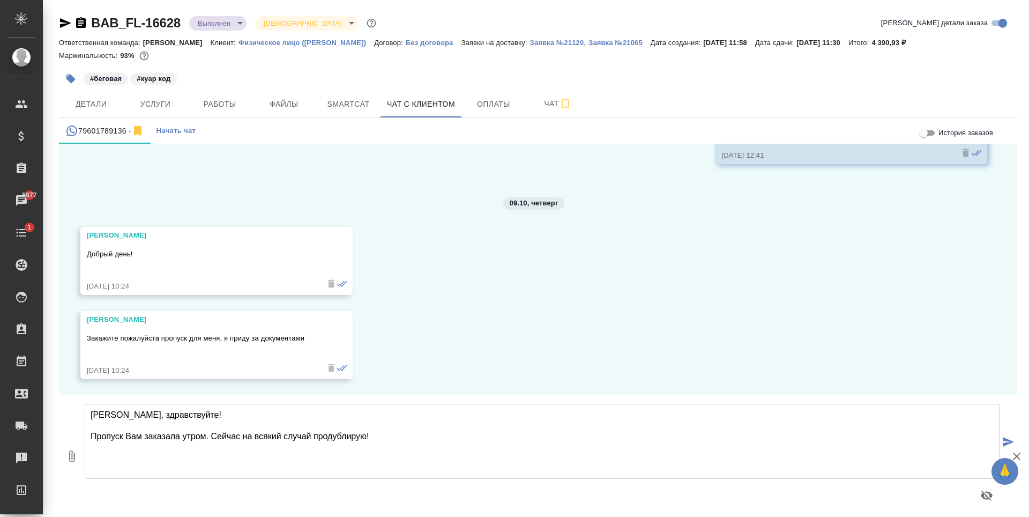
type textarea "Сергей, здравствуйте! Пропуск Вам заказала утром. Сейчас на всякий случай проду…"
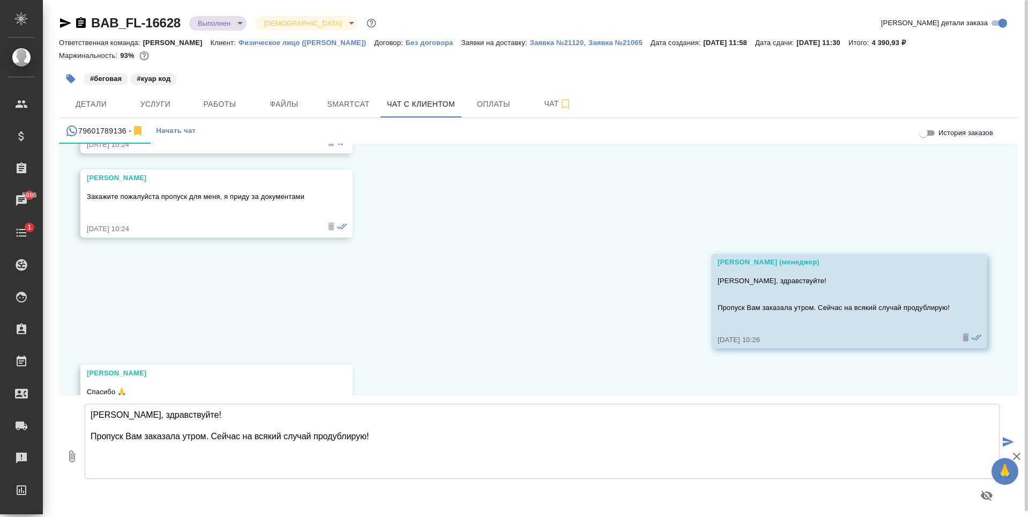
scroll to position [1589, 0]
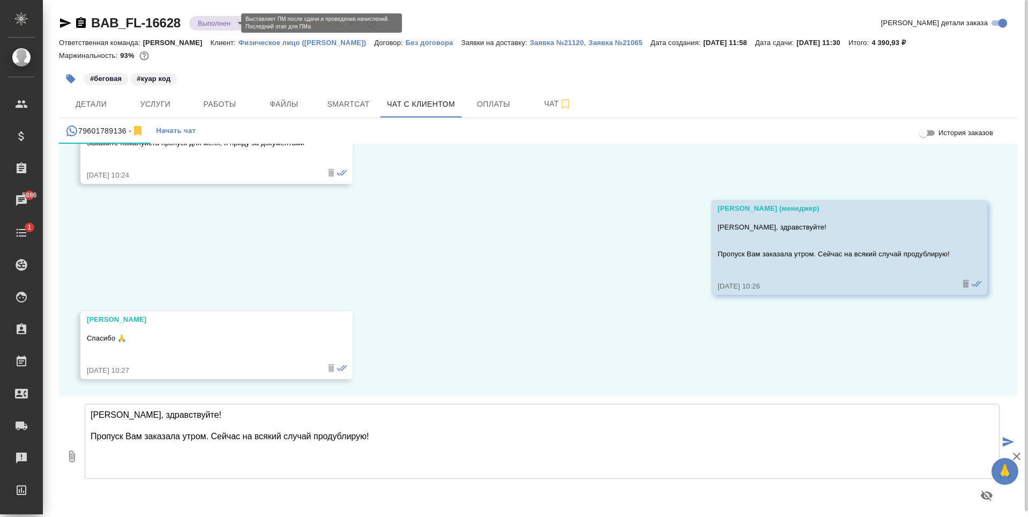
click at [230, 24] on body "🙏 .cls-1 fill:#fff; AWATERA Antonova Kristina Клиенты Спецификации Заказы 5886 …" at bounding box center [514, 258] width 1029 height 517
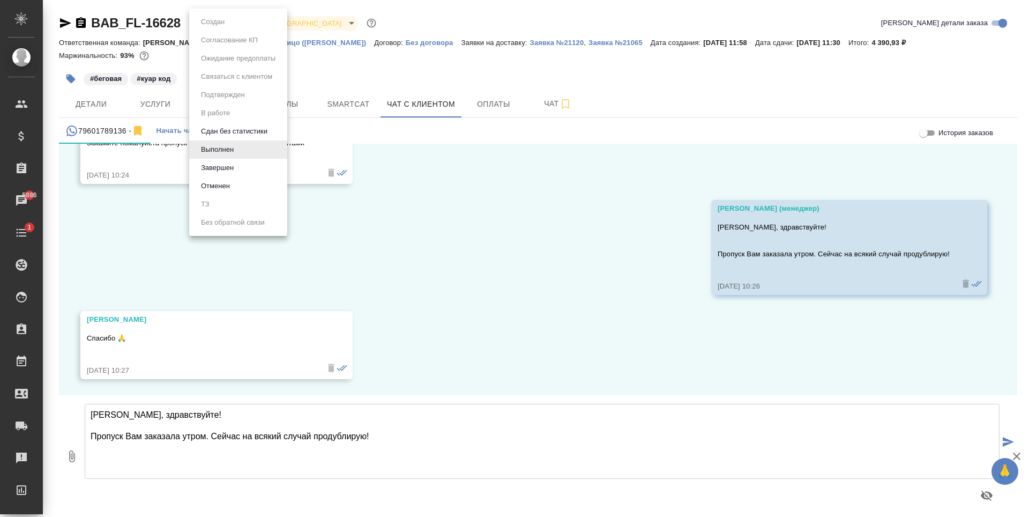
click at [131, 92] on div at bounding box center [514, 258] width 1029 height 517
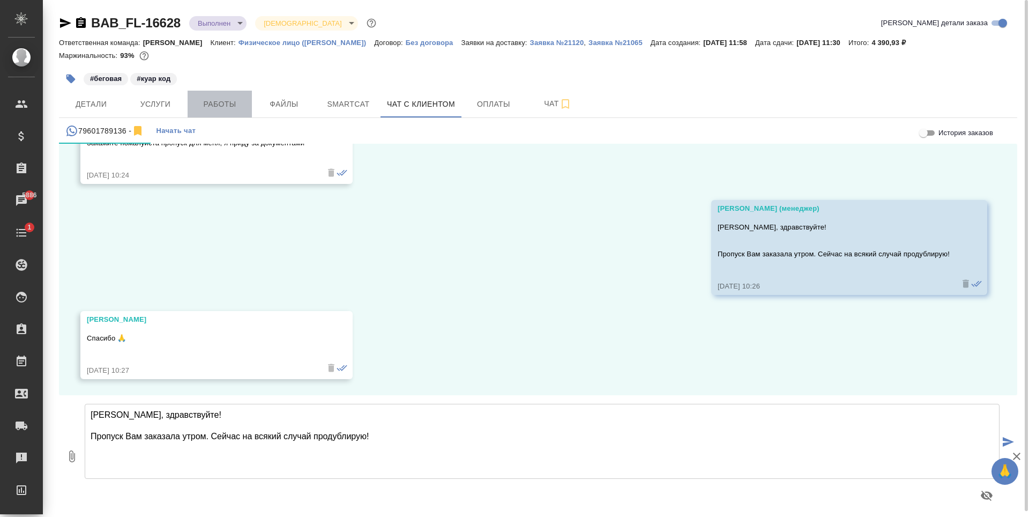
click at [234, 102] on span "Работы" at bounding box center [219, 104] width 51 height 13
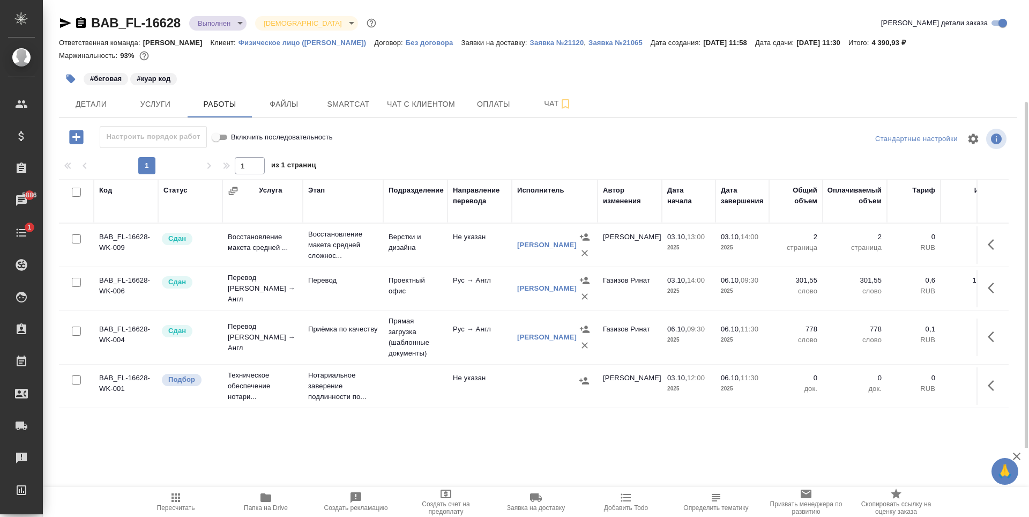
scroll to position [54, 0]
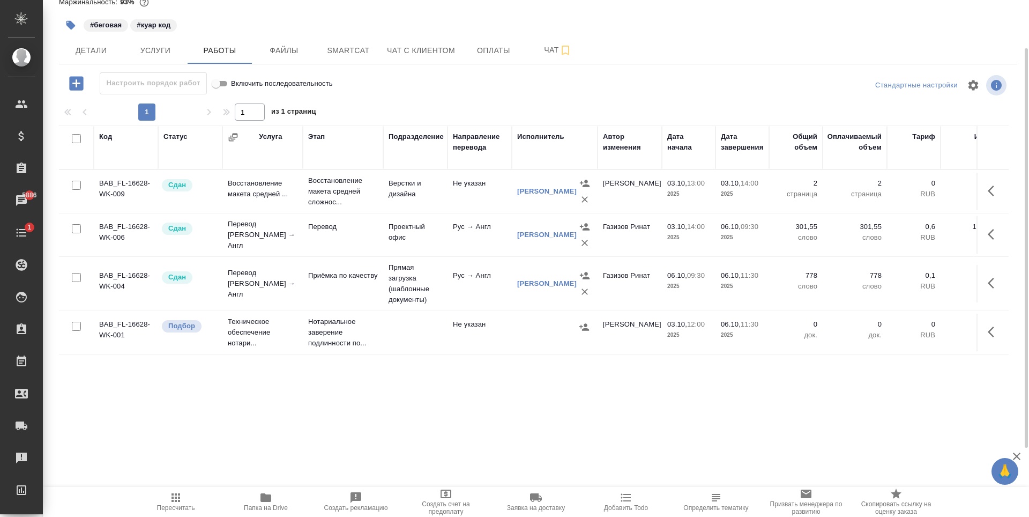
click at [528, 337] on td at bounding box center [555, 333] width 86 height 38
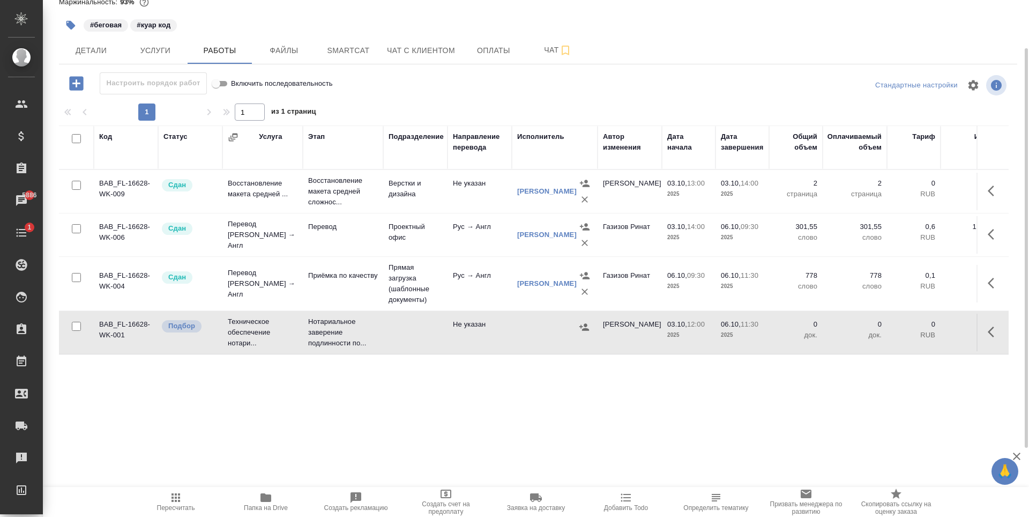
click at [528, 337] on td at bounding box center [555, 333] width 86 height 38
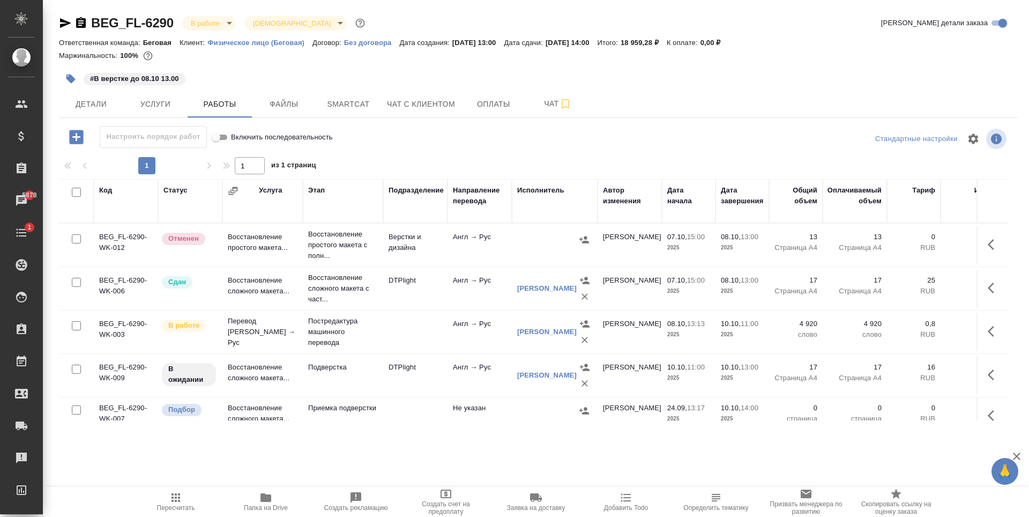
click at [498, 122] on div "BEG_FL-6290 В работе inProgress Святая троица holyTrinity Кратко детали заказа …" at bounding box center [538, 224] width 970 height 448
click at [498, 110] on span "Оплаты" at bounding box center [493, 104] width 51 height 13
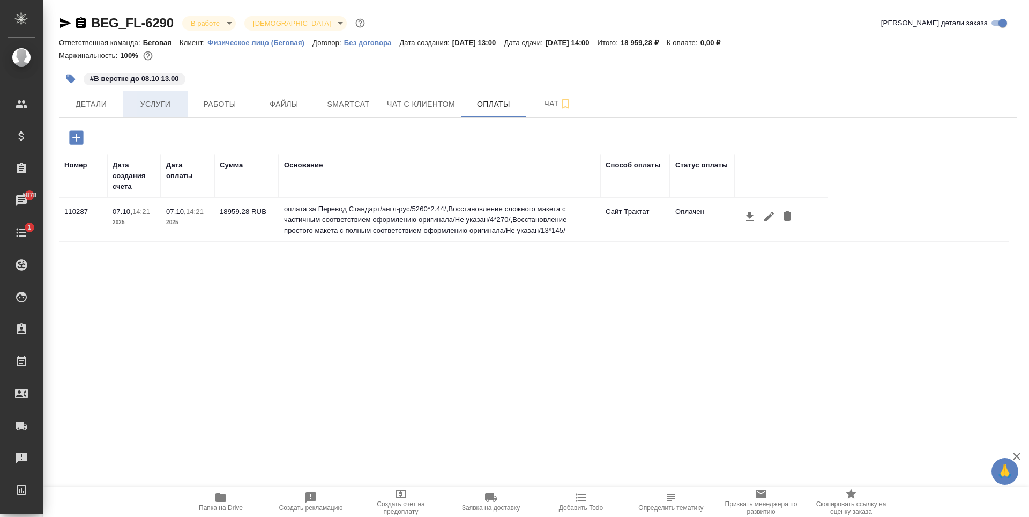
click at [169, 100] on span "Услуги" at bounding box center [155, 104] width 51 height 13
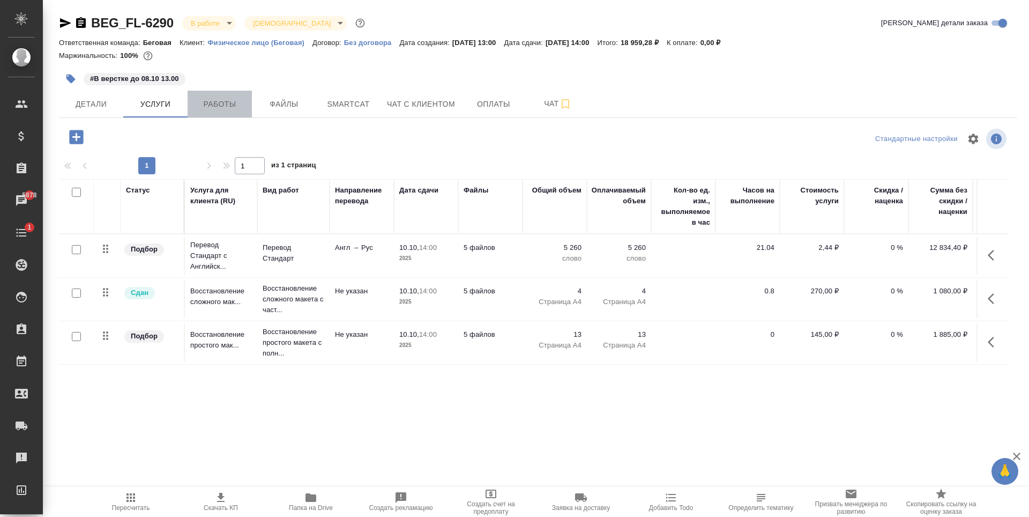
click at [223, 104] on span "Работы" at bounding box center [219, 104] width 51 height 13
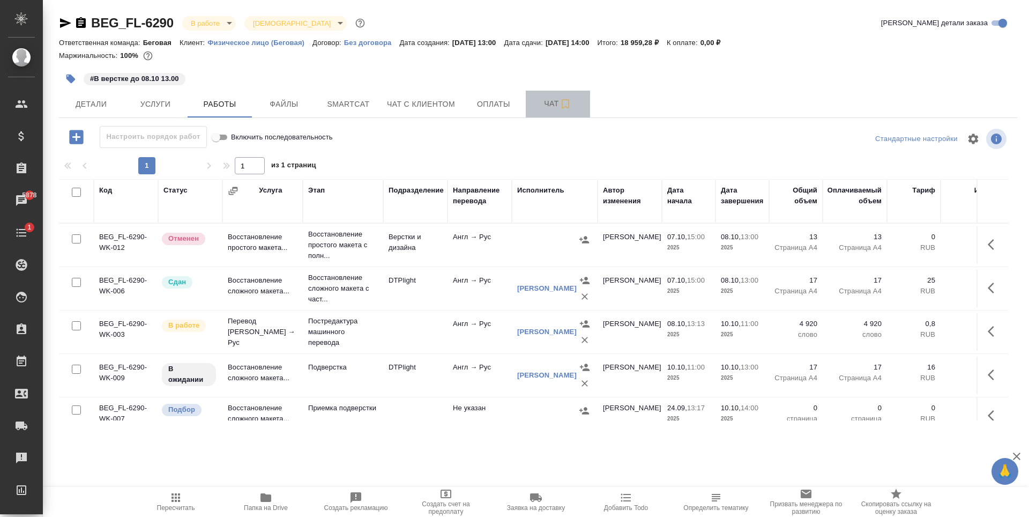
click at [550, 115] on button "Чат" at bounding box center [558, 104] width 64 height 27
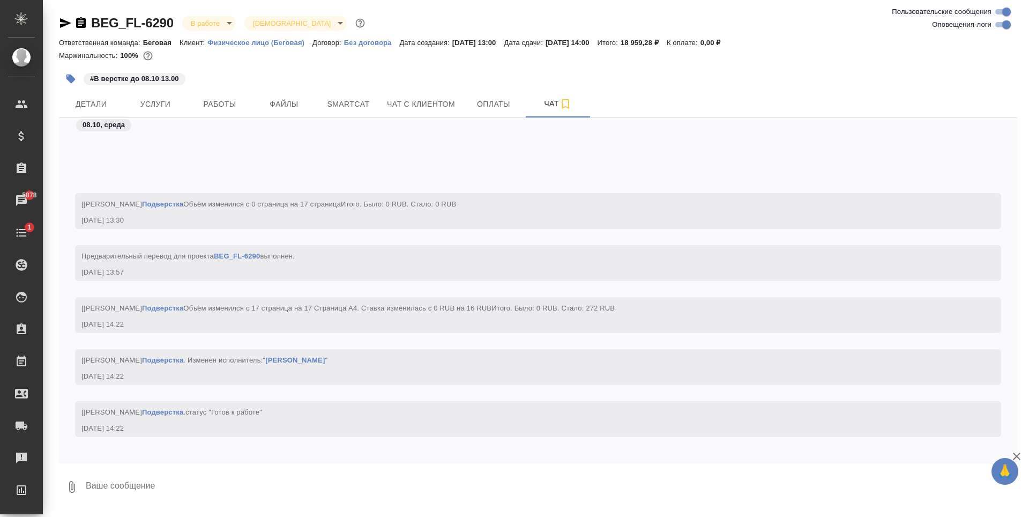
scroll to position [4763, 0]
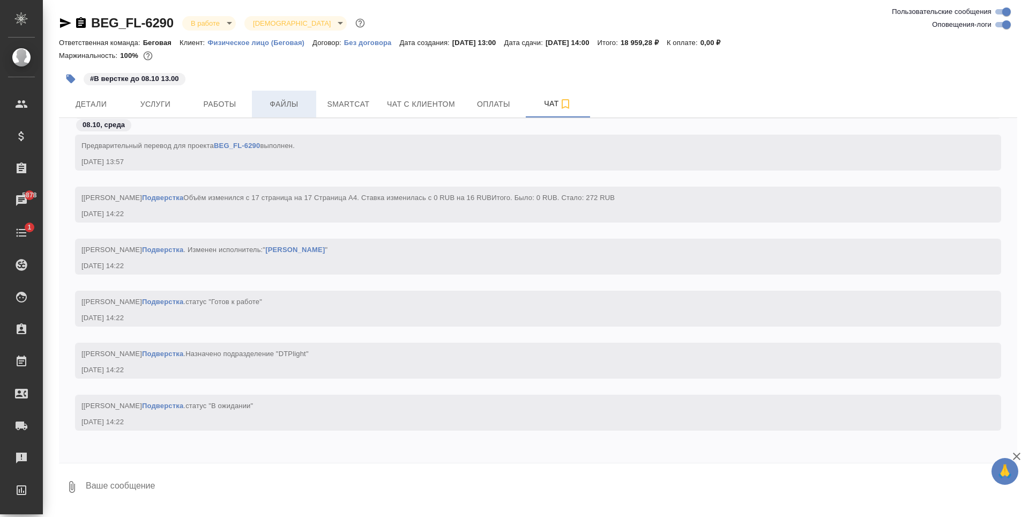
click at [294, 92] on button "Файлы" at bounding box center [284, 104] width 64 height 27
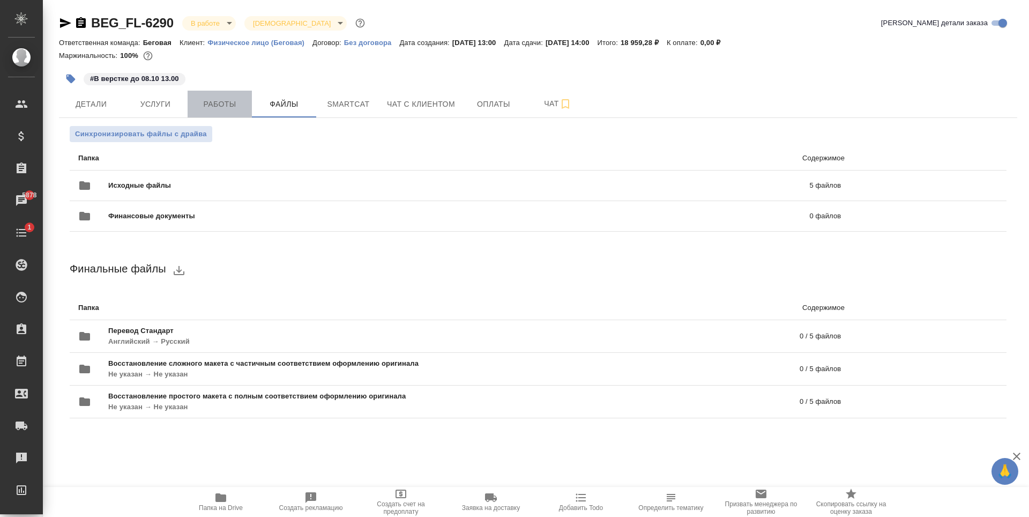
click at [222, 105] on span "Работы" at bounding box center [219, 104] width 51 height 13
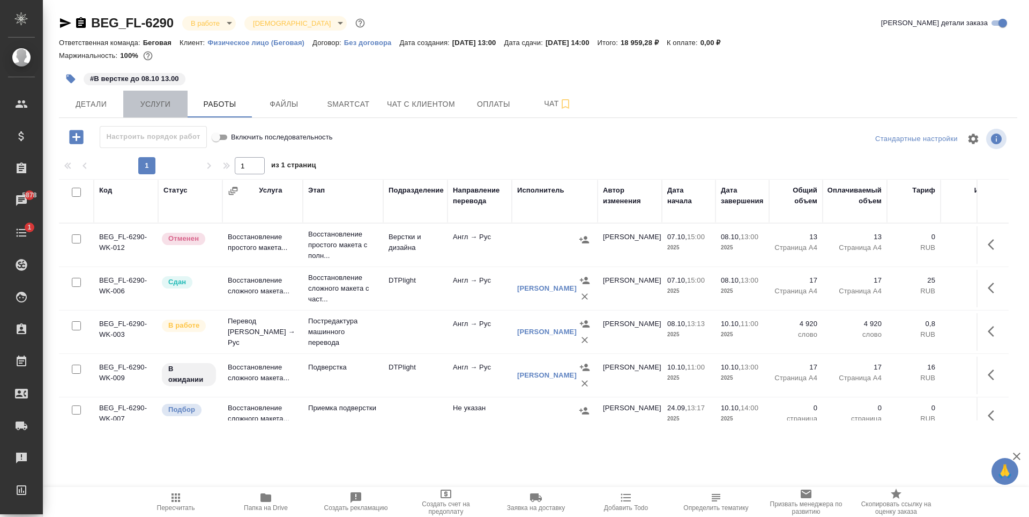
click at [161, 98] on span "Услуги" at bounding box center [155, 104] width 51 height 13
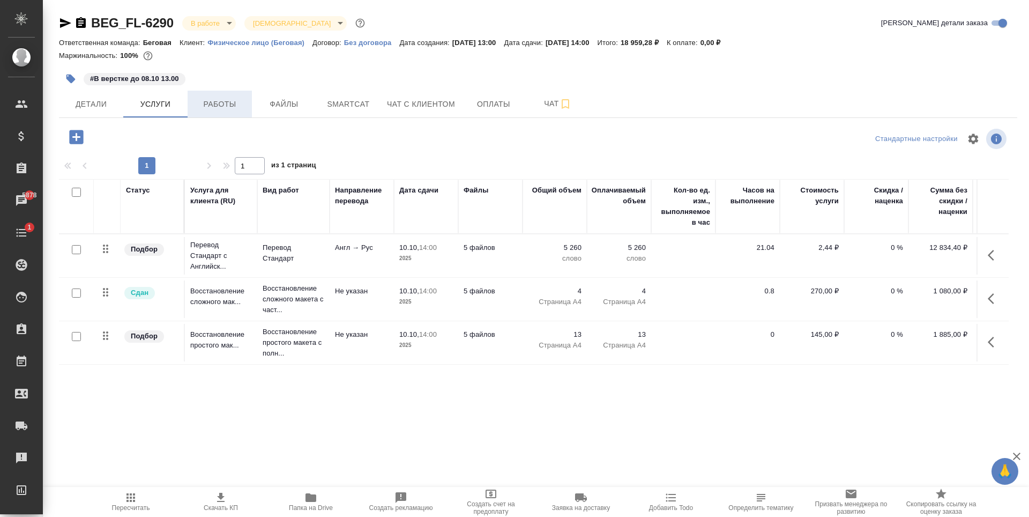
click at [212, 114] on button "Работы" at bounding box center [220, 104] width 64 height 27
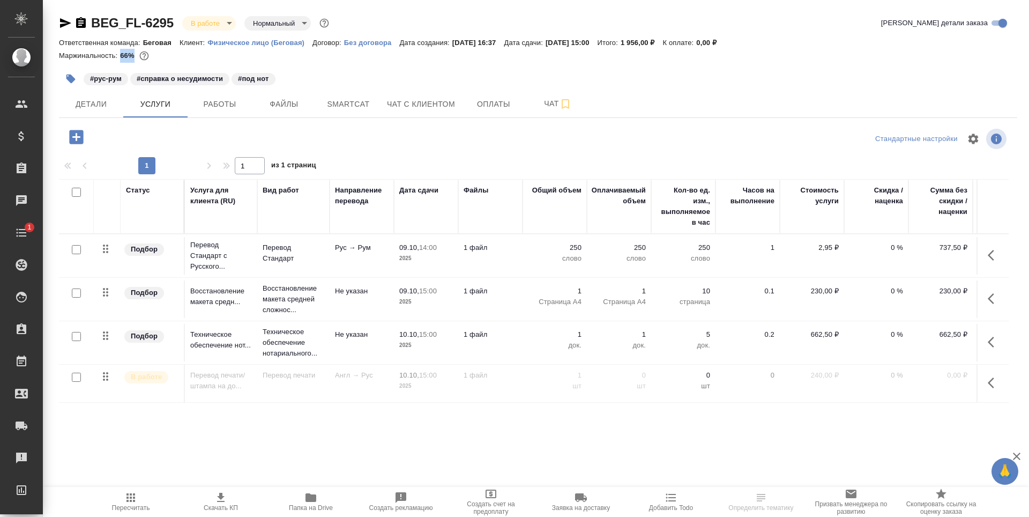
drag, startPoint x: 121, startPoint y: 59, endPoint x: 136, endPoint y: 59, distance: 15.0
click at [136, 59] on p "66%" at bounding box center [128, 55] width 17 height 8
click at [343, 94] on button "Smartcat" at bounding box center [348, 104] width 64 height 27
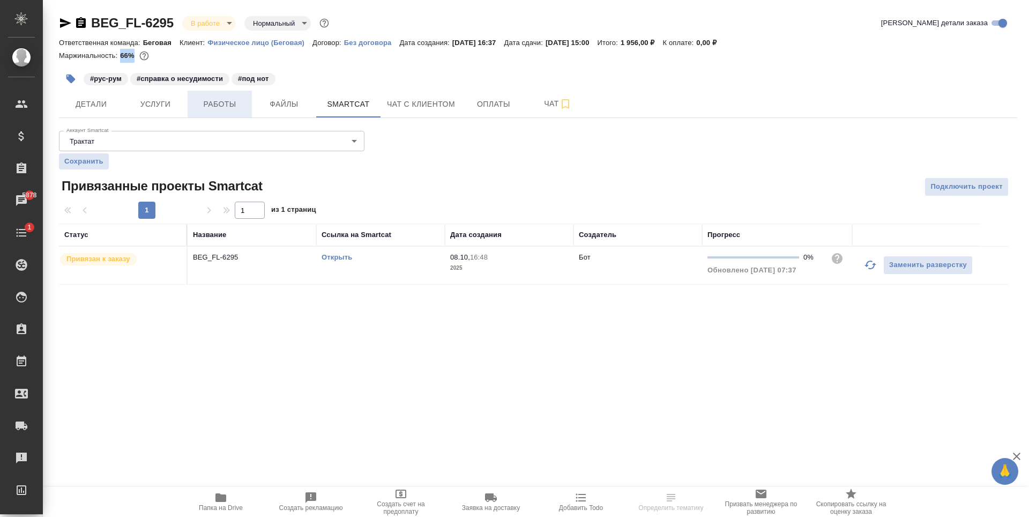
click at [231, 98] on span "Работы" at bounding box center [219, 104] width 51 height 13
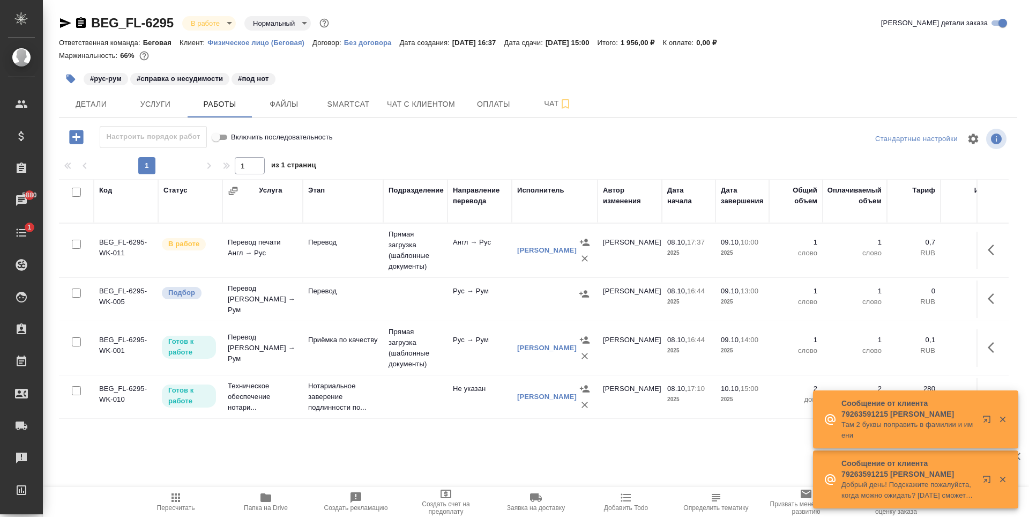
click at [361, 57] on div "Маржинальность: 66%" at bounding box center [538, 56] width 958 height 14
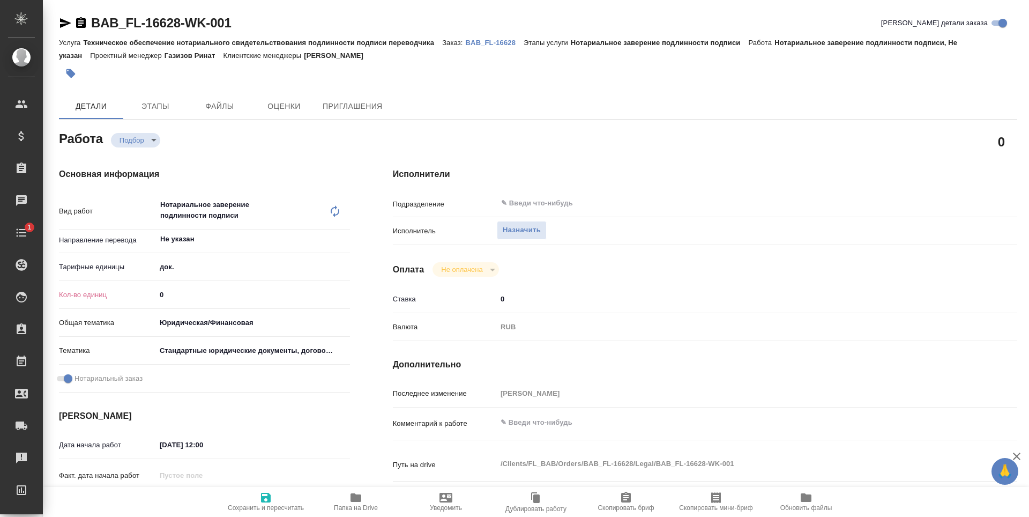
click at [198, 288] on input "0" at bounding box center [253, 295] width 194 height 16
type input "1"
click at [287, 495] on span "Сохранить и пересчитать" at bounding box center [265, 501] width 77 height 20
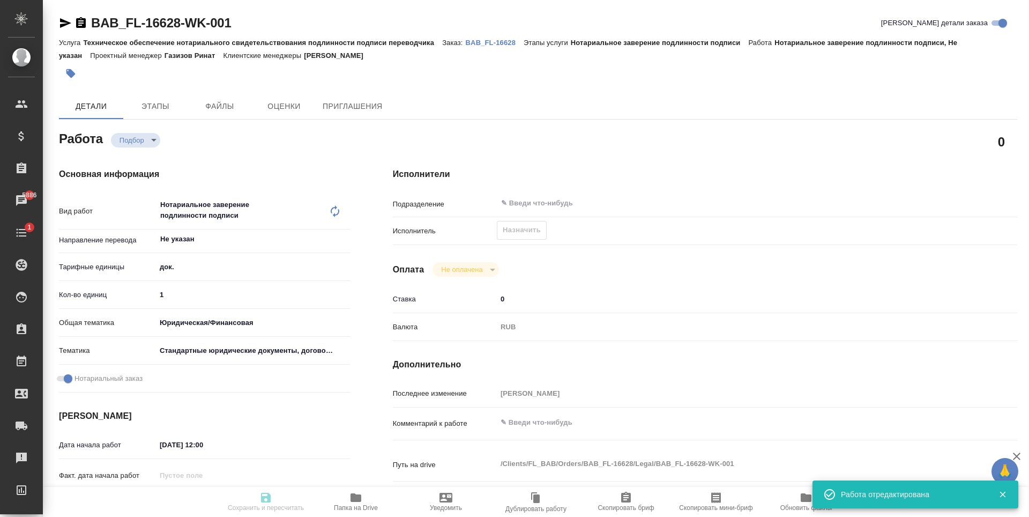
type input "recruiting"
type input "Не указан"
type input "5a8b1489cc6b4906c91bfd8b"
type input "1"
type input "yr-fn"
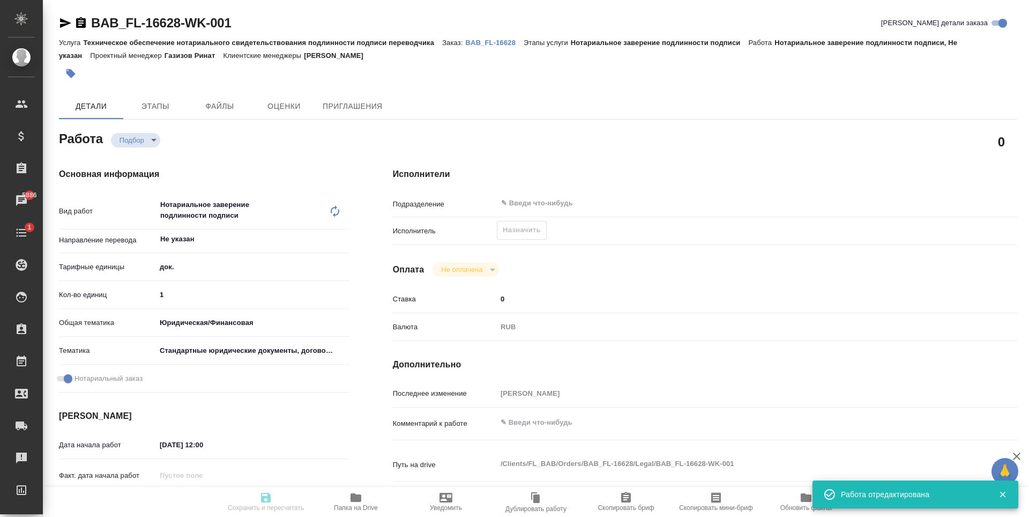
type input "5f647205b73bc97568ca66bf"
checkbox input "true"
type input "03.10.2025 12:00"
type input "06.10.2025 11:30"
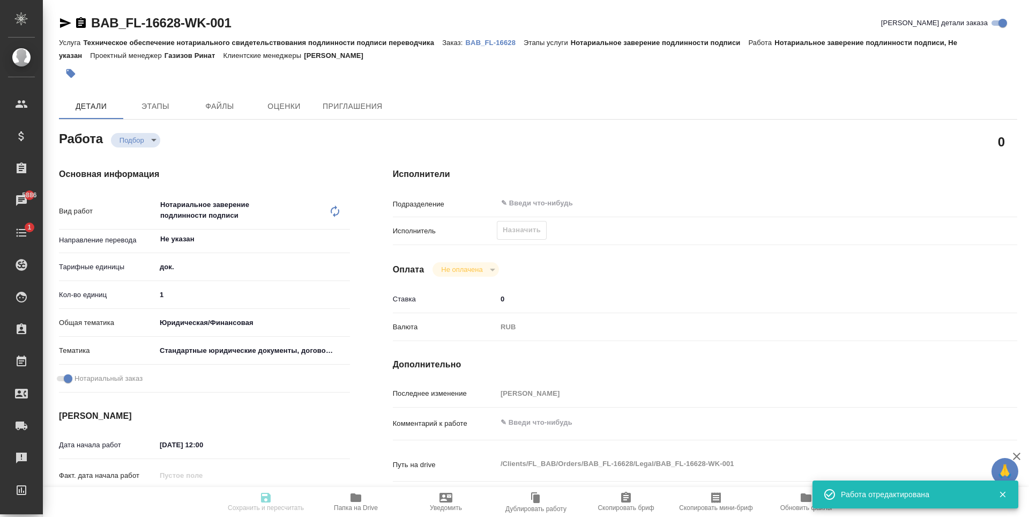
type input "notPayed"
type input "0"
type input "RUB"
type input "[PERSON_NAME]"
type input "BAB_FL-16628"
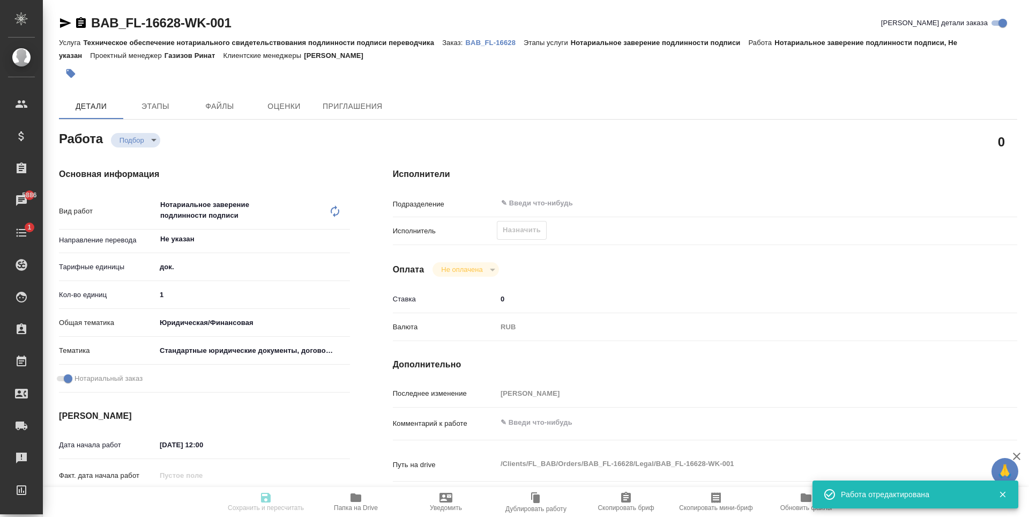
type input "Техническое обеспечение нотариального свидетельствования подлинности подписи пе…"
type input "Нотариальное заверение подлинности подписи"
type input "Голубев Дмитрий"
type input "Малофеева Екатерина"
type input "/Clients/FL_BAB/Orders/BAB_FL-16628"
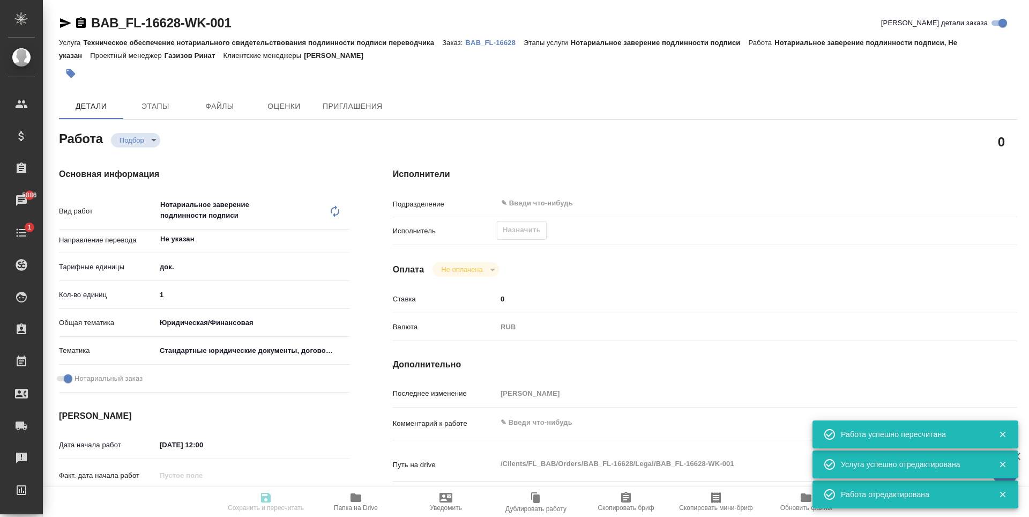
type input "recruiting"
type input "Не указан"
type input "5a8b1489cc6b4906c91bfd8b"
type input "1"
type input "yr-fn"
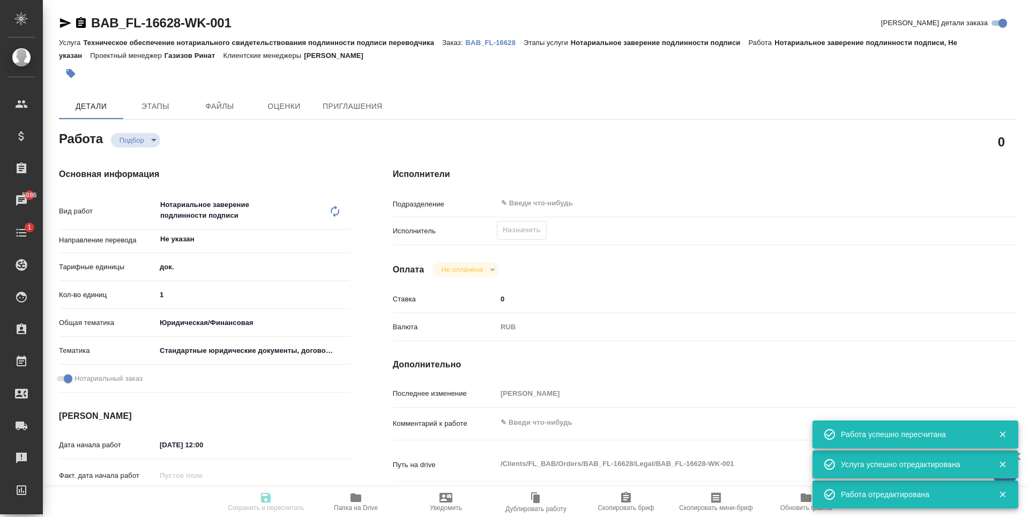
type input "5f647205b73bc97568ca66bf"
checkbox input "true"
type input "03.10.2025 12:00"
type input "[DATE] 11:30"
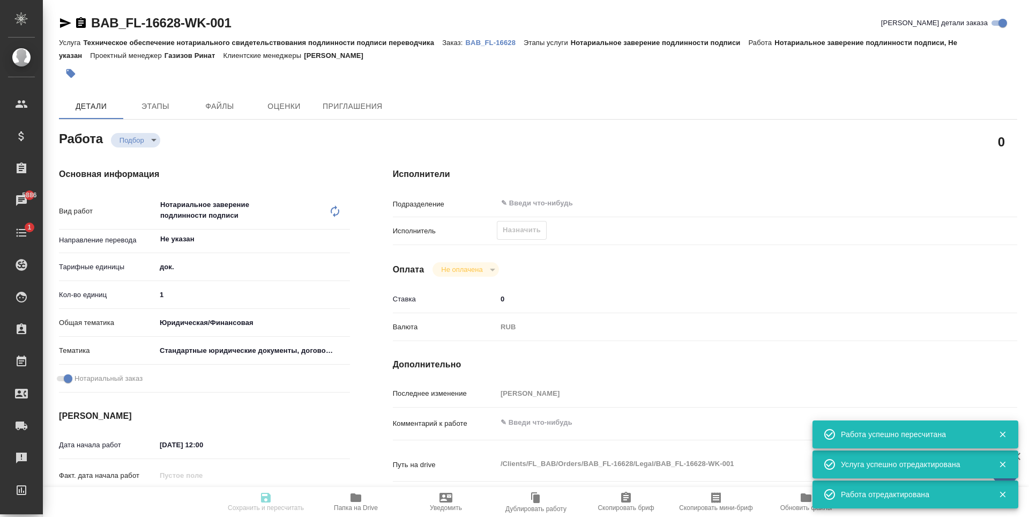
type input "notPayed"
type input "0"
type input "RUB"
type input "[PERSON_NAME]"
type input "BAB_FL-16628"
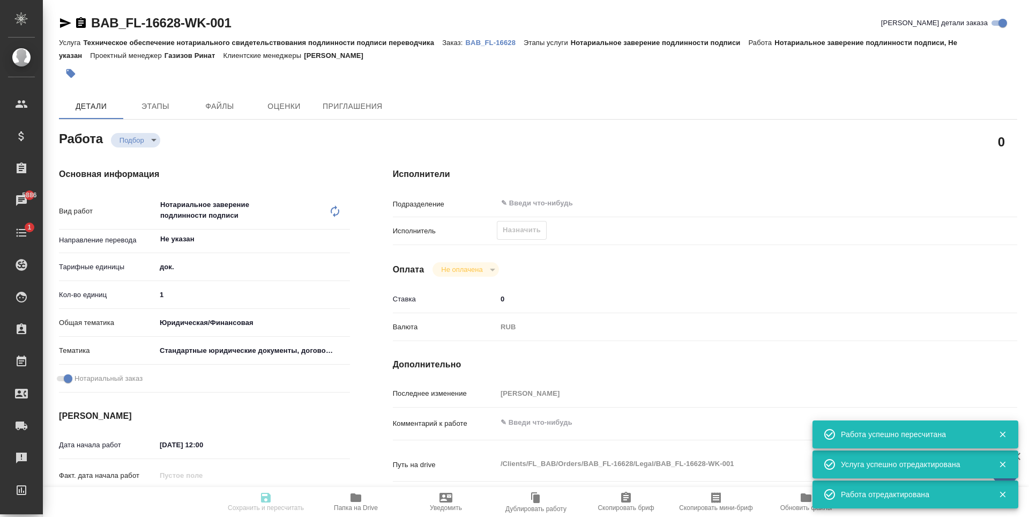
type input "Техническое обеспечение нотариального свидетельствования подлинности подписи пе…"
type input "Нотариальное заверение подлинности подписи"
type input "Голубев Дмитрий"
type input "Малофеева Екатерина"
type input "/Clients/FL_BAB/Orders/BAB_FL-16628"
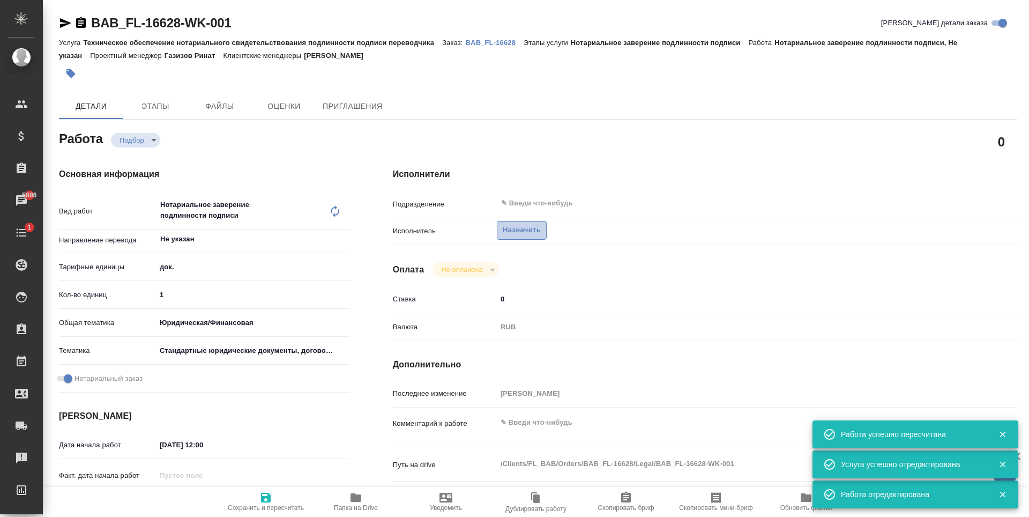
click at [520, 232] on span "Назначить" at bounding box center [522, 230] width 38 height 12
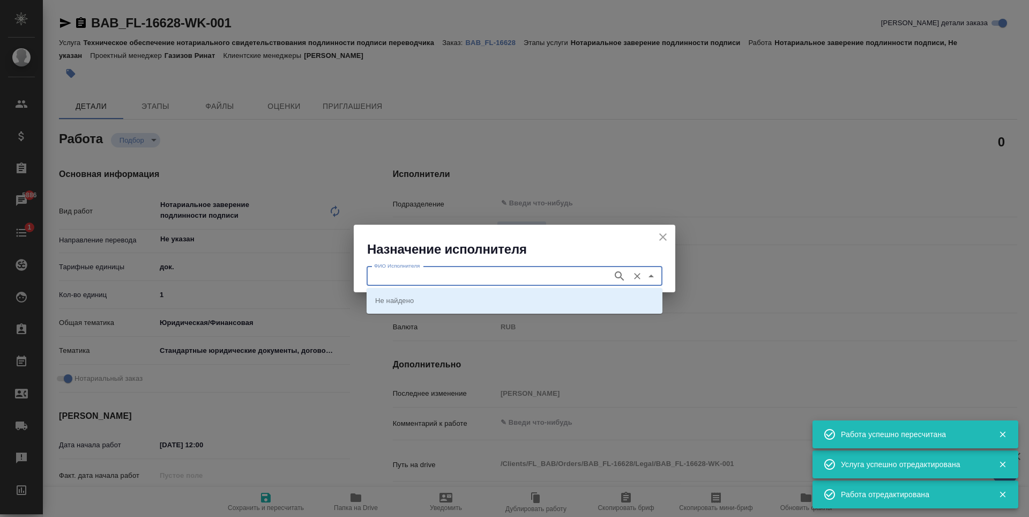
click at [514, 280] on input "ФИО Исполнителя" at bounding box center [488, 276] width 237 height 13
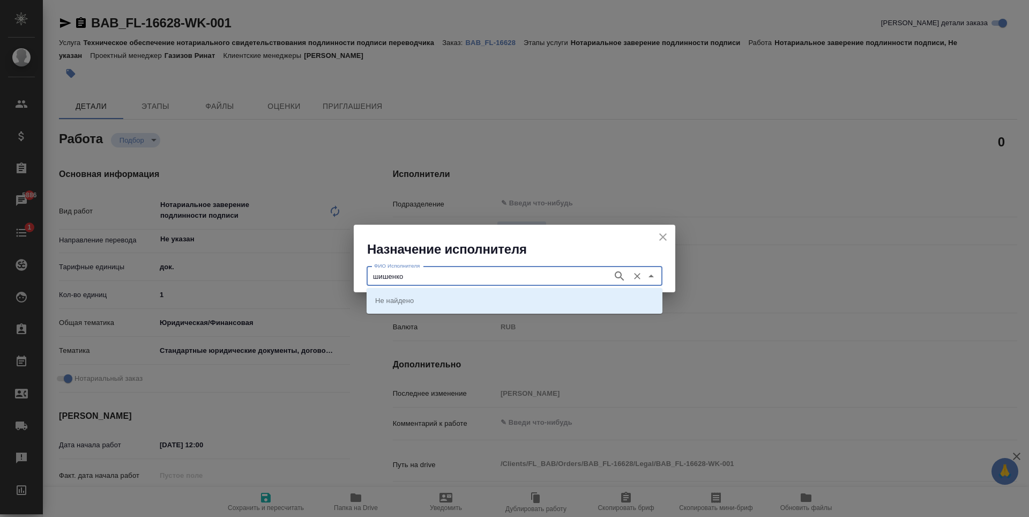
type input "шишенков"
click at [612, 270] on div "шишенков ФИО Исполнителя" at bounding box center [515, 275] width 296 height 19
click at [617, 277] on icon "button" at bounding box center [619, 276] width 13 height 13
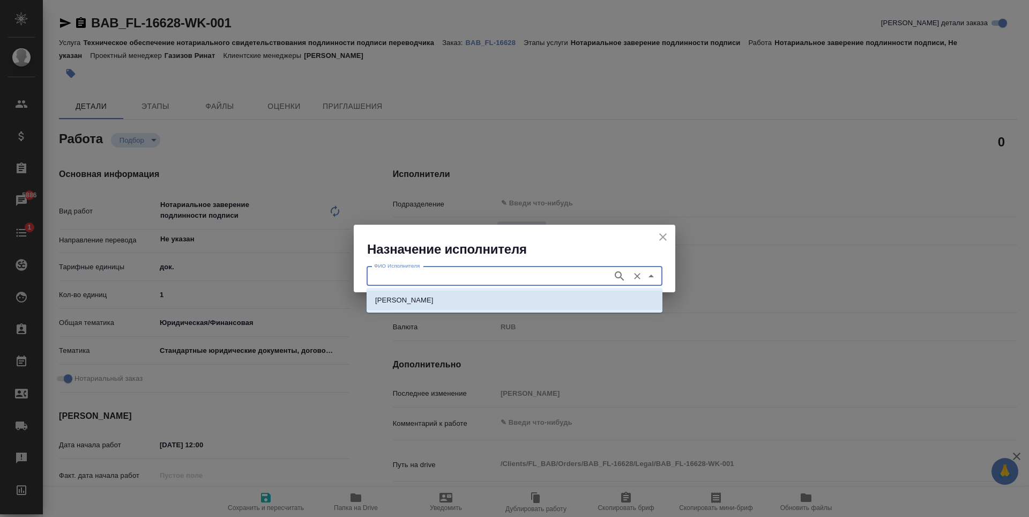
click at [432, 306] on li "НОТАРИУС Шишенков Леонид Васильевич" at bounding box center [515, 299] width 296 height 19
type input "НОТАРИУС Шишенков Леонид Васильевич"
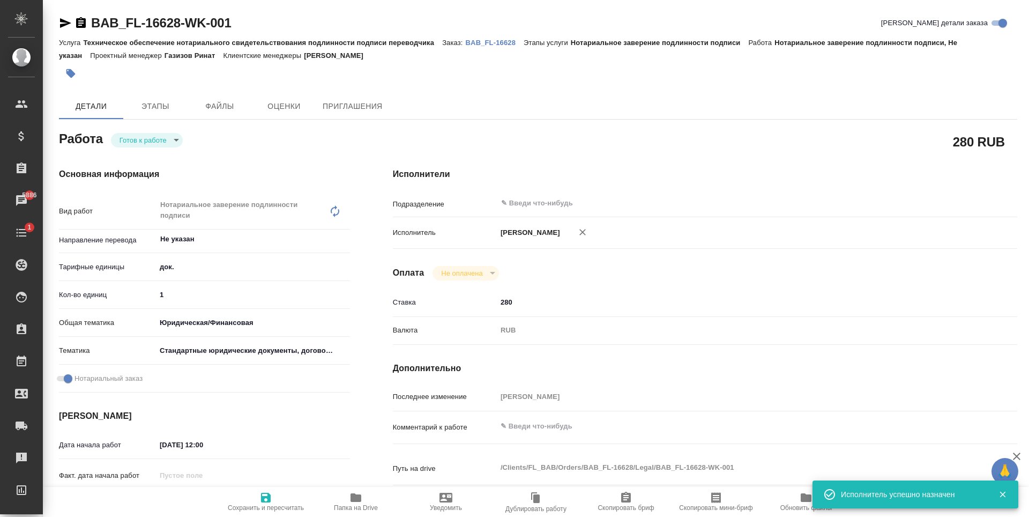
type textarea "x"
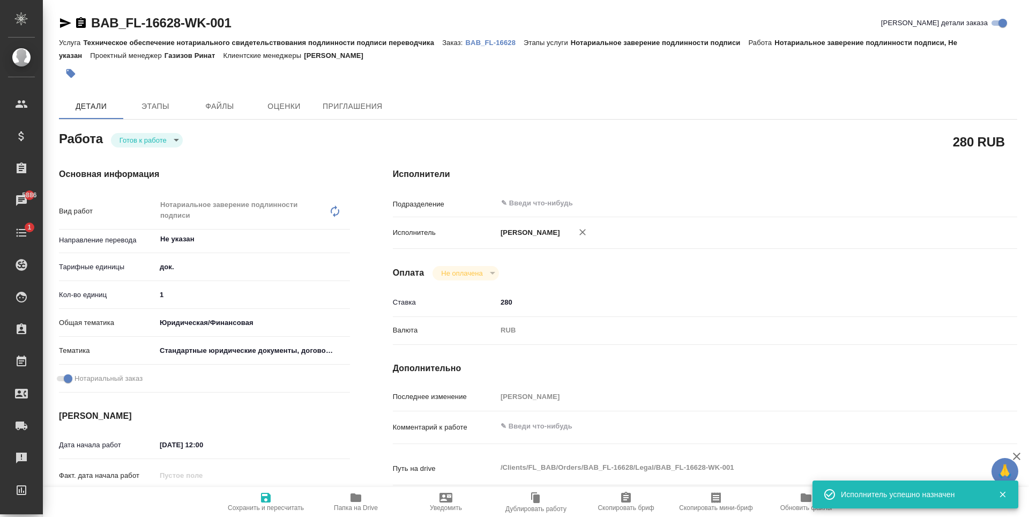
type textarea "x"
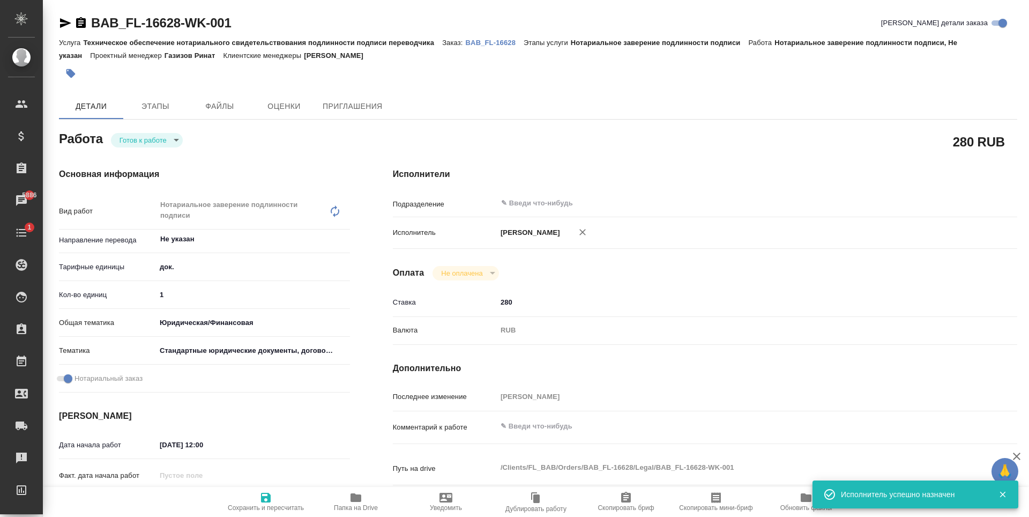
click at [273, 501] on span "Сохранить и пересчитать" at bounding box center [265, 501] width 77 height 20
type textarea "x"
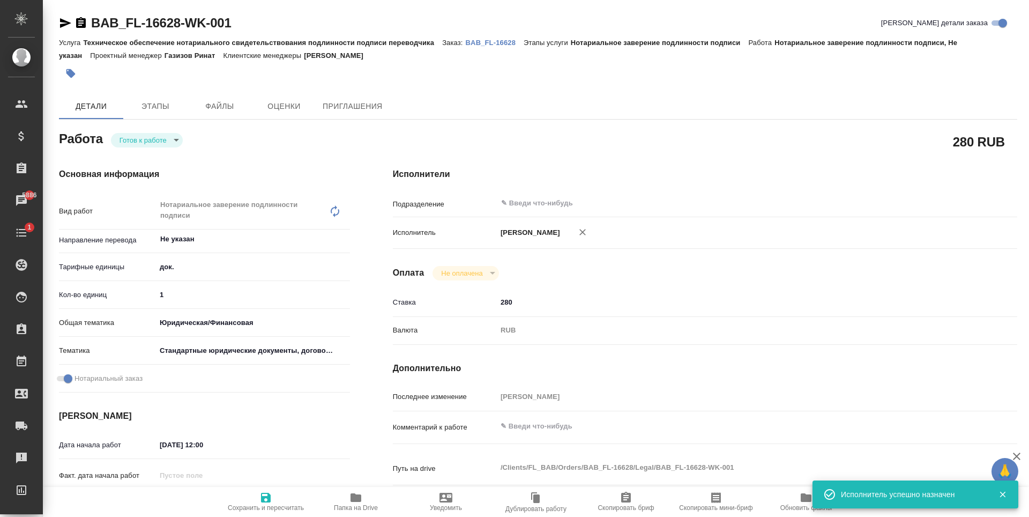
type textarea "x"
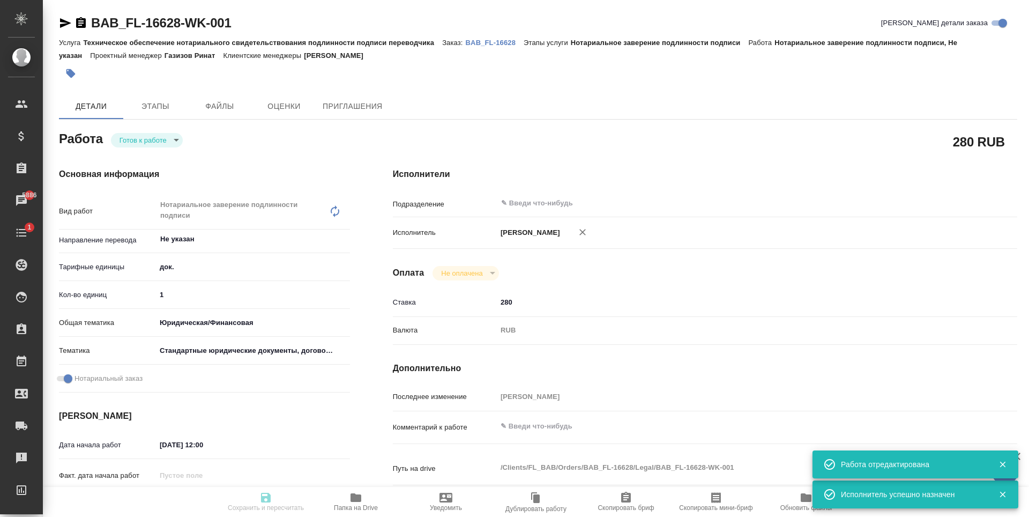
type textarea "x"
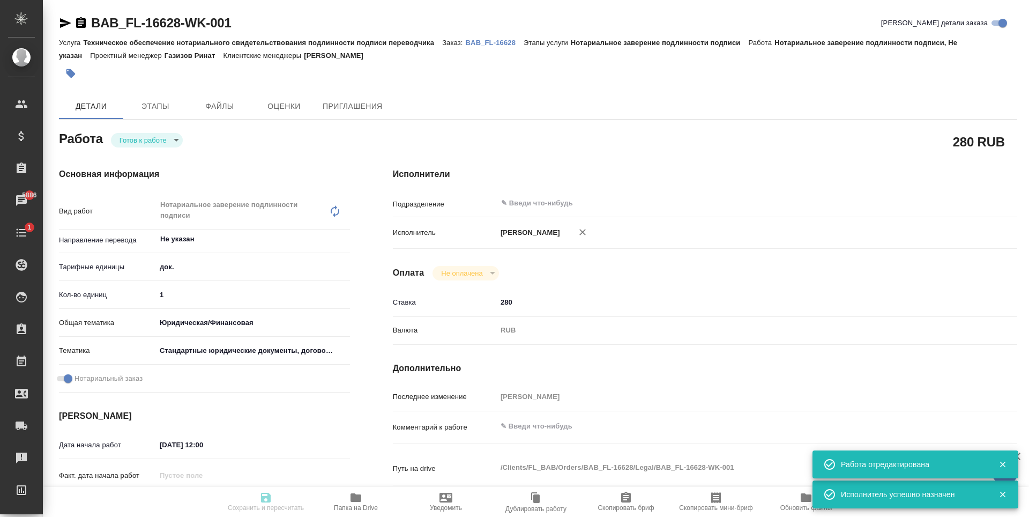
type input "readyForWork"
type textarea "Нотариальное заверение подлинности подписи"
type textarea "x"
type input "Не указан"
type input "5a8b1489cc6b4906c91bfd8b"
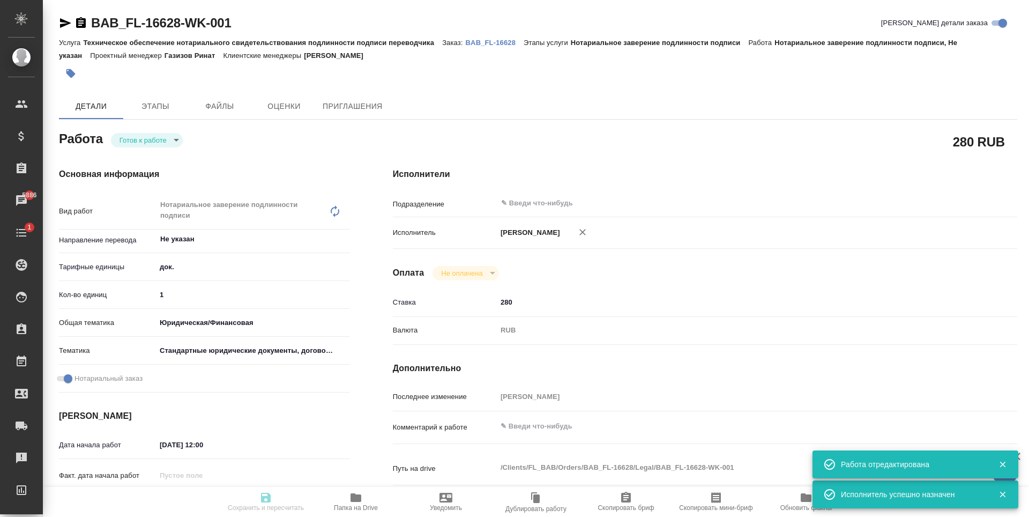
type input "1"
type input "yr-fn"
type input "5f647205b73bc97568ca66bf"
checkbox input "true"
type input "03.10.2025 12:00"
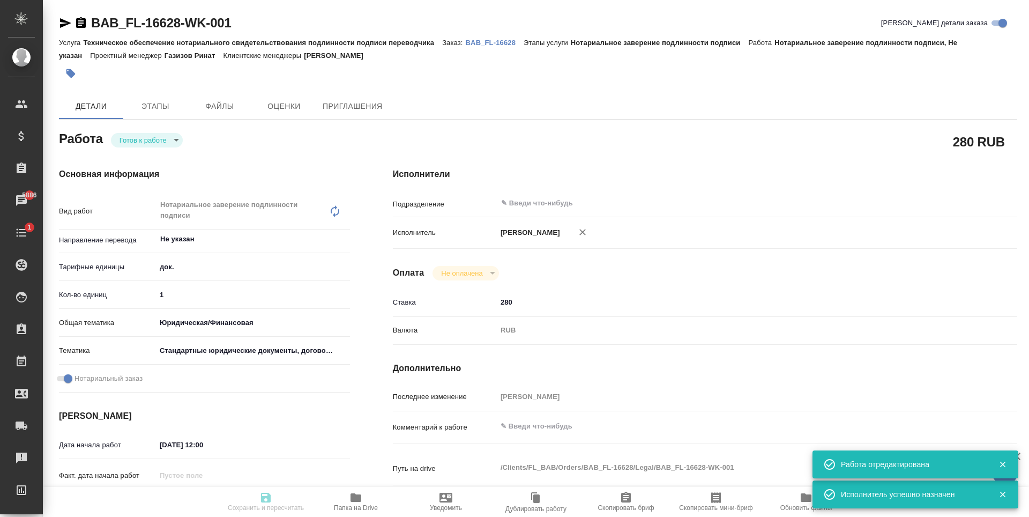
type input "06.10.2025 11:30"
type input "notPayed"
type input "280"
type input "RUB"
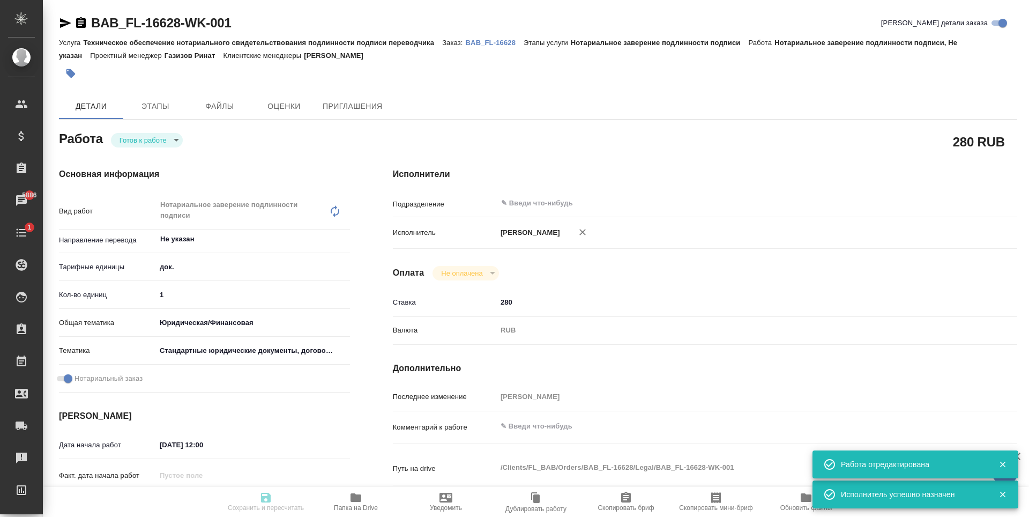
type input "[PERSON_NAME]"
type textarea "x"
type textarea "/Clients/FL_BAB/Orders/BAB_FL-16628/Legal/BAB_FL-16628-WK-001"
type textarea "x"
type input "BAB_FL-16628"
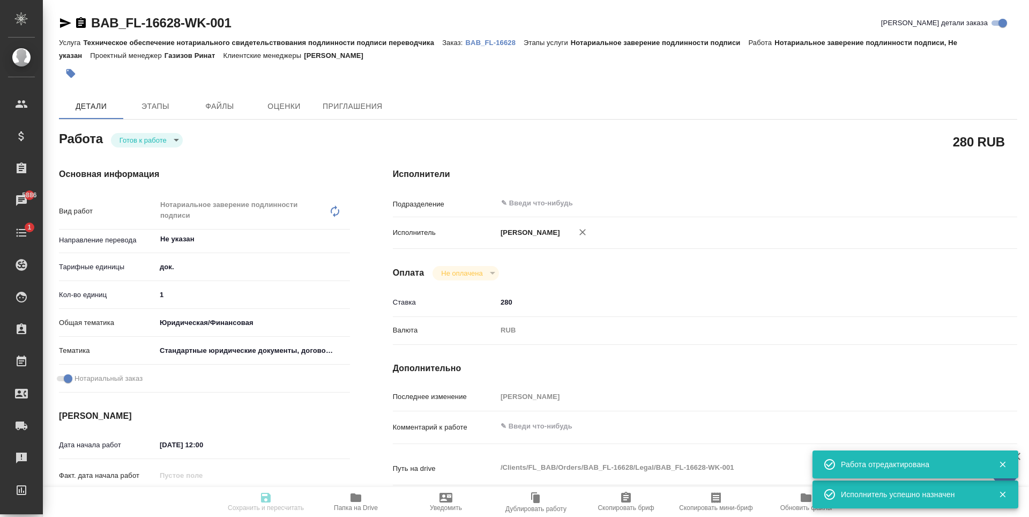
type input "Техническое обеспечение нотариального свидетельствования подлинности подписи пе…"
type input "Нотариальное заверение подлинности подписи"
type input "Голубев Дмитрий"
type input "Малофеева Екатерина"
type input "/Clients/FL_BAB/Orders/BAB_FL-16628"
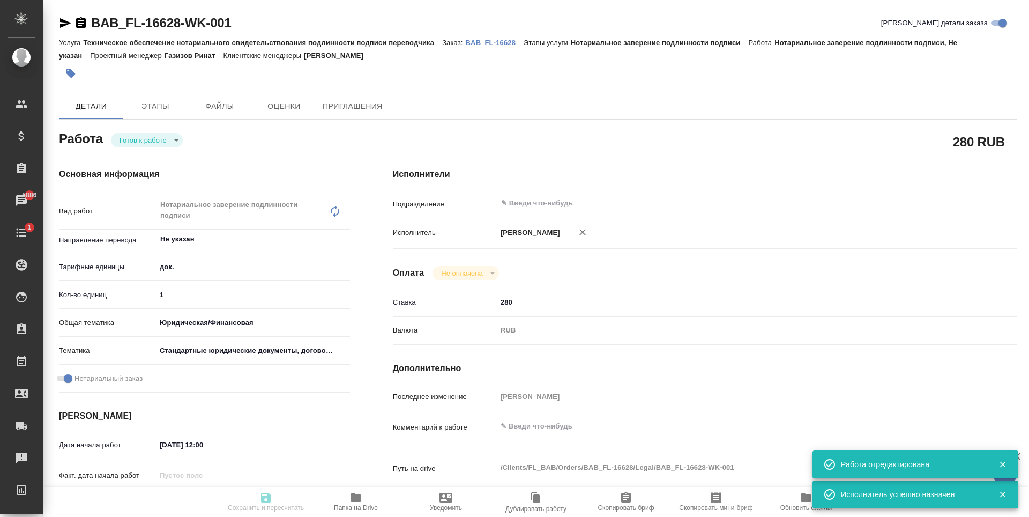
type textarea "x"
type textarea "Sergei Skulkin амер. англ"
type textarea "x"
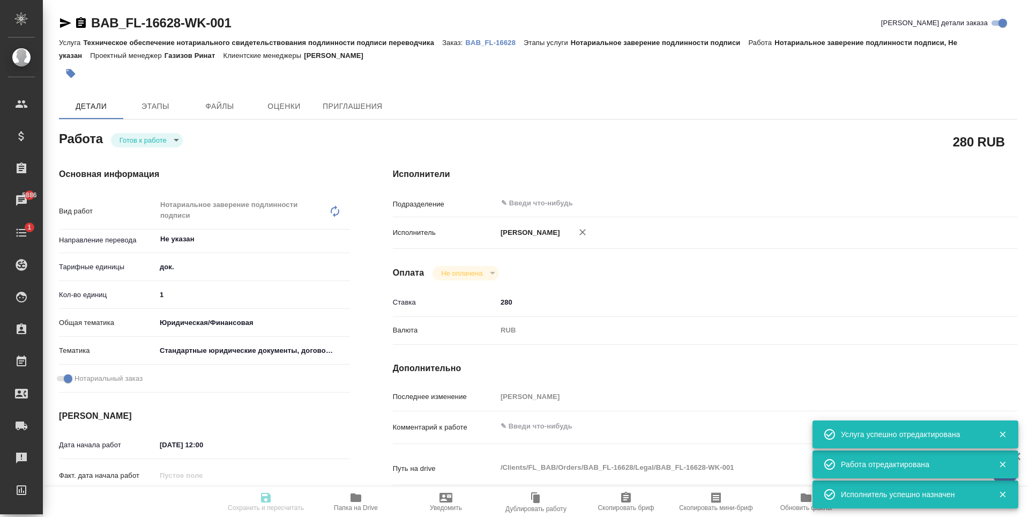
type textarea "x"
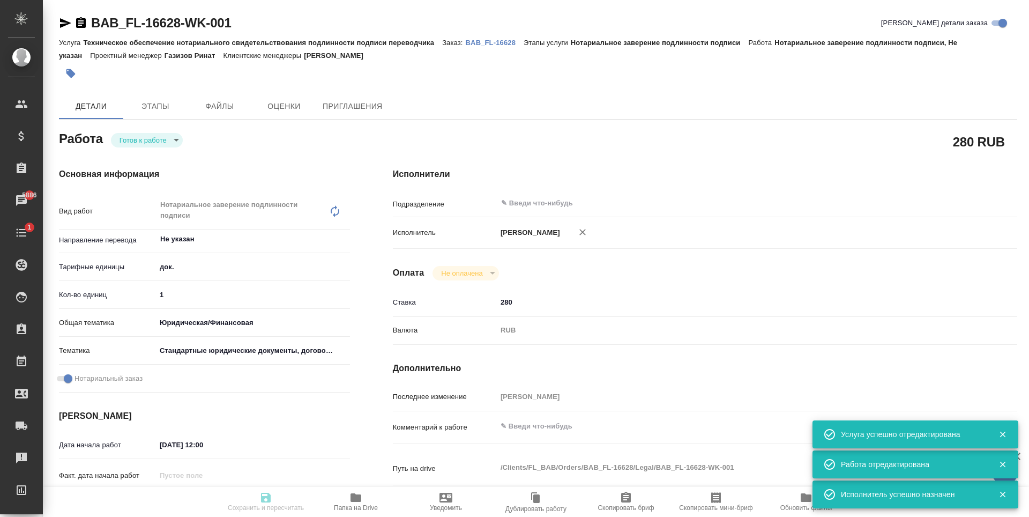
type textarea "x"
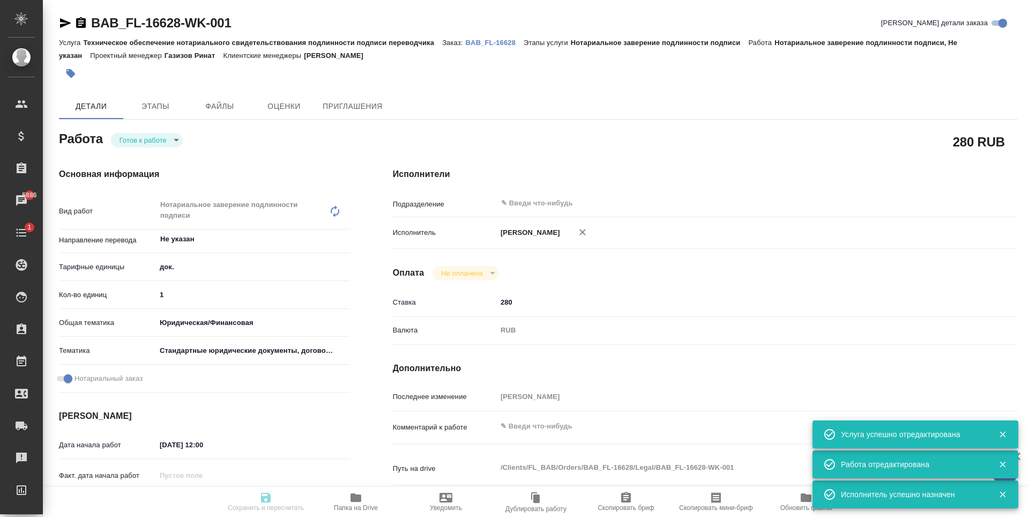
type textarea "x"
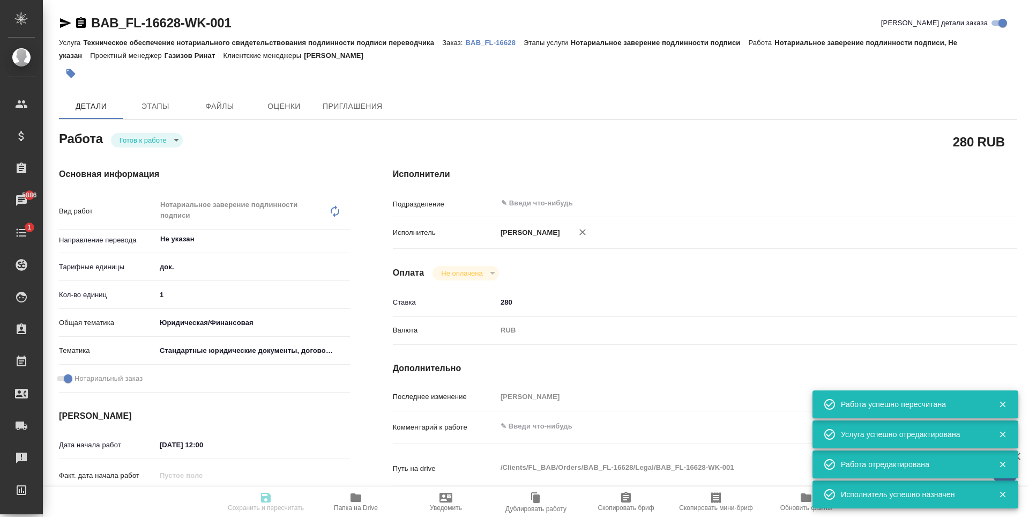
type input "readyForWork"
type textarea "Нотариальное заверение подлинности подписи"
type textarea "x"
type input "Не указан"
type input "5a8b1489cc6b4906c91bfd8b"
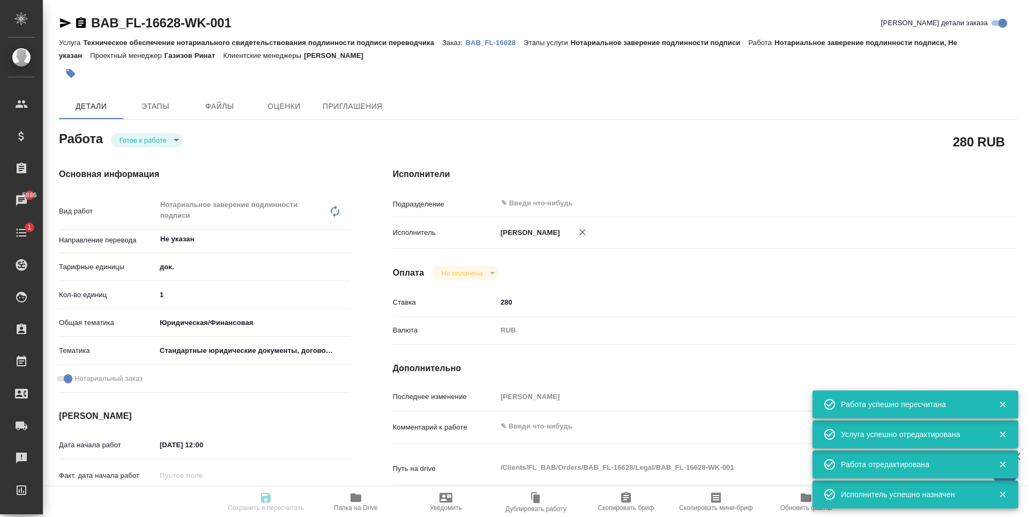
type input "1"
type input "yr-fn"
type input "5f647205b73bc97568ca66bf"
checkbox input "true"
type input "03.10.2025 12:00"
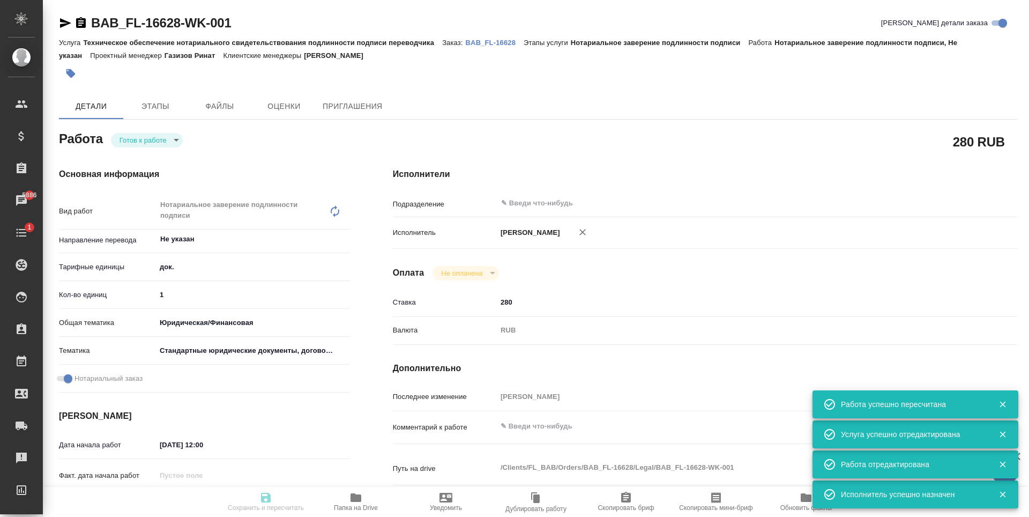
type input "06.10.2025 11:30"
type input "notPayed"
type input "280"
type input "RUB"
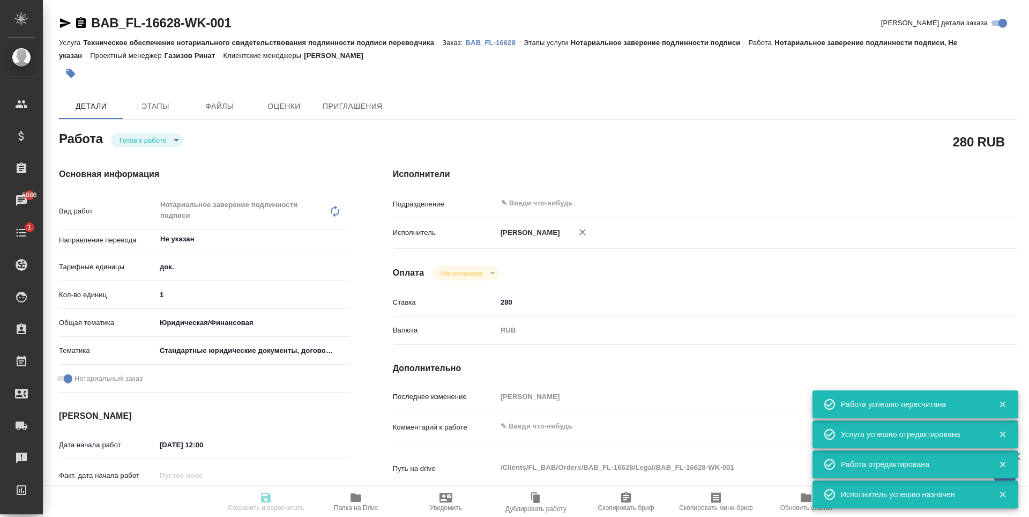
type input "[PERSON_NAME]"
type textarea "x"
type textarea "/Clients/FL_BAB/Orders/BAB_FL-16628/Legal/BAB_FL-16628-WK-001"
type textarea "x"
type input "BAB_FL-16628"
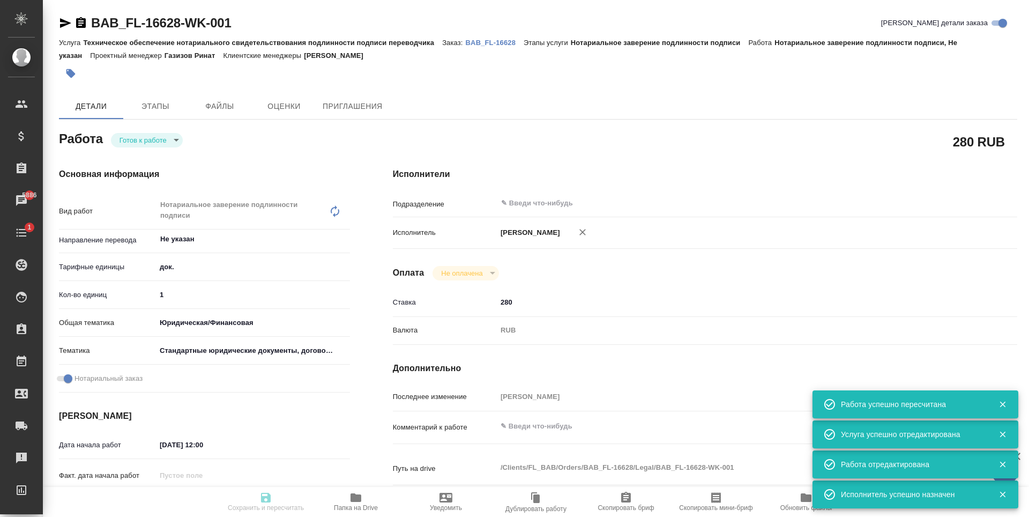
type input "Техническое обеспечение нотариального свидетельствования подлинности подписи пе…"
type input "Нотариальное заверение подлинности подписи"
type input "Голубев Дмитрий"
type input "Малофеева Екатерина"
type input "/Clients/FL_BAB/Orders/BAB_FL-16628"
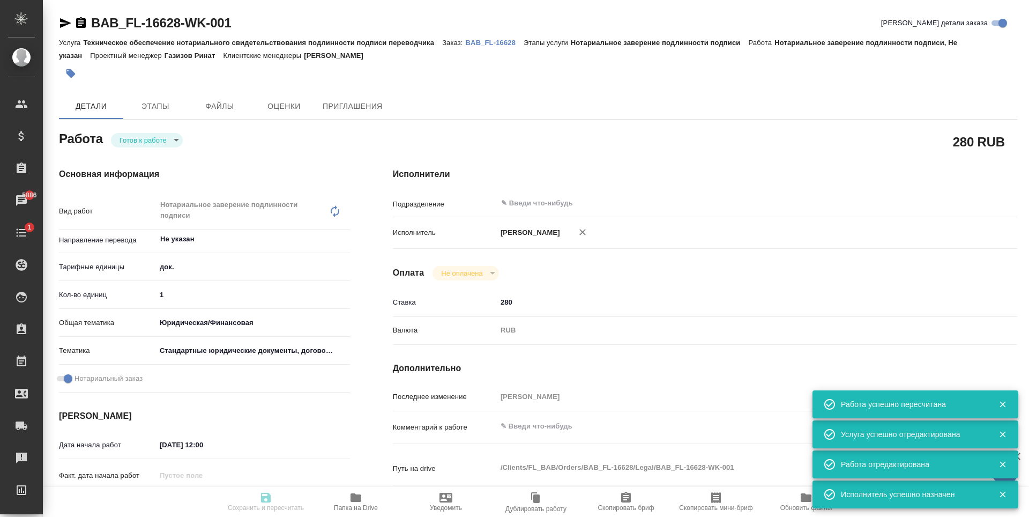
type textarea "x"
type textarea "Sergei Skulkin амер. англ"
type textarea "x"
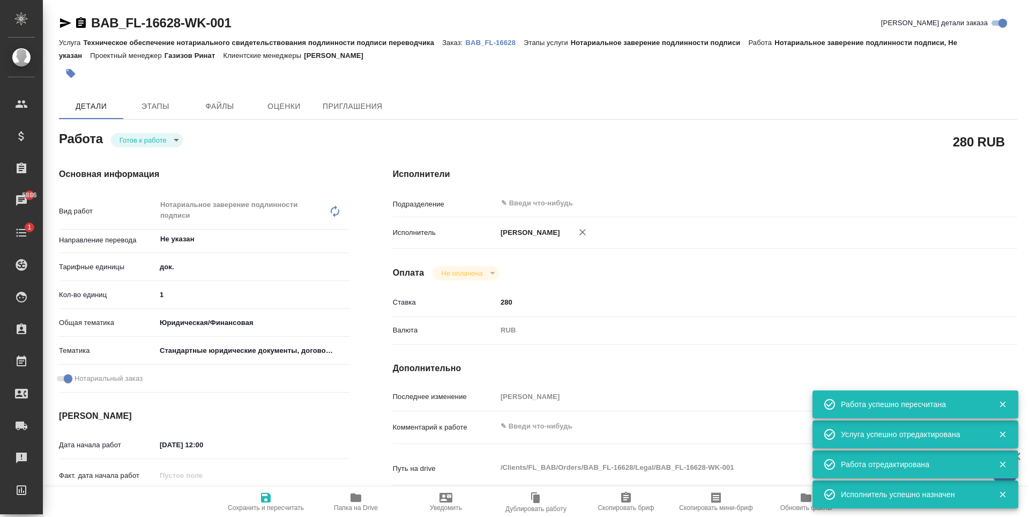
type textarea "x"
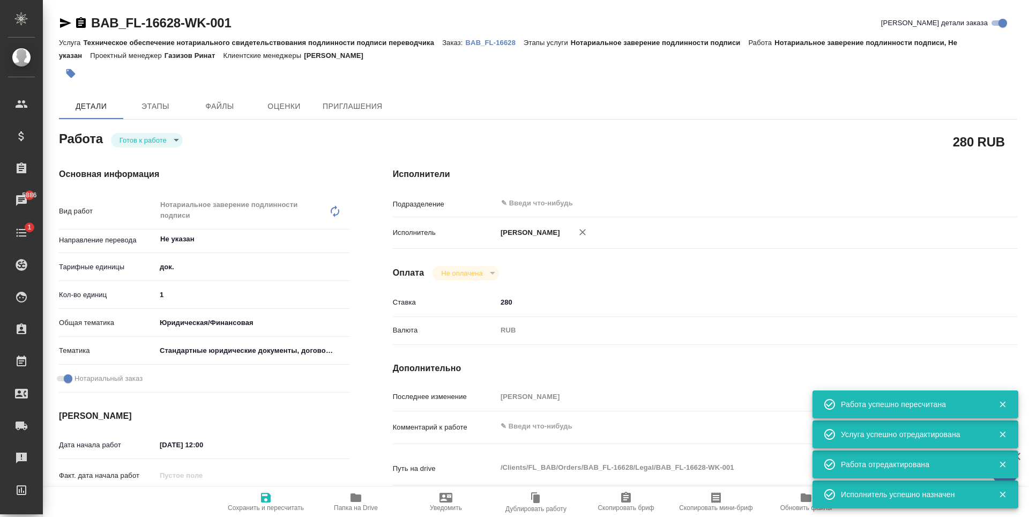
type textarea "x"
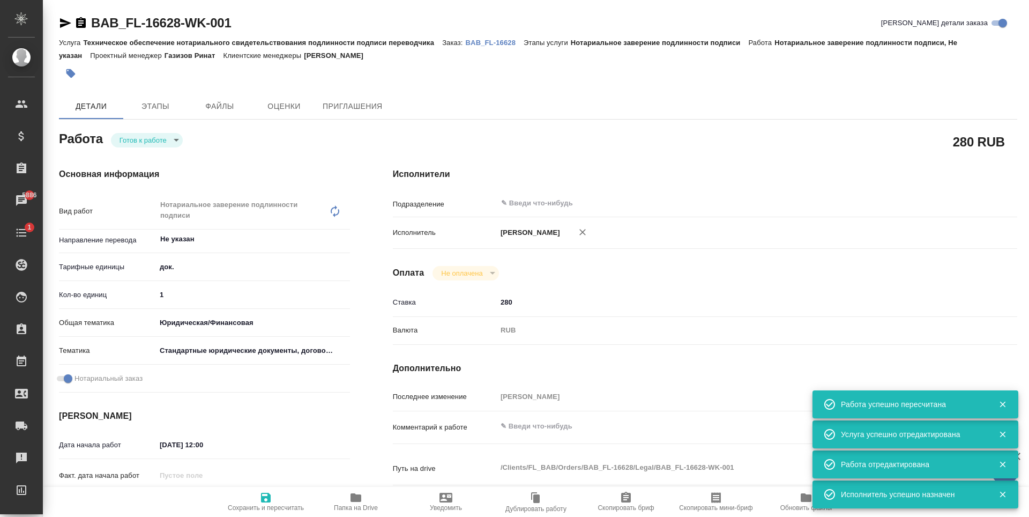
type textarea "x"
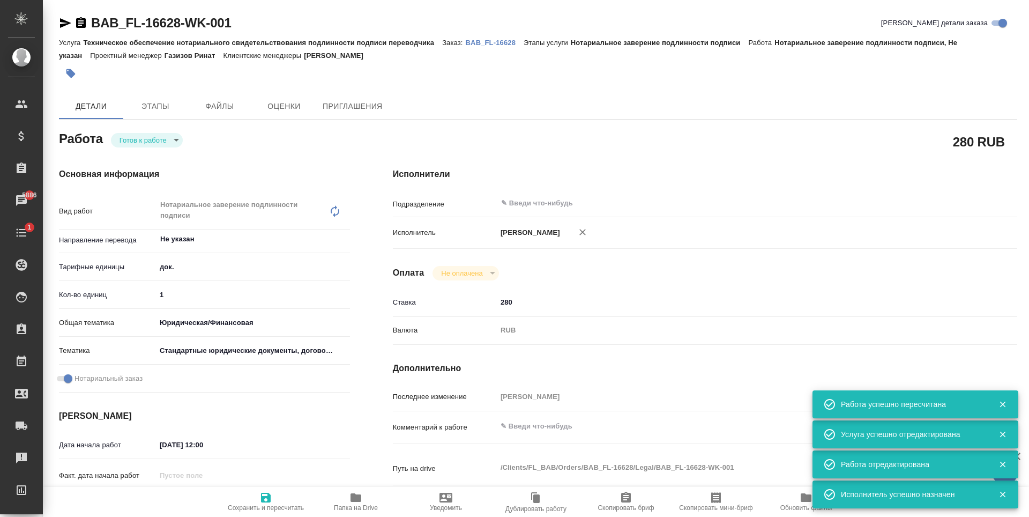
type textarea "x"
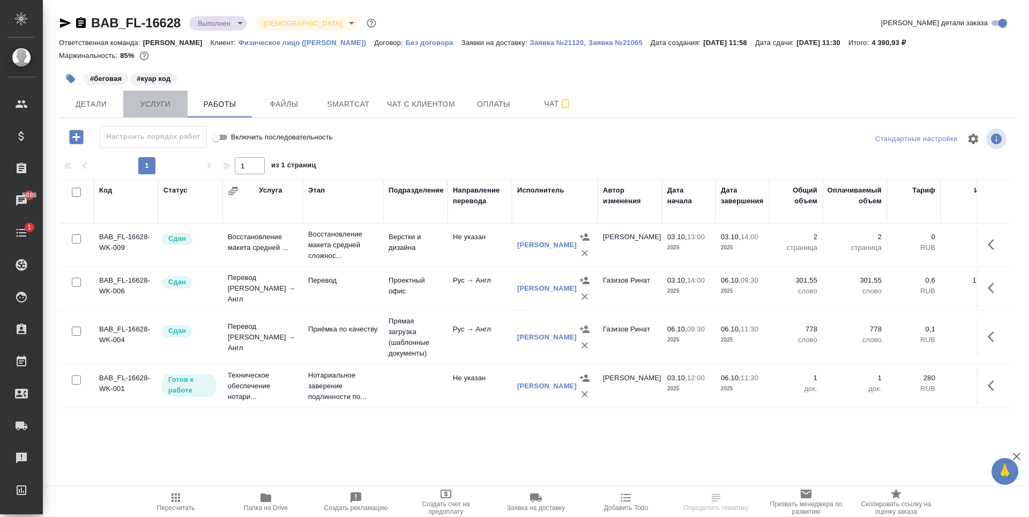
click at [176, 115] on button "Услуги" at bounding box center [155, 104] width 64 height 27
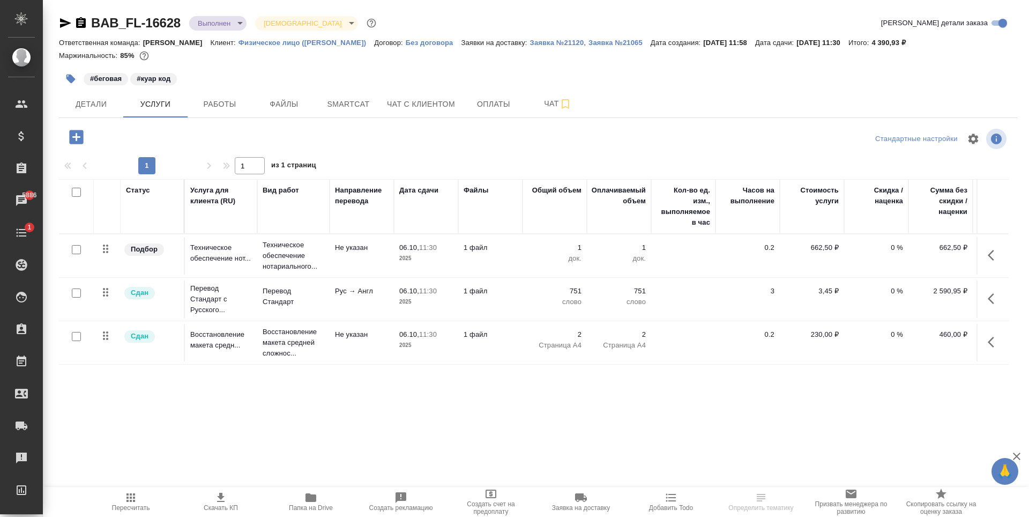
click at [240, 26] on body "🙏 .cls-1 fill:#fff; AWATERA Antonova Kristina Клиенты Спецификации Заказы 5886 …" at bounding box center [514, 258] width 1029 height 517
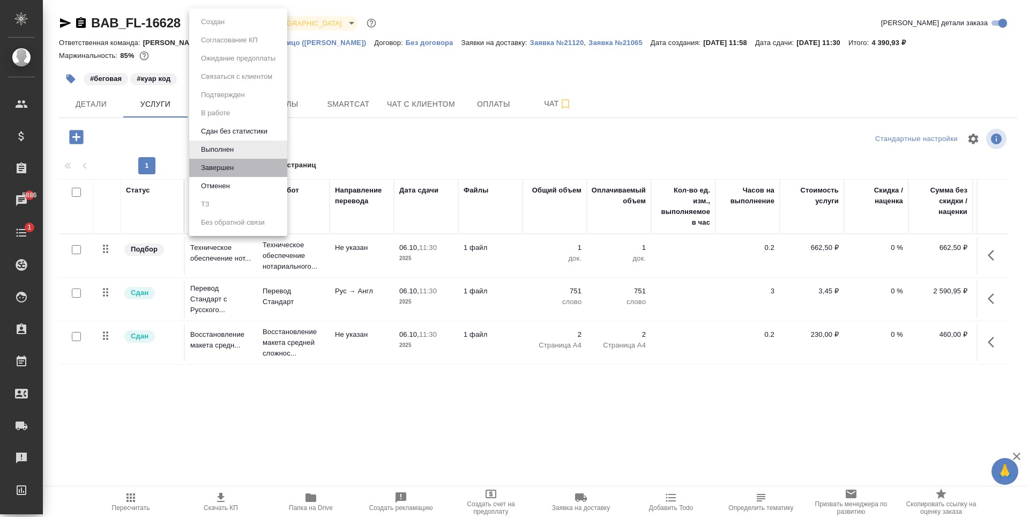
click at [252, 169] on li "Завершен" at bounding box center [238, 168] width 98 height 18
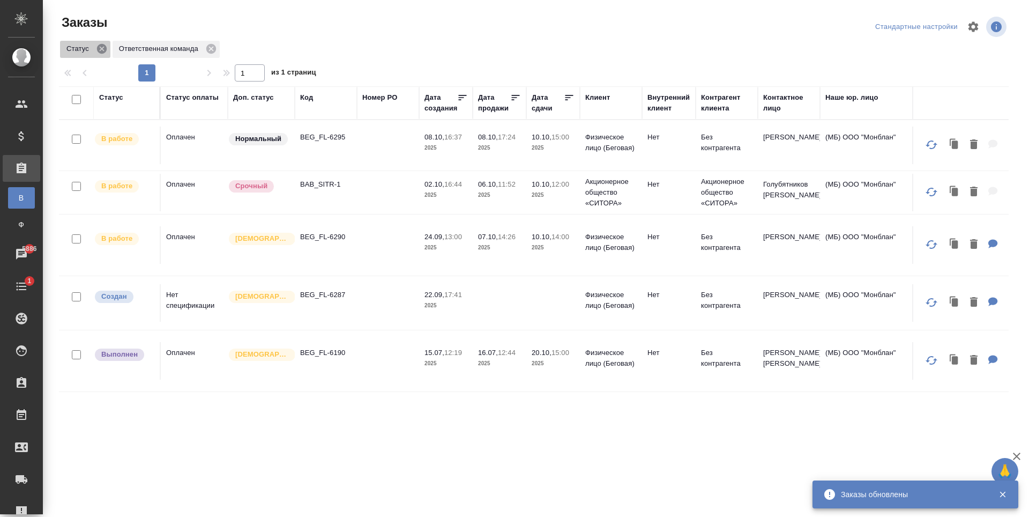
click at [103, 51] on icon at bounding box center [102, 49] width 10 height 10
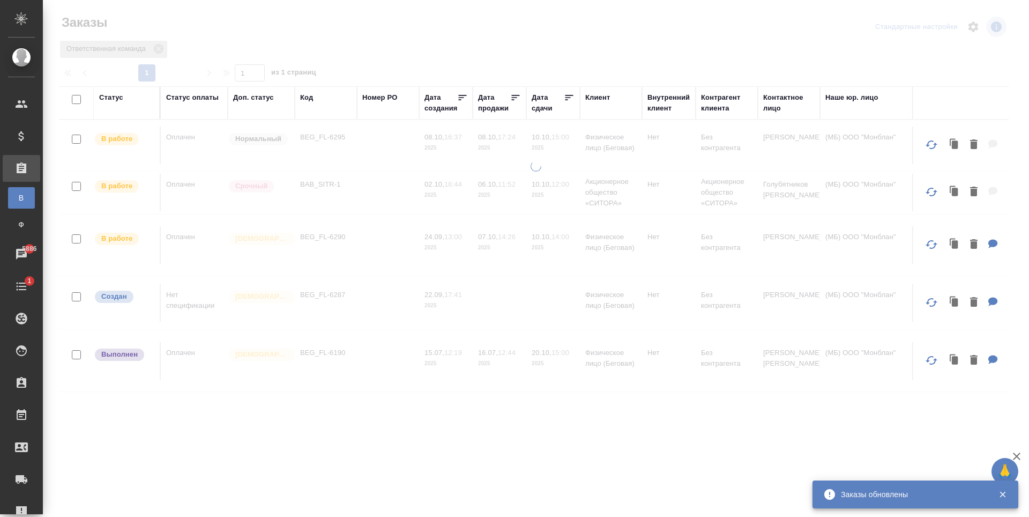
click at [156, 47] on icon at bounding box center [159, 49] width 10 height 10
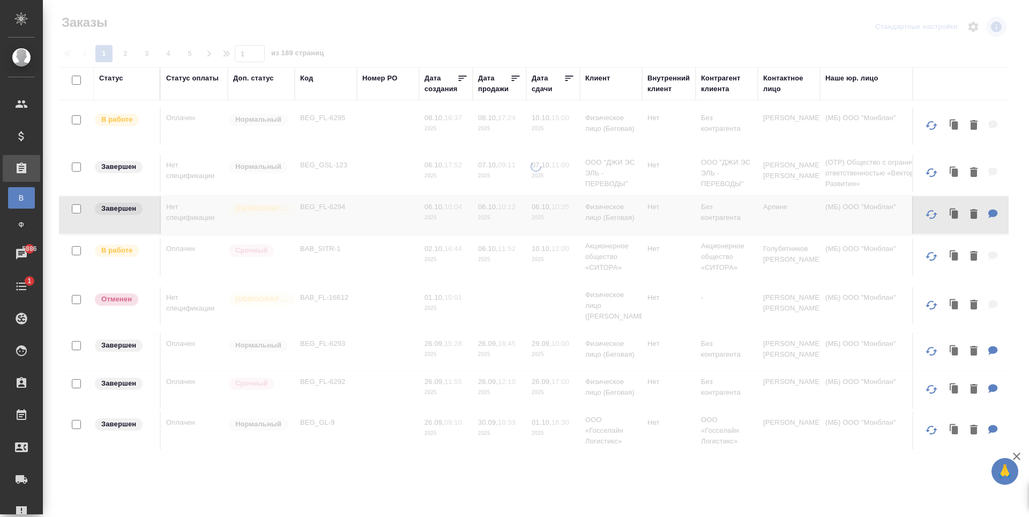
click at [310, 80] on div "Код" at bounding box center [306, 78] width 13 height 11
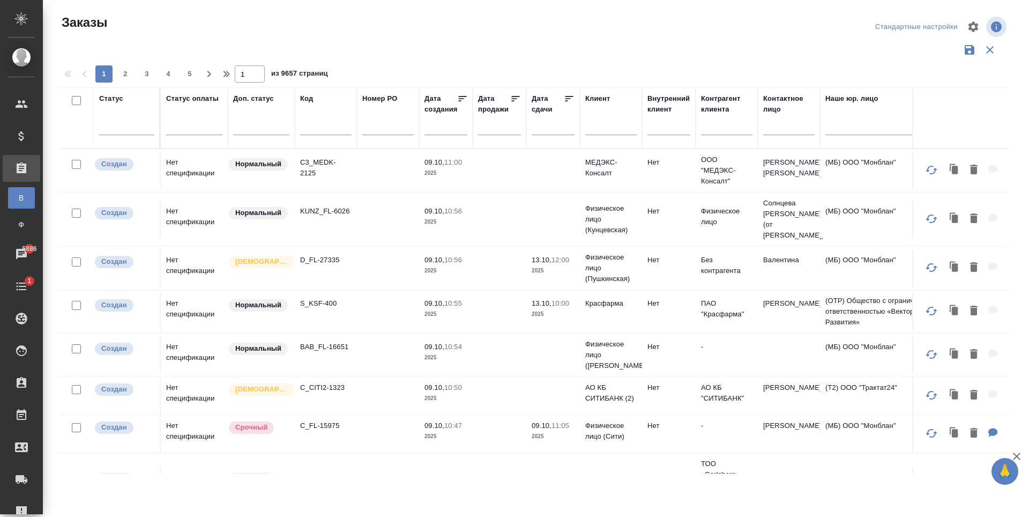
click at [326, 130] on input "text" at bounding box center [325, 128] width 51 height 13
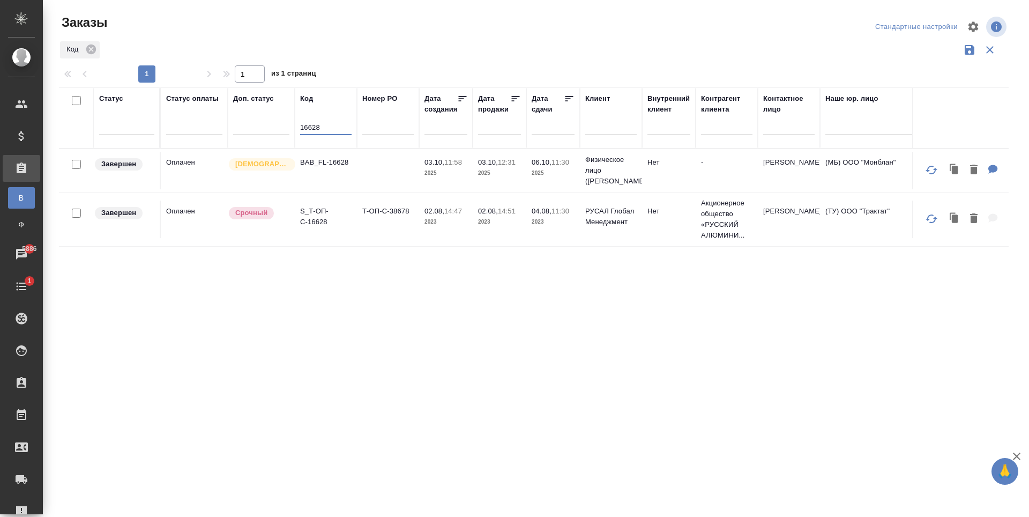
type input "16628"
click at [389, 177] on td at bounding box center [388, 171] width 62 height 38
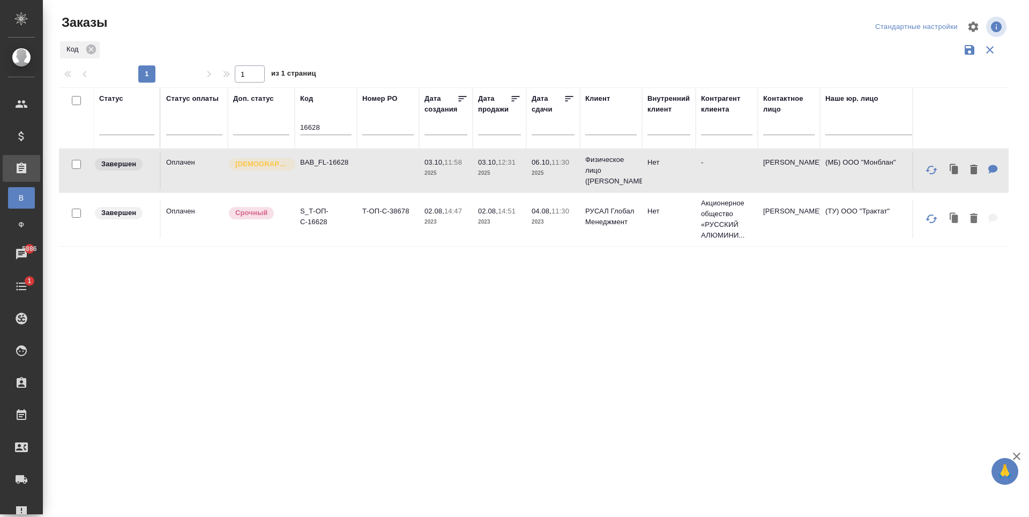
click at [389, 177] on td at bounding box center [388, 171] width 62 height 38
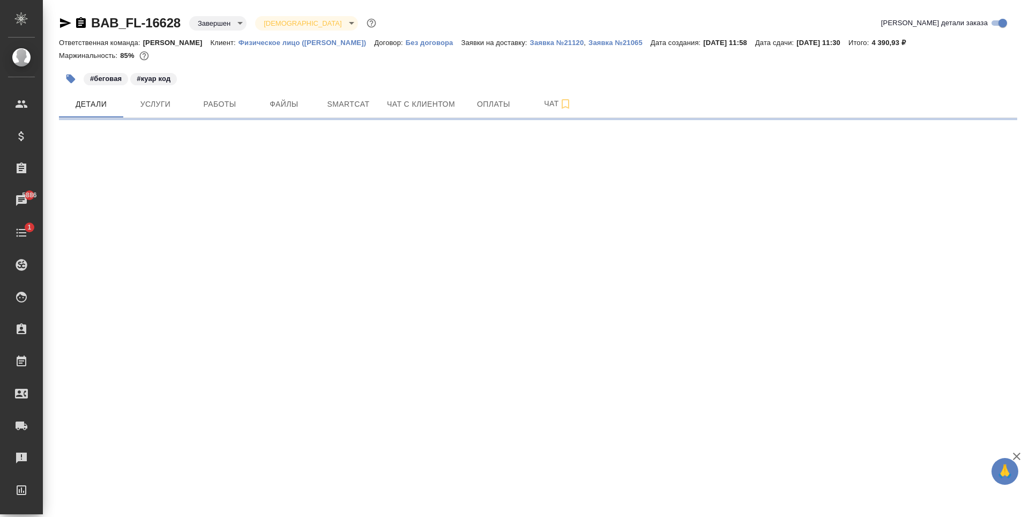
select select "RU"
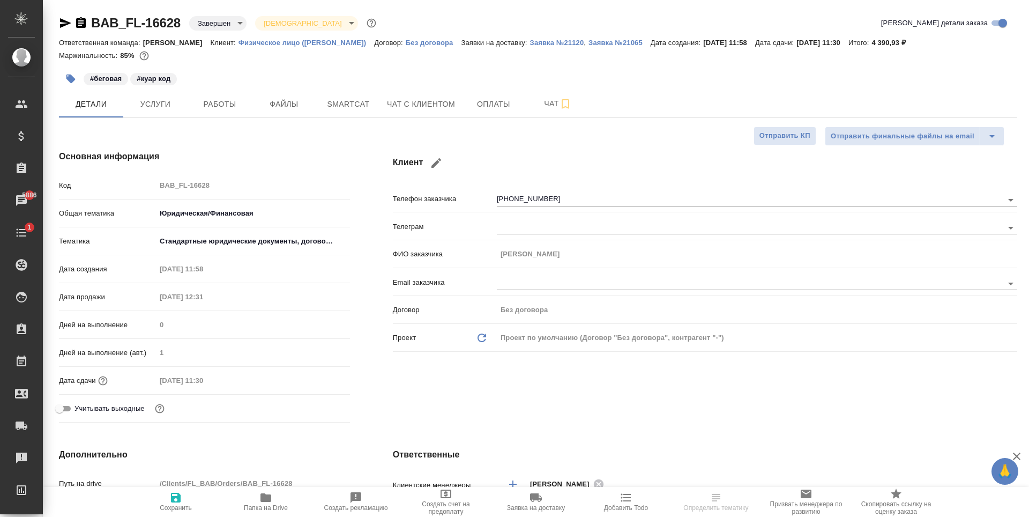
type textarea "x"
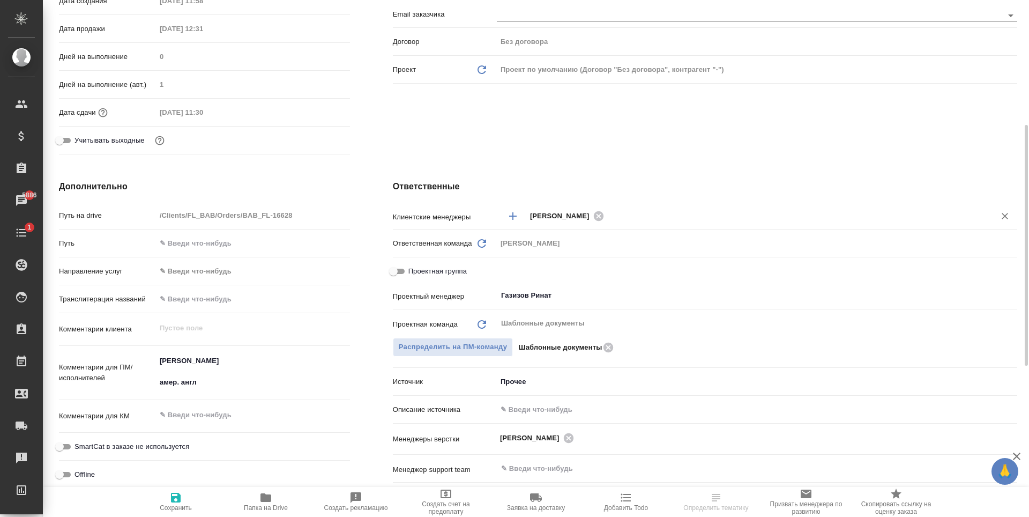
click at [508, 217] on icon "Добавить менеджера" at bounding box center [512, 216] width 13 height 13
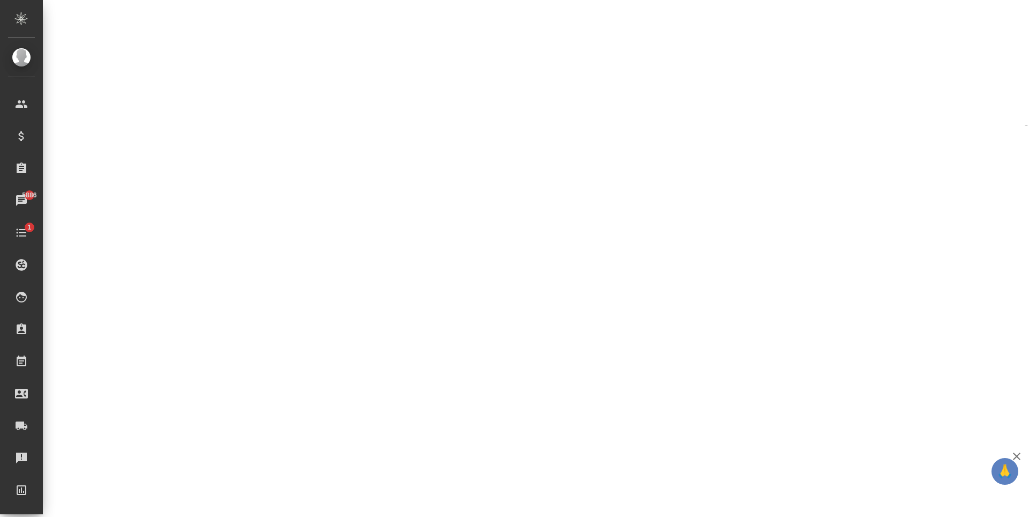
select select "RU"
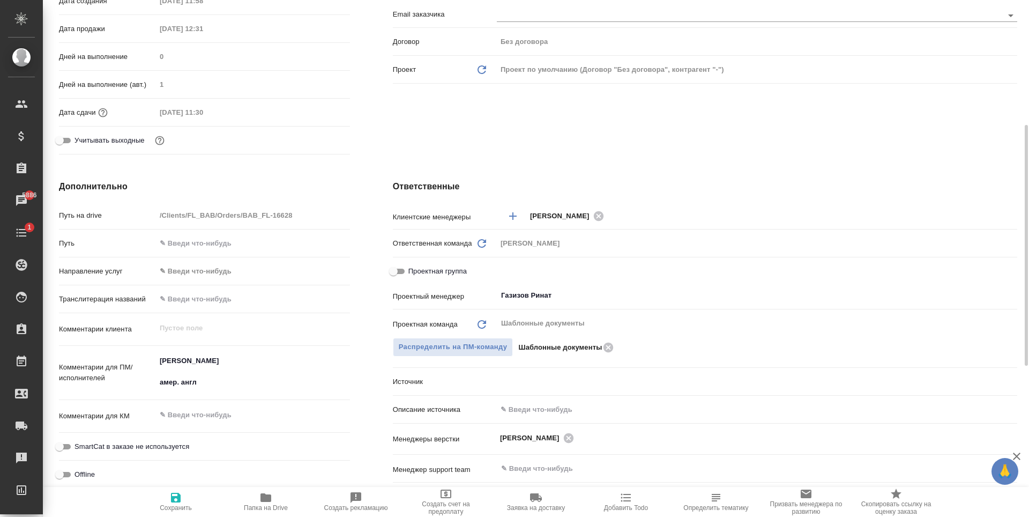
type textarea "x"
click at [517, 215] on icon "Добавить менеджера" at bounding box center [512, 216] width 13 height 13
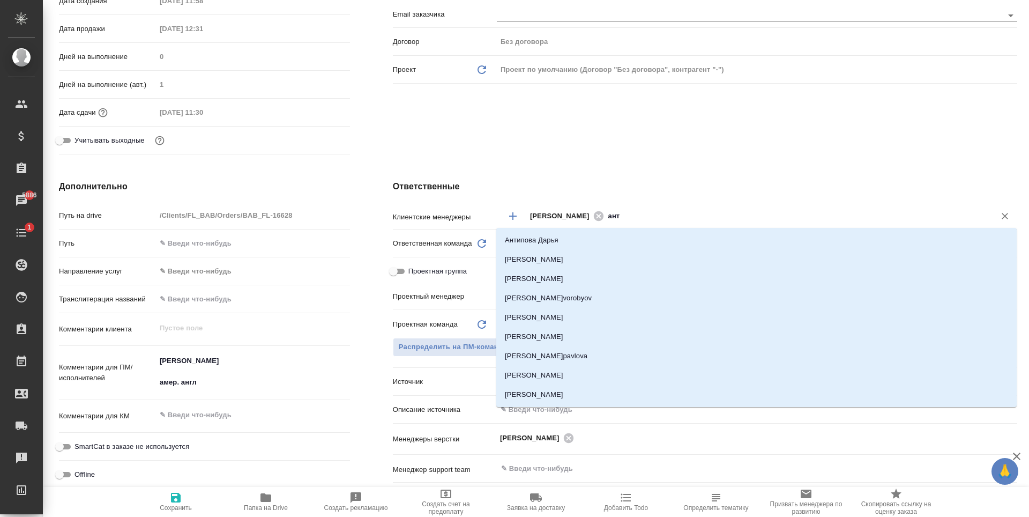
type input "анто"
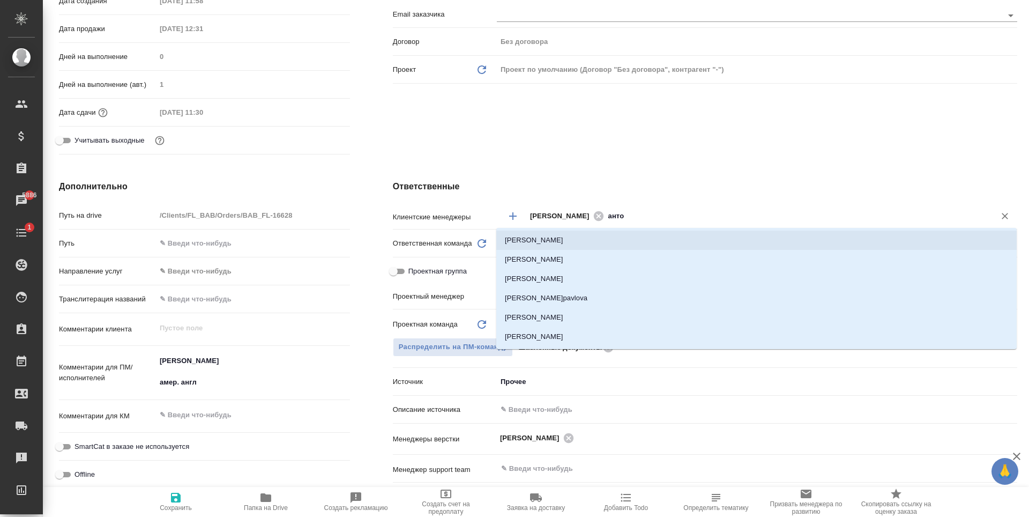
click at [660, 242] on li "[PERSON_NAME]" at bounding box center [756, 239] width 520 height 19
type textarea "x"
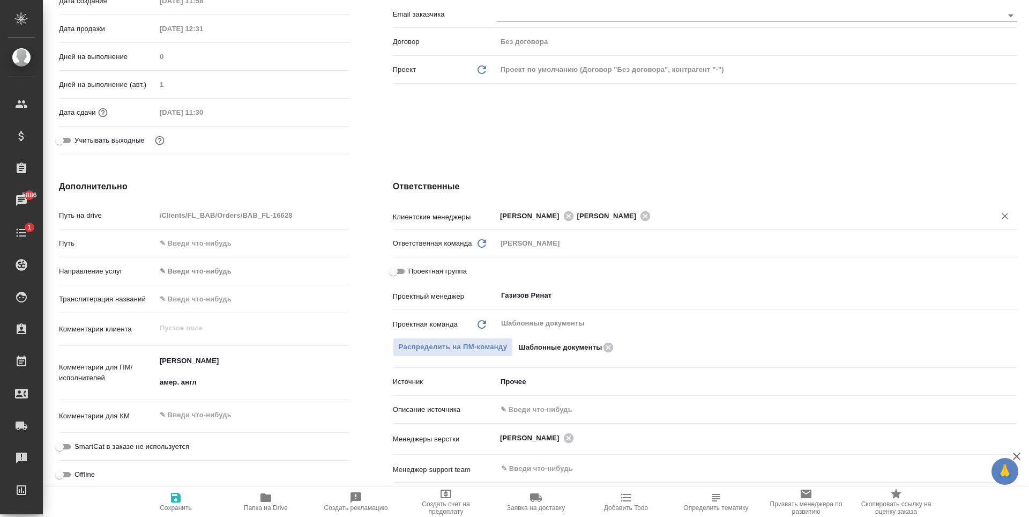
click at [181, 499] on icon "button" at bounding box center [176, 498] width 10 height 10
type textarea "x"
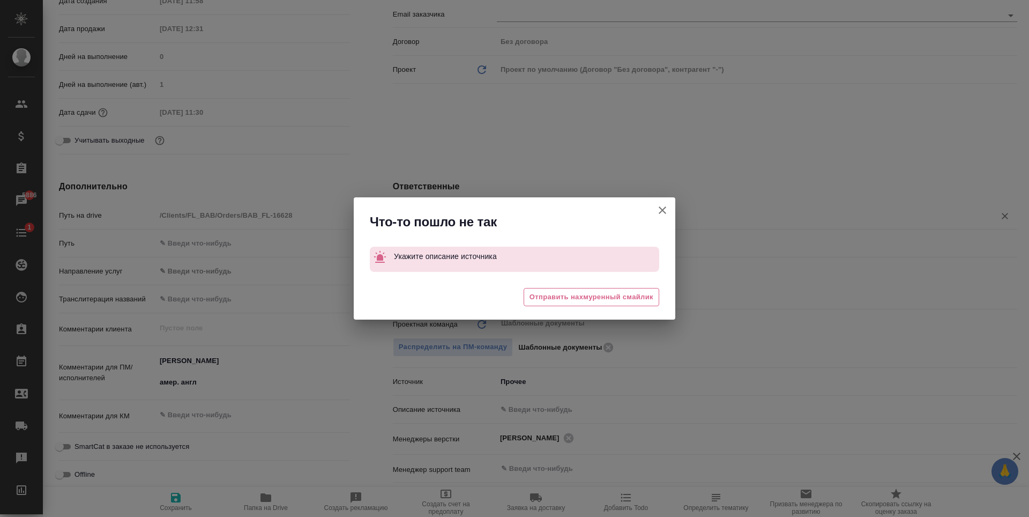
click at [665, 207] on icon "button" at bounding box center [663, 210] width 8 height 8
type textarea "x"
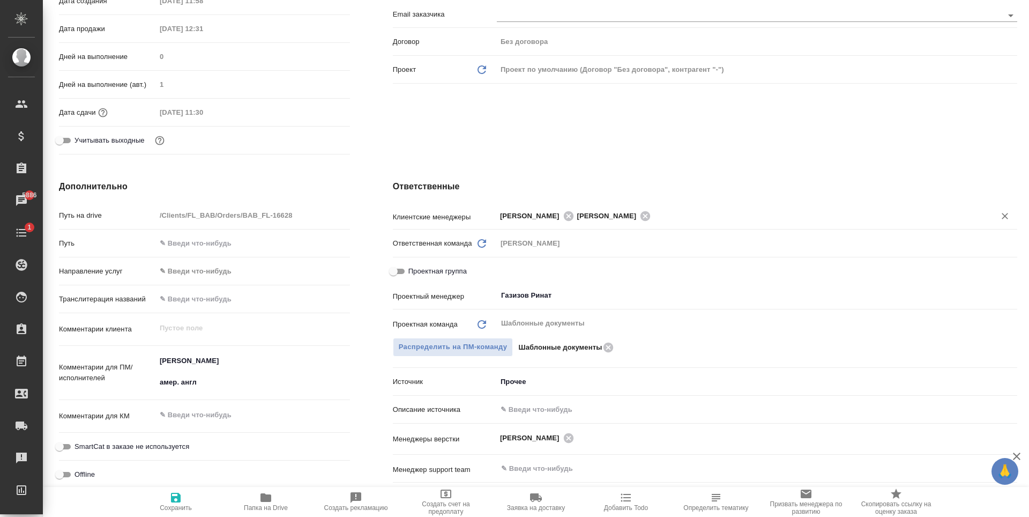
click at [563, 385] on body "🙏 .cls-1 fill:#fff; AWATERA Antonova Kristina Клиенты Спецификации Заказы 5886 …" at bounding box center [514, 258] width 1029 height 517
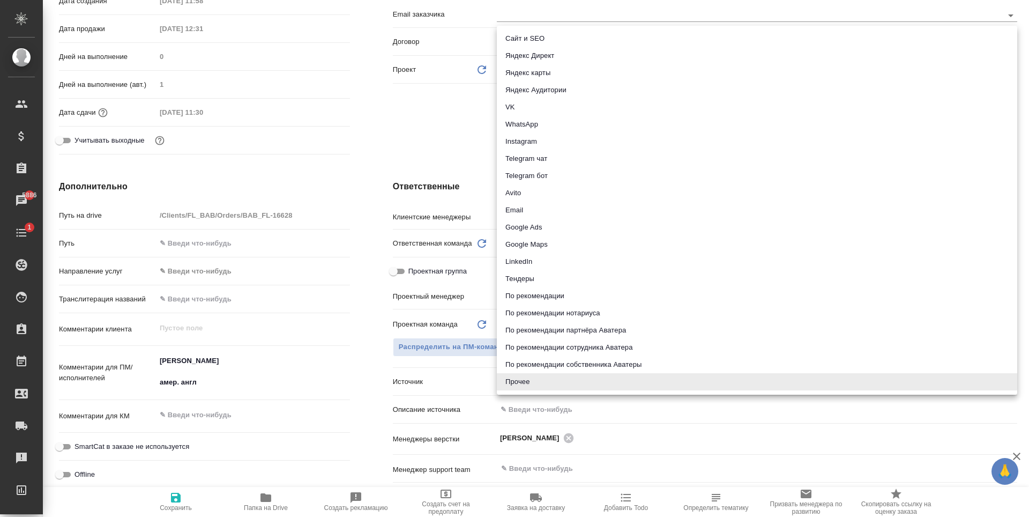
click at [583, 314] on li "По рекомендации нотариуса" at bounding box center [757, 312] width 520 height 17
type textarea "x"
type input "notaryRecommendation"
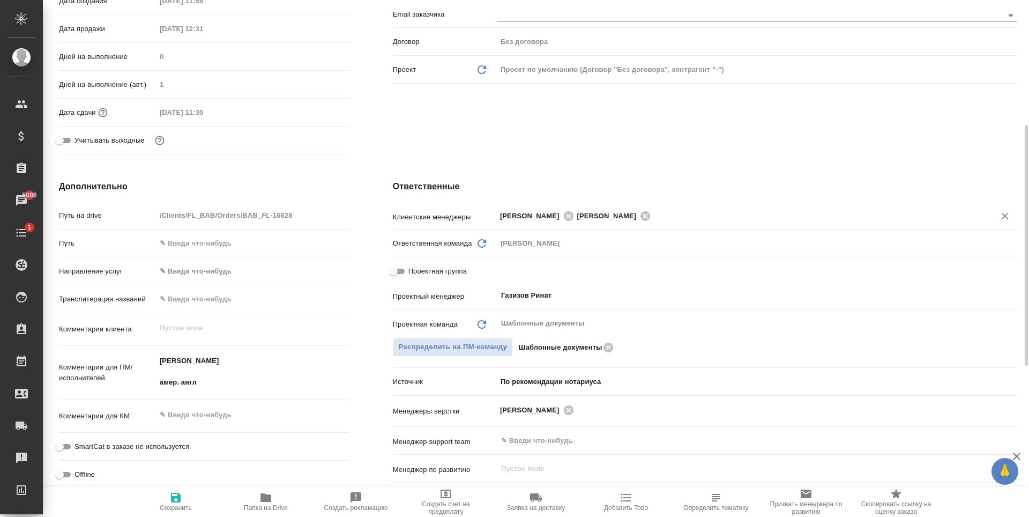
click at [197, 493] on span "Сохранить" at bounding box center [175, 501] width 77 height 20
type textarea "x"
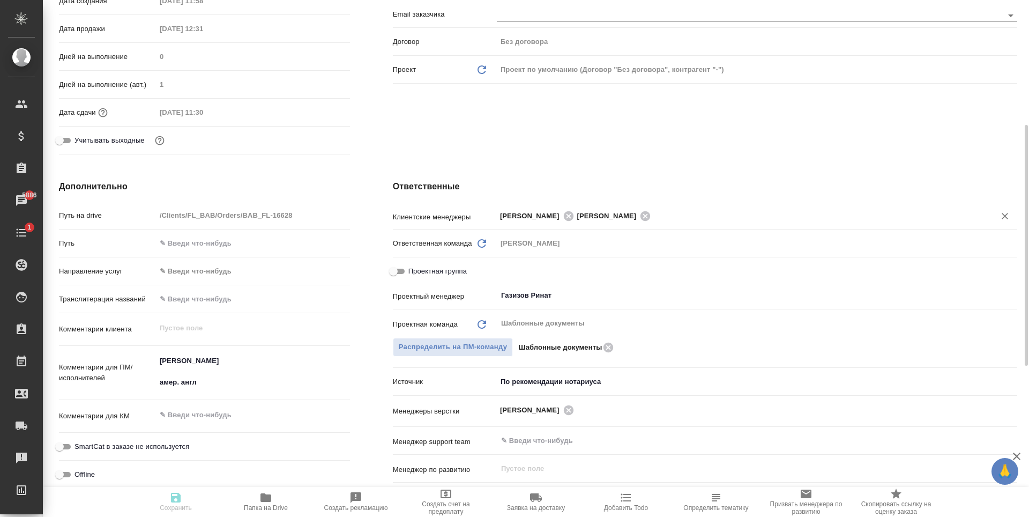
type textarea "x"
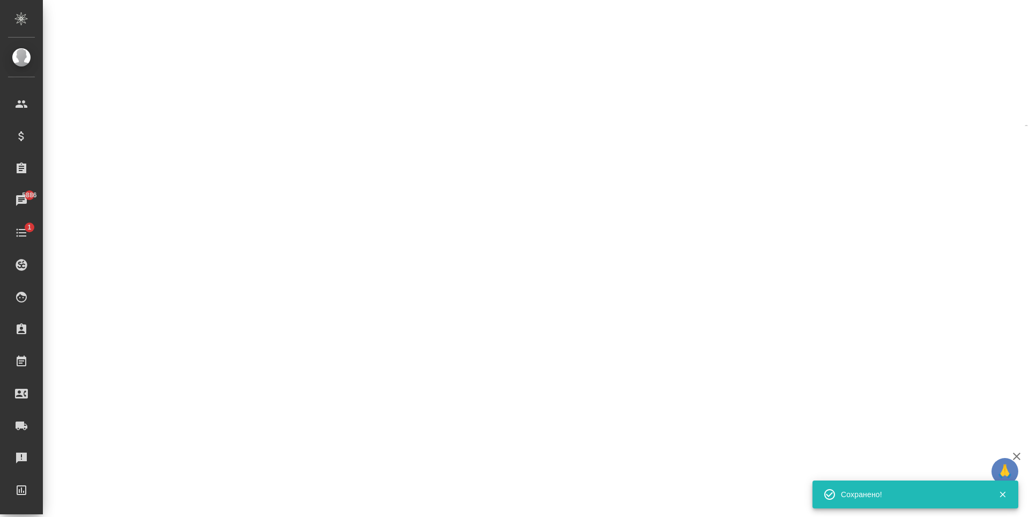
select select "RU"
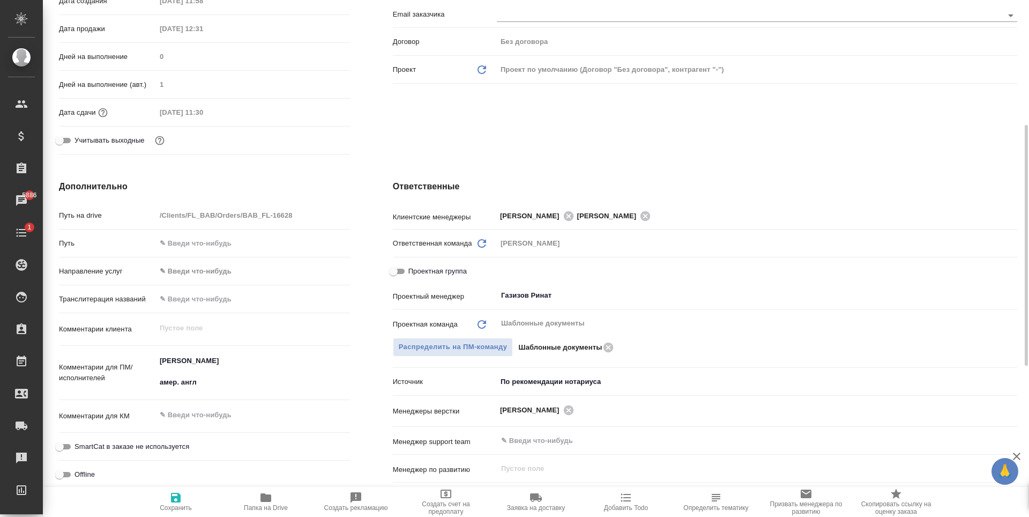
type textarea "x"
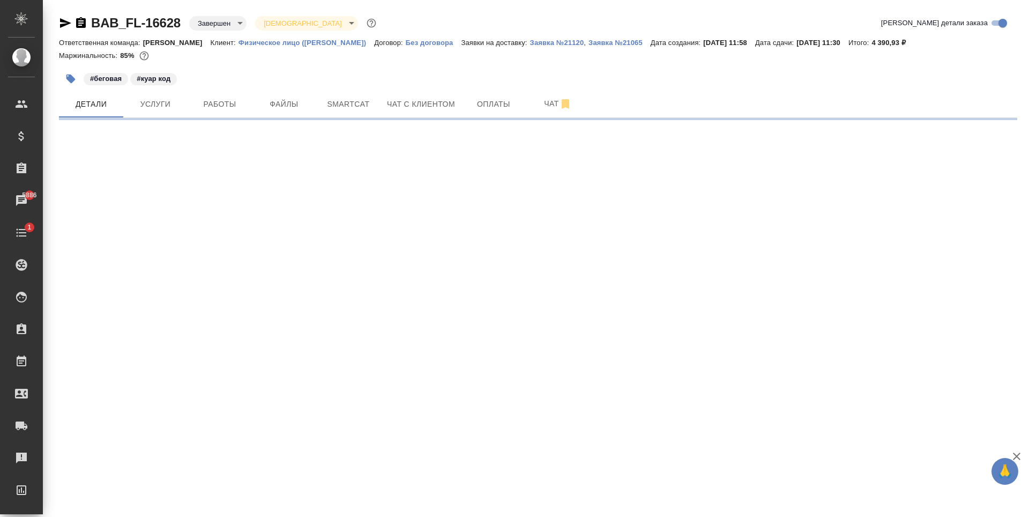
select select "RU"
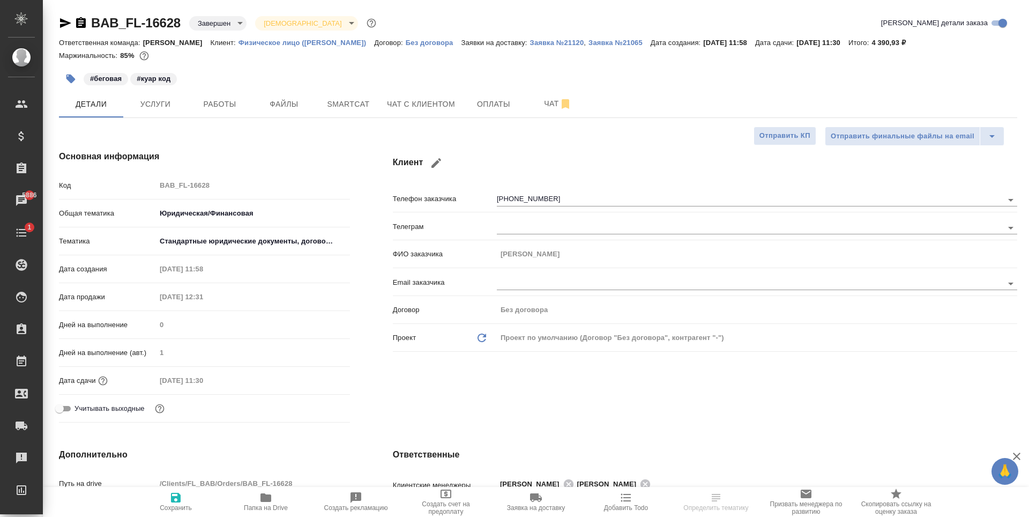
type textarea "x"
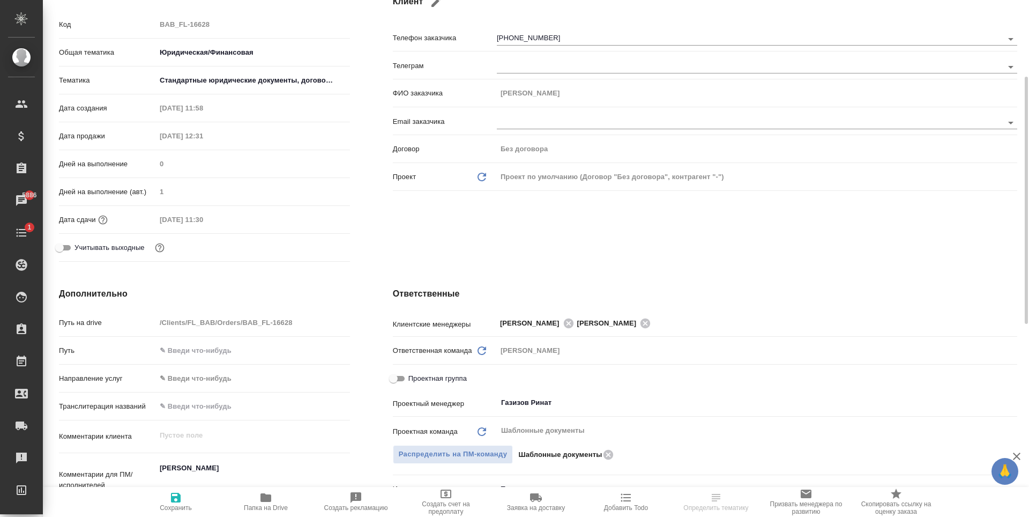
scroll to position [214, 0]
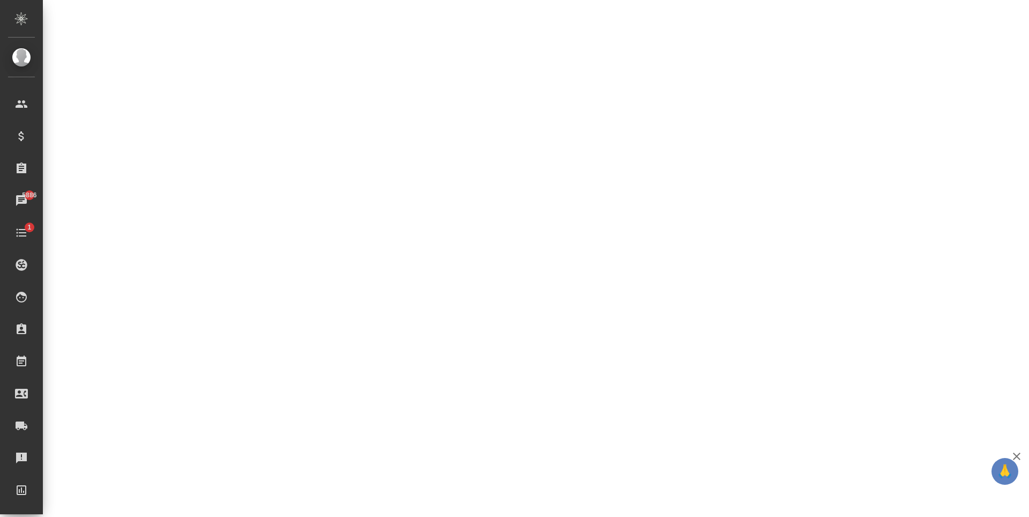
select select "RU"
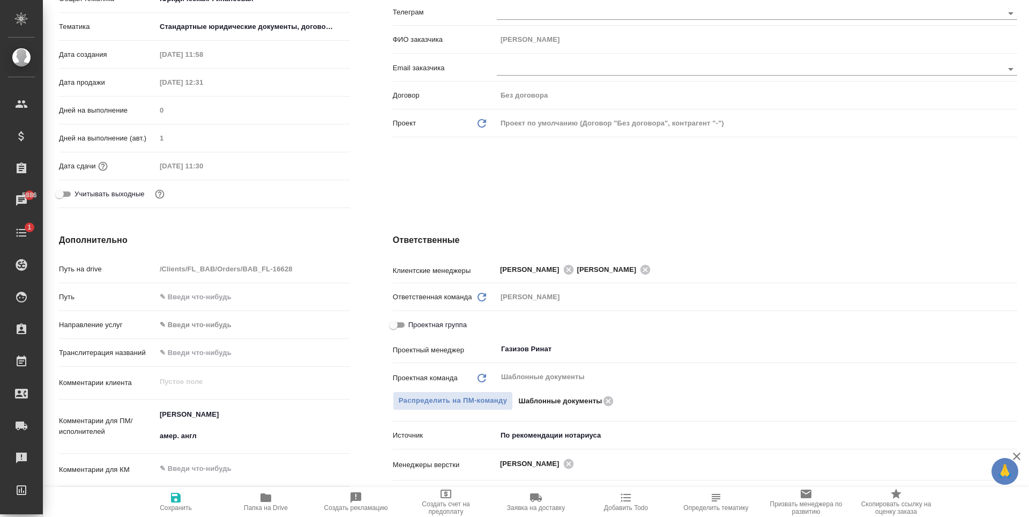
type textarea "x"
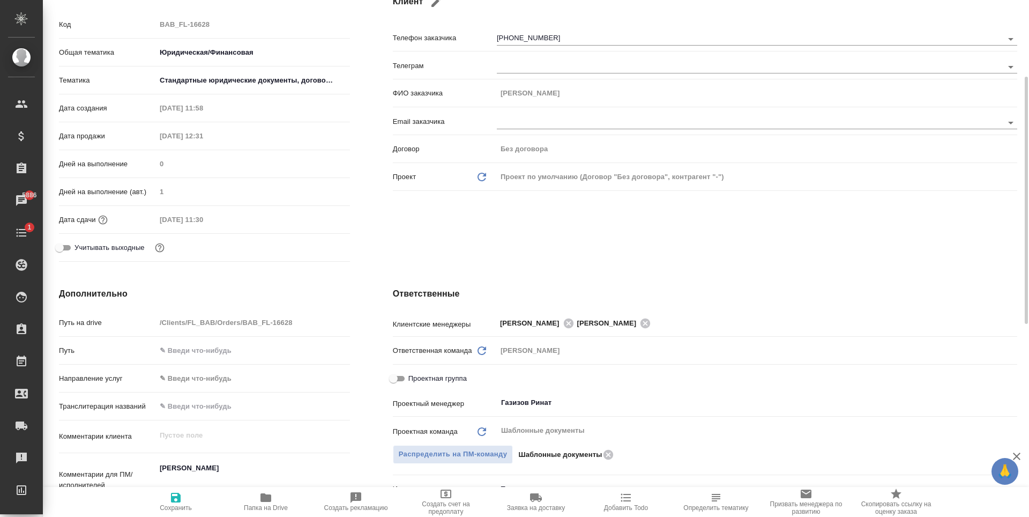
scroll to position [0, 0]
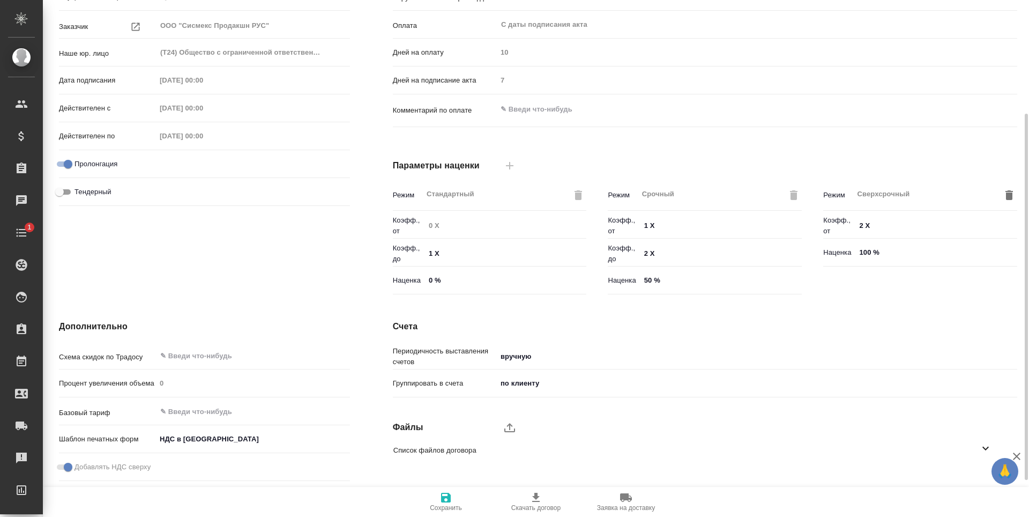
scroll to position [212, 0]
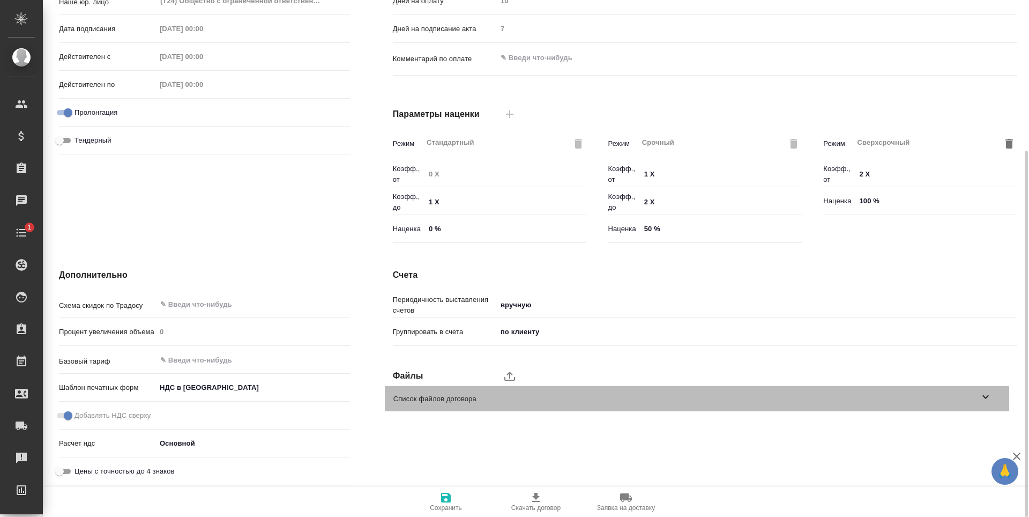
click at [427, 406] on div "Список файлов договора" at bounding box center [697, 398] width 624 height 25
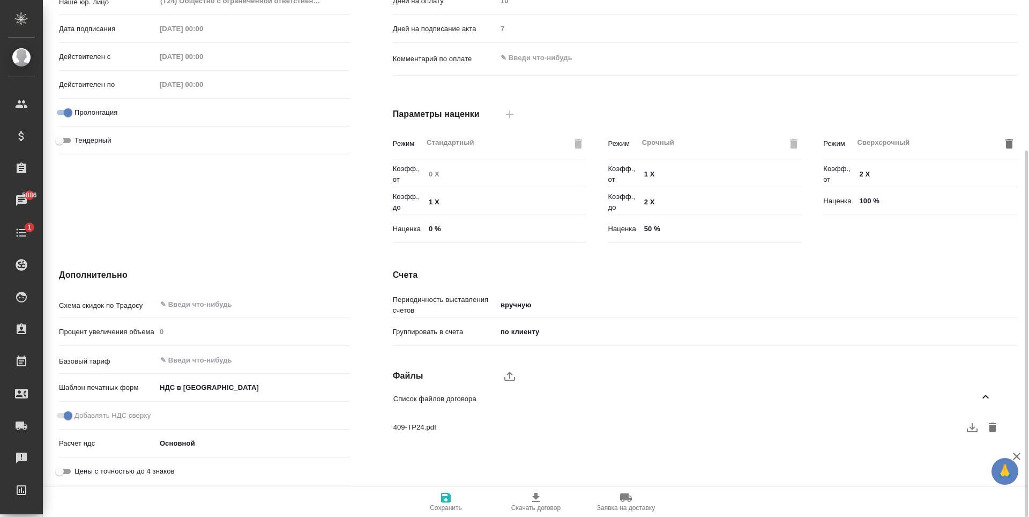
click at [966, 431] on icon "button" at bounding box center [972, 427] width 13 height 13
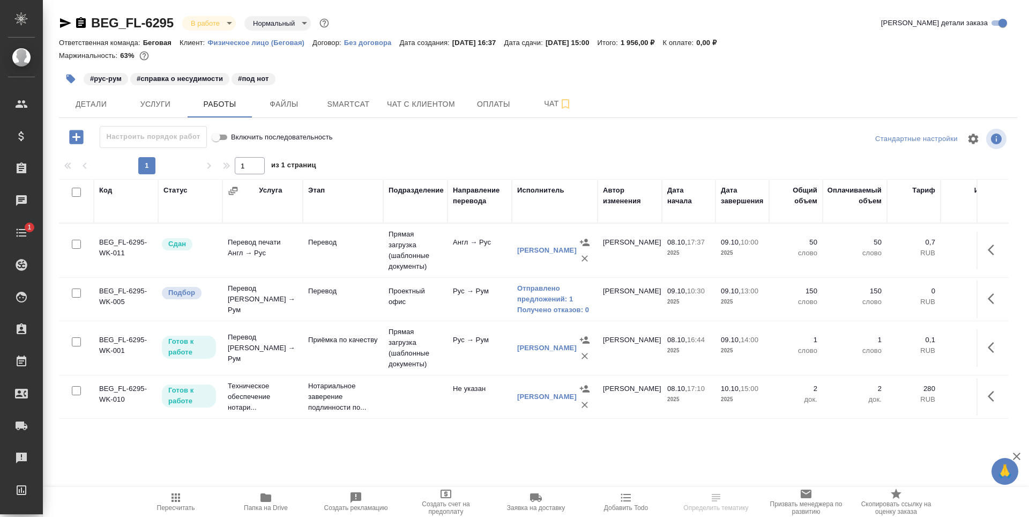
scroll to position [17, 0]
click at [559, 283] on link "Отправлено предложений: 1" at bounding box center [554, 293] width 75 height 21
